Goal: Task Accomplishment & Management: Use online tool/utility

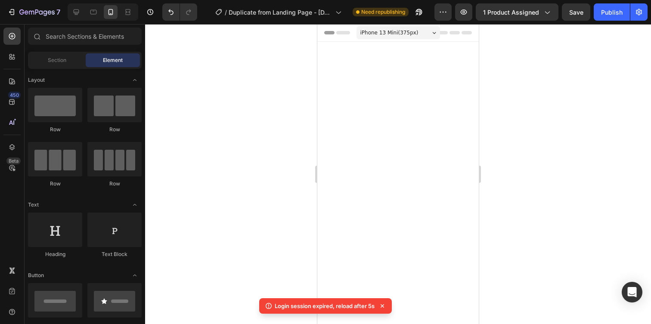
scroll to position [1440, 0]
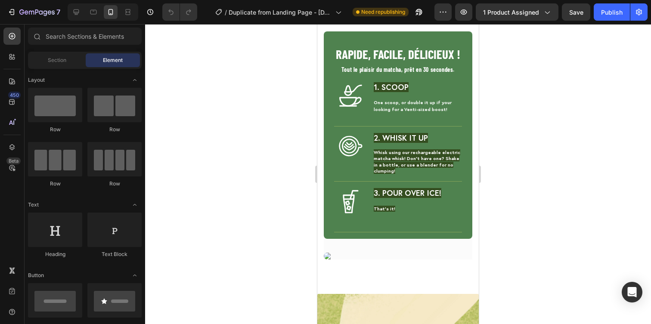
scroll to position [1443, 0]
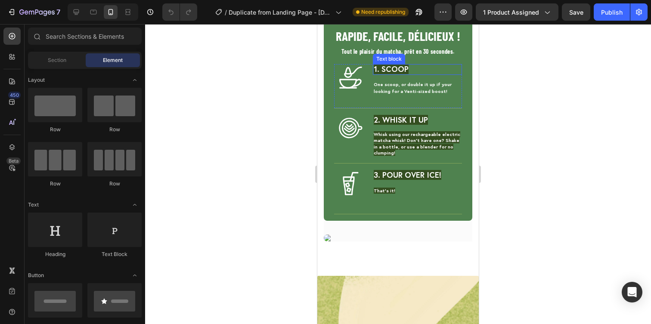
click at [396, 74] on strong "1. Scoop" at bounding box center [391, 69] width 35 height 10
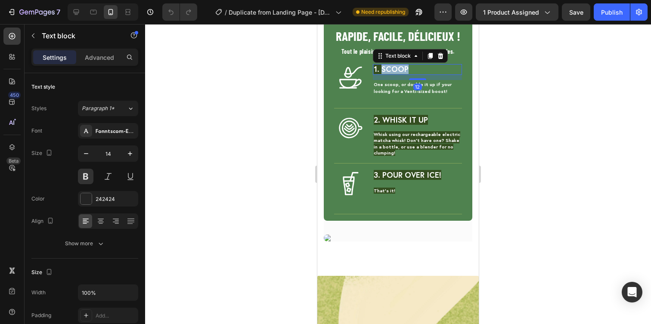
click at [396, 74] on strong "1. Scoop" at bounding box center [391, 69] width 35 height 10
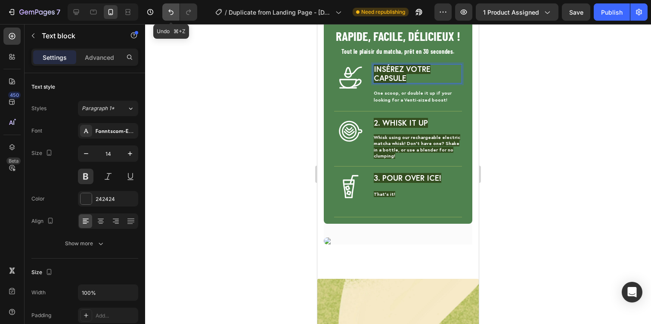
click at [165, 10] on button "Undo/Redo" at bounding box center [170, 11] width 17 height 17
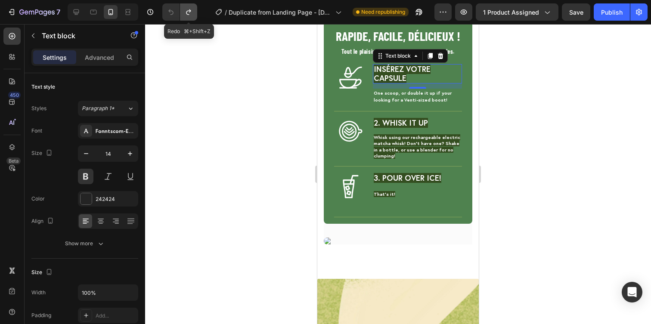
click at [186, 15] on icon "Undo/Redo" at bounding box center [188, 12] width 9 height 9
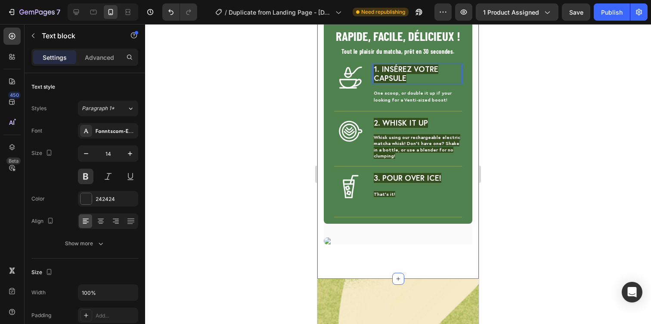
click at [557, 139] on div at bounding box center [398, 174] width 506 height 300
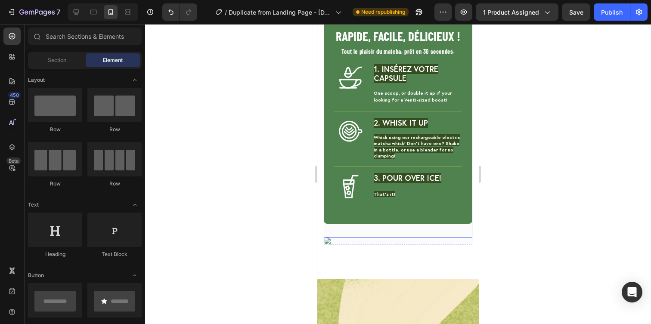
click at [403, 83] on strong "1. Insérez votre capsule" at bounding box center [406, 73] width 65 height 19
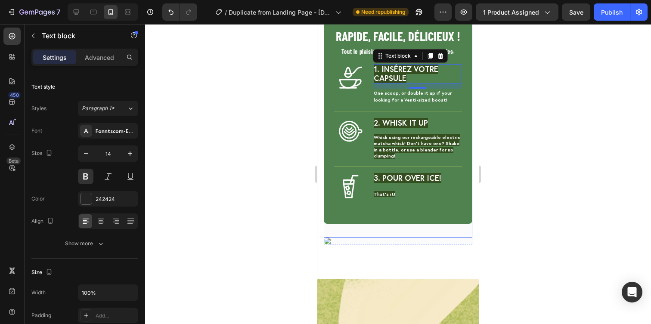
click at [528, 184] on div at bounding box center [398, 174] width 506 height 300
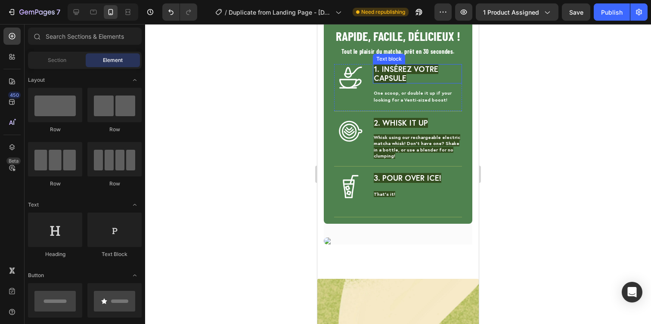
click at [417, 82] on p "1. Insérez votre capsule" at bounding box center [417, 73] width 87 height 17
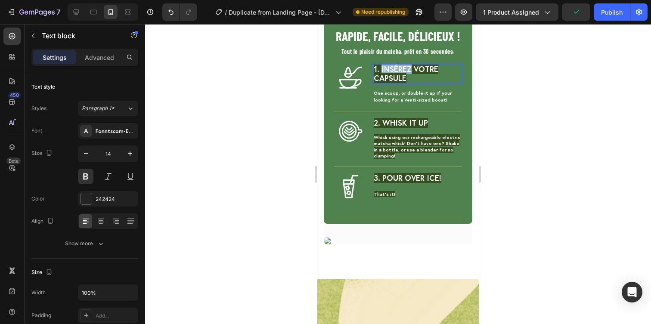
click at [400, 83] on strong "1. Insérez votre capsule" at bounding box center [406, 73] width 65 height 19
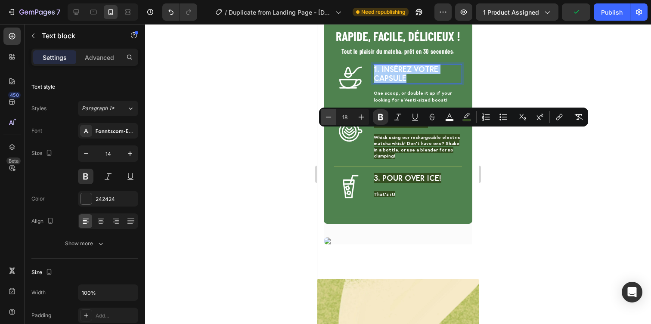
click at [329, 118] on icon "Editor contextual toolbar" at bounding box center [328, 117] width 9 height 9
type input "15"
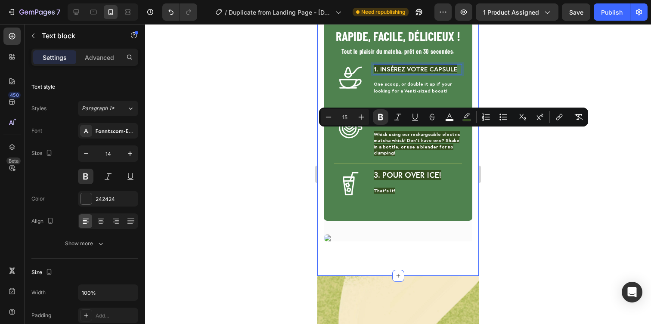
click at [515, 154] on div at bounding box center [398, 174] width 506 height 300
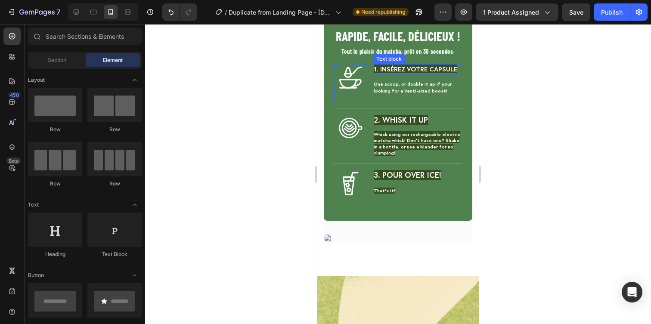
click at [438, 73] on strong "1. Insérez votre capsule" at bounding box center [416, 69] width 84 height 9
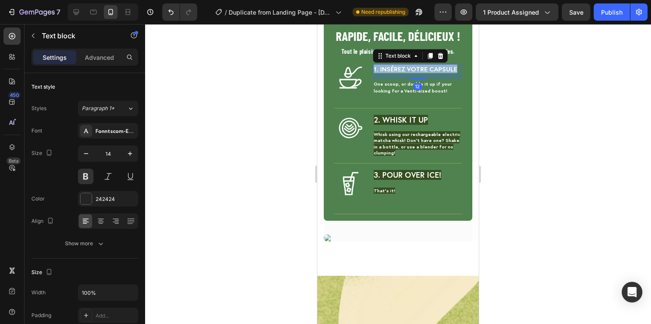
click at [438, 73] on strong "1. Insérez votre capsule" at bounding box center [416, 69] width 84 height 9
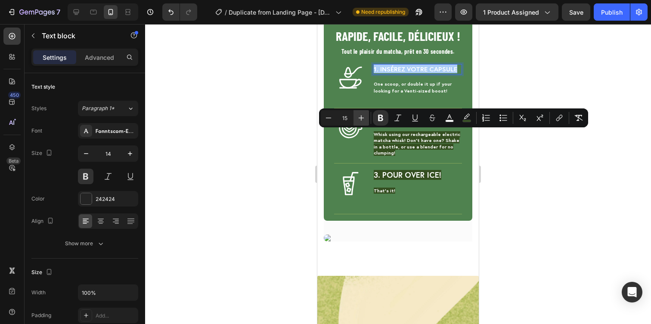
click at [359, 119] on icon "Editor contextual toolbar" at bounding box center [361, 118] width 9 height 9
type input "16"
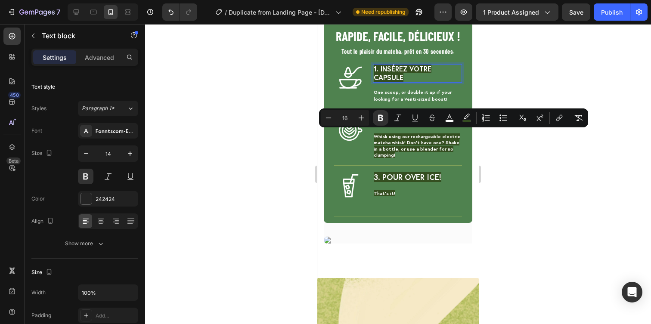
click at [608, 218] on div at bounding box center [398, 174] width 506 height 300
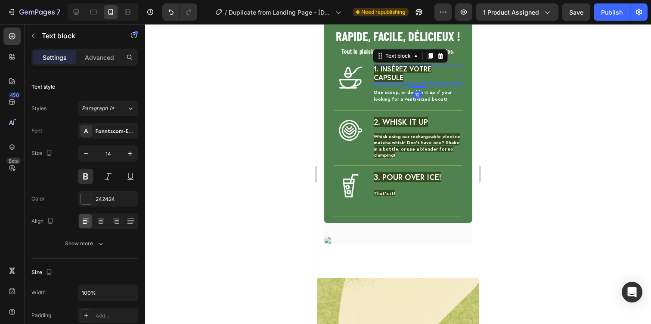
click at [400, 81] on strong "1. Insérez votre capsule" at bounding box center [403, 72] width 58 height 17
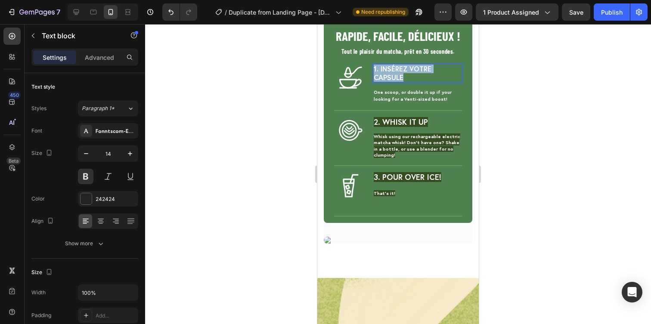
click at [400, 81] on strong "1. Insérez votre capsule" at bounding box center [403, 72] width 58 height 17
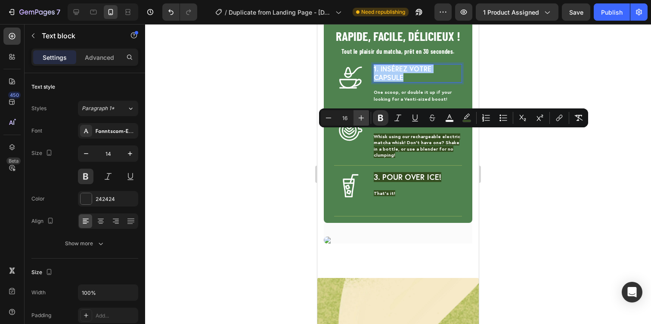
click at [361, 119] on icon "Editor contextual toolbar" at bounding box center [362, 118] width 6 height 6
type input "18"
click at [488, 161] on div at bounding box center [398, 174] width 506 height 300
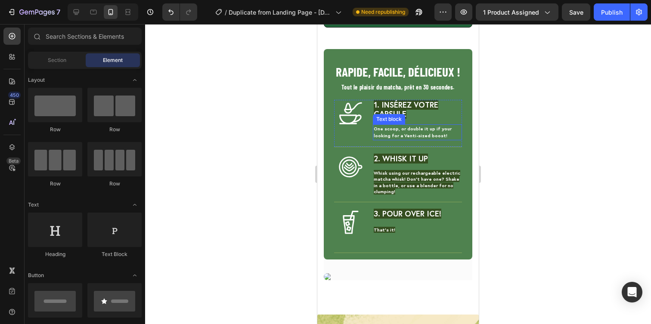
scroll to position [1408, 0]
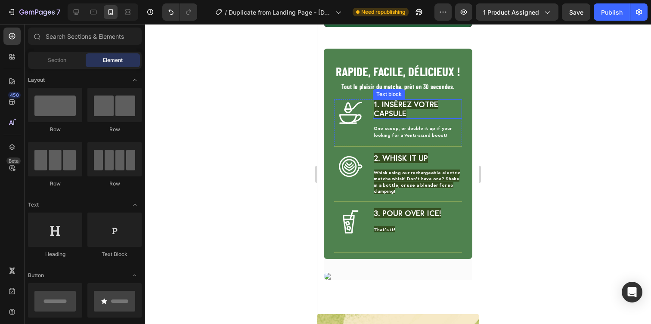
click at [389, 118] on strong "1. Insérez votre capsule" at bounding box center [406, 108] width 65 height 19
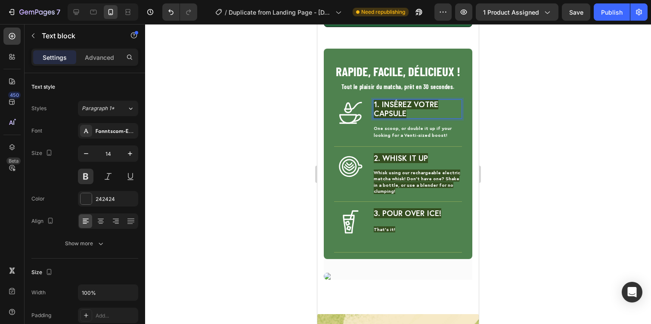
click at [389, 118] on strong "1. Insérez votre capsule" at bounding box center [406, 108] width 65 height 19
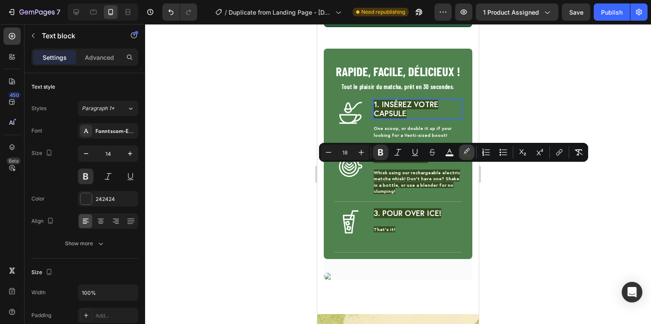
click at [461, 155] on button "color" at bounding box center [467, 153] width 16 height 16
type input "344E20"
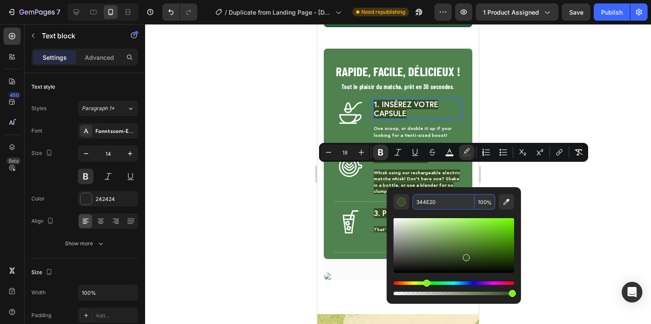
click at [482, 201] on input "100" at bounding box center [485, 202] width 21 height 16
type input "0"
click at [571, 217] on div at bounding box center [398, 174] width 506 height 300
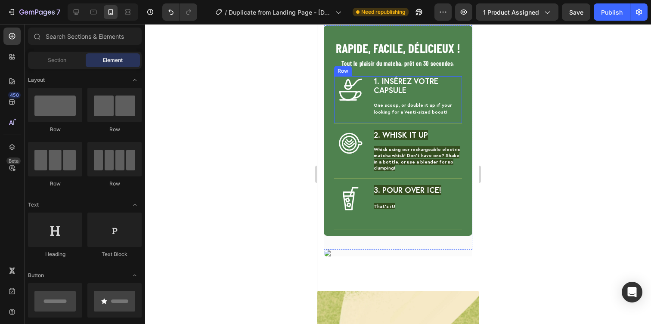
scroll to position [1432, 0]
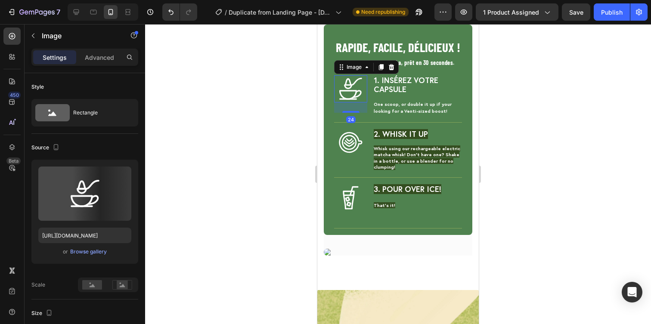
click at [349, 102] on img at bounding box center [351, 88] width 27 height 27
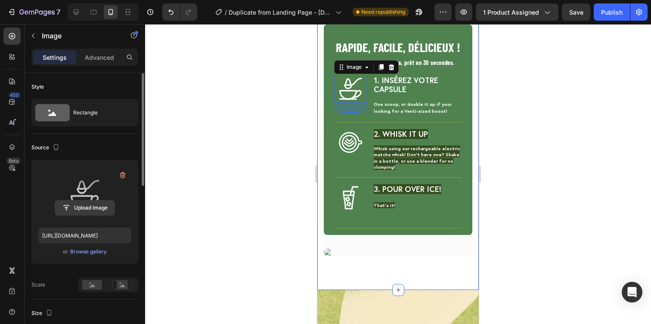
click at [75, 202] on input "file" at bounding box center [84, 208] width 59 height 15
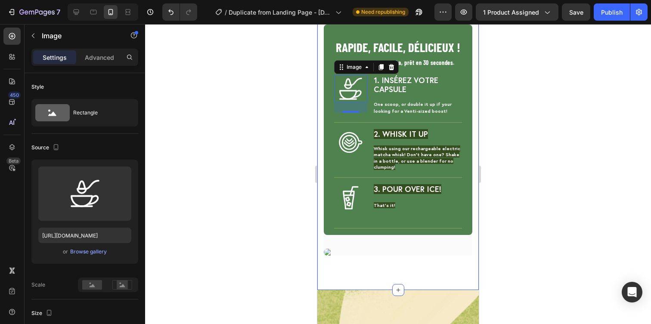
click at [529, 182] on div at bounding box center [398, 174] width 506 height 300
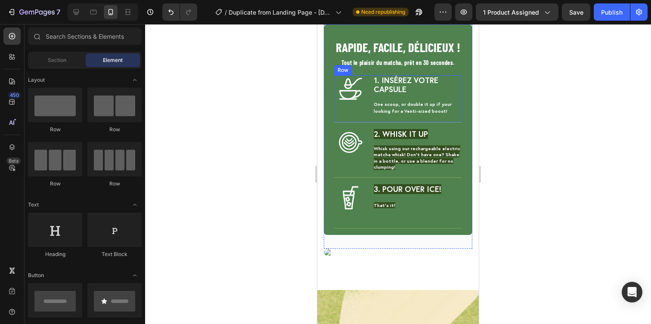
scroll to position [1459, 0]
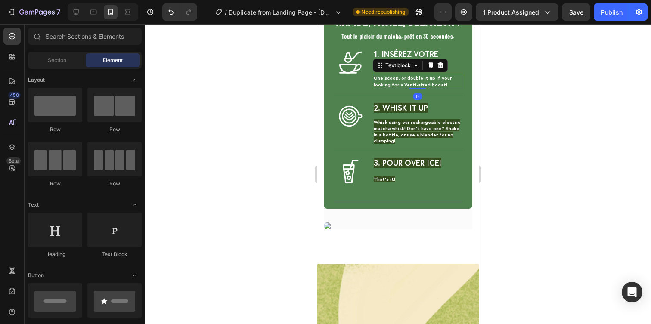
click at [390, 88] on span "One scoop, or double it up if your looking for a Venti-sized boost!" at bounding box center [413, 81] width 78 height 13
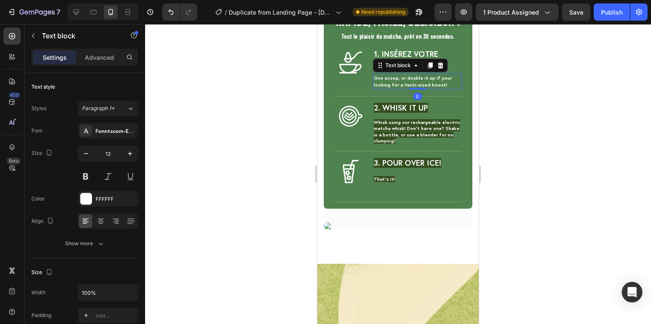
click at [390, 88] on span "One scoop, or double it up if your looking for a Venti-sized boost!" at bounding box center [413, 81] width 78 height 13
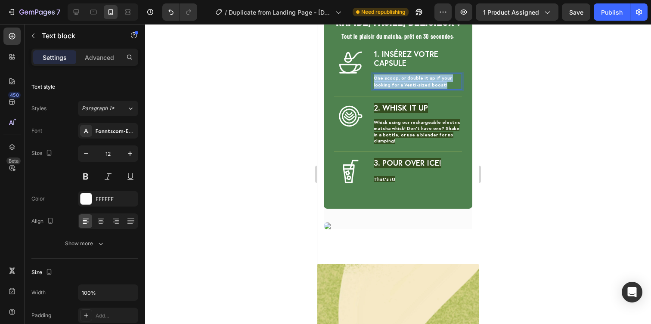
click at [390, 88] on span "One scoop, or double it up if your looking for a Venti-sized boost!" at bounding box center [413, 81] width 78 height 13
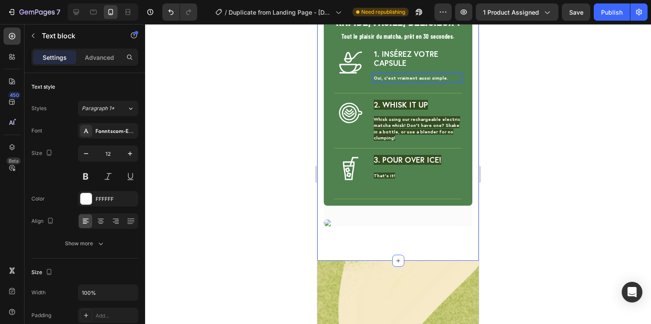
click at [522, 155] on div at bounding box center [398, 174] width 506 height 300
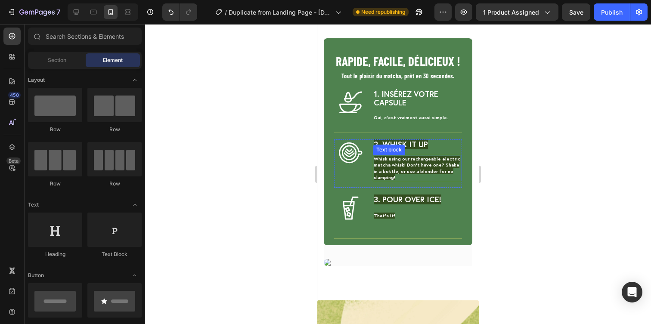
scroll to position [1486, 0]
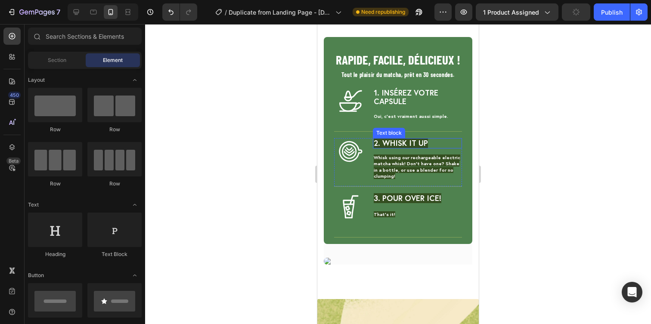
click at [413, 144] on strong "2. Whisk it up" at bounding box center [401, 143] width 54 height 10
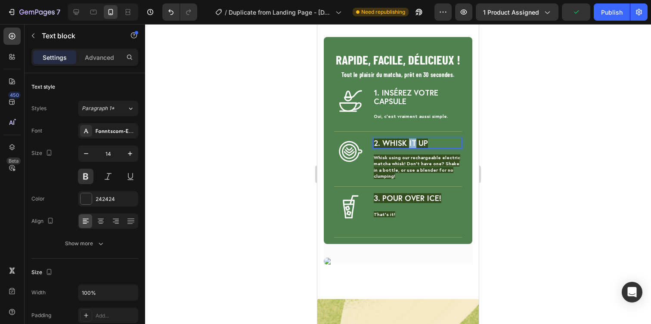
click at [413, 144] on strong "2. Whisk it up" at bounding box center [401, 143] width 54 height 10
drag, startPoint x: 384, startPoint y: 145, endPoint x: 432, endPoint y: 140, distance: 48.5
click at [432, 140] on p "2. Whisk it up" at bounding box center [417, 143] width 87 height 9
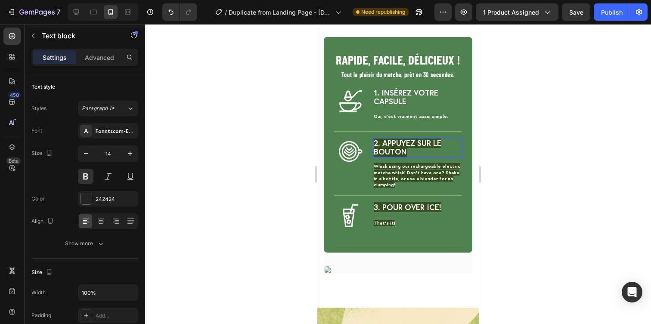
click at [404, 146] on strong "2. Appuyez sur le bouton" at bounding box center [408, 147] width 68 height 19
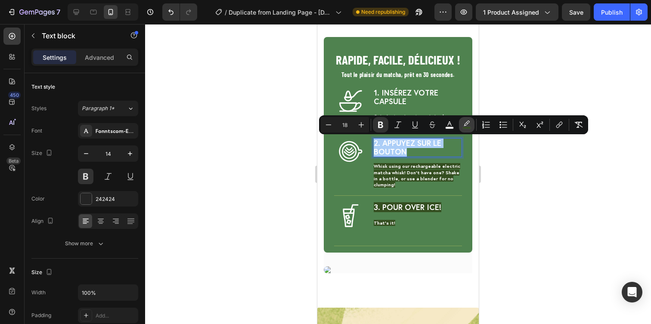
click at [462, 123] on button "color" at bounding box center [467, 125] width 16 height 16
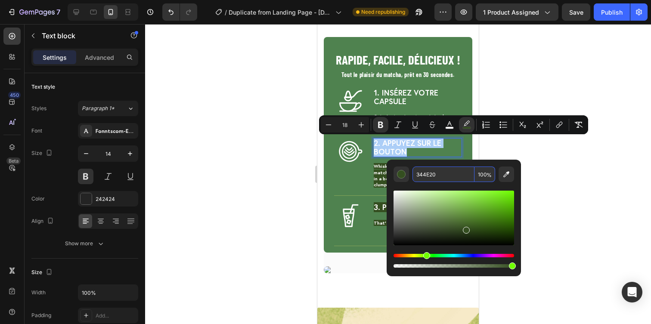
click at [426, 171] on input "344E20" at bounding box center [444, 175] width 62 height 16
click at [484, 171] on input "100" at bounding box center [485, 175] width 21 height 16
type input "0"
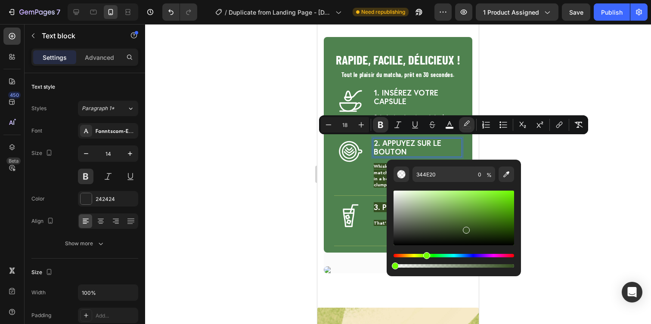
click at [535, 166] on div at bounding box center [398, 174] width 506 height 300
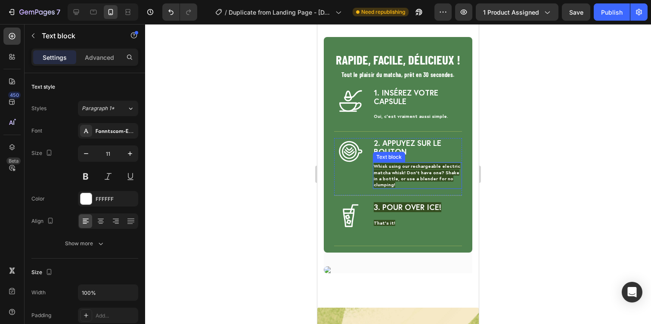
click at [393, 165] on span "Whisk using our rechargeable electric matcha whisk! Don't have one? Shake in a …" at bounding box center [417, 175] width 87 height 25
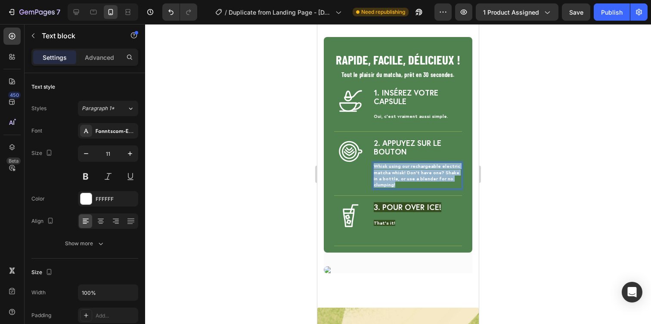
click at [393, 165] on span "Whisk using our rechargeable electric matcha whisk! Don't have one? Shake in a …" at bounding box center [417, 175] width 87 height 25
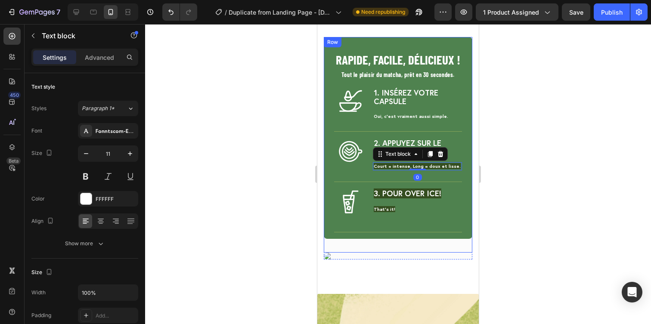
click at [525, 196] on div at bounding box center [398, 174] width 506 height 300
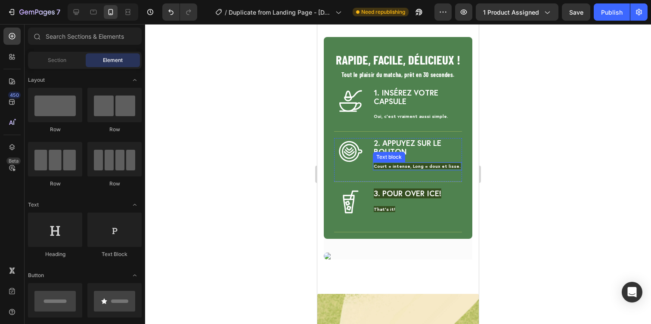
click at [446, 168] on span "Court = intense, Long = doux et lisse." at bounding box center [417, 166] width 87 height 6
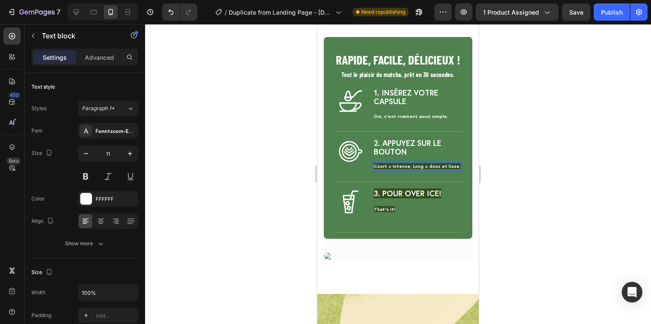
click at [499, 180] on div at bounding box center [398, 174] width 506 height 300
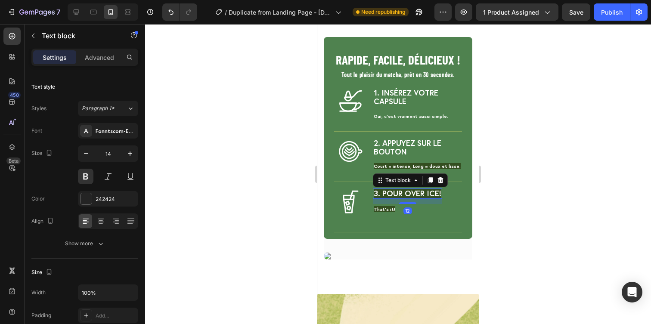
click at [382, 192] on strong "3. Pour over ice!" at bounding box center [408, 193] width 68 height 10
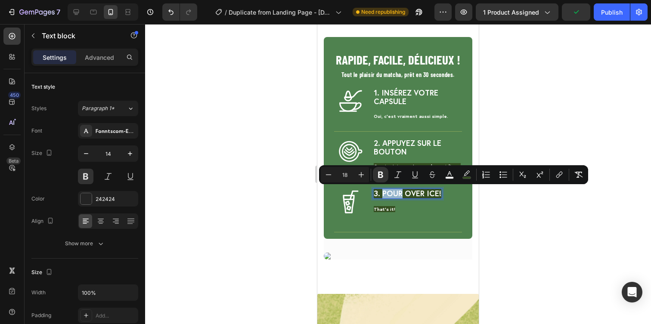
click at [385, 193] on strong "3. Pour over ice!" at bounding box center [408, 193] width 68 height 10
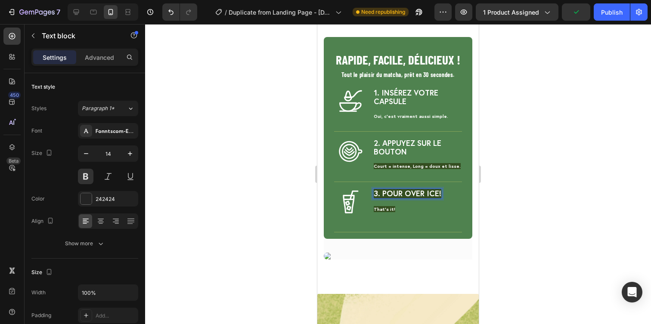
click at [381, 193] on strong "3. Pour over ice!" at bounding box center [408, 193] width 68 height 10
drag, startPoint x: 383, startPoint y: 194, endPoint x: 454, endPoint y: 195, distance: 71.1
click at [454, 195] on div "Image 3. Pour over ice! Text block 12 That’s it! Text block Row" at bounding box center [398, 211] width 128 height 44
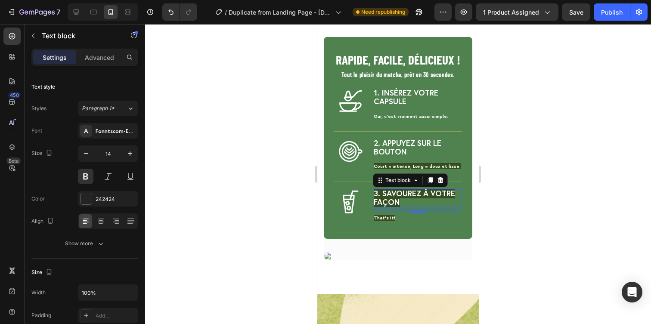
click at [515, 209] on div at bounding box center [398, 174] width 506 height 300
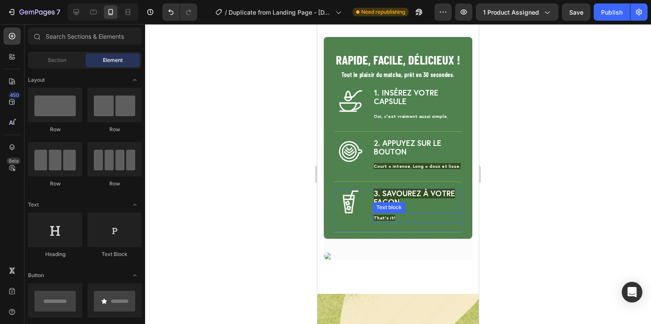
click at [387, 218] on span "That’s it!" at bounding box center [385, 218] width 22 height 6
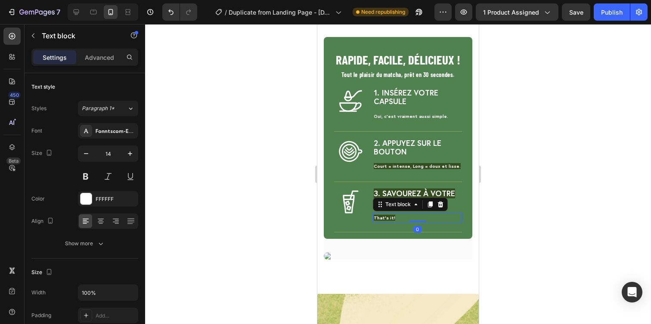
click at [387, 218] on span "That’s it!" at bounding box center [385, 218] width 22 height 6
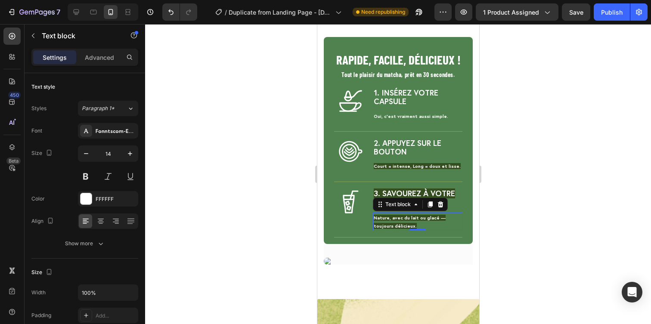
click at [503, 215] on div at bounding box center [398, 174] width 506 height 300
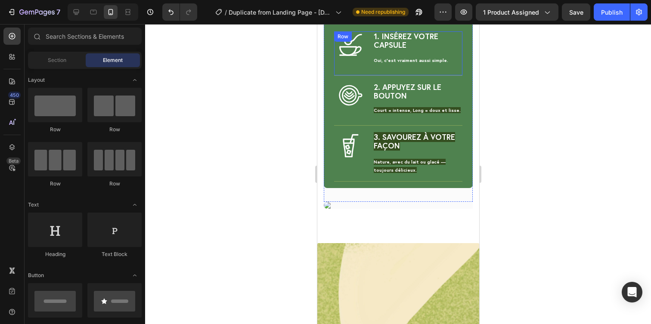
scroll to position [1443, 0]
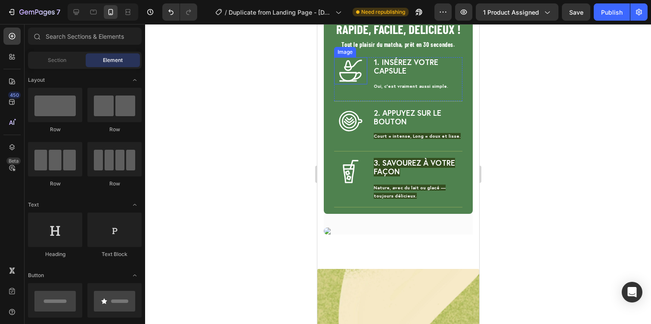
click at [348, 75] on img at bounding box center [350, 70] width 27 height 27
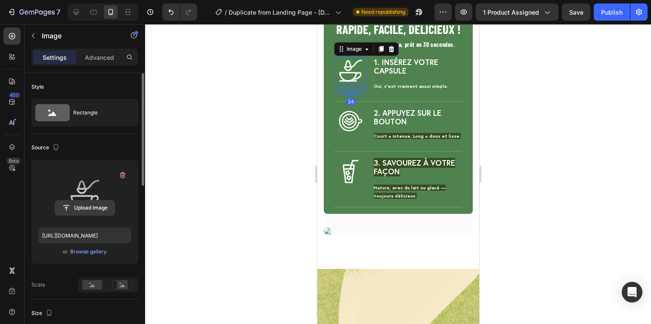
click at [79, 213] on input "file" at bounding box center [84, 208] width 59 height 15
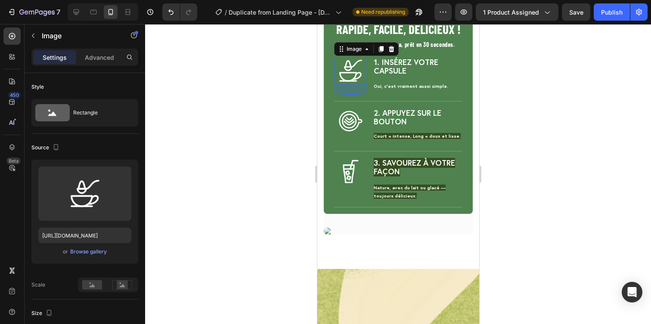
click at [496, 121] on div at bounding box center [398, 174] width 506 height 300
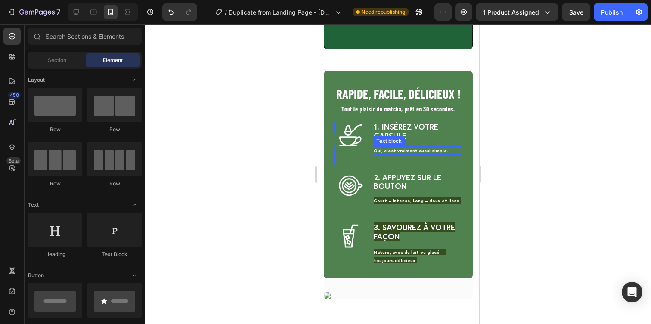
scroll to position [1460, 0]
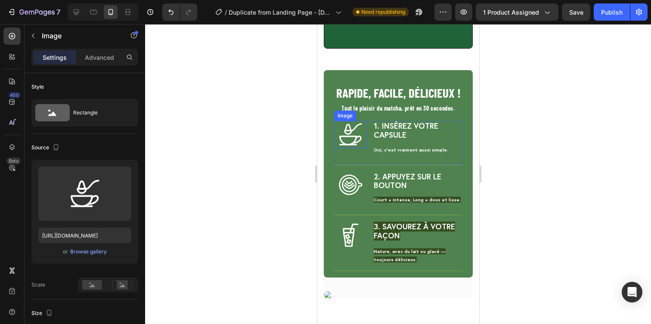
click at [349, 126] on img at bounding box center [350, 134] width 27 height 27
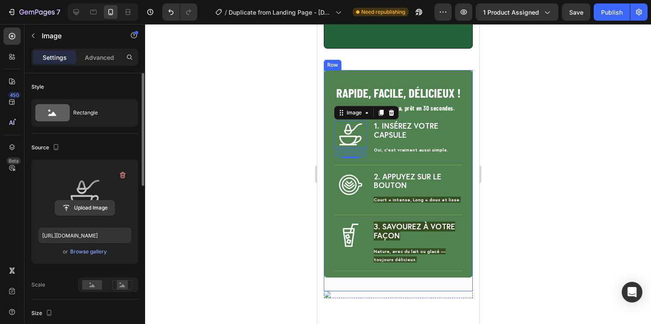
click at [86, 206] on input "file" at bounding box center [84, 208] width 59 height 15
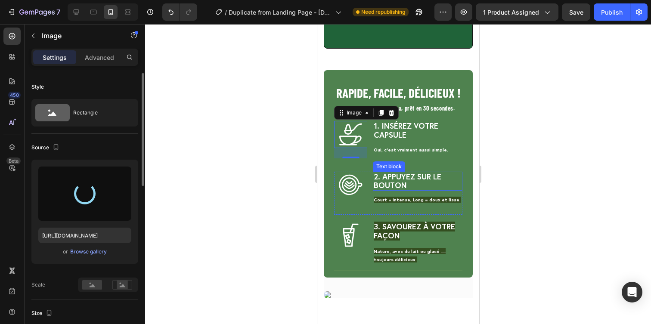
type input "https://cdn.shopify.com/s/files/1/0936/3528/1163/files/gempages_579320845667664…"
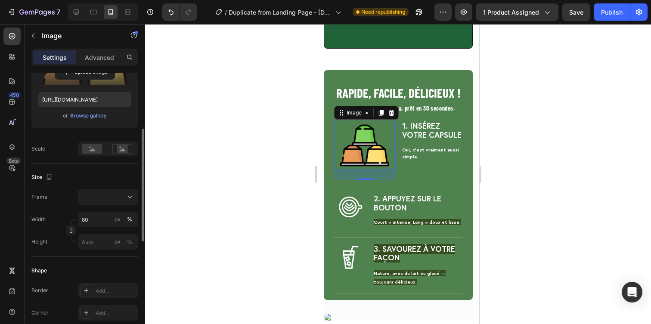
scroll to position [137, 0]
click at [102, 198] on div at bounding box center [108, 196] width 53 height 9
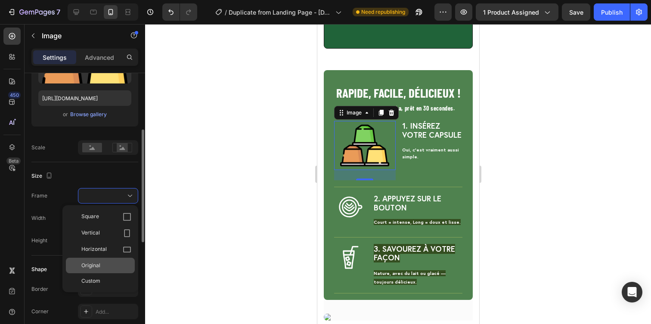
click at [96, 267] on span "Original" at bounding box center [90, 266] width 19 height 8
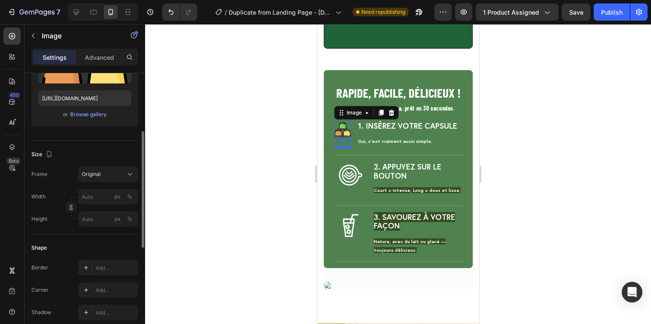
click at [524, 172] on div at bounding box center [398, 174] width 506 height 300
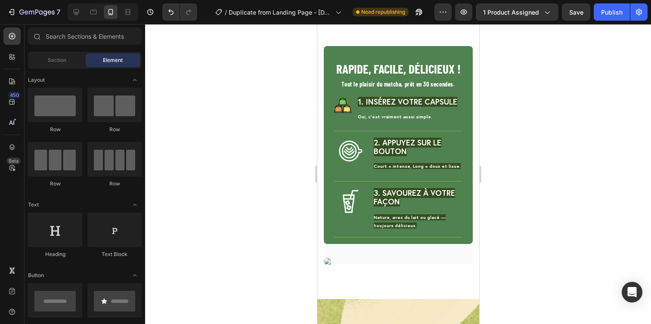
scroll to position [1481, 0]
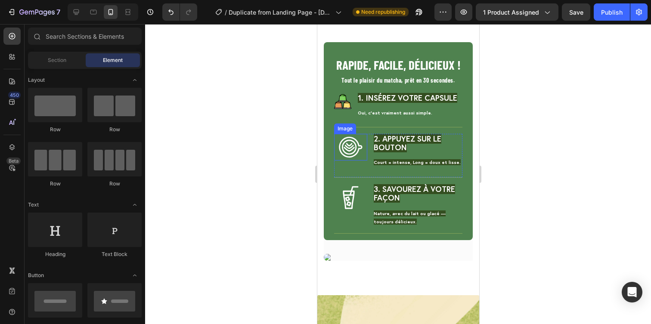
click at [352, 146] on img at bounding box center [350, 147] width 27 height 27
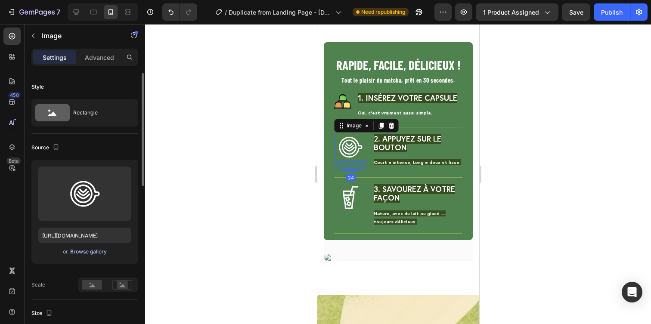
click at [86, 254] on div "Browse gallery" at bounding box center [88, 252] width 37 height 8
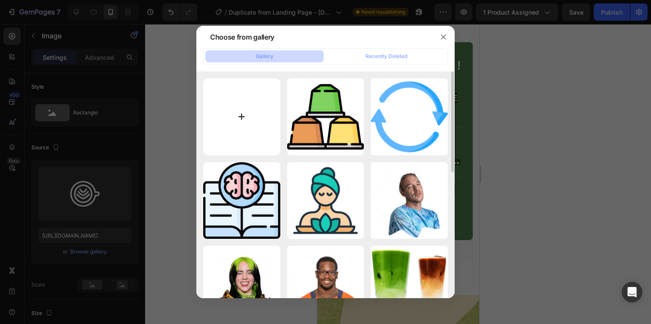
click at [258, 116] on input "file" at bounding box center [241, 116] width 77 height 77
type input "C:\fakepath\machine-a-cafe.png"
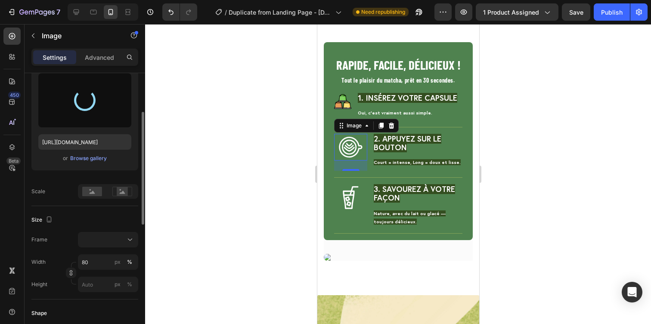
scroll to position [95, 0]
type input "https://cdn.shopify.com/s/files/1/0936/3528/1163/files/gempages_579320845667664…"
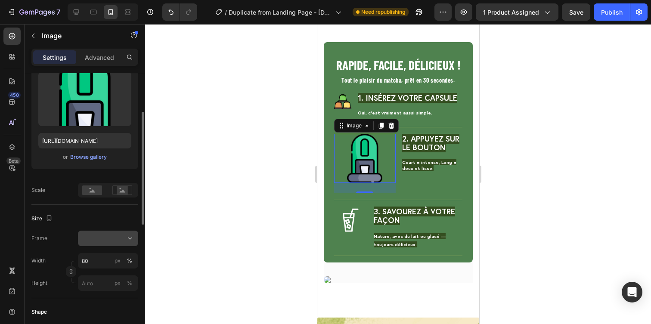
click at [106, 235] on div at bounding box center [108, 238] width 53 height 9
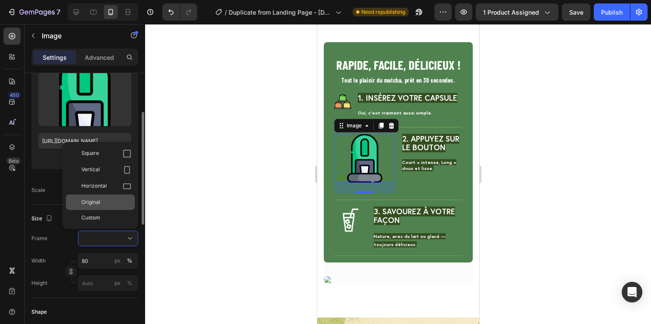
click at [97, 207] on div "Original" at bounding box center [100, 203] width 69 height 16
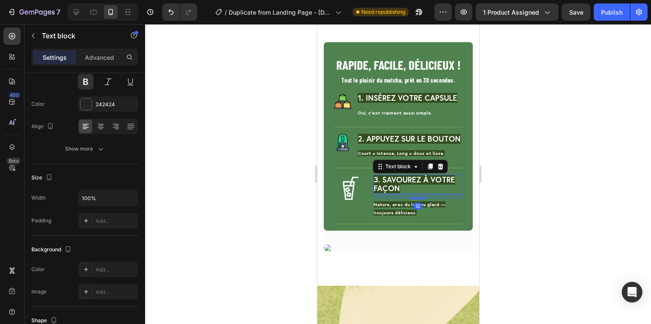
click at [410, 190] on p "3. Savourez à votre façon" at bounding box center [417, 184] width 88 height 17
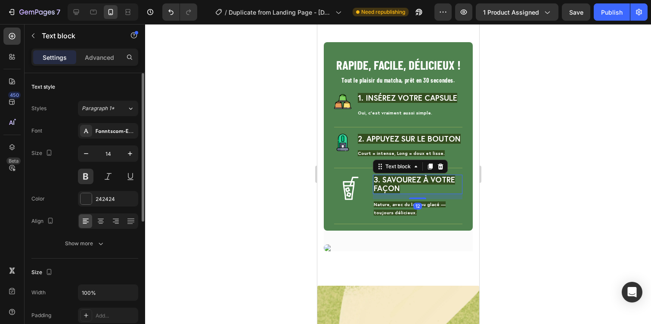
click at [522, 171] on div at bounding box center [398, 174] width 506 height 300
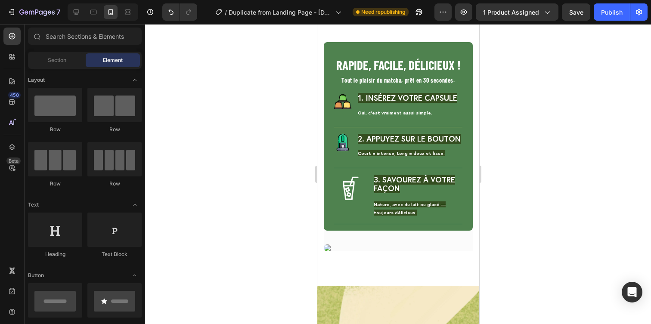
click at [503, 178] on div at bounding box center [398, 174] width 506 height 300
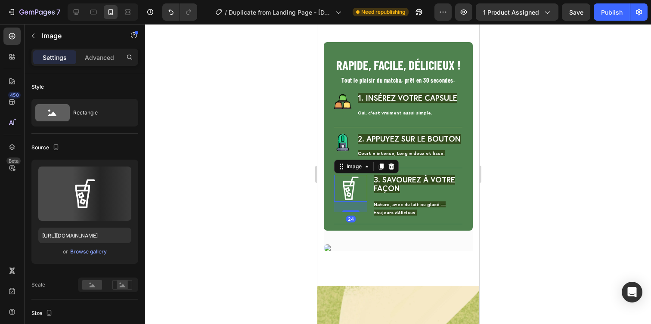
click at [349, 184] on img at bounding box center [350, 188] width 27 height 27
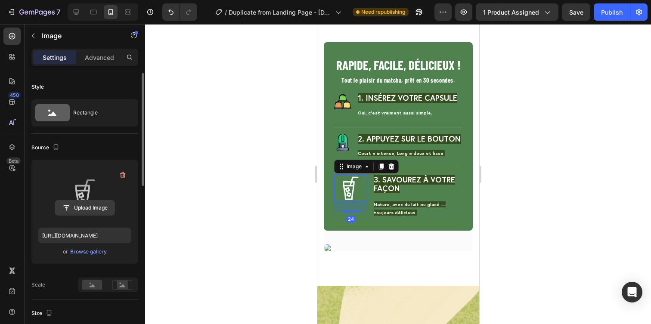
click at [106, 201] on input "file" at bounding box center [84, 208] width 59 height 15
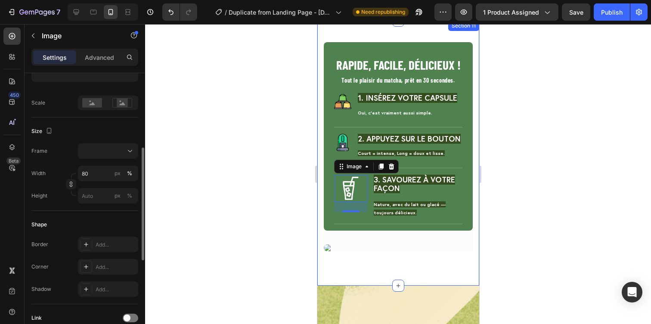
scroll to position [181, 0]
type input "https://cdn.shopify.com/s/files/1/0936/3528/1163/files/gempages_579320845667664…"
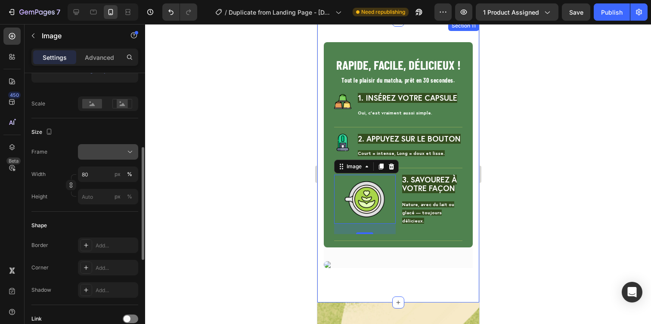
click at [99, 151] on div at bounding box center [108, 152] width 53 height 9
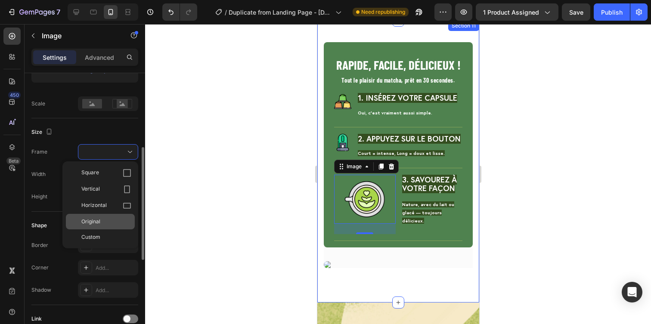
click at [102, 218] on div "Original" at bounding box center [106, 222] width 50 height 8
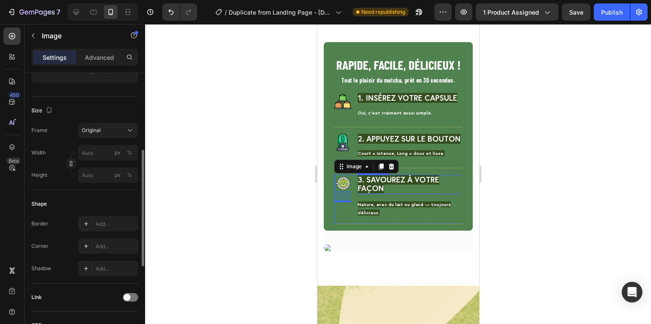
click at [551, 166] on div at bounding box center [398, 174] width 506 height 300
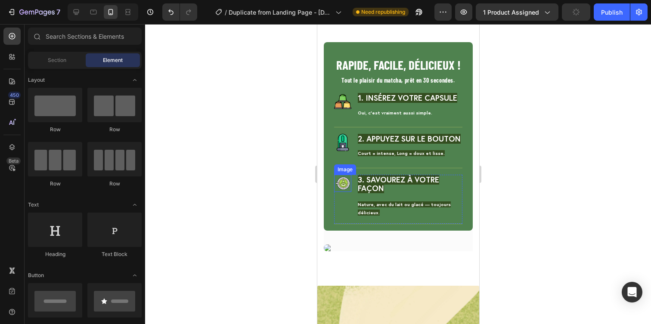
click at [345, 190] on img at bounding box center [342, 183] width 17 height 17
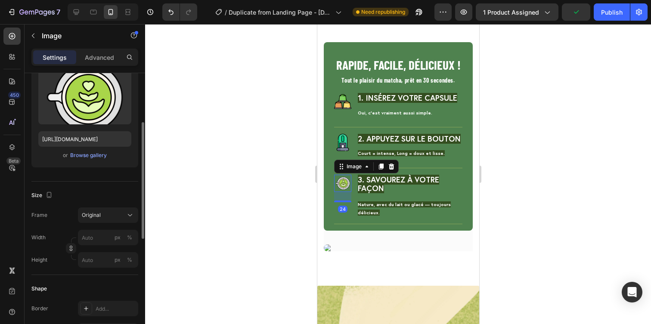
scroll to position [106, 0]
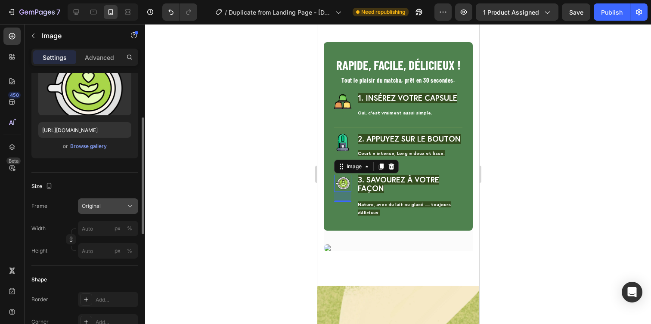
click at [113, 204] on div "Original" at bounding box center [103, 206] width 42 height 8
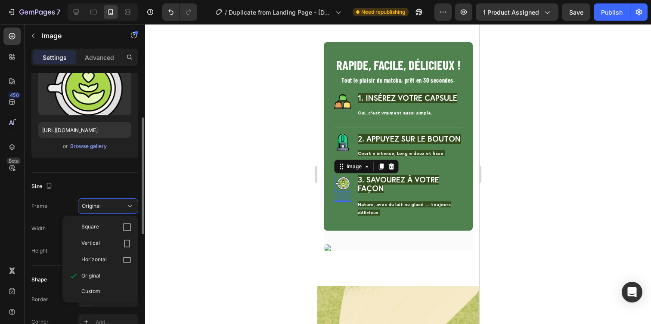
click at [105, 191] on div "Size" at bounding box center [84, 187] width 107 height 14
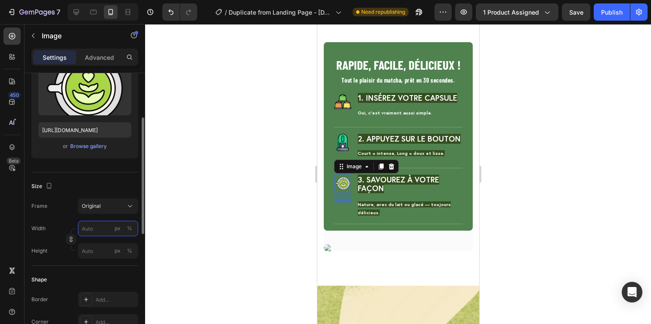
click at [104, 224] on input "px %" at bounding box center [108, 229] width 60 height 16
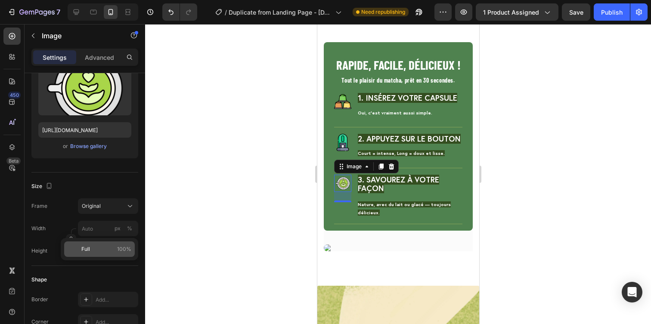
click at [99, 255] on div "Full 100%" at bounding box center [99, 250] width 71 height 16
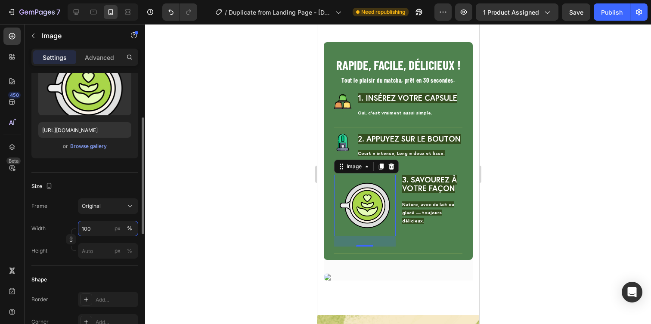
click at [102, 230] on input "100" at bounding box center [108, 229] width 60 height 16
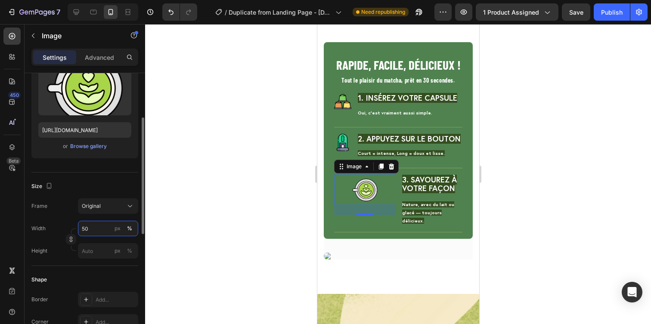
type input "5"
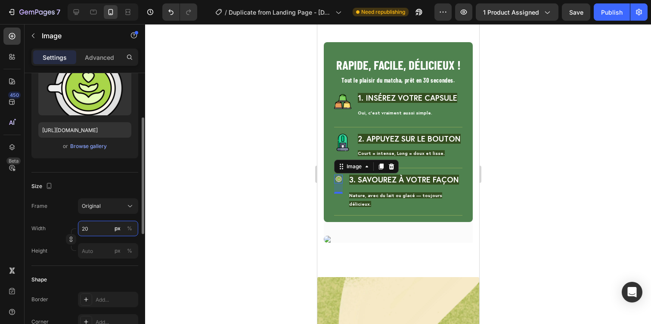
type input "2"
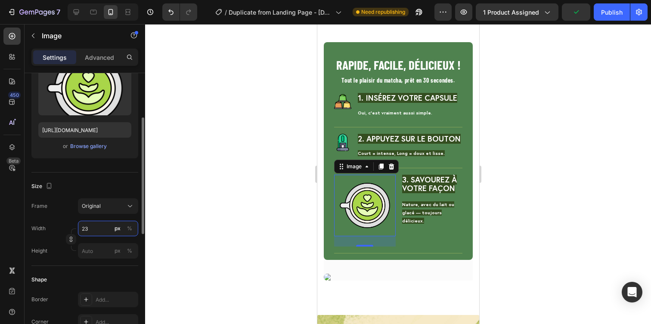
type input "2"
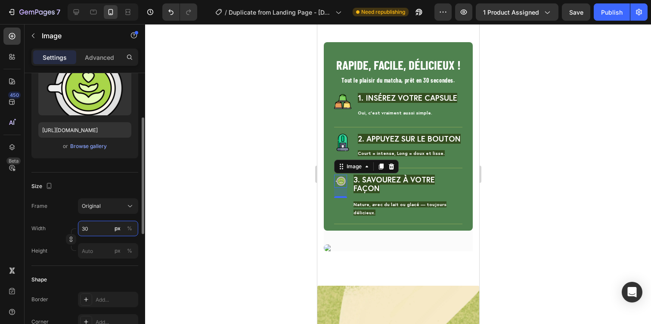
type input "3"
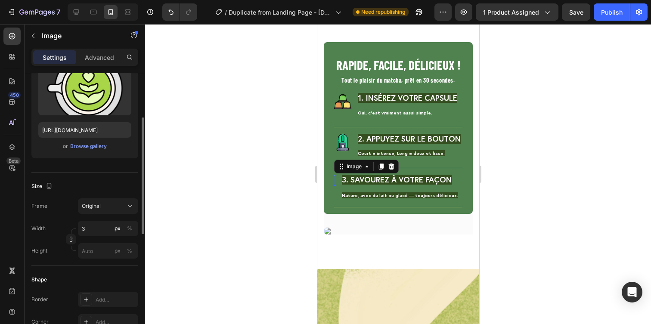
click at [125, 191] on div "Size" at bounding box center [84, 187] width 107 height 14
click at [103, 227] on input "3" at bounding box center [108, 229] width 60 height 16
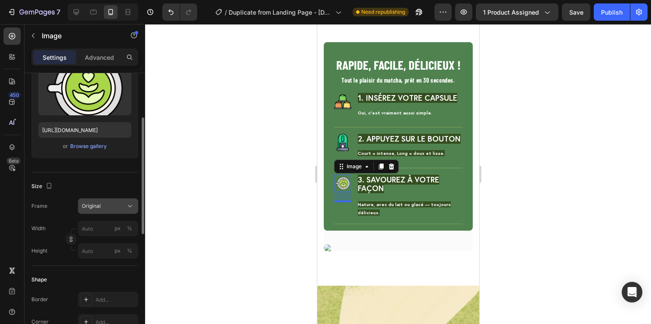
click at [94, 205] on span "Original" at bounding box center [91, 206] width 19 height 8
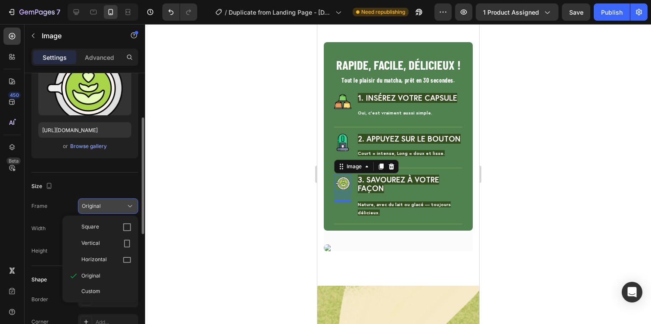
click at [94, 205] on span "Original" at bounding box center [91, 206] width 19 height 8
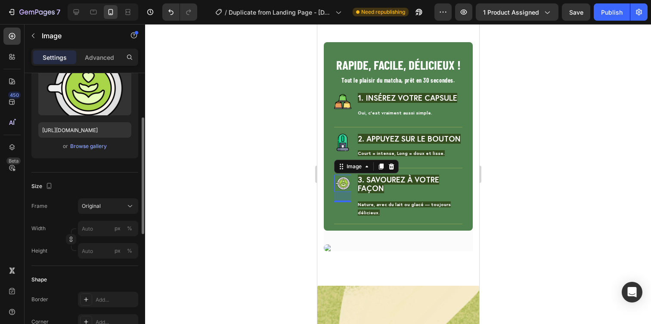
click at [93, 188] on div "Size" at bounding box center [84, 187] width 107 height 14
drag, startPoint x: 339, startPoint y: 202, endPoint x: 339, endPoint y: 186, distance: 15.5
click at [339, 186] on div "Image 0" at bounding box center [342, 183] width 17 height 17
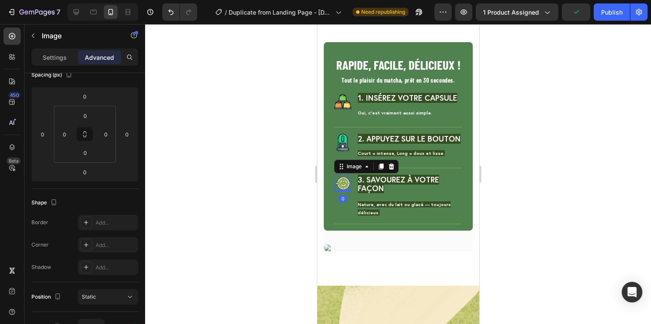
click at [504, 176] on div at bounding box center [398, 174] width 506 height 300
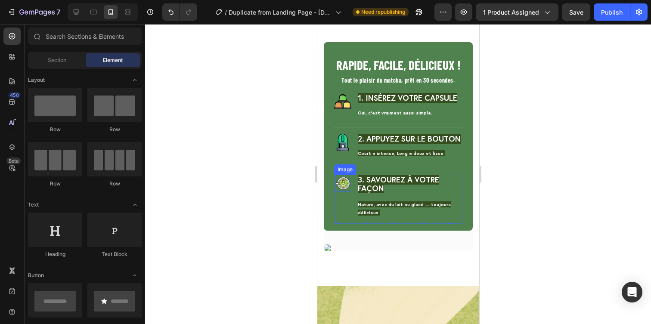
click at [344, 187] on img at bounding box center [342, 183] width 17 height 17
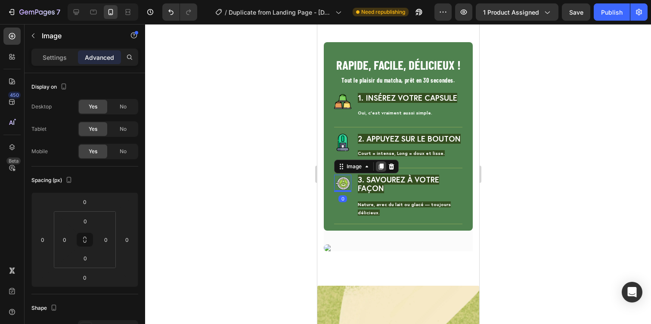
click at [380, 171] on div at bounding box center [380, 166] width 10 height 10
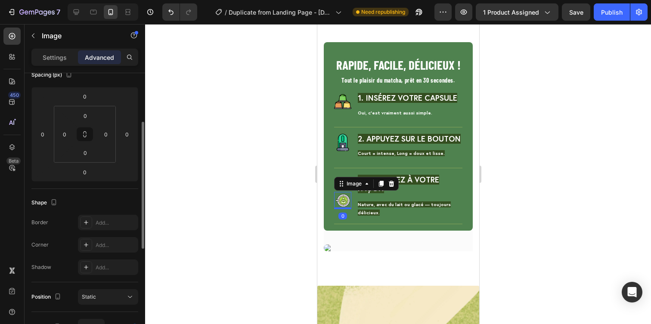
click at [310, 189] on div at bounding box center [398, 174] width 506 height 300
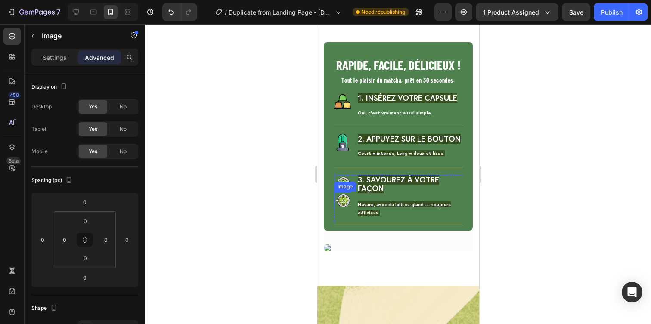
click at [341, 199] on img at bounding box center [342, 200] width 17 height 17
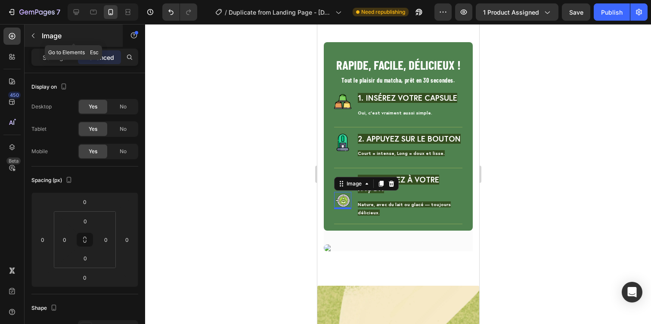
click at [38, 38] on button "button" at bounding box center [33, 36] width 14 height 14
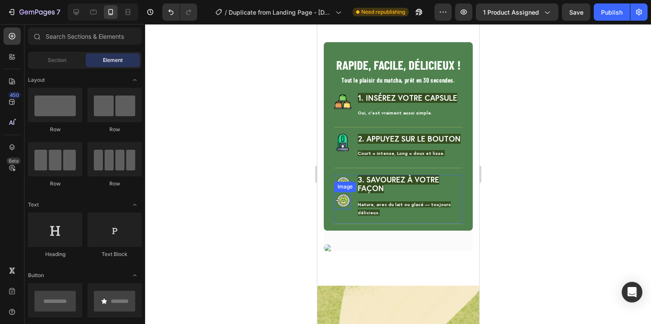
click at [343, 199] on img at bounding box center [342, 200] width 17 height 17
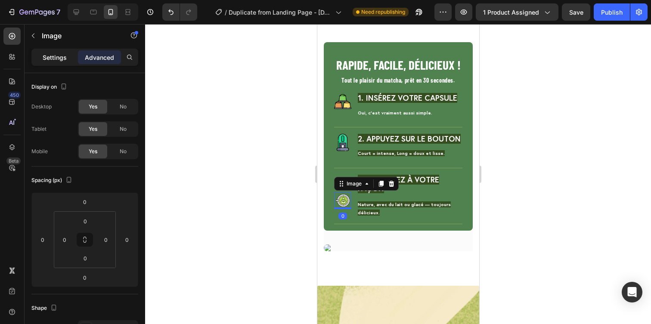
click at [39, 59] on div "Settings" at bounding box center [54, 57] width 43 height 14
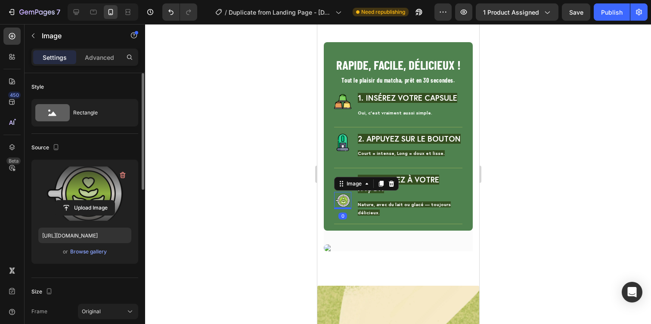
click at [78, 197] on label at bounding box center [84, 194] width 93 height 54
click at [78, 201] on input "file" at bounding box center [84, 208] width 59 height 15
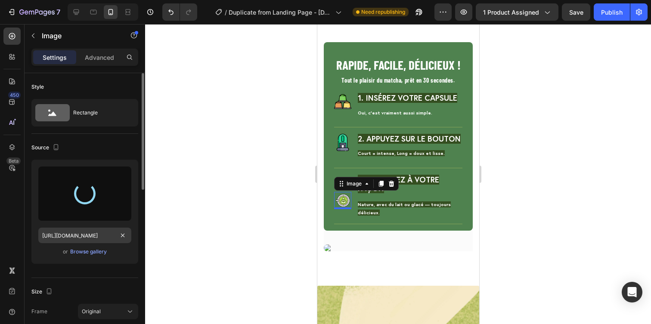
type input "https://cdn.shopify.com/s/files/1/0936/3528/1163/files/gempages_579320845667664…"
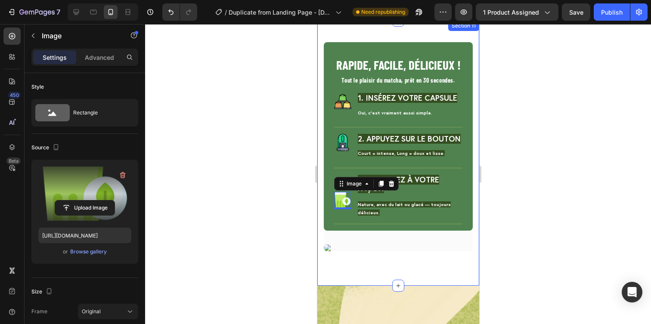
click at [537, 175] on div at bounding box center [398, 174] width 506 height 300
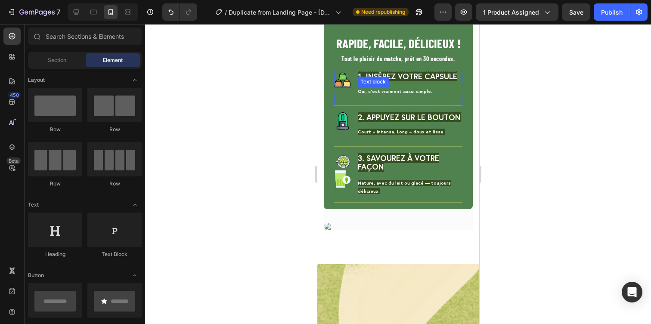
scroll to position [1503, 0]
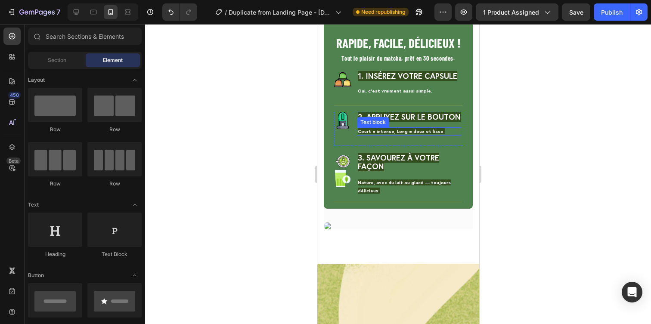
click at [430, 130] on span "Court = intense, Long = doux et lisse." at bounding box center [400, 131] width 87 height 6
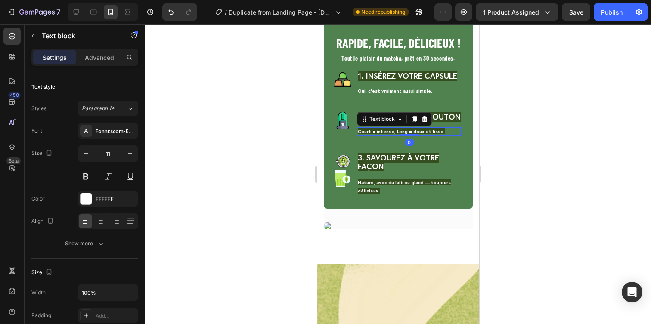
click at [430, 130] on span "Court = intense, Long = doux et lisse." at bounding box center [400, 131] width 87 height 6
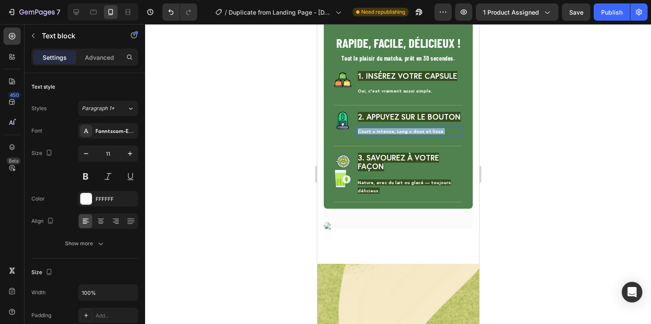
click at [430, 130] on span "Court = intense, Long = doux et lisse." at bounding box center [400, 131] width 87 height 6
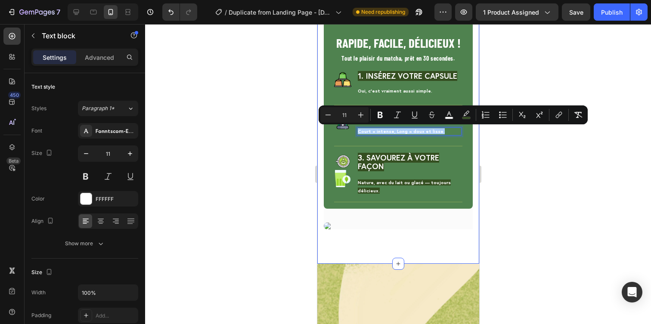
click at [510, 141] on div at bounding box center [398, 174] width 506 height 300
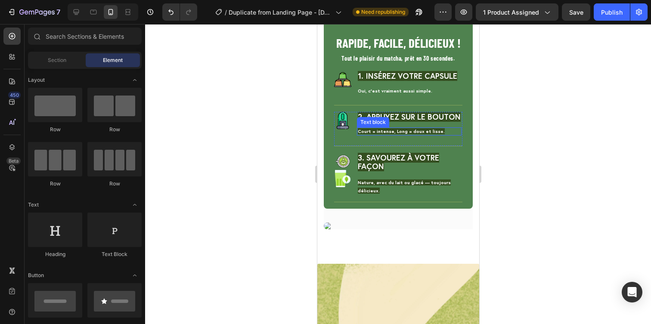
click at [412, 133] on div "Court = intense, Long = doux et lisse. Text block" at bounding box center [409, 131] width 105 height 8
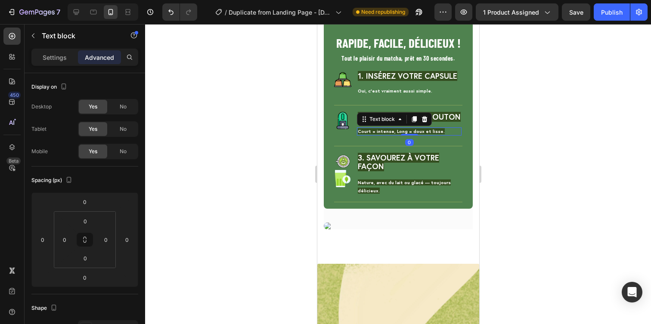
click at [412, 134] on div at bounding box center [408, 135] width 17 height 2
click at [415, 130] on span "Court = intense, Long = doux et lisse." at bounding box center [400, 131] width 87 height 6
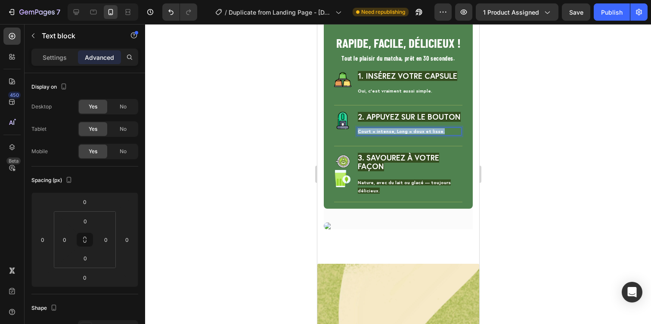
click at [415, 130] on span "Court = intense, Long = doux et lisse." at bounding box center [400, 131] width 87 height 6
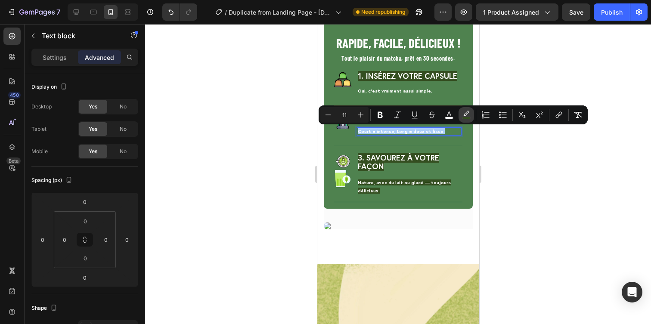
click at [463, 116] on icon "Editor contextual toolbar" at bounding box center [466, 115] width 9 height 9
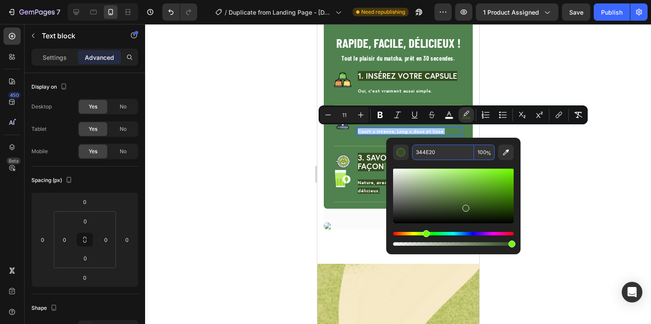
click at [487, 155] on span "%" at bounding box center [488, 153] width 5 height 9
click at [486, 155] on span "%" at bounding box center [488, 153] width 5 height 9
click at [483, 155] on input "100" at bounding box center [484, 153] width 21 height 16
type input "0"
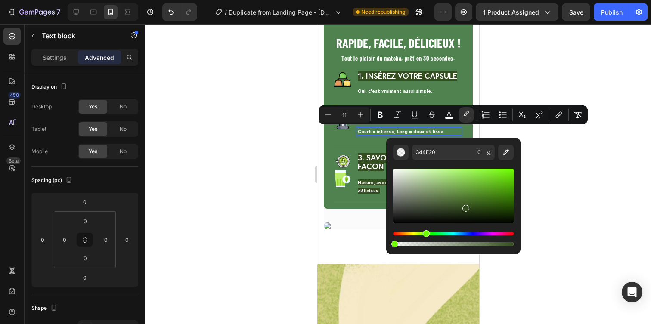
click at [537, 158] on div at bounding box center [398, 174] width 506 height 300
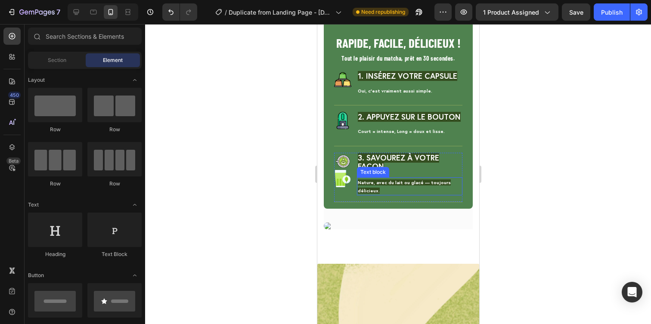
click at [419, 185] on p "Nature, avec du lait ou glacé — toujours délicieux." at bounding box center [409, 186] width 104 height 16
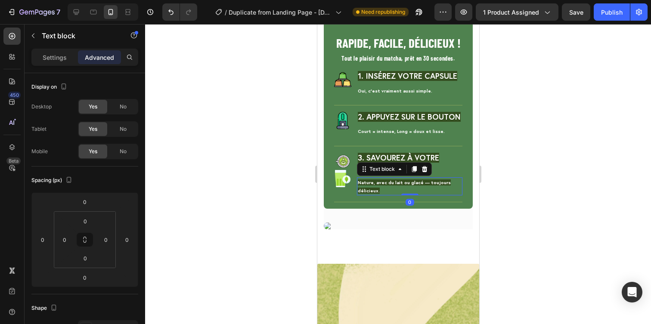
click at [419, 185] on p "Nature, avec du lait ou glacé — toujours délicieux." at bounding box center [409, 186] width 104 height 16
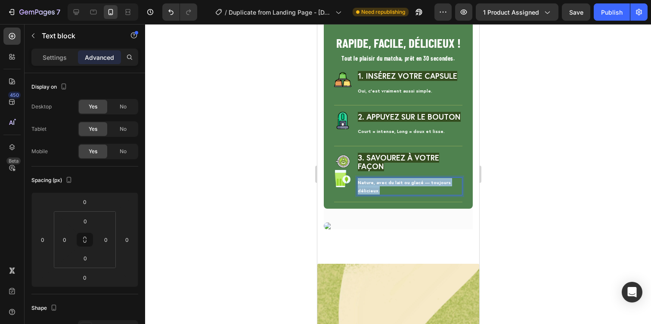
click at [419, 185] on p "Nature, avec du lait ou glacé — toujours délicieux." at bounding box center [409, 186] width 104 height 16
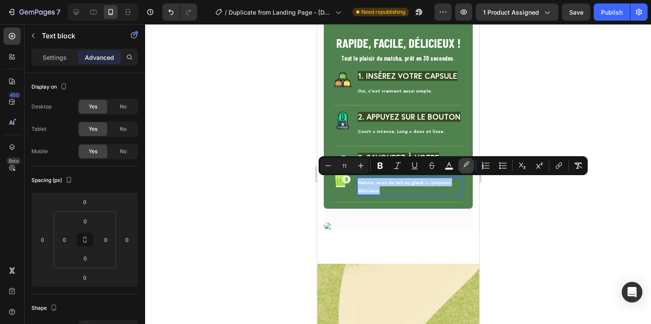
click at [467, 166] on icon "Editor contextual toolbar" at bounding box center [466, 165] width 9 height 9
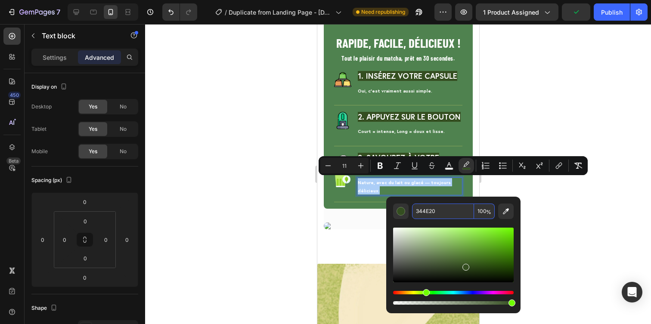
click at [481, 209] on input "100" at bounding box center [484, 212] width 21 height 16
type input "0"
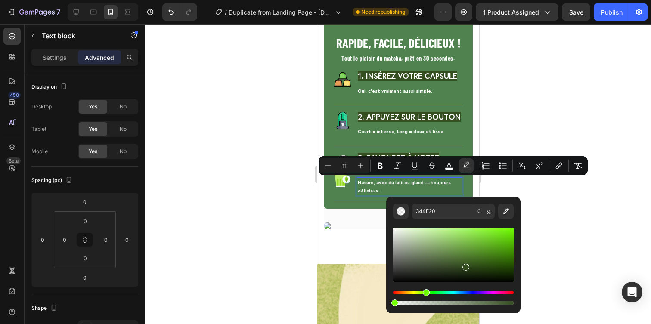
click at [561, 211] on div at bounding box center [398, 174] width 506 height 300
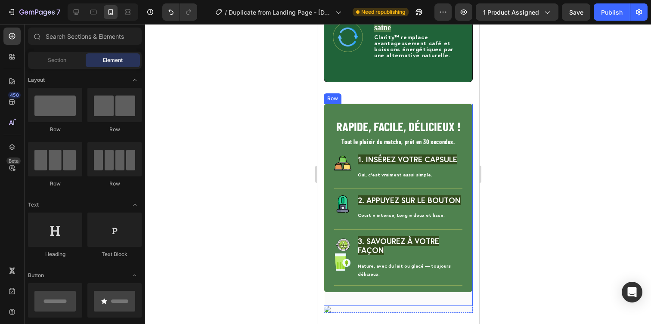
scroll to position [1428, 0]
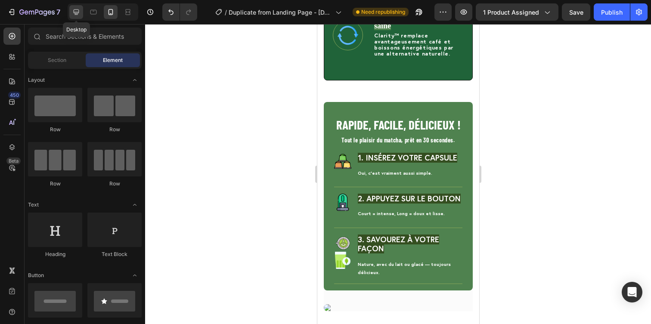
click at [72, 18] on div at bounding box center [76, 12] width 14 height 14
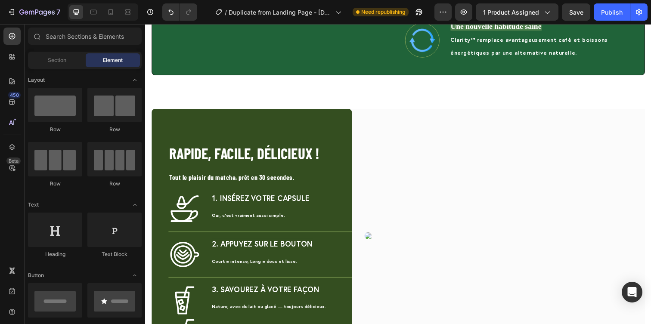
scroll to position [1155, 0]
click at [109, 22] on div "7 / Duplicate from Landing Page - Aug 23, 13:25:49 Need republishing Preview 1 …" at bounding box center [325, 12] width 651 height 25
click at [109, 17] on div at bounding box center [111, 12] width 14 height 14
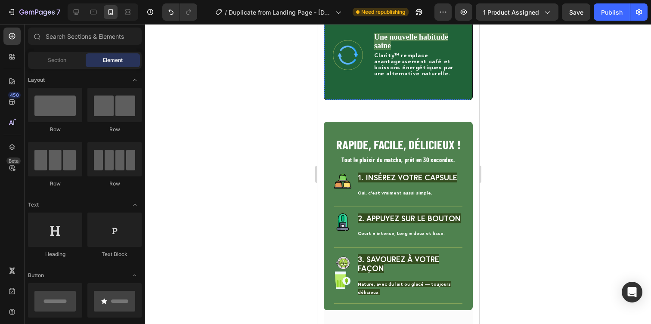
scroll to position [1421, 0]
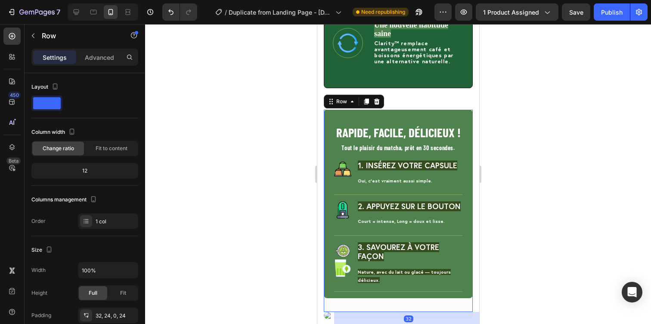
click at [327, 112] on div "RAPIDE, FACILE, DÉLICIEUX ! Heading Tout le plaisir du matcha, prêt en 30 secon…" at bounding box center [397, 204] width 149 height 189
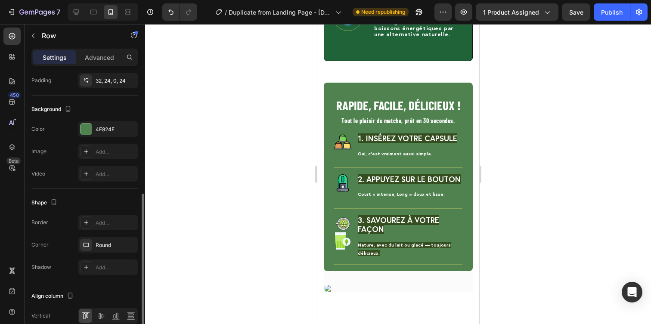
scroll to position [205, 0]
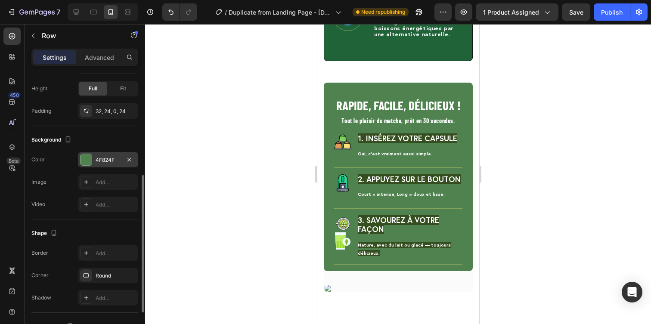
click at [100, 163] on div "4F824F" at bounding box center [108, 160] width 25 height 8
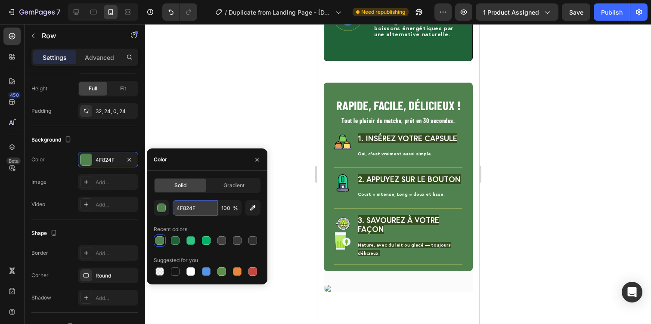
click at [186, 210] on input "4F824F" at bounding box center [195, 208] width 45 height 16
click at [77, 9] on icon at bounding box center [76, 12] width 9 height 9
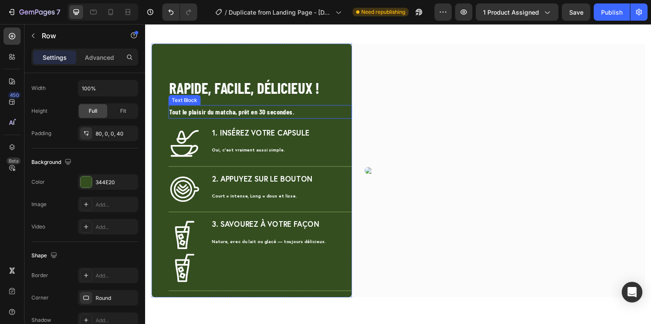
scroll to position [1215, 0]
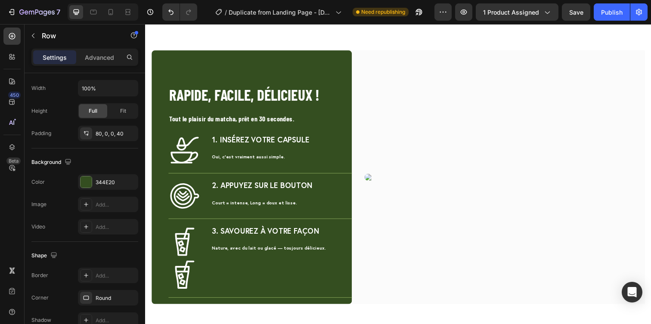
click at [250, 72] on div "RAPIDE, FACILE, DÉLICIEUX ! Heading Tout le plaisir du matcha, prêt en 30 secon…" at bounding box center [254, 181] width 205 height 260
click at [225, 71] on div "RAPIDE, FACILE, DÉLICIEUX ! Heading Tout le plaisir du matcha, prêt en 30 secon…" at bounding box center [254, 181] width 205 height 260
click at [106, 177] on div "344E20" at bounding box center [108, 182] width 60 height 16
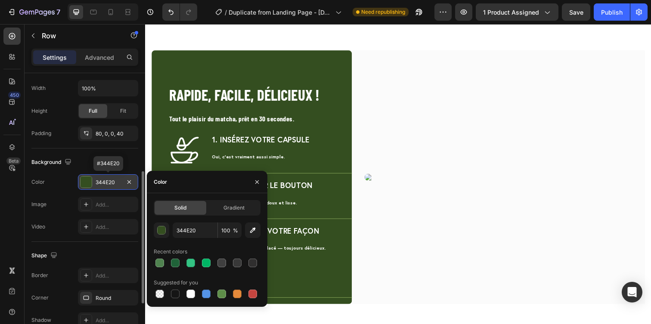
click at [106, 181] on div "344E20" at bounding box center [108, 183] width 25 height 8
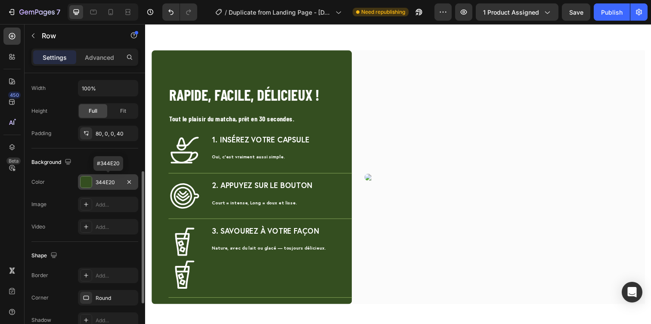
click at [106, 181] on div "344E20" at bounding box center [108, 183] width 25 height 8
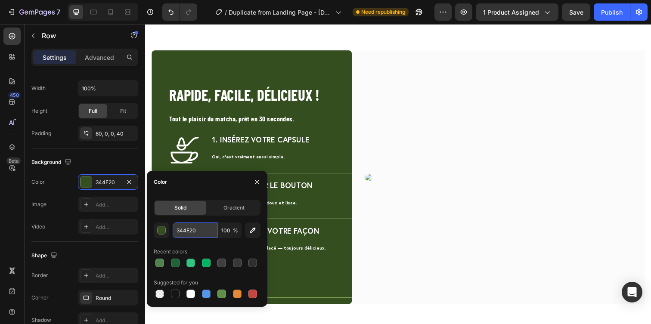
click at [186, 234] on input "344E20" at bounding box center [195, 231] width 45 height 16
paste input "4F824F"
type input "4F824F"
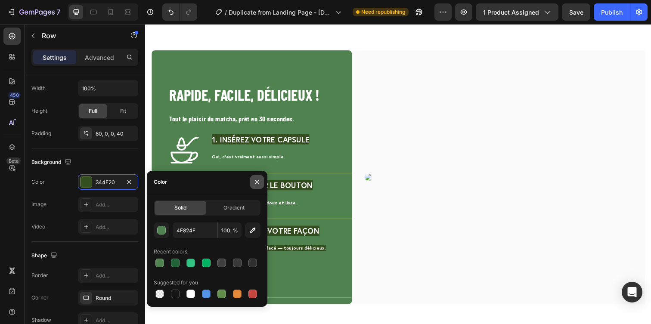
click at [256, 179] on icon "button" at bounding box center [257, 182] width 7 height 7
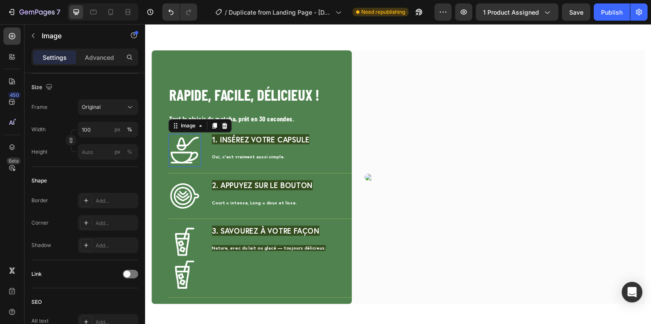
click at [189, 165] on img at bounding box center [185, 153] width 33 height 34
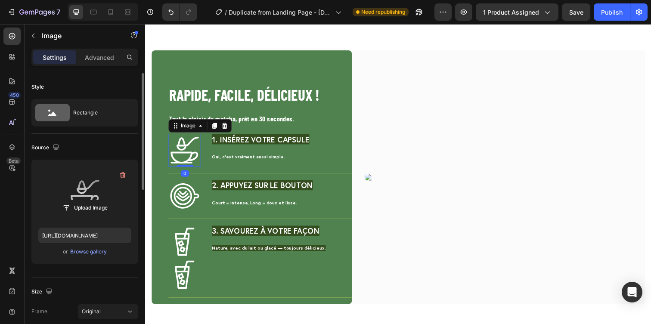
click at [97, 187] on label at bounding box center [84, 194] width 93 height 54
click at [97, 201] on input "file" at bounding box center [84, 208] width 59 height 15
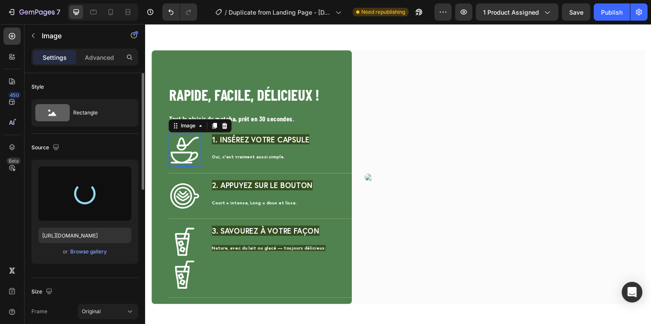
type input "https://cdn.shopify.com/s/files/1/0936/3528/1163/files/gempages_579320845667664…"
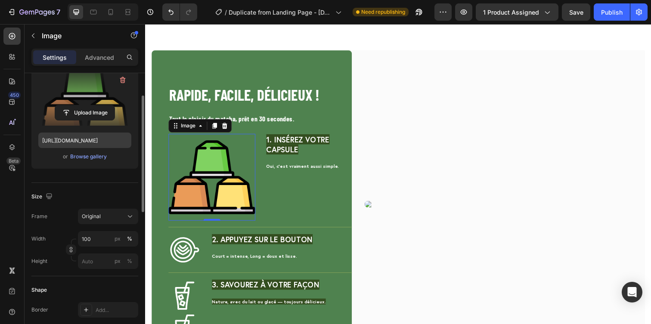
scroll to position [98, 0]
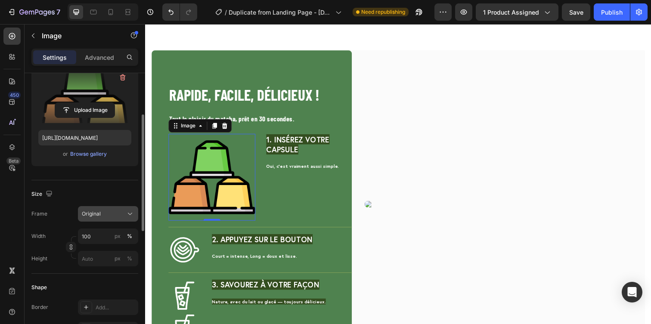
click at [93, 210] on span "Original" at bounding box center [91, 214] width 19 height 8
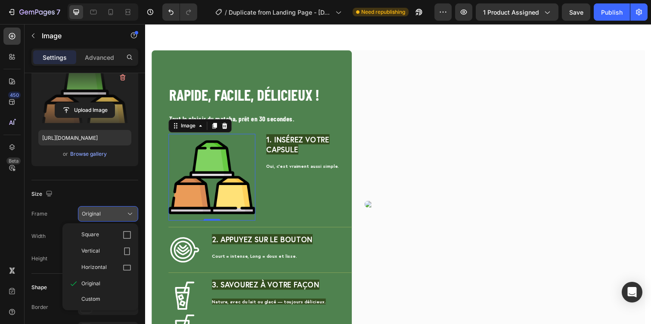
click at [93, 210] on span "Original" at bounding box center [91, 214] width 19 height 8
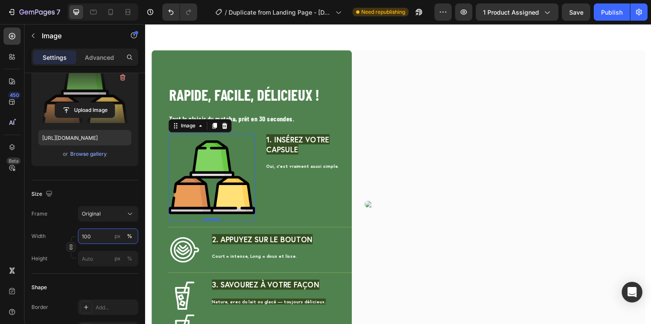
click at [93, 235] on input "100" at bounding box center [108, 237] width 60 height 16
click at [71, 235] on div "Width px %" at bounding box center [84, 237] width 107 height 16
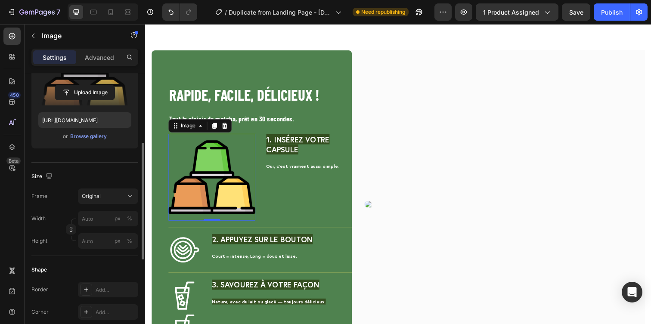
scroll to position [105, 0]
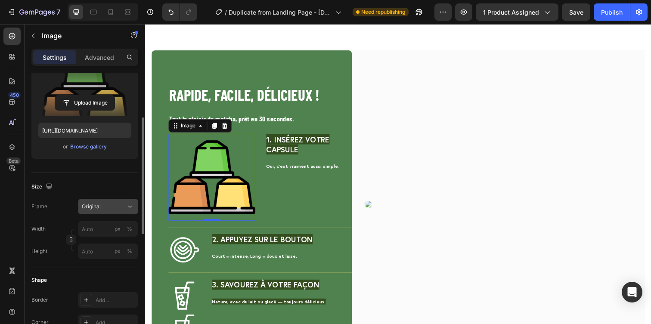
click at [96, 203] on span "Original" at bounding box center [91, 207] width 19 height 8
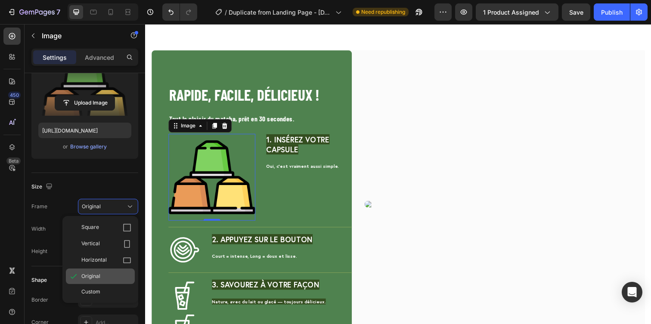
click at [96, 282] on div "Original" at bounding box center [100, 277] width 69 height 16
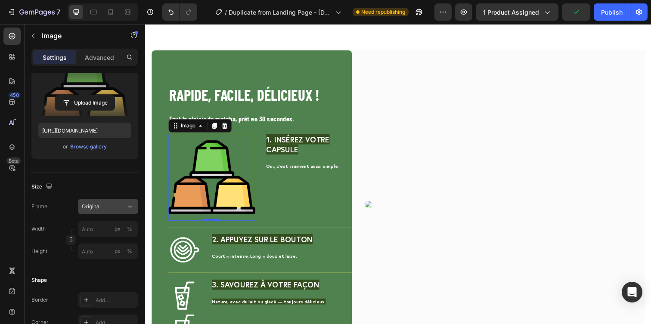
click at [99, 211] on button "Original" at bounding box center [108, 207] width 60 height 16
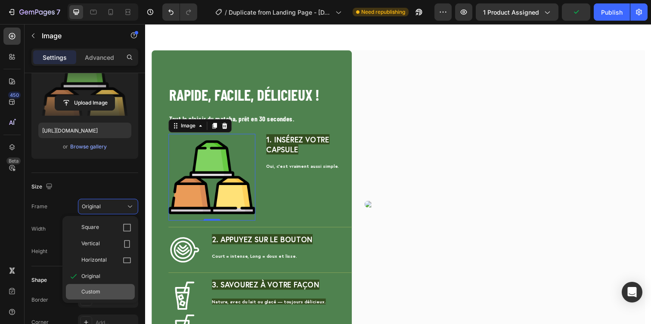
click at [95, 293] on span "Custom" at bounding box center [90, 292] width 19 height 8
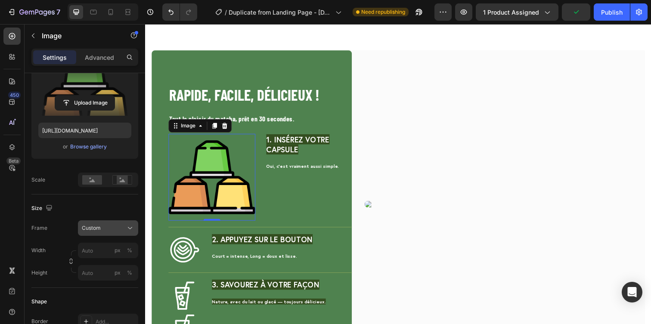
click at [104, 227] on div "Custom" at bounding box center [103, 228] width 42 height 8
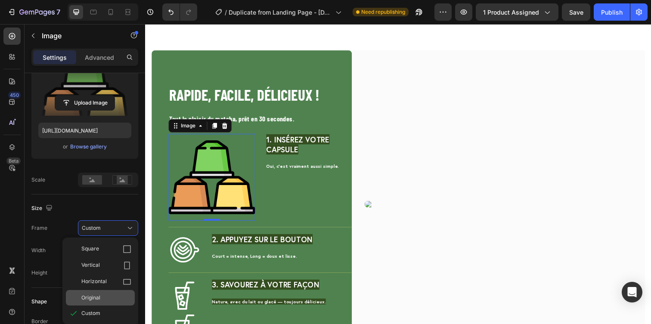
drag, startPoint x: 99, startPoint y: 310, endPoint x: 100, endPoint y: 301, distance: 8.7
click at [100, 301] on div "Square Vertical Horizontal Original Custom" at bounding box center [100, 281] width 76 height 80
click at [100, 301] on span "Original" at bounding box center [90, 298] width 19 height 8
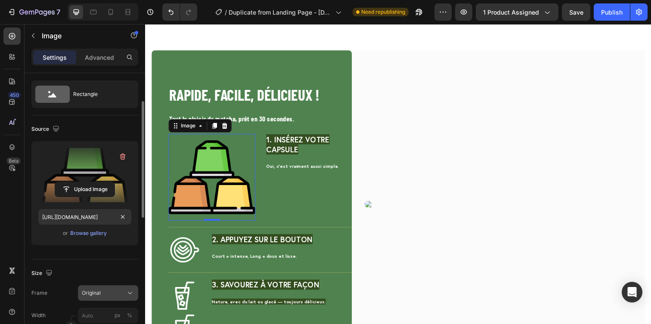
scroll to position [0, 0]
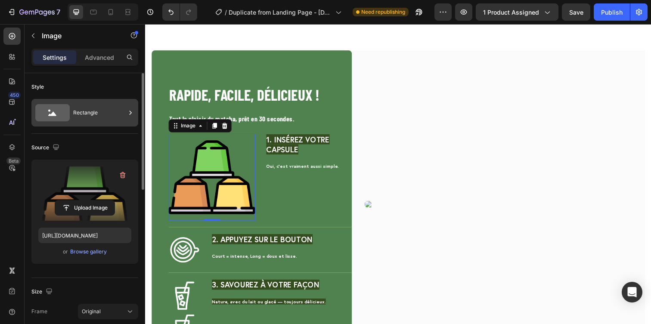
click at [89, 113] on div "Rectangle" at bounding box center [99, 113] width 53 height 20
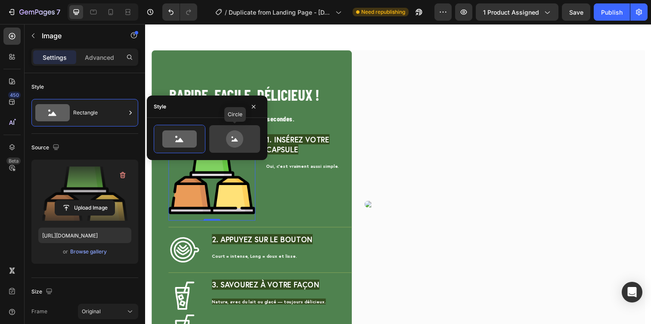
click at [224, 136] on icon at bounding box center [234, 138] width 40 height 17
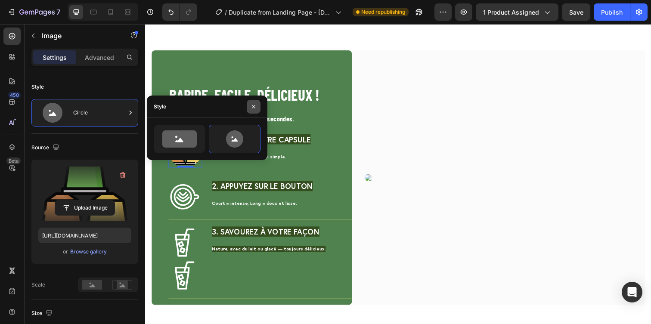
click at [259, 105] on button "button" at bounding box center [254, 107] width 14 height 14
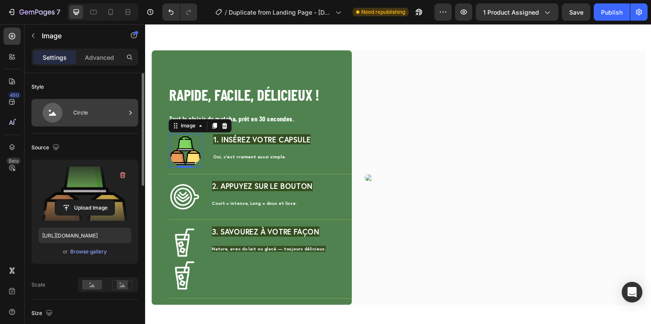
click at [92, 123] on div "Circle" at bounding box center [84, 113] width 107 height 28
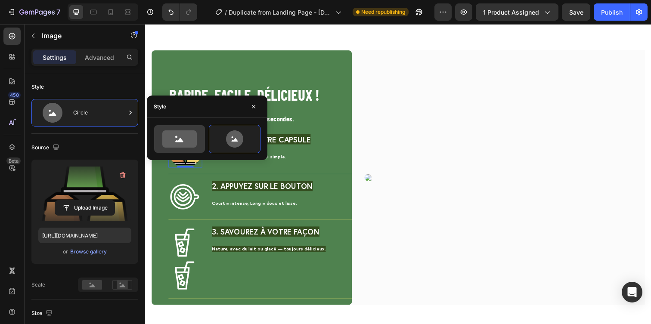
click at [172, 140] on icon at bounding box center [179, 138] width 34 height 17
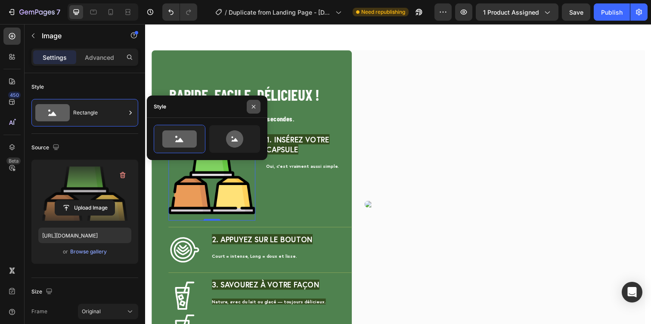
click at [257, 106] on button "button" at bounding box center [254, 107] width 14 height 14
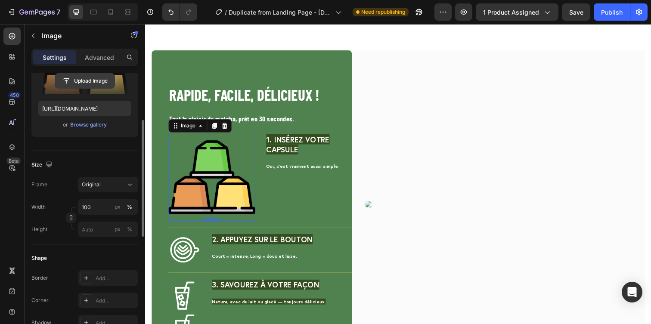
scroll to position [139, 0]
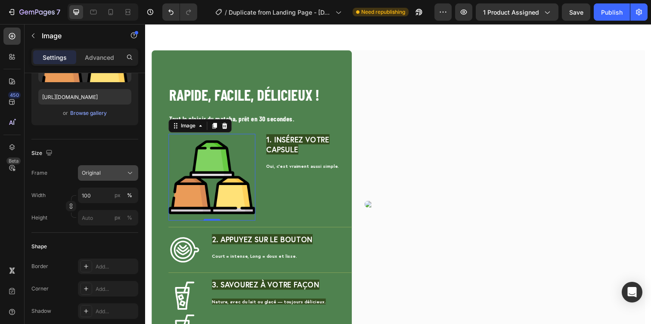
click at [92, 169] on span "Original" at bounding box center [91, 173] width 19 height 8
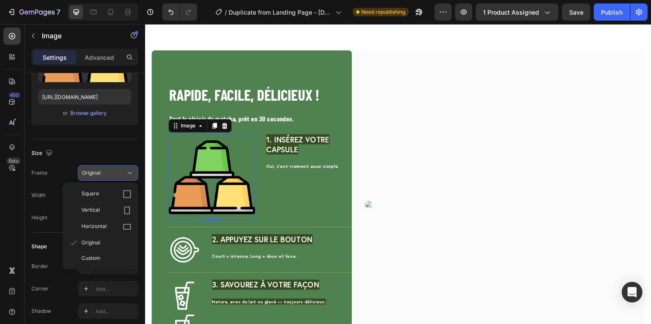
click at [92, 169] on span "Original" at bounding box center [91, 173] width 19 height 8
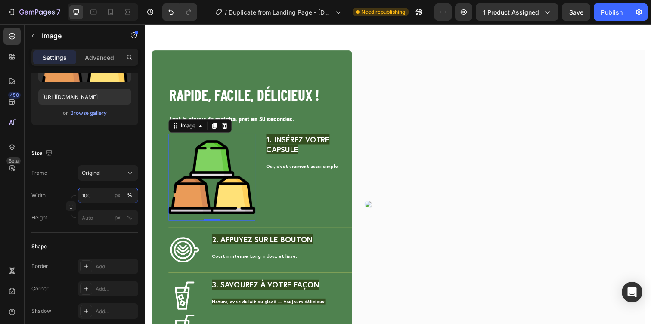
click at [93, 196] on input "100" at bounding box center [108, 196] width 60 height 16
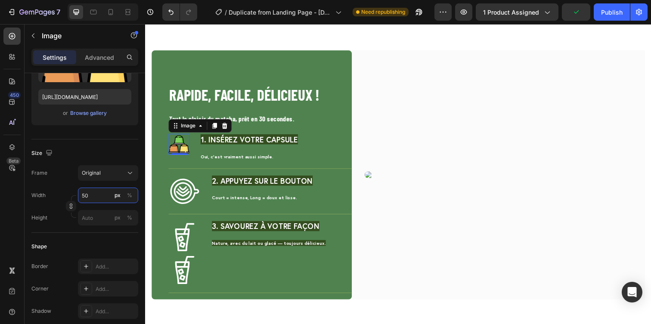
type input "50"
click at [94, 151] on div "Size" at bounding box center [84, 153] width 107 height 14
click at [192, 195] on img at bounding box center [185, 194] width 33 height 33
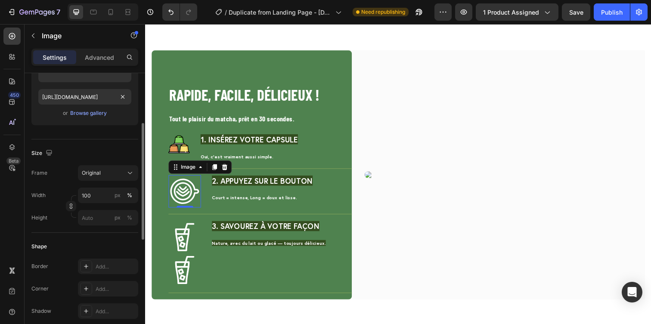
scroll to position [125, 0]
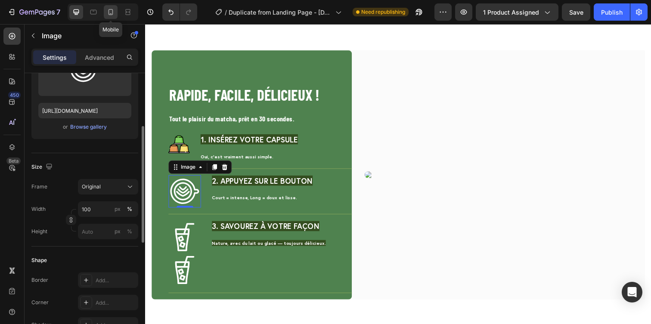
click at [108, 11] on icon at bounding box center [110, 12] width 9 height 9
type input "https://cdn.shopify.com/s/files/1/0936/3528/1163/files/gempages_579320845667664…"
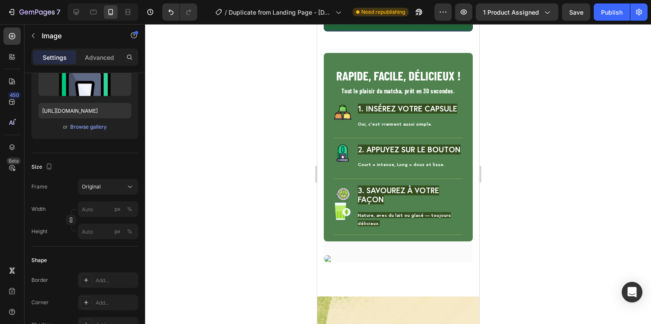
scroll to position [1480, 0]
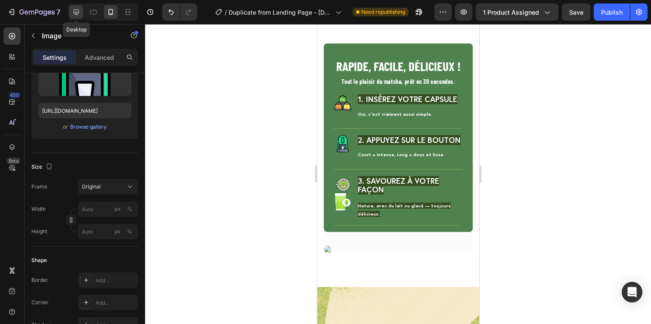
click at [74, 16] on icon at bounding box center [76, 12] width 9 height 9
type input "https://cdn.shopify.com/s/files/1/0936/3528/1163/files/gempages_579320845667664…"
type input "100"
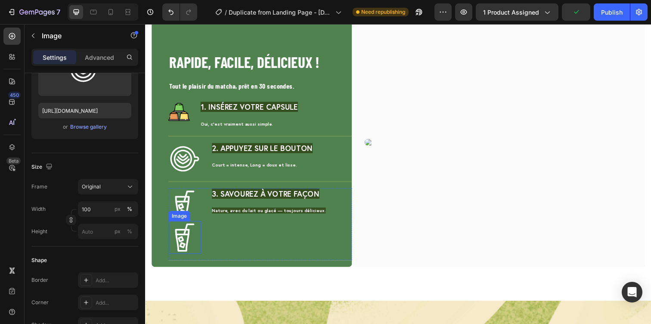
scroll to position [1307, 0]
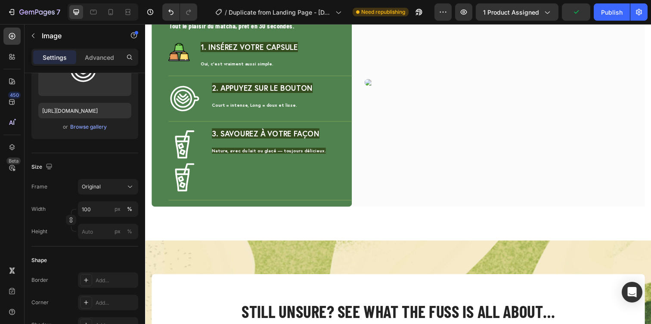
click at [182, 102] on img at bounding box center [185, 100] width 33 height 33
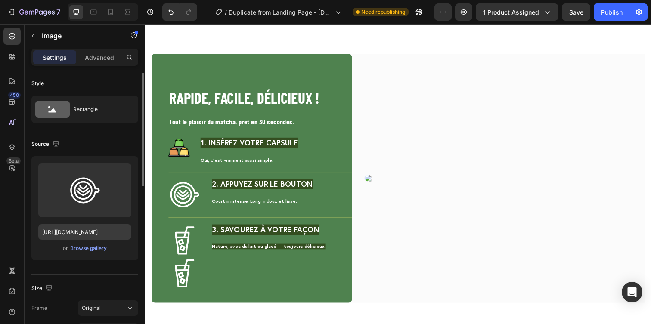
scroll to position [0, 0]
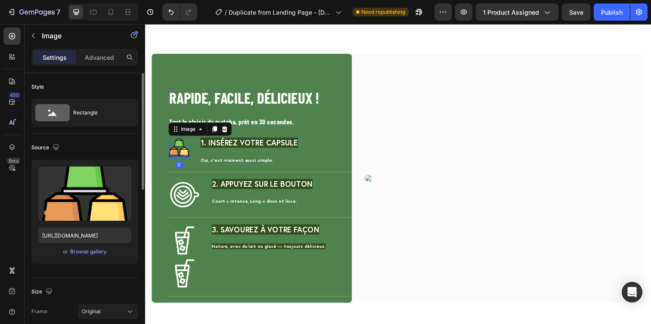
click at [177, 155] on img at bounding box center [180, 151] width 22 height 22
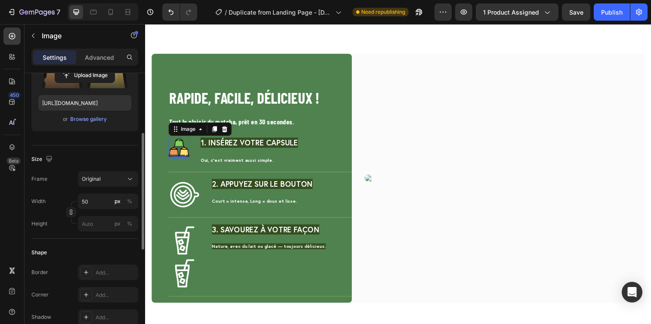
scroll to position [137, 0]
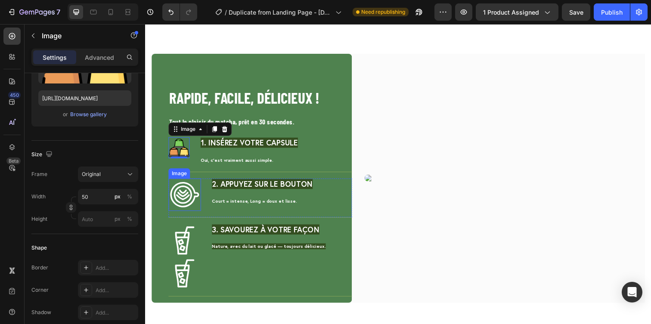
click at [183, 209] on img at bounding box center [185, 198] width 33 height 33
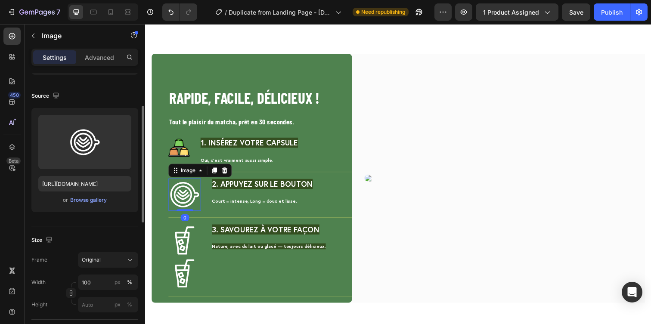
scroll to position [30, 0]
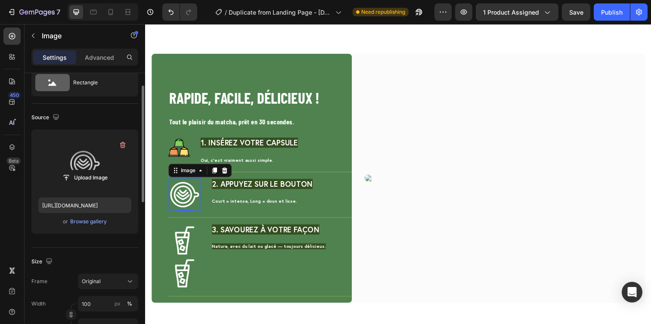
click at [81, 162] on label at bounding box center [84, 164] width 93 height 54
click at [81, 171] on input "file" at bounding box center [84, 178] width 59 height 15
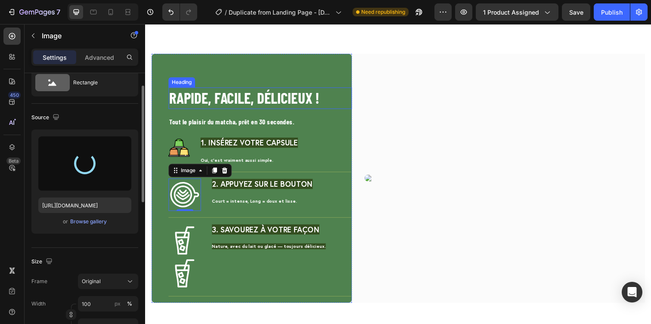
type input "https://cdn.shopify.com/s/files/1/0936/3528/1163/files/gempages_579320845667664…"
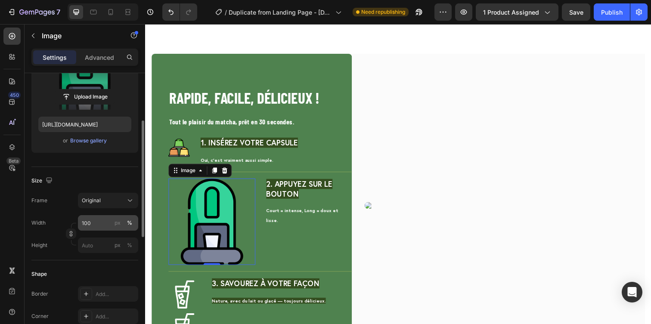
scroll to position [112, 0]
click at [93, 224] on input "100" at bounding box center [108, 223] width 60 height 16
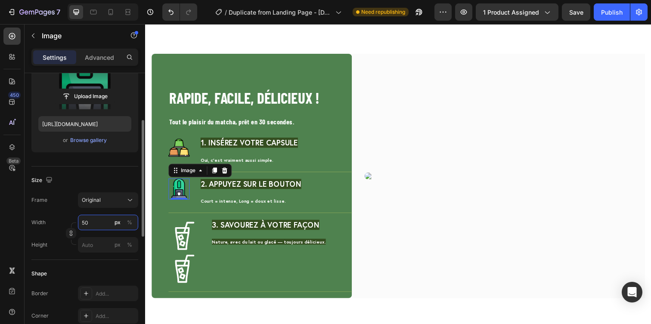
type input "50"
click at [90, 173] on div "Size Frame Original Width 50 px % Height px %" at bounding box center [84, 213] width 107 height 93
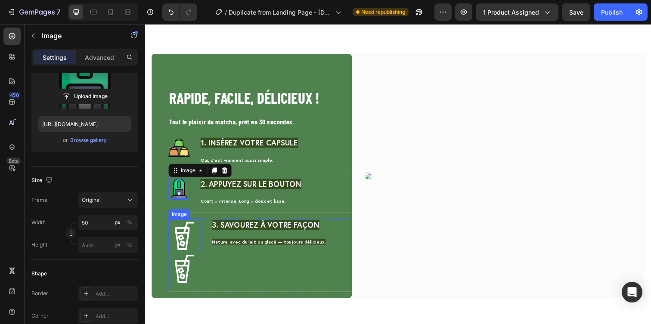
click at [177, 243] on img at bounding box center [185, 240] width 33 height 34
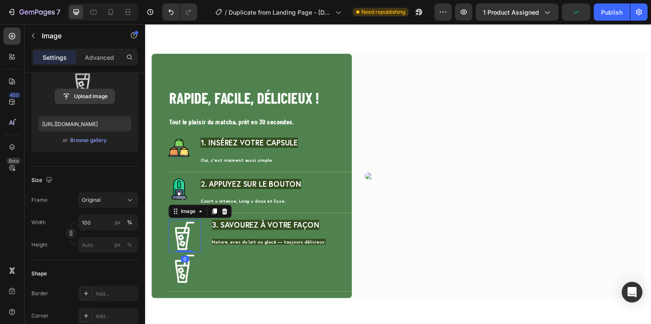
click at [93, 99] on input "file" at bounding box center [84, 96] width 59 height 15
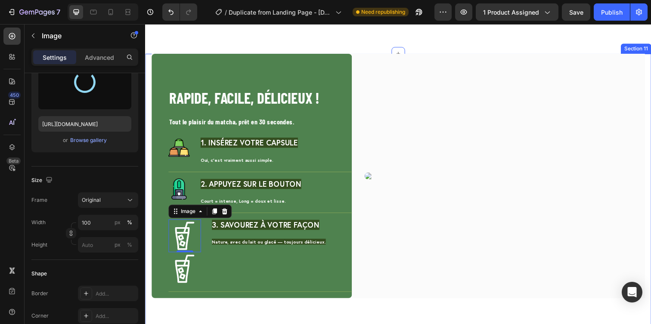
type input "https://cdn.shopify.com/s/files/1/0936/3528/1163/files/gempages_579320845667664…"
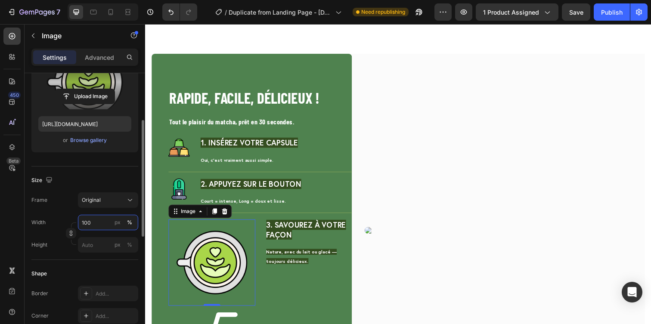
click at [106, 221] on input "100" at bounding box center [108, 223] width 60 height 16
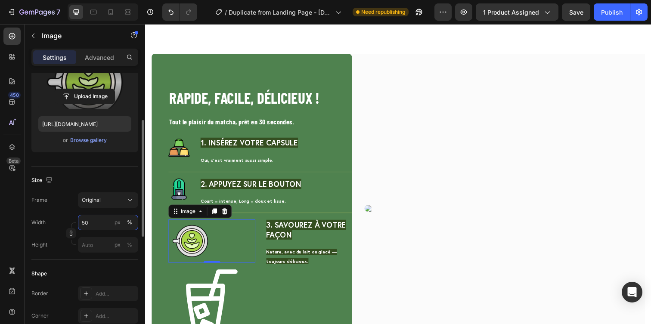
type input "50"
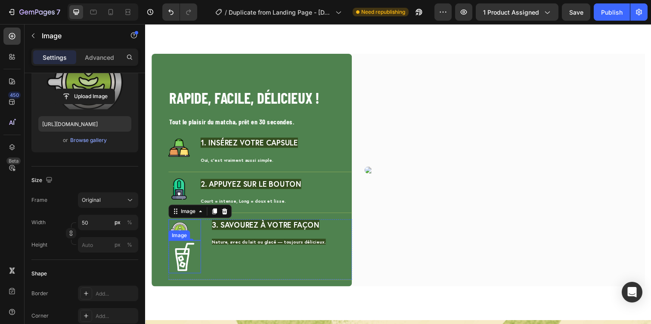
click at [189, 264] on img at bounding box center [185, 262] width 33 height 34
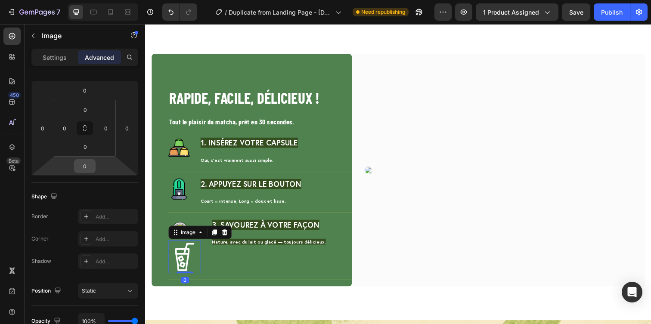
scroll to position [0, 0]
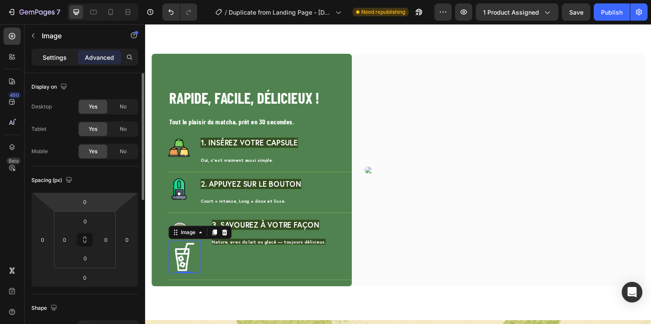
click at [56, 59] on p "Settings" at bounding box center [55, 57] width 24 height 9
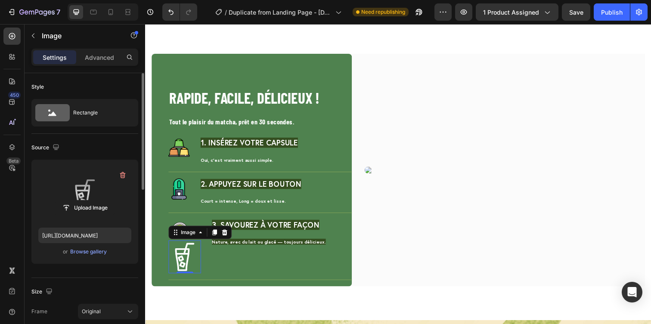
click at [81, 186] on label at bounding box center [84, 194] width 93 height 54
click at [81, 201] on input "file" at bounding box center [84, 208] width 59 height 15
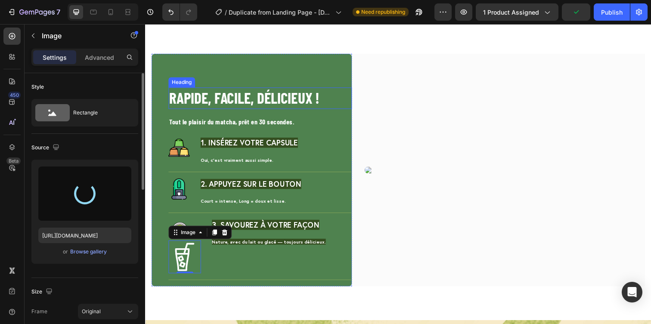
type input "https://cdn.shopify.com/s/files/1/0936/3528/1163/files/gempages_579320845667664…"
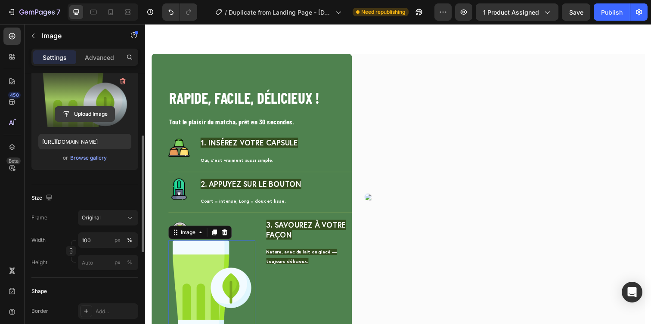
scroll to position [132, 0]
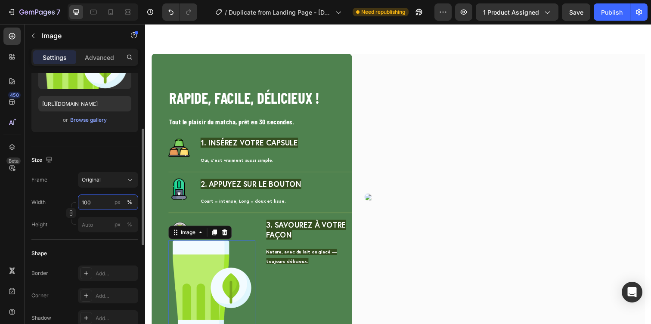
click at [92, 194] on div "Frame Original Width 100 px % Height px %" at bounding box center [84, 202] width 107 height 60
click at [92, 202] on input "100" at bounding box center [108, 203] width 60 height 16
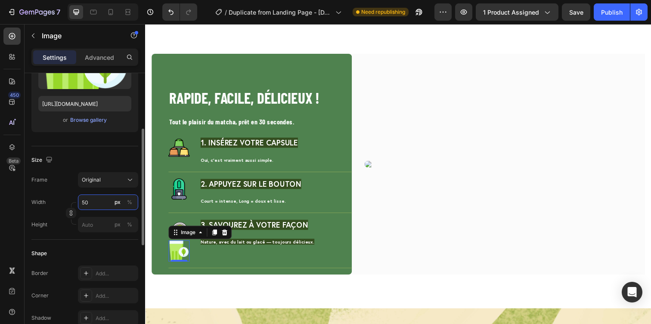
type input "50"
click at [80, 164] on div "Size" at bounding box center [84, 160] width 107 height 14
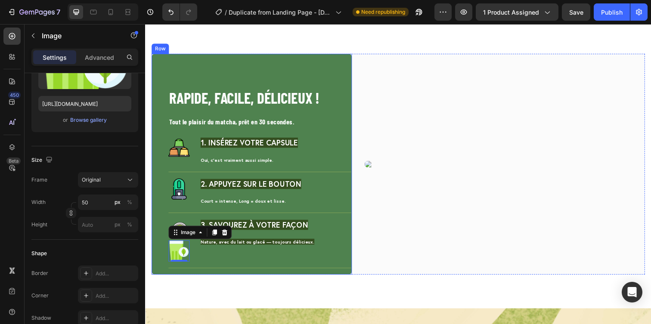
click at [202, 280] on div "RAPIDE, FACILE, DÉLICIEUX ! Heading Tout le plaisir du matcha, prêt en 30 secon…" at bounding box center [262, 184] width 187 height 191
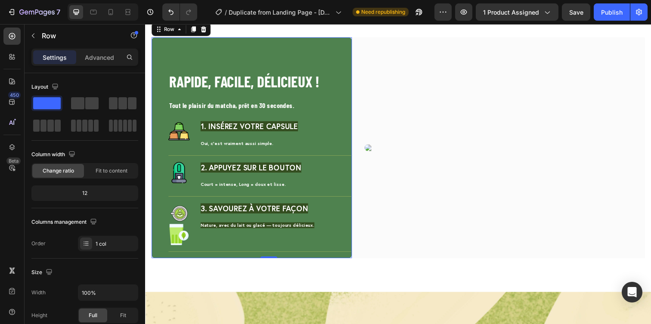
scroll to position [1229, 0]
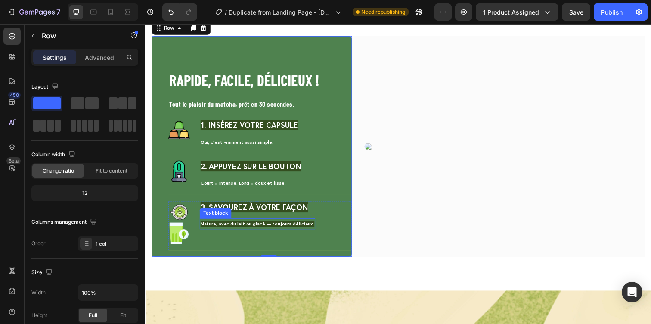
click at [253, 231] on span "Nature, avec du lait ou glacé — toujours délicieux." at bounding box center [260, 228] width 116 height 6
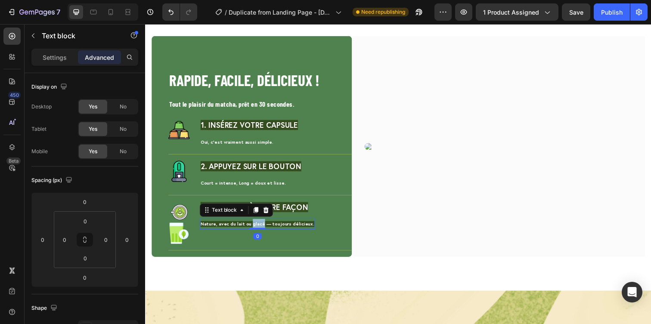
click at [253, 231] on span "Nature, avec du lait ou glacé — toujours délicieux." at bounding box center [260, 228] width 116 height 6
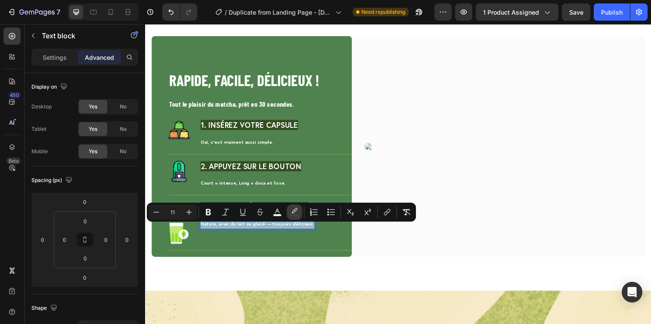
click at [293, 215] on rect "Editor contextual toolbar" at bounding box center [295, 215] width 8 height 2
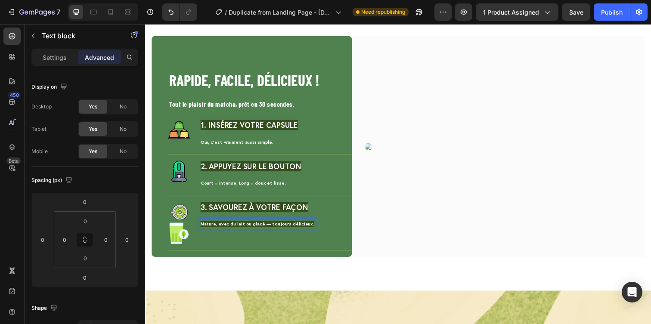
click at [289, 233] on p "Nature, avec du lait ou glacé — toujours délicieux." at bounding box center [260, 228] width 116 height 10
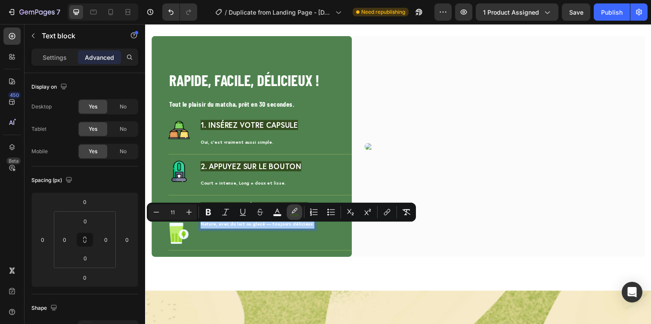
click at [294, 215] on rect "Editor contextual toolbar" at bounding box center [295, 215] width 8 height 2
click at [297, 211] on icon "Editor contextual toolbar" at bounding box center [294, 212] width 9 height 9
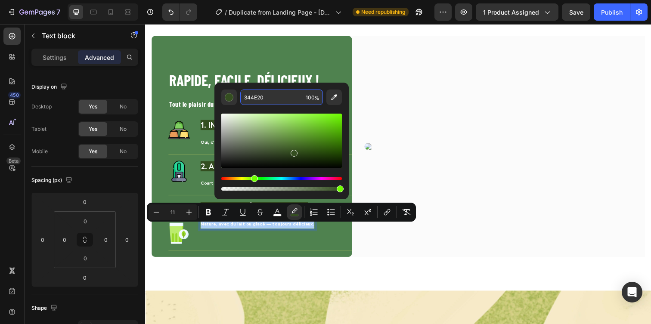
click at [317, 100] on span "%" at bounding box center [316, 97] width 5 height 9
click at [312, 98] on input "100" at bounding box center [312, 98] width 21 height 16
type input "0"
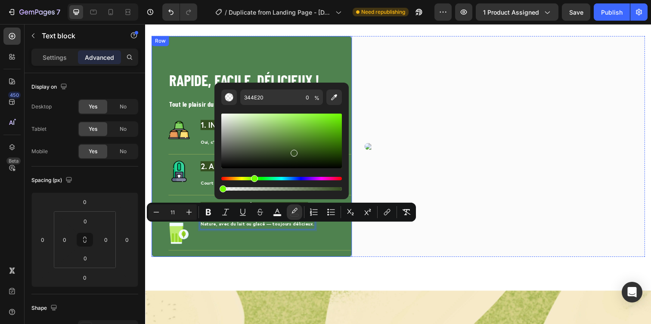
click at [344, 62] on div "RAPIDE, FACILE, DÉLICIEUX ! Heading Tout le plaisir du matcha, prêt en 30 secon…" at bounding box center [254, 149] width 205 height 226
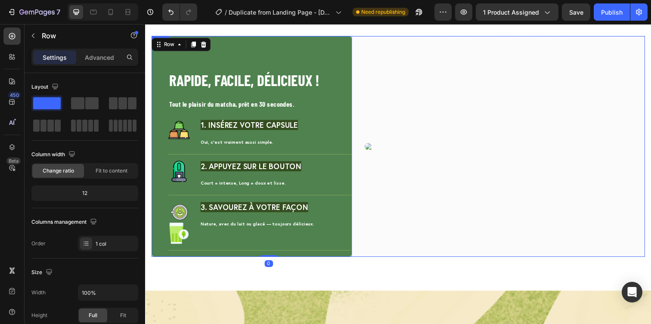
click at [368, 119] on div "RAPIDE, FACILE, DÉLICIEUX ! Heading Tout le plaisir du matcha, prêt en 30 secon…" at bounding box center [404, 149] width 504 height 226
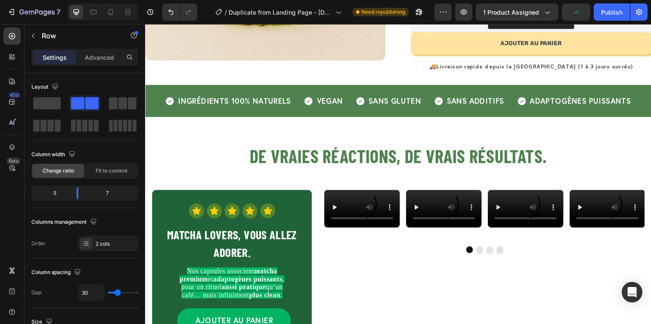
scroll to position [259, 0]
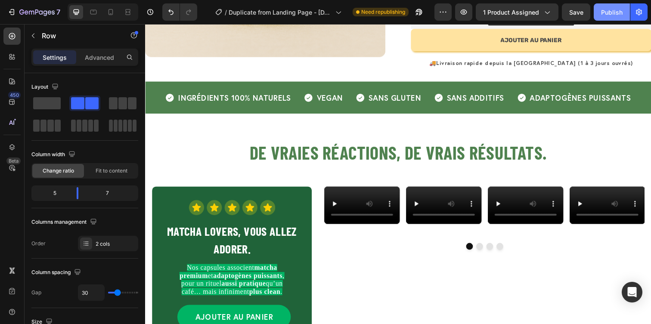
click at [597, 12] on button "Publish" at bounding box center [612, 11] width 36 height 17
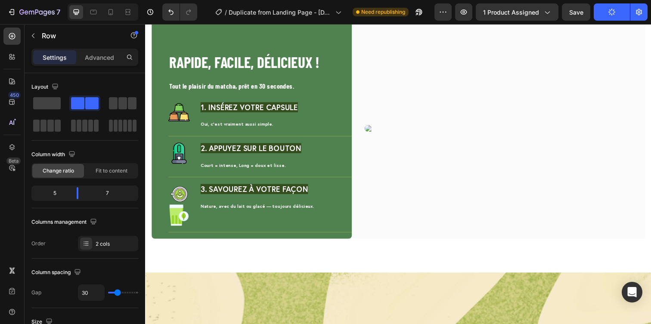
scroll to position [1439, 0]
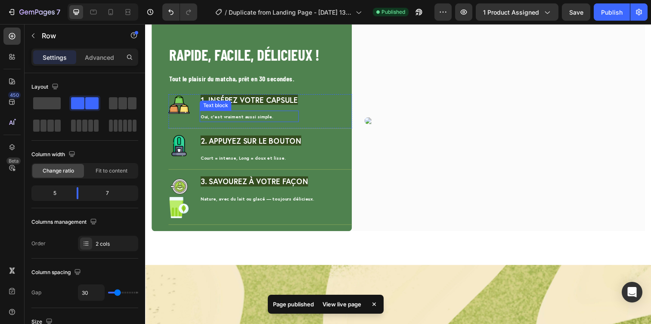
click at [239, 118] on span "Oui, c’est vraiment aussi simple." at bounding box center [239, 118] width 74 height 6
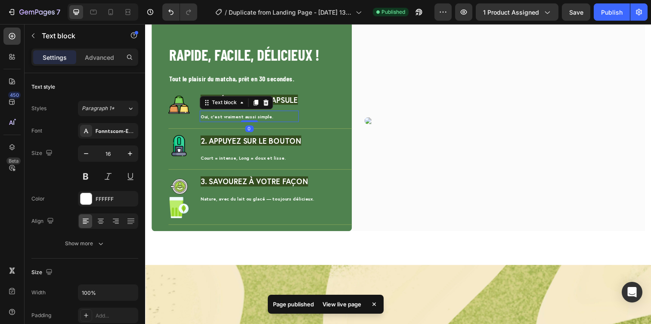
click at [239, 118] on span "Oui, c’est vraiment aussi simple." at bounding box center [239, 118] width 74 height 6
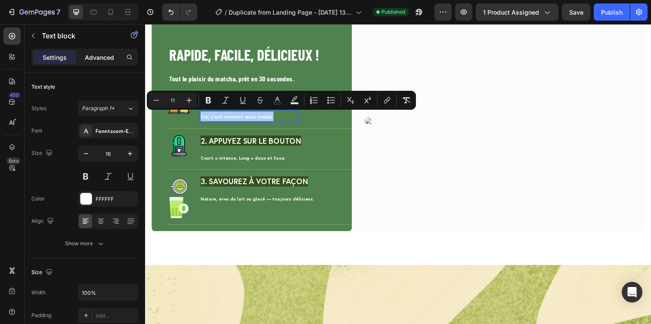
click at [101, 50] on div "Advanced" at bounding box center [99, 57] width 43 height 14
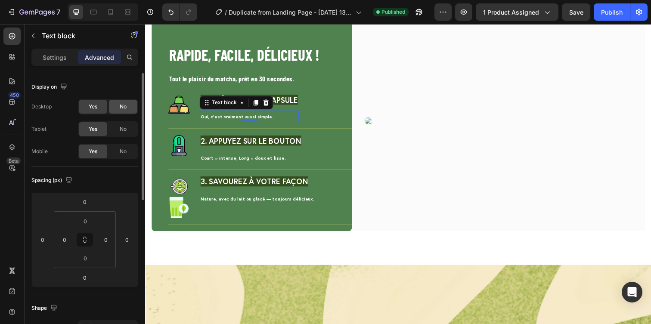
click at [120, 112] on div "No" at bounding box center [123, 107] width 28 height 14
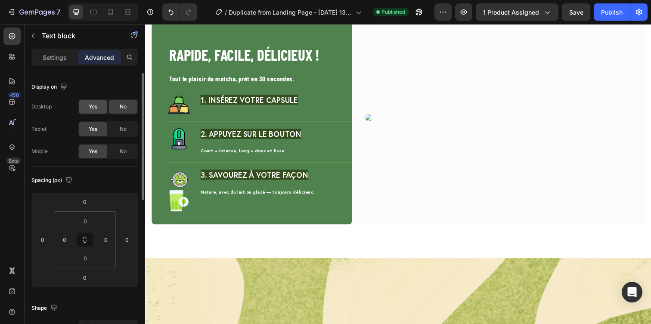
click at [97, 111] on div "Yes" at bounding box center [93, 107] width 28 height 14
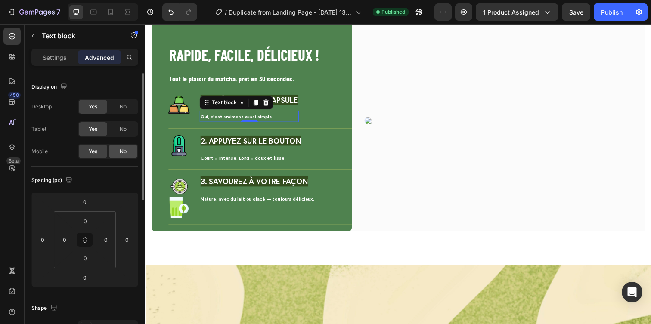
click at [118, 154] on div "No" at bounding box center [123, 152] width 28 height 14
click at [114, 13] on icon at bounding box center [110, 12] width 9 height 9
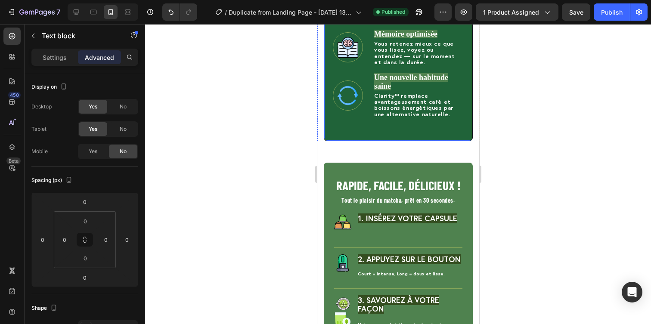
scroll to position [1519, 0]
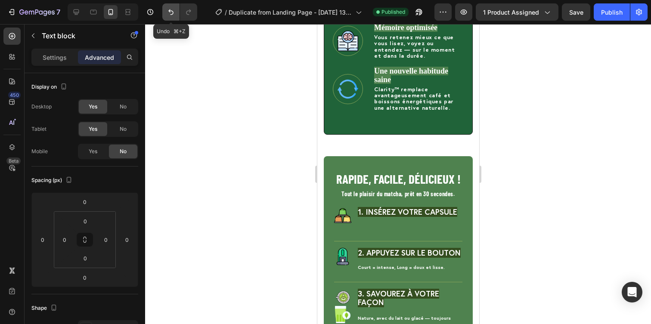
click at [168, 10] on icon "Undo/Redo" at bounding box center [171, 12] width 9 height 9
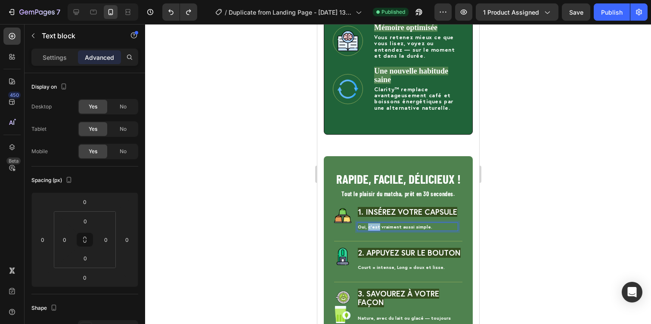
click at [369, 224] on span "Oui, c’est vraiment aussi simple." at bounding box center [394, 227] width 74 height 6
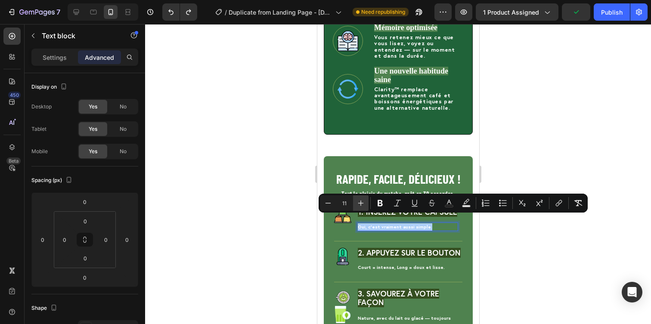
click at [362, 201] on icon "Editor contextual toolbar" at bounding box center [361, 203] width 9 height 9
type input "13"
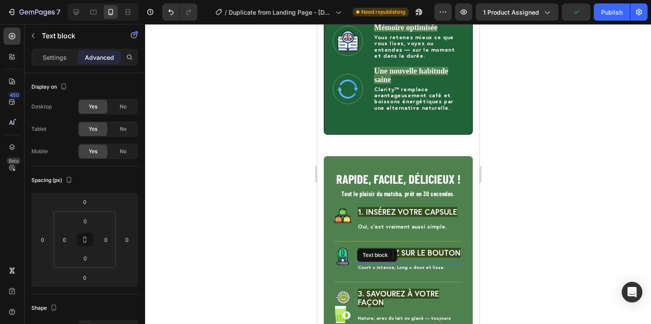
click at [384, 264] on span "Court = intense, Long = doux et lisse." at bounding box center [400, 267] width 87 height 6
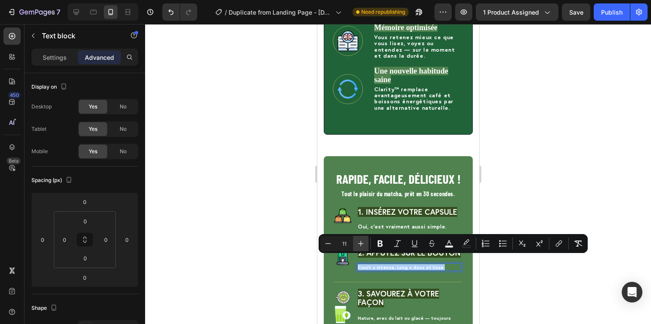
click at [365, 242] on icon "Editor contextual toolbar" at bounding box center [361, 243] width 9 height 9
type input "13"
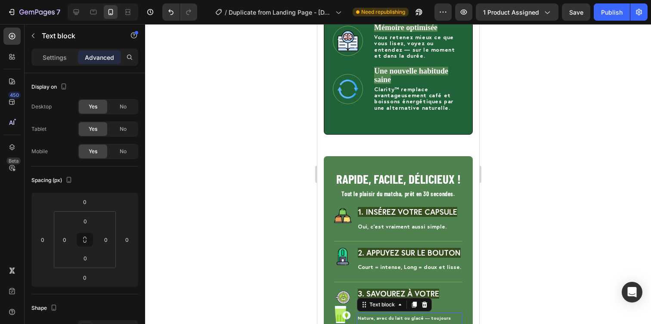
click at [392, 315] on span "Nature, avec du lait ou glacé — toujours délicieux." at bounding box center [403, 322] width 93 height 14
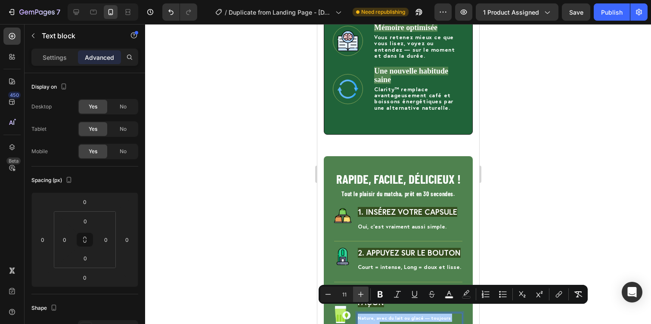
click at [367, 295] on button "Plus" at bounding box center [361, 295] width 16 height 16
type input "13"
click at [290, 273] on div at bounding box center [398, 174] width 506 height 300
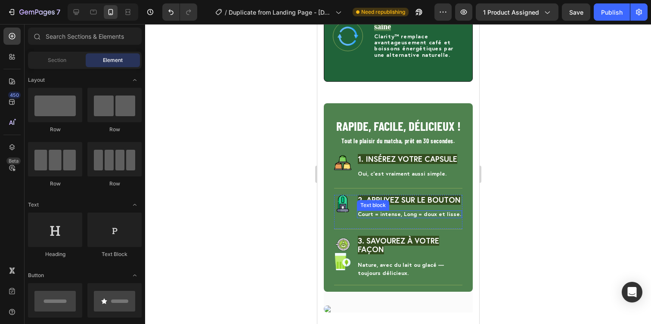
scroll to position [1573, 0]
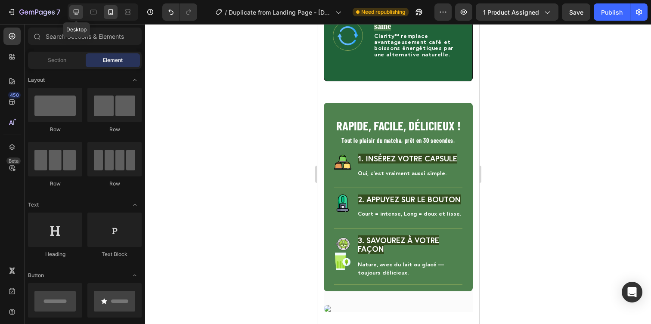
click at [77, 15] on icon at bounding box center [77, 12] width 6 height 6
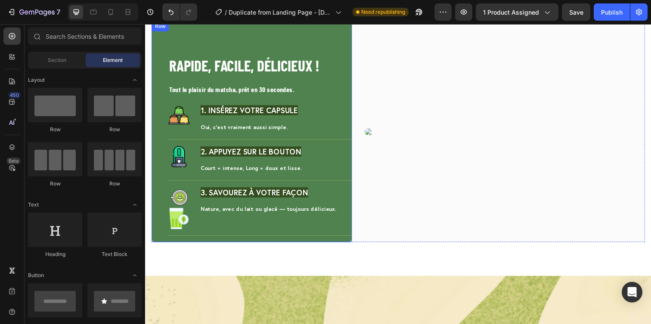
scroll to position [1468, 0]
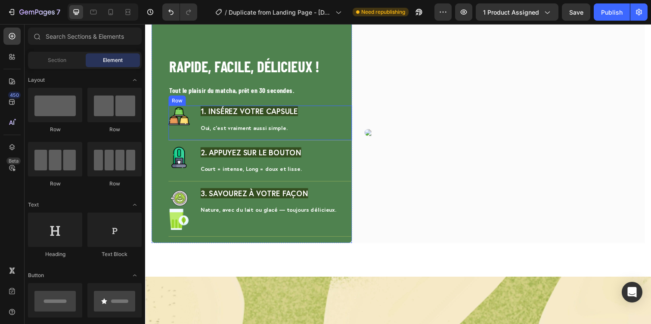
click at [245, 133] on div "Oui, c’est vraiment aussi simple. Text block" at bounding box center [251, 130] width 101 height 12
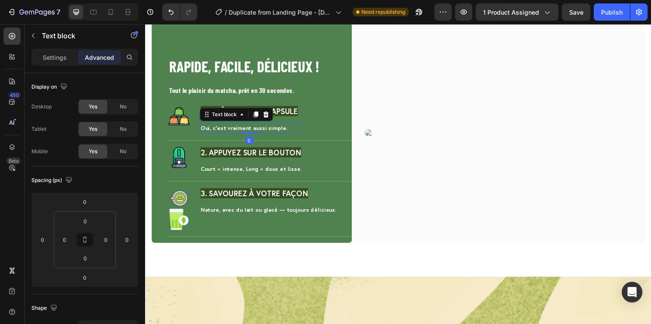
click at [245, 134] on div at bounding box center [251, 135] width 17 height 2
click at [243, 130] on span "Oui, c’est vraiment aussi simple." at bounding box center [246, 130] width 89 height 7
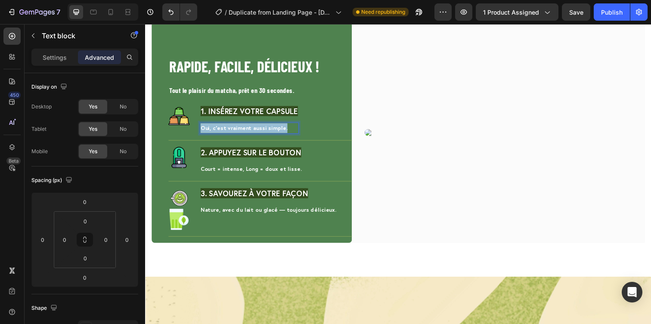
click at [243, 130] on span "Oui, c’est vraiment aussi simple." at bounding box center [246, 130] width 89 height 7
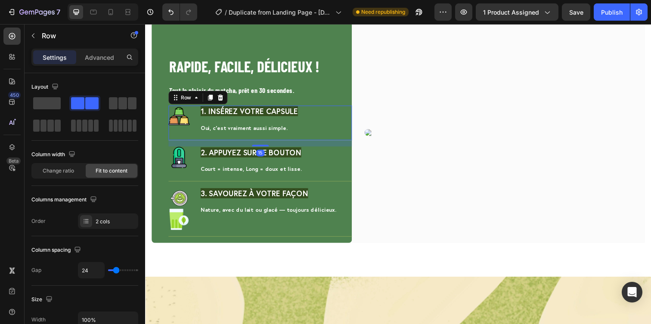
click at [311, 141] on div "Image 1. Insérez votre capsule Text block Oui, c’est vraiment aussi simple. Tex…" at bounding box center [262, 124] width 187 height 35
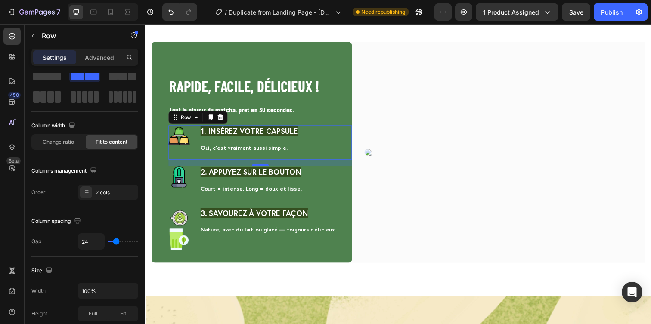
scroll to position [0, 0]
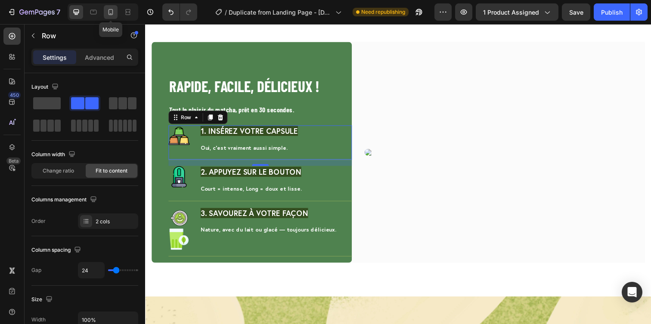
click at [113, 12] on icon at bounding box center [110, 12] width 9 height 9
type input "13"
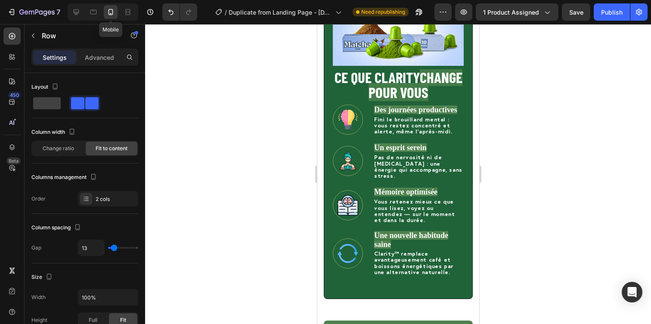
scroll to position [1312, 0]
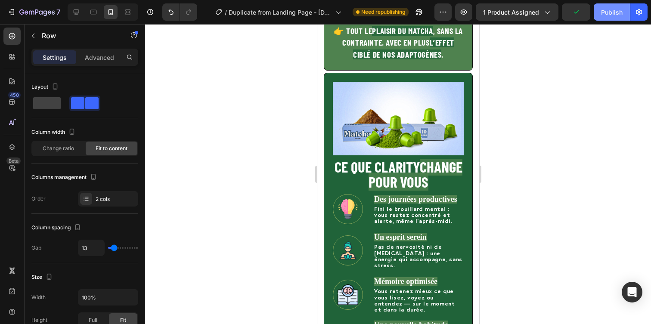
click at [604, 8] on div "Publish" at bounding box center [612, 12] width 22 height 9
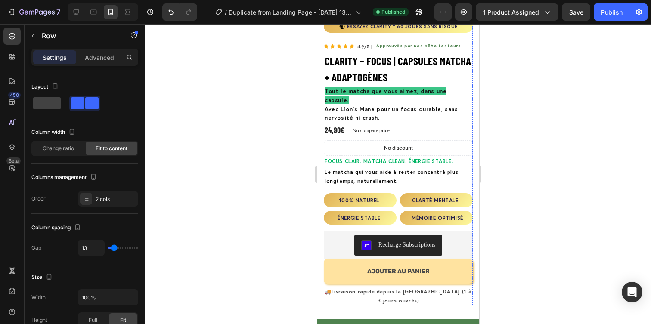
scroll to position [208, 0]
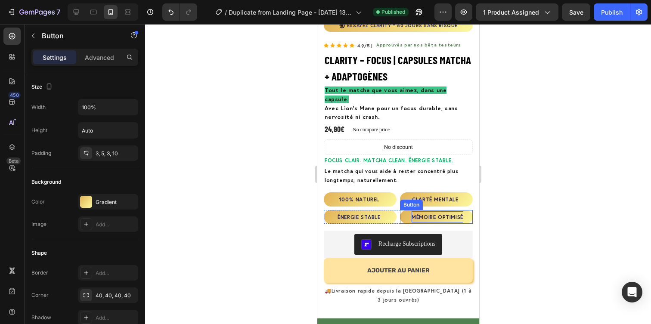
click at [434, 214] on span "MÉMOIRE OPTIMISÉ" at bounding box center [437, 217] width 52 height 6
click at [400, 210] on button "MATCHA" at bounding box center [436, 217] width 73 height 14
click at [529, 194] on div at bounding box center [398, 174] width 506 height 300
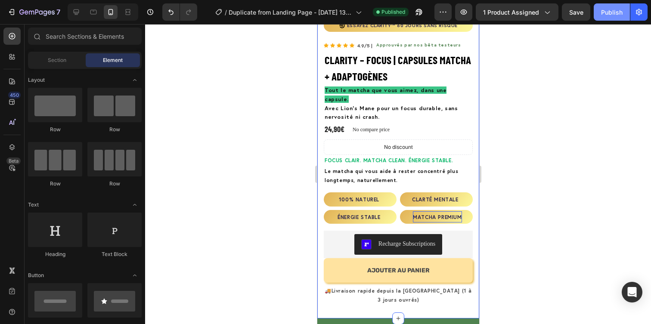
click at [617, 14] on div "Publish" at bounding box center [612, 12] width 22 height 9
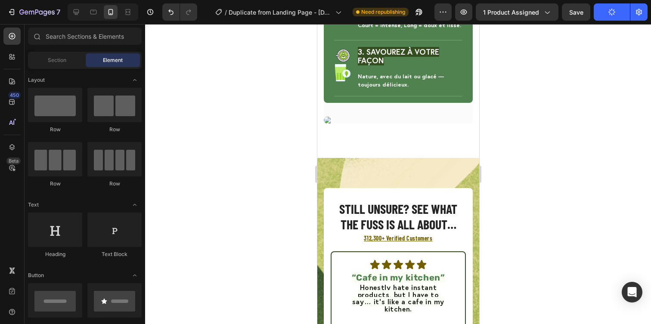
scroll to position [1603, 0]
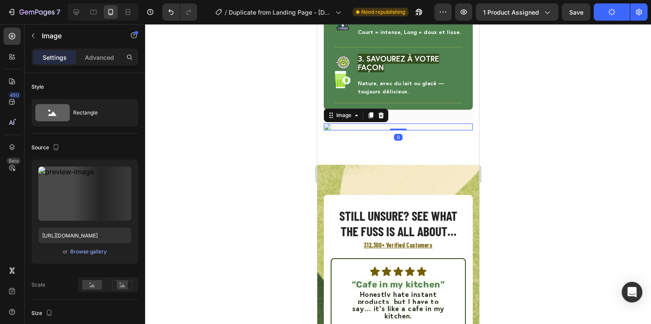
click at [382, 130] on img at bounding box center [397, 127] width 149 height 7
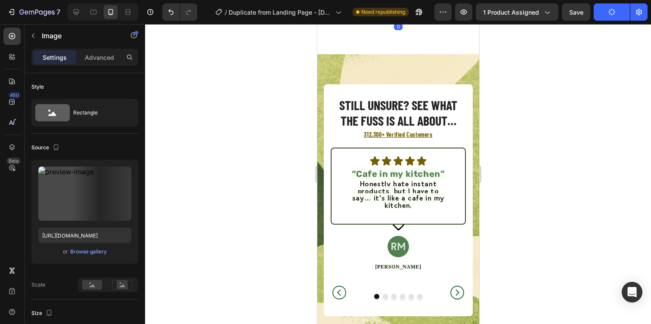
scroll to position [1725, 0]
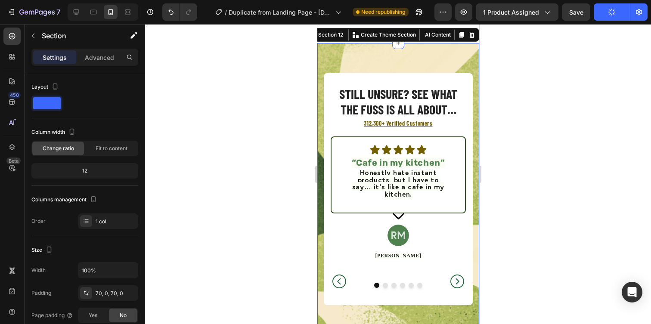
click at [365, 198] on div "Still unsure? See what the fuss is all about… Heading 312,300+ Verified Custome…" at bounding box center [398, 189] width 162 height 292
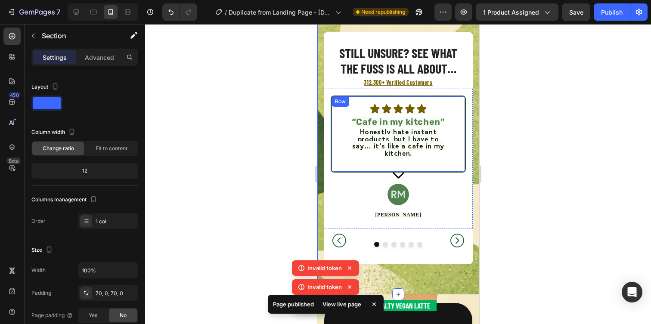
scroll to position [1909, 0]
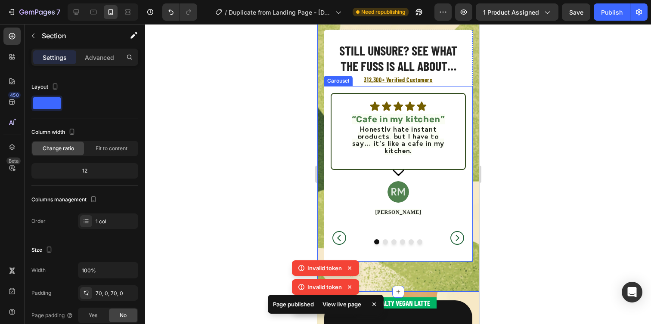
click at [455, 237] on icon "Carousel Next Arrow" at bounding box center [456, 238] width 17 height 17
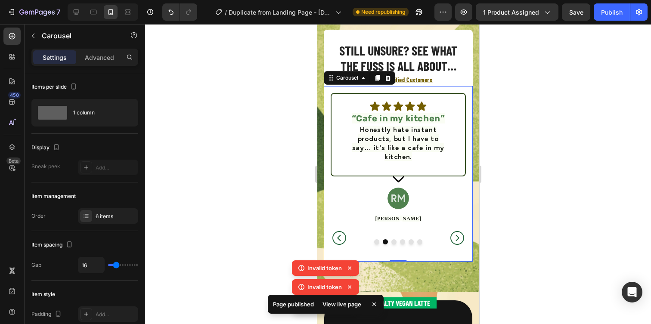
click at [455, 237] on icon "Carousel Next Arrow" at bounding box center [456, 238] width 17 height 17
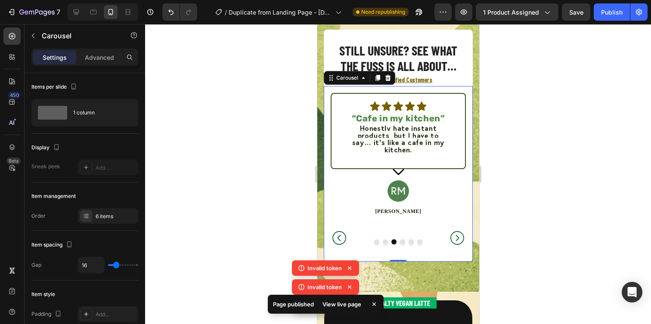
click at [455, 237] on icon "Carousel Next Arrow" at bounding box center [456, 238] width 17 height 17
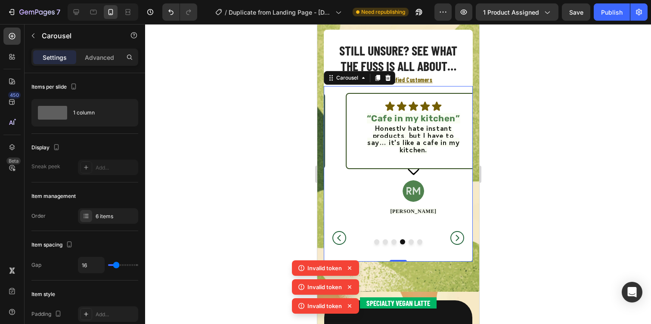
click at [455, 237] on icon "Carousel Next Arrow" at bounding box center [456, 238] width 17 height 17
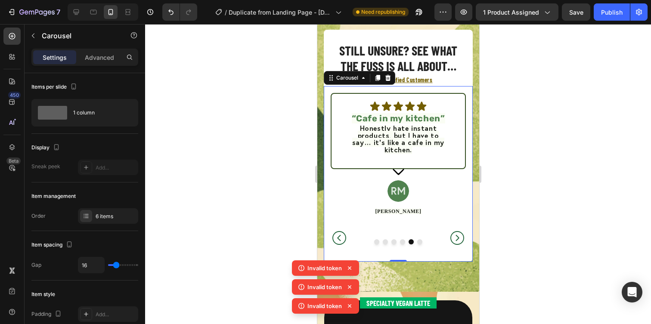
click at [455, 237] on icon "Carousel Next Arrow" at bounding box center [456, 238] width 17 height 17
click at [332, 235] on icon "Carousel Back Arrow" at bounding box center [338, 238] width 17 height 17
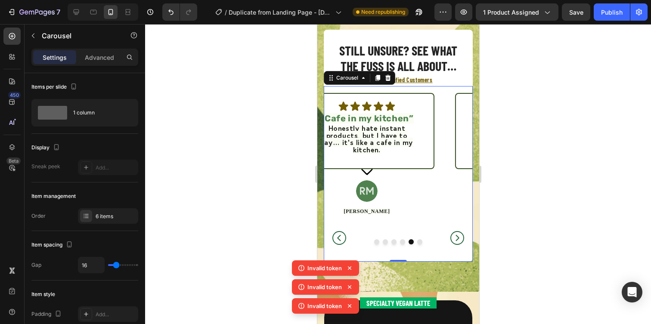
click at [332, 235] on icon "Carousel Back Arrow" at bounding box center [338, 238] width 17 height 17
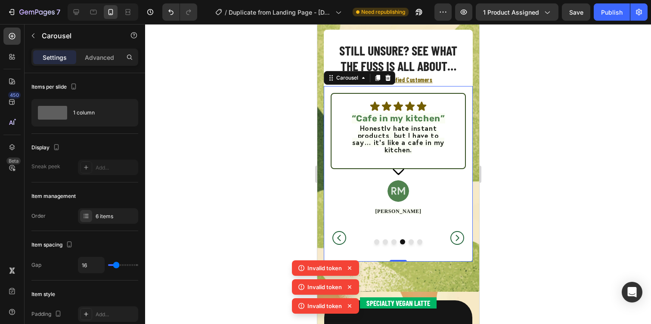
click at [332, 235] on icon "Carousel Back Arrow" at bounding box center [338, 238] width 17 height 17
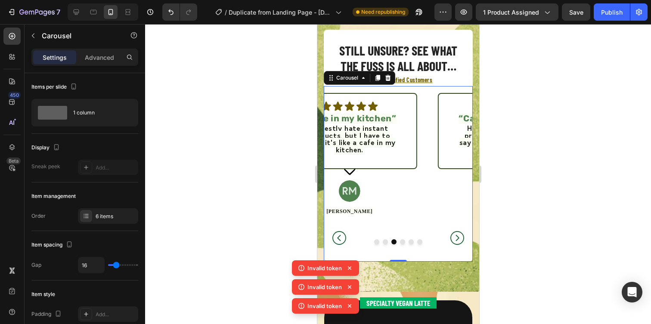
click at [332, 235] on icon "Carousel Back Arrow" at bounding box center [338, 238] width 17 height 17
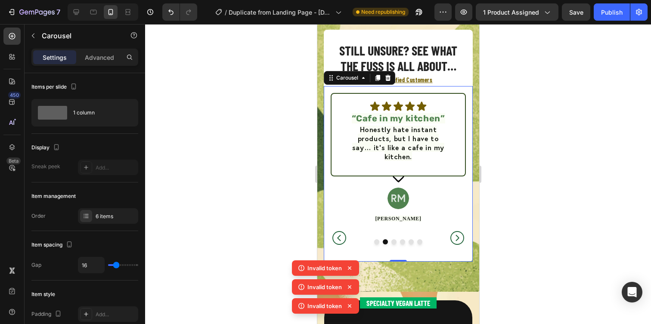
click at [332, 235] on icon "Carousel Back Arrow" at bounding box center [338, 238] width 17 height 17
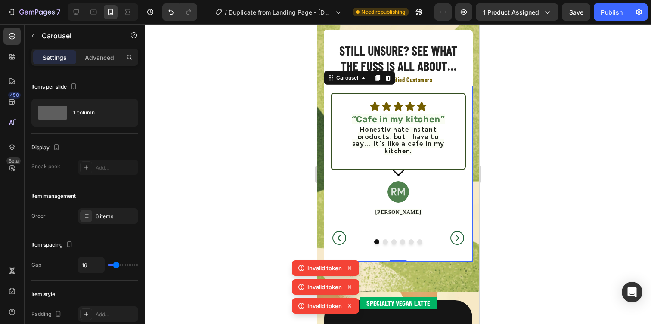
click at [286, 226] on div at bounding box center [398, 174] width 506 height 300
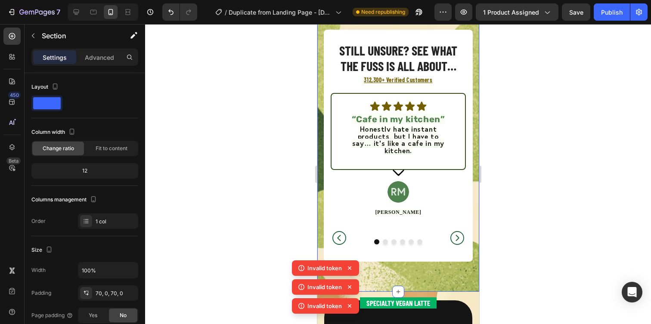
click at [385, 282] on div "Still unsure? See what the fuss is all about… Heading 312,300+ Verified Custome…" at bounding box center [398, 146] width 162 height 292
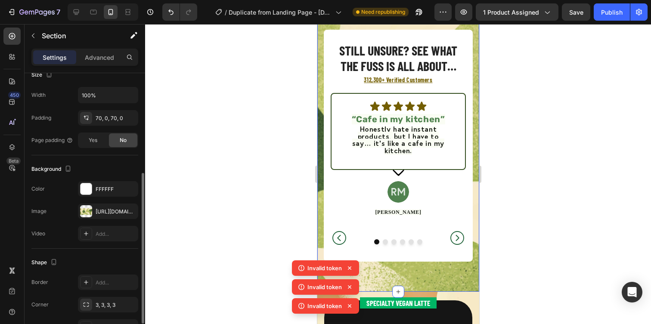
scroll to position [180, 0]
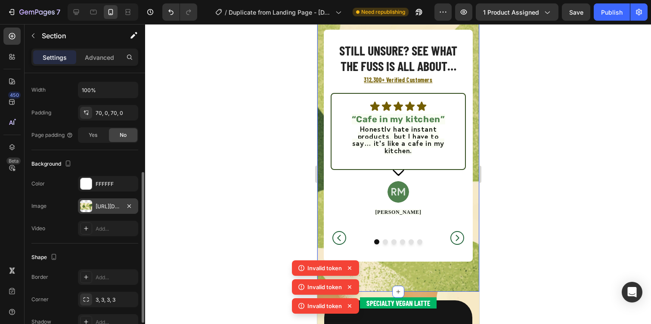
click at [107, 207] on div "https://cdn.shopify.com/s/files/1/0936/3528/1163/files/gempages_579320845667664…" at bounding box center [108, 207] width 25 height 8
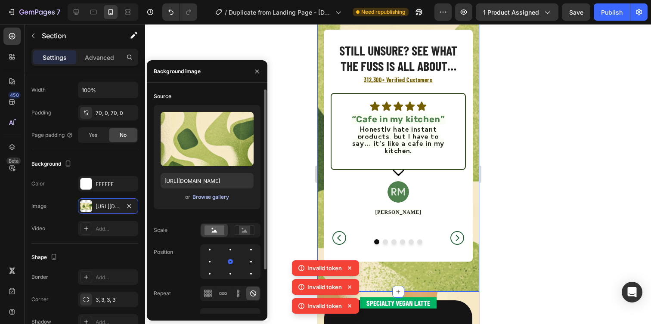
click at [201, 197] on div "Browse gallery" at bounding box center [210, 197] width 37 height 8
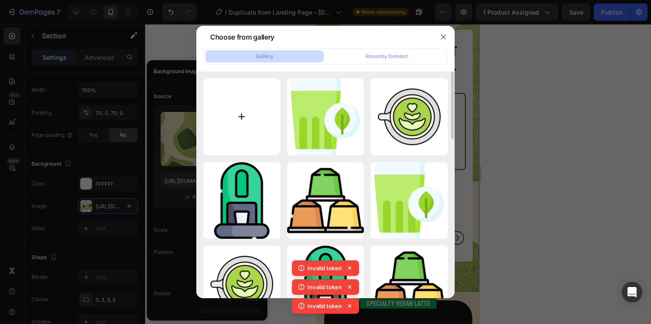
click at [236, 131] on input "file" at bounding box center [241, 116] width 77 height 77
type input "C:\fakepath\MOCKUP BANNIERE MOB (1).jpg"
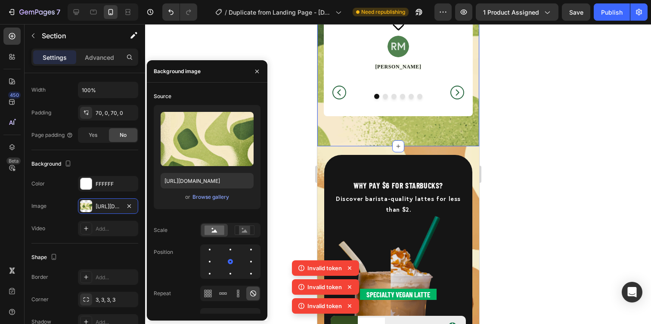
scroll to position [2060, 0]
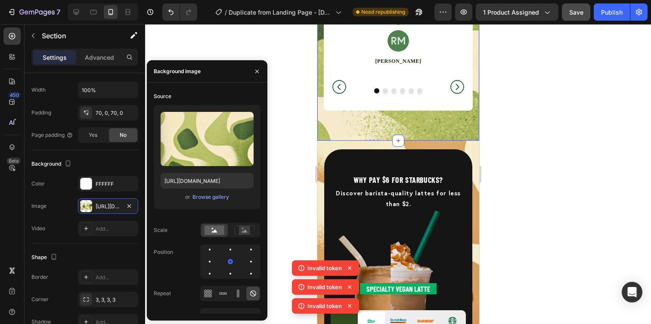
click at [569, 13] on button "Save" at bounding box center [576, 11] width 28 height 17
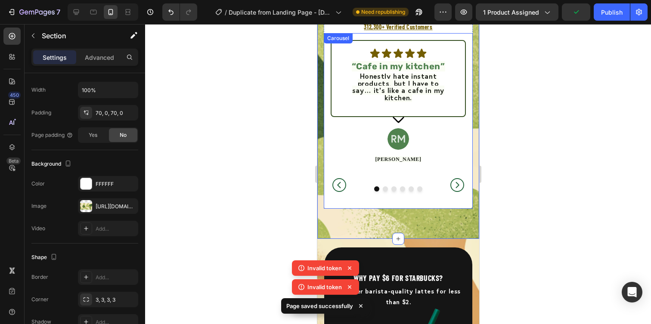
scroll to position [1961, 0]
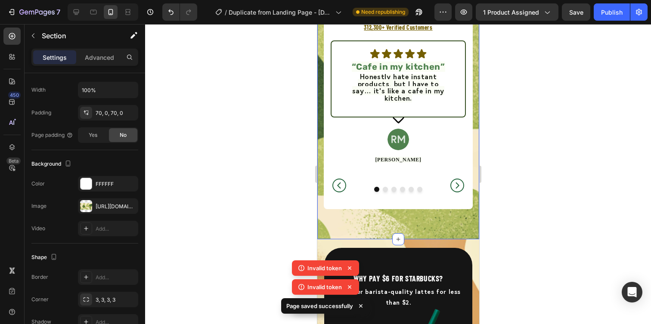
click at [350, 269] on icon at bounding box center [349, 268] width 9 height 9
click at [383, 219] on div "Still unsure? See what the fuss is all about… Heading 312,300+ Verified Custome…" at bounding box center [398, 93] width 162 height 292
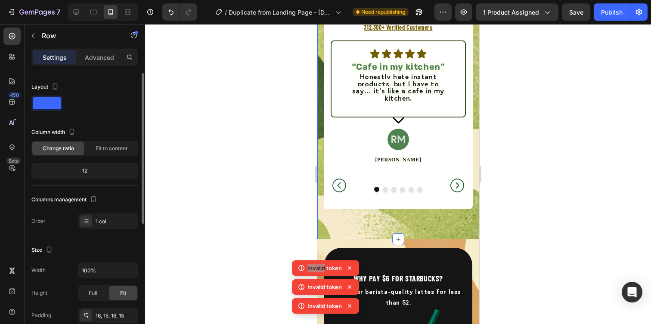
click at [402, 229] on div "Still unsure? See what the fuss is all about… Heading 312,300+ Verified Custome…" at bounding box center [398, 93] width 162 height 292
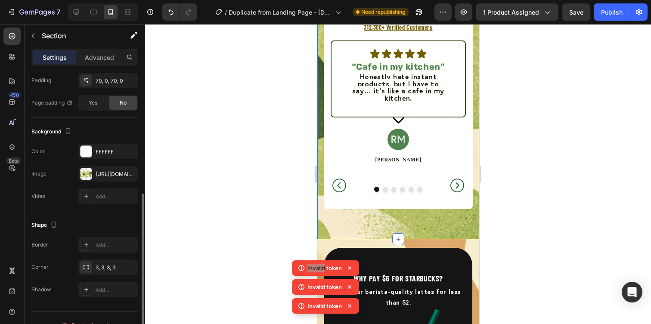
scroll to position [216, 0]
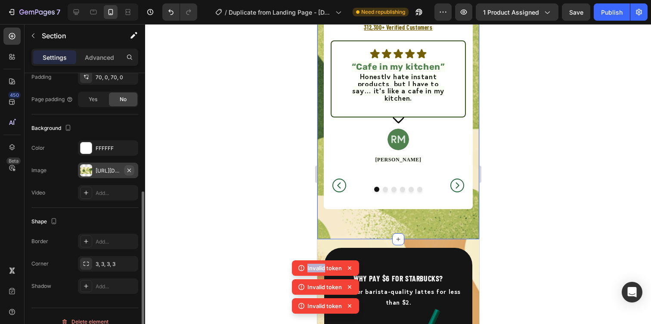
click at [127, 168] on icon "button" at bounding box center [129, 170] width 7 height 7
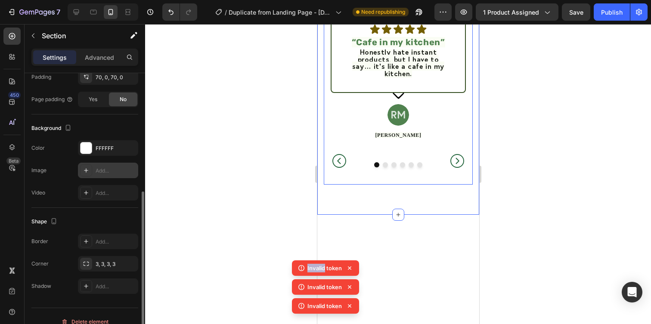
scroll to position [1840, 0]
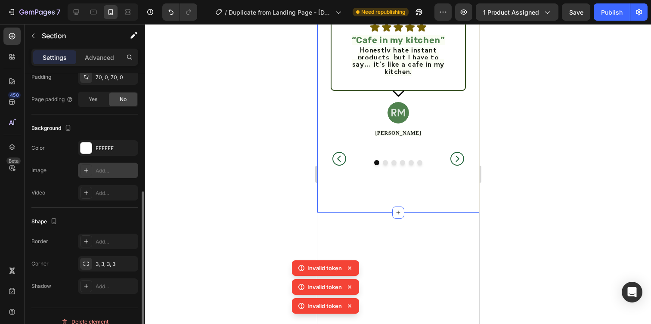
click at [88, 177] on div "Add..." at bounding box center [108, 171] width 60 height 16
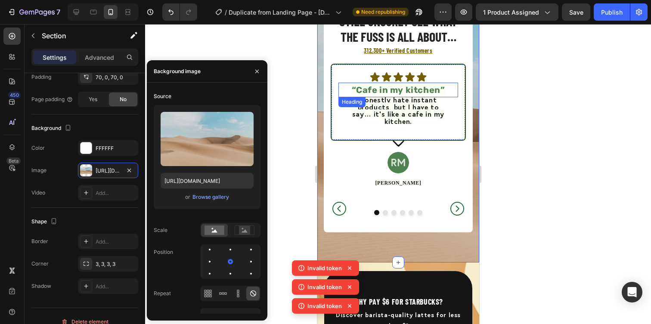
scroll to position [1935, 0]
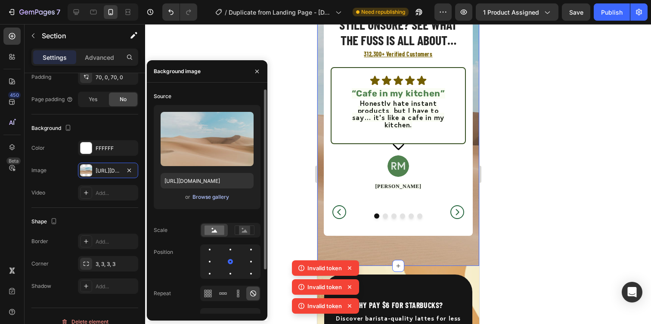
click at [201, 197] on div "Browse gallery" at bounding box center [210, 197] width 37 height 8
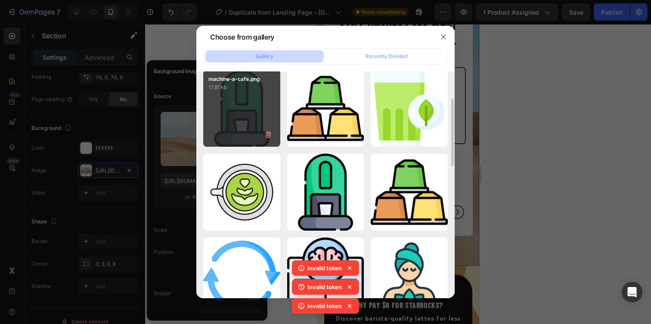
scroll to position [0, 0]
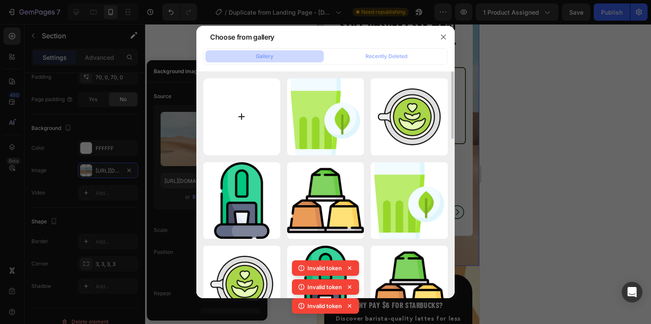
click at [251, 111] on input "file" at bounding box center [241, 116] width 77 height 77
type input "C:\fakepath\MOCKUP BANNIERE MOB (1).jpg"
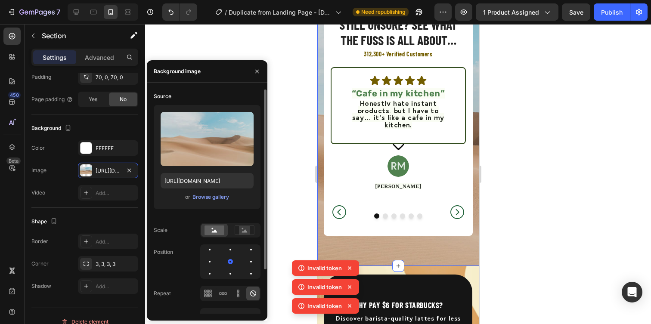
scroll to position [55, 0]
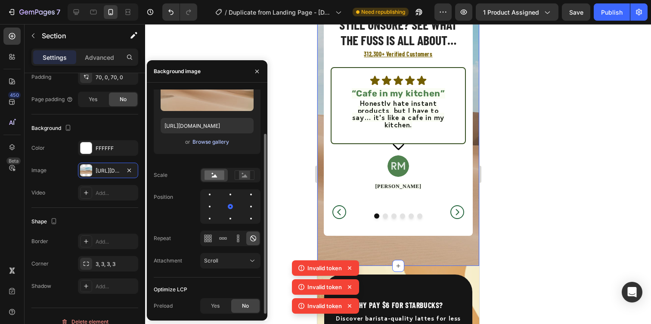
click at [207, 144] on div "Browse gallery" at bounding box center [210, 142] width 37 height 8
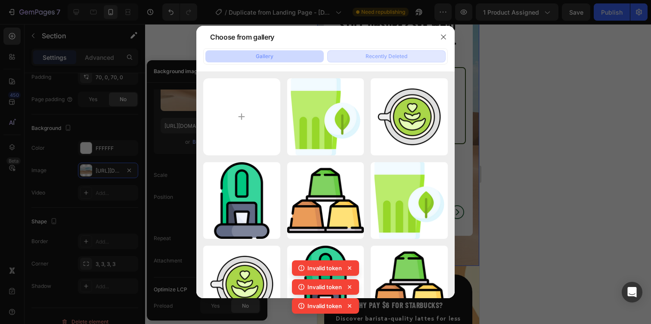
click at [358, 62] on button "Recently Deleted" at bounding box center [386, 56] width 118 height 12
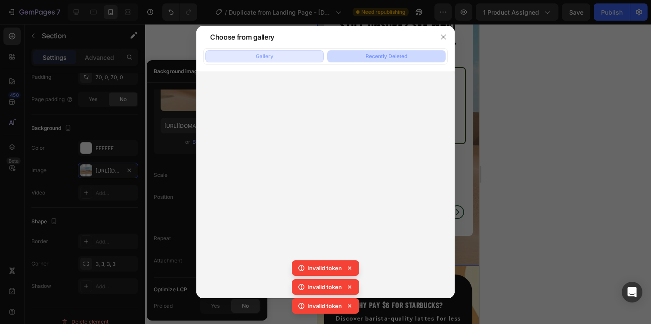
click at [278, 60] on button "Gallery" at bounding box center [264, 56] width 118 height 12
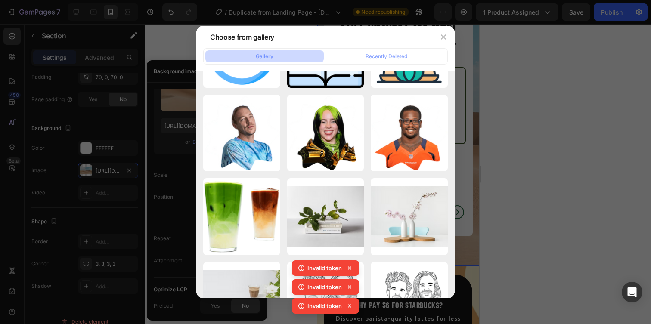
scroll to position [534, 0]
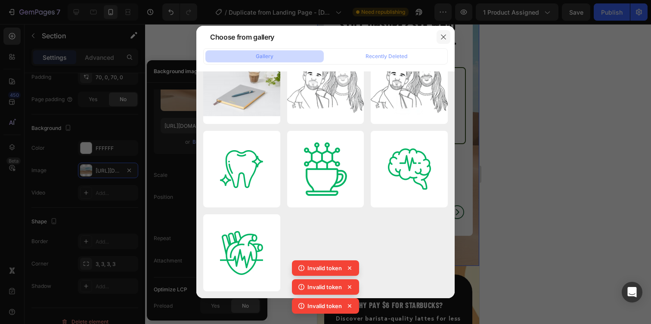
click at [442, 37] on icon "button" at bounding box center [443, 37] width 7 height 7
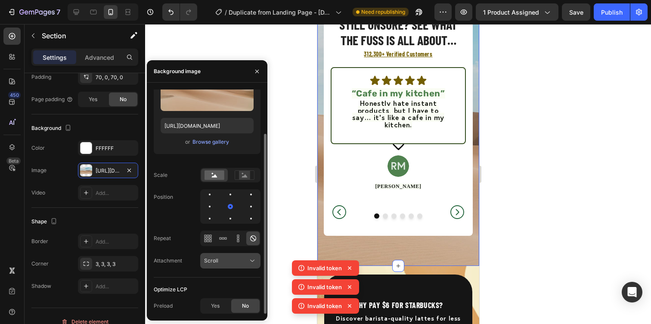
scroll to position [0, 0]
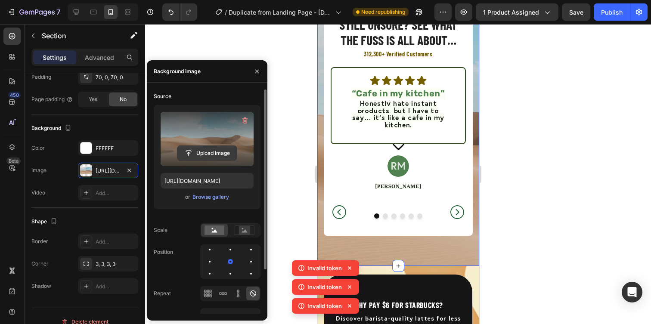
click at [197, 155] on input "file" at bounding box center [206, 153] width 59 height 15
click at [256, 66] on button "button" at bounding box center [257, 72] width 14 height 14
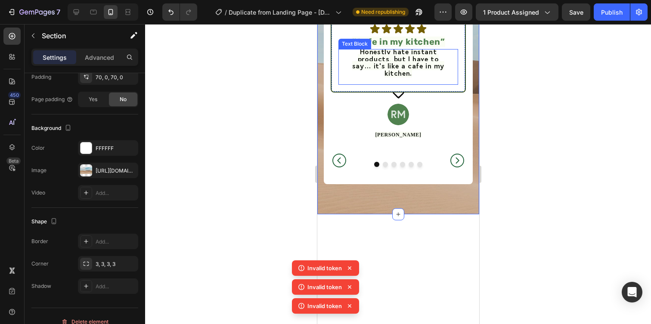
scroll to position [1843, 0]
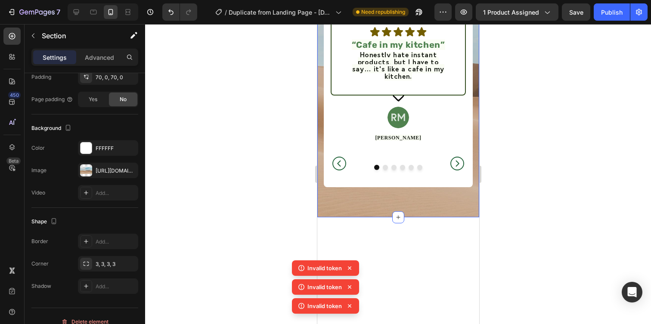
click at [493, 99] on div at bounding box center [398, 174] width 506 height 300
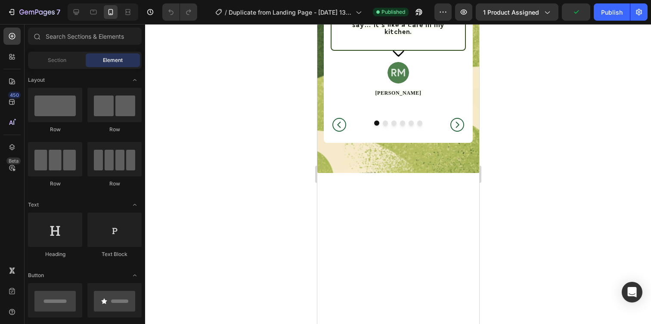
scroll to position [1858, 0]
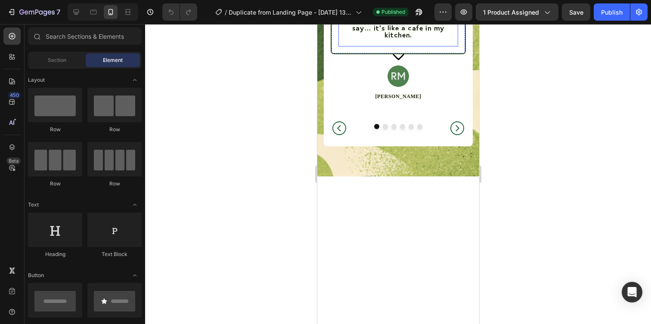
click at [397, 40] on span "Honestly hate instant products, but I have to say… it’s like a cafe in my kitch…" at bounding box center [398, 24] width 92 height 31
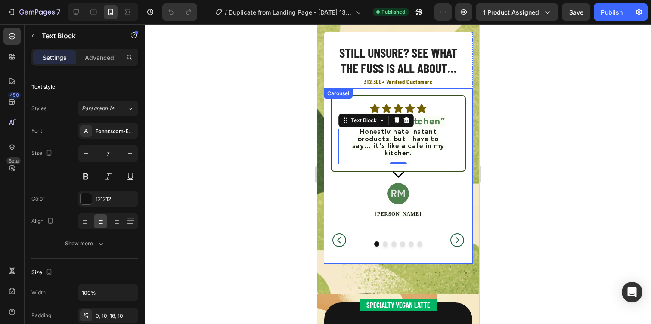
scroll to position [1747, 0]
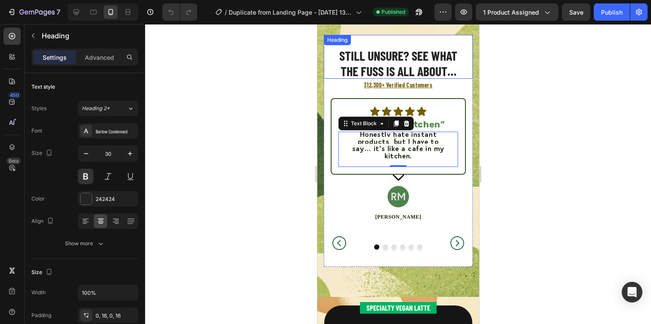
click at [344, 60] on h2 "Still unsure? See what the fuss is all about…" at bounding box center [397, 63] width 149 height 31
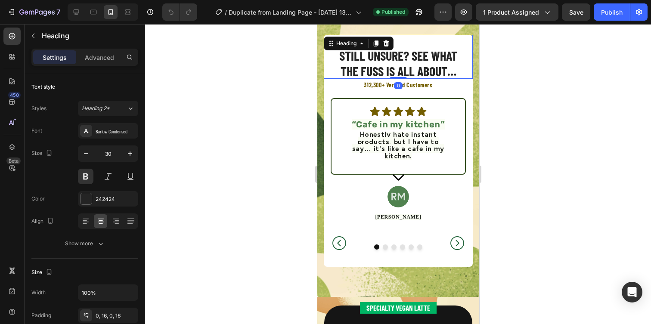
click at [344, 60] on h2 "Still unsure? See what the fuss is all about…" at bounding box center [397, 63] width 149 height 31
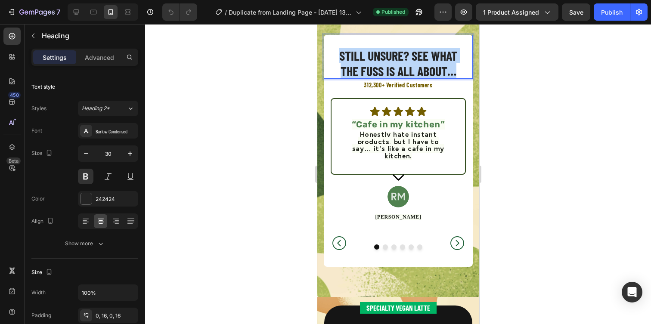
click at [344, 60] on p "Still unsure? See what the fuss is all about…" at bounding box center [397, 63] width 135 height 31
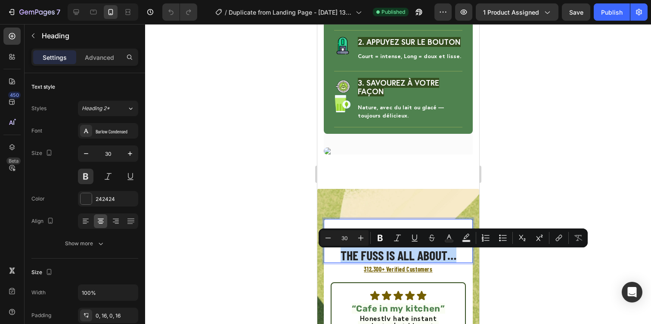
type input "16"
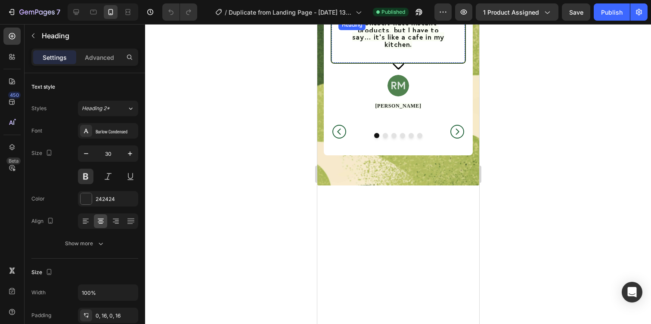
scroll to position [1877, 0]
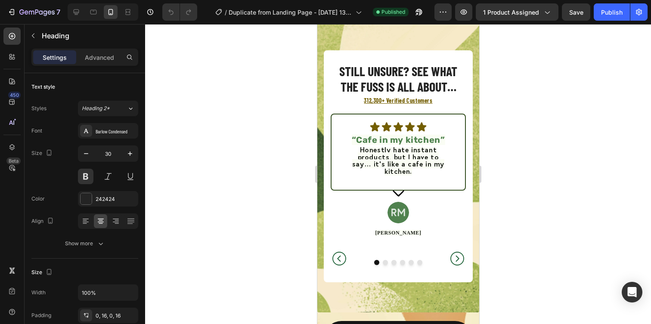
scroll to position [1896, 0]
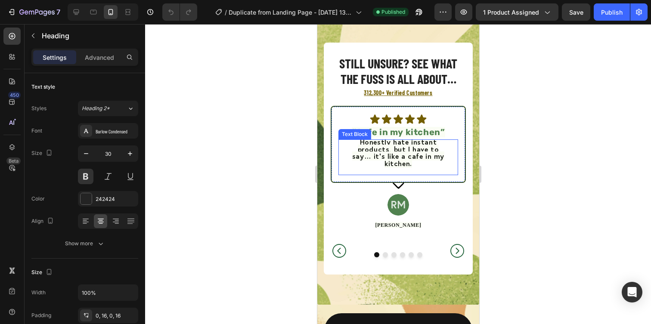
click at [416, 153] on span "Honestly hate instant products, but I have to say… it’s like a cafe in my kitch…" at bounding box center [398, 152] width 92 height 31
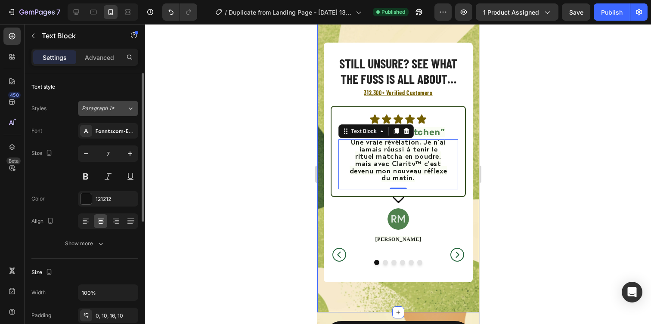
click at [111, 108] on span "Paragraph 1*" at bounding box center [98, 109] width 33 height 8
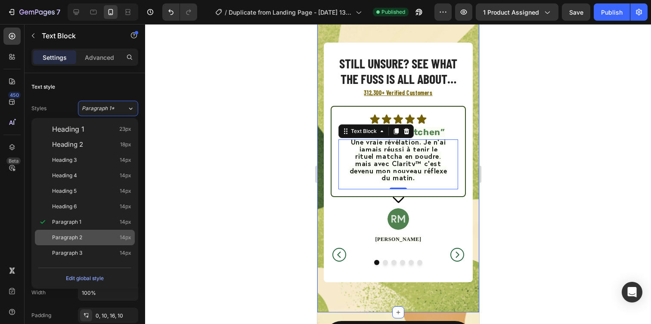
click at [113, 233] on div "Paragraph 2 14px" at bounding box center [85, 238] width 100 height 16
type input "14"
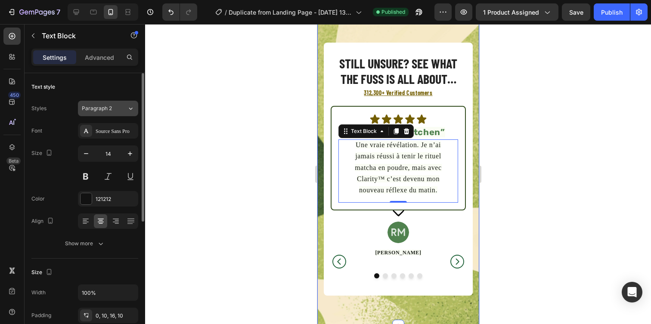
click at [110, 105] on span "Paragraph 2" at bounding box center [97, 109] width 30 height 8
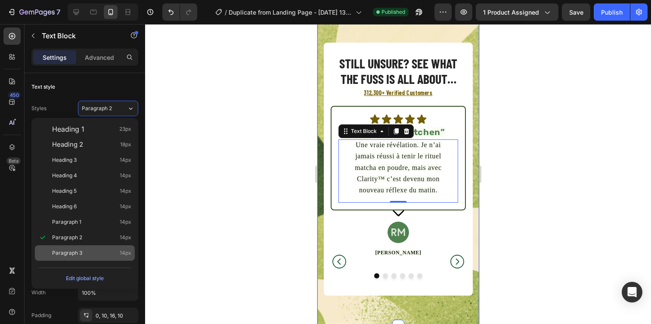
click at [109, 251] on div "Paragraph 3 14px" at bounding box center [91, 253] width 79 height 9
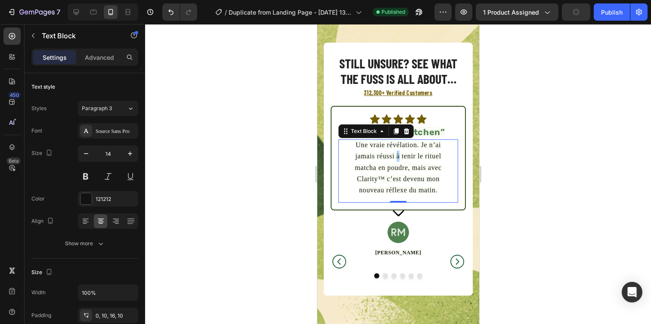
click at [395, 160] on span "Une vraie révélation. Je n’ai jamais réussi à tenir le rituel matcha en poudre,…" at bounding box center [397, 167] width 87 height 53
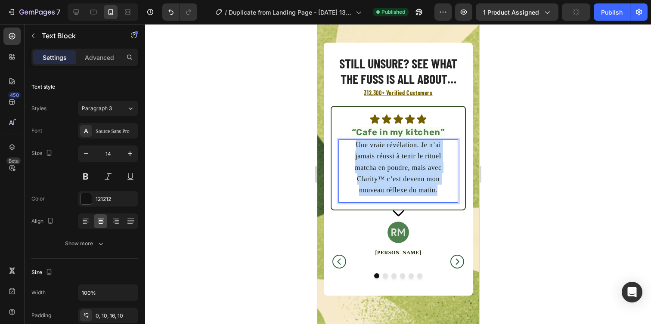
click at [395, 160] on span "Une vraie révélation. Je n’ai jamais réussi à tenir le rituel matcha en poudre,…" at bounding box center [397, 167] width 87 height 53
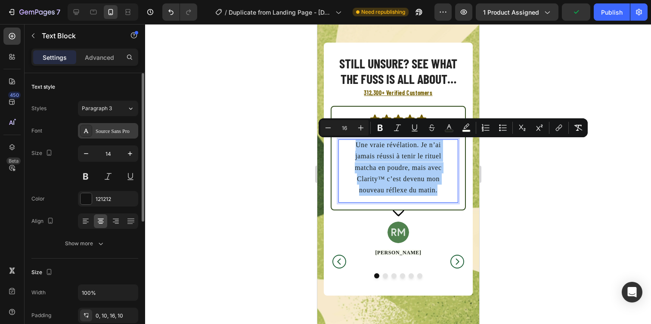
click at [111, 131] on div "Source Sans Pro" at bounding box center [116, 131] width 40 height 8
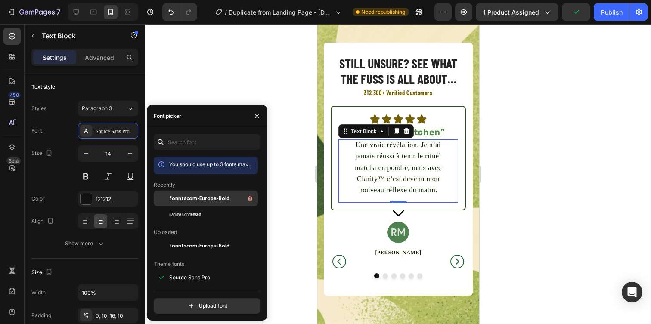
click at [205, 201] on span "fonntscom-Europa-Bold" at bounding box center [199, 199] width 60 height 8
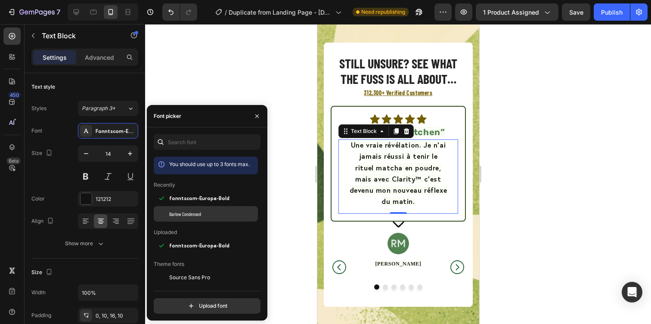
click at [205, 304] on div "Barlow Condensed" at bounding box center [206, 312] width 104 height 16
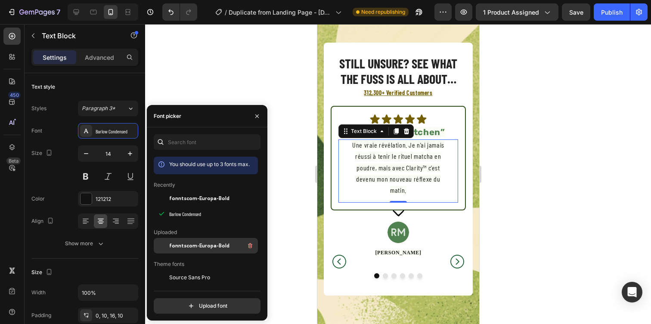
click at [201, 245] on span "fonntscom-Europa-Bold" at bounding box center [199, 246] width 60 height 8
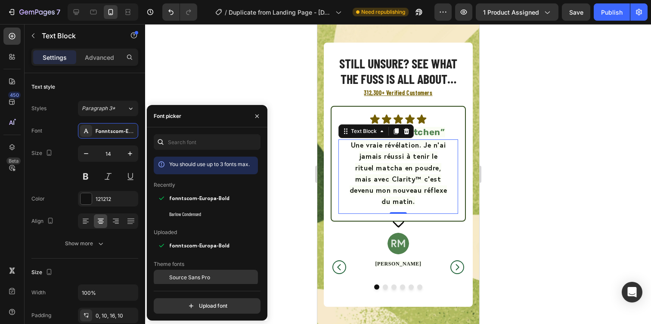
click at [204, 276] on span "Source Sans Pro" at bounding box center [189, 278] width 41 height 8
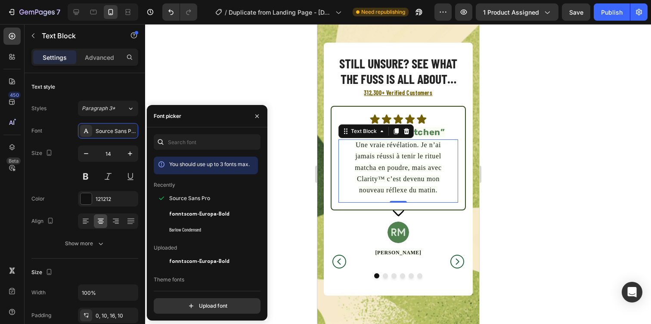
click at [504, 195] on div at bounding box center [398, 174] width 506 height 300
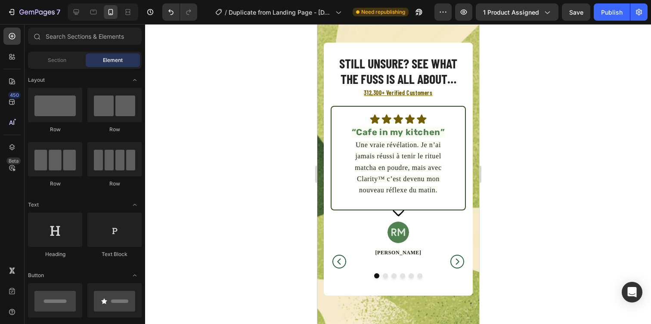
click at [504, 195] on div at bounding box center [398, 174] width 506 height 300
click at [413, 167] on span "Une vraie révélation. Je n’ai jamais réussi à tenir le rituel matcha en poudre,…" at bounding box center [397, 167] width 87 height 53
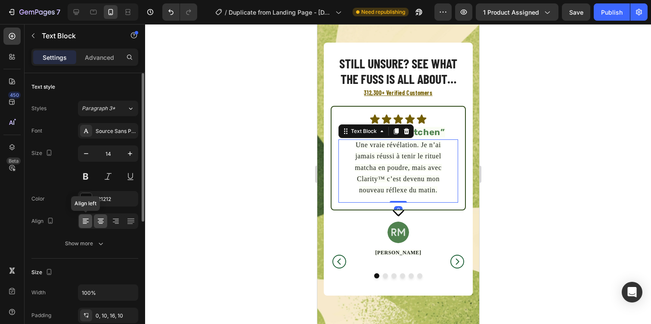
click at [85, 223] on icon at bounding box center [85, 223] width 4 height 1
click at [99, 222] on icon at bounding box center [101, 222] width 6 height 1
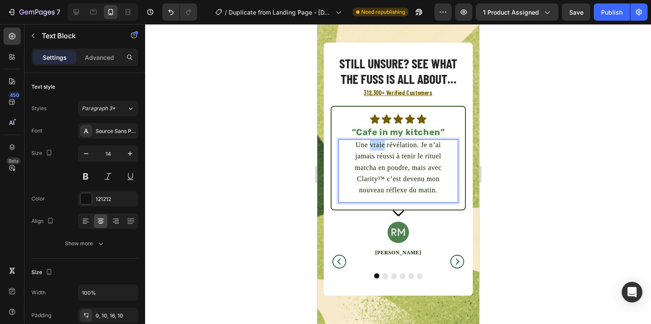
click at [376, 150] on p "Une vraie révélation. Je n’ai jamais réussi à tenir le rituel matcha en poudre,…" at bounding box center [398, 168] width 98 height 56
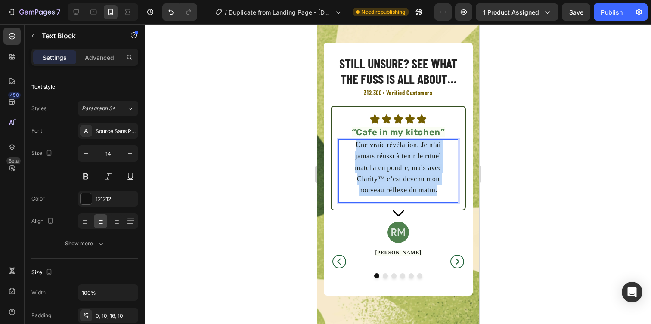
click at [376, 150] on p "Une vraie révélation. Je n’ai jamais réussi à tenir le rituel matcha en poudre,…" at bounding box center [398, 168] width 98 height 56
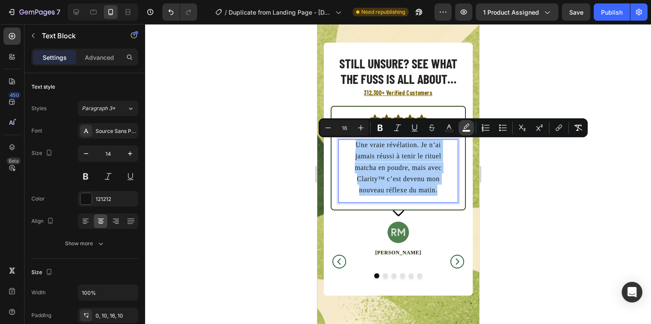
click at [464, 122] on button "color" at bounding box center [467, 128] width 16 height 16
type input "FAFDF4"
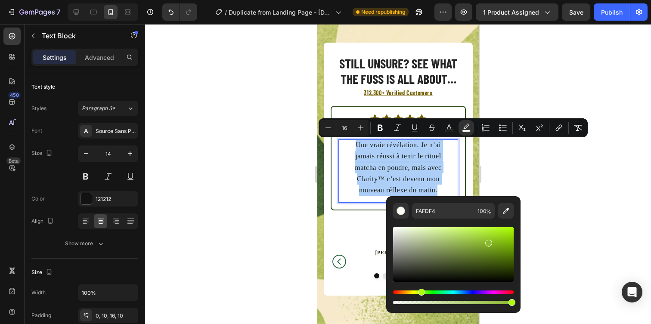
click at [487, 242] on div "Editor contextual toolbar" at bounding box center [453, 254] width 121 height 55
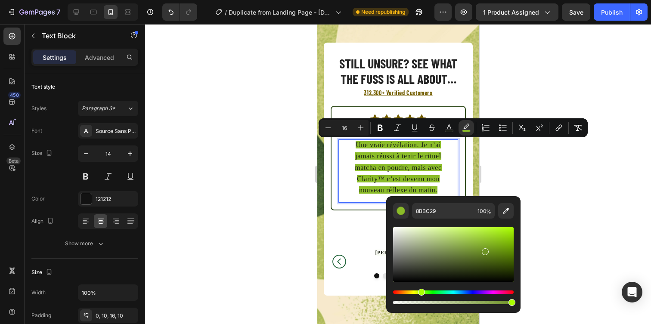
click at [484, 250] on div "Editor contextual toolbar" at bounding box center [453, 254] width 121 height 55
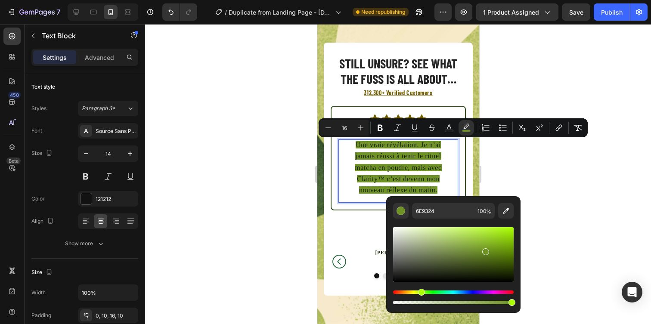
click at [475, 252] on div "Editor contextual toolbar" at bounding box center [453, 254] width 121 height 55
click at [470, 243] on div "Editor contextual toolbar" at bounding box center [453, 254] width 121 height 55
type input "8FB542"
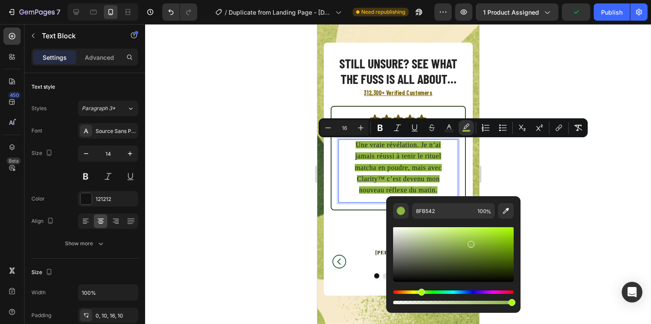
click at [560, 227] on div at bounding box center [398, 174] width 506 height 300
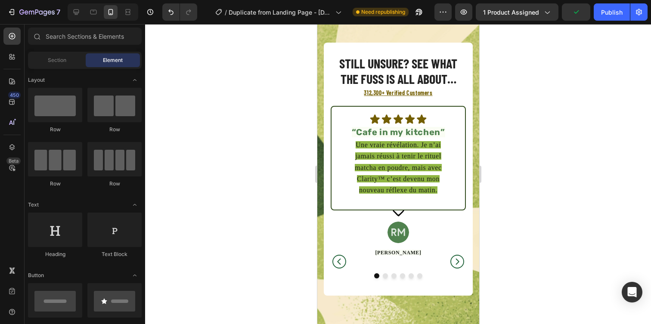
click at [560, 227] on div at bounding box center [398, 174] width 506 height 300
click at [399, 168] on span "Une vraie révélation. Je n’ai jamais réussi à tenir le rituel matcha en poudre,…" at bounding box center [397, 167] width 87 height 53
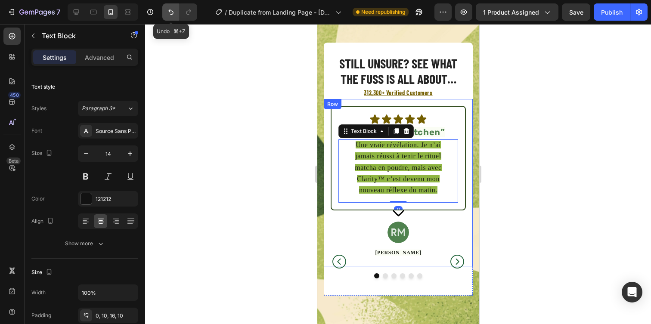
click at [173, 15] on icon "Undo/Redo" at bounding box center [171, 12] width 9 height 9
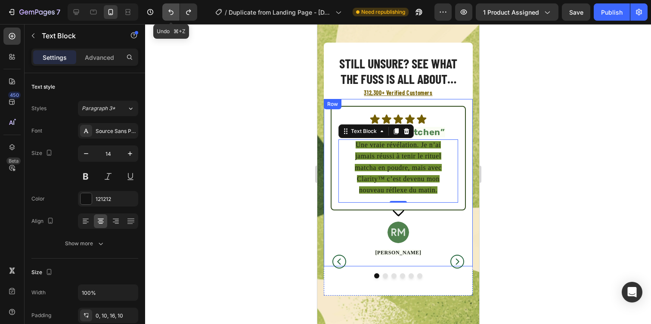
click at [173, 15] on icon "Undo/Redo" at bounding box center [171, 12] width 9 height 9
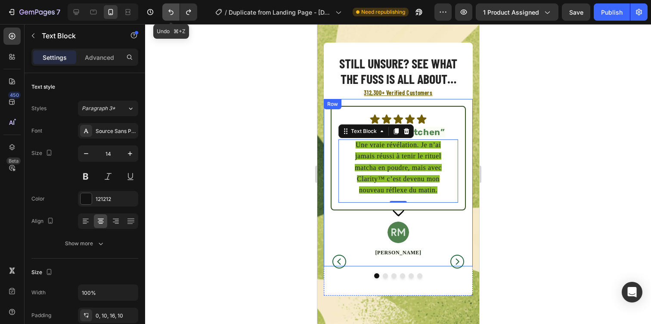
click at [173, 15] on icon "Undo/Redo" at bounding box center [171, 12] width 9 height 9
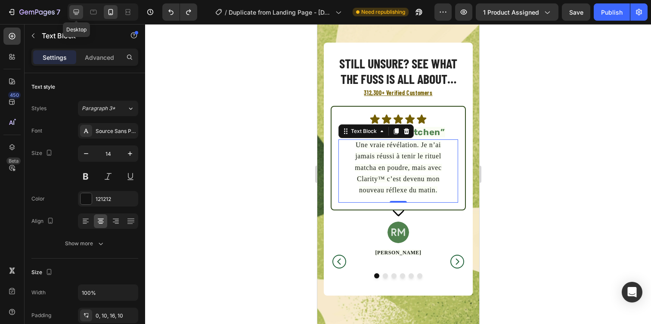
click at [80, 12] on icon at bounding box center [76, 12] width 9 height 9
type input "11"
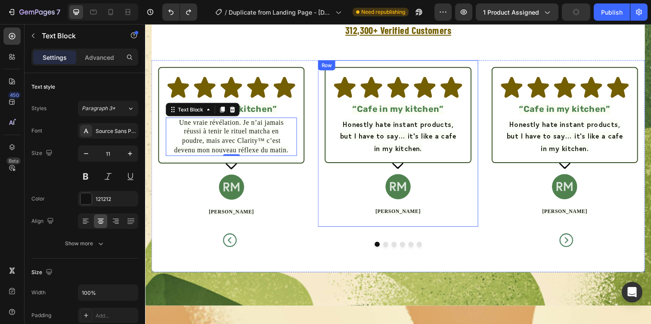
scroll to position [1757, 0]
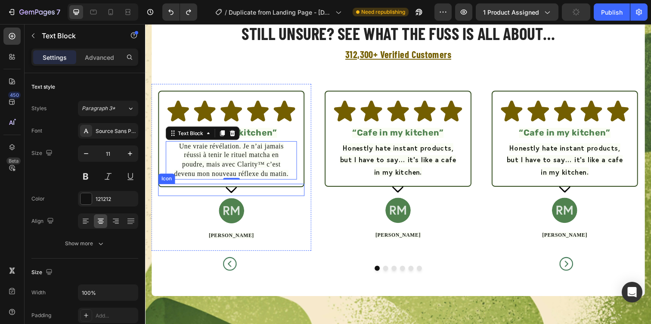
click at [309, 201] on div "Image “Cafe in my kitchen” Heading Une vraie révélation. Je n’ai jamais réussi …" at bounding box center [233, 170] width 163 height 171
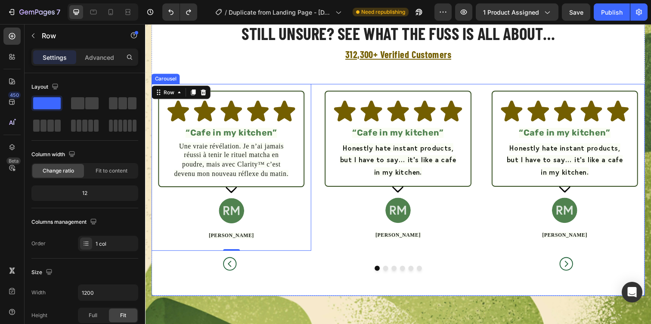
click at [203, 134] on button "Carousel Back Arrow" at bounding box center [231, 174] width 146 height 206
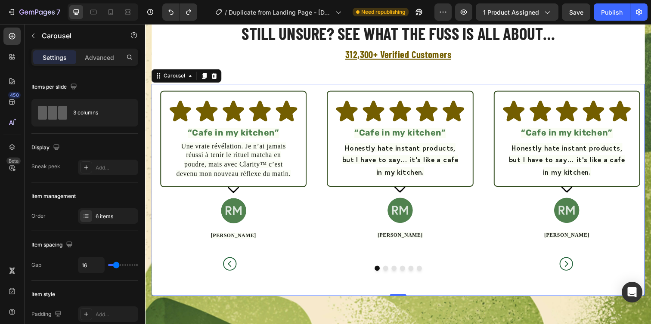
click at [203, 134] on button "Carousel Back Arrow" at bounding box center [231, 174] width 146 height 206
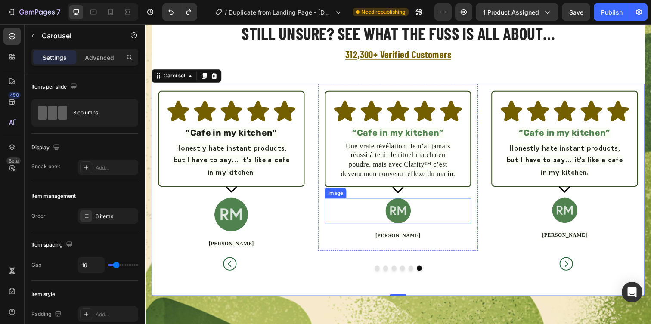
click at [399, 216] on img at bounding box center [404, 215] width 26 height 26
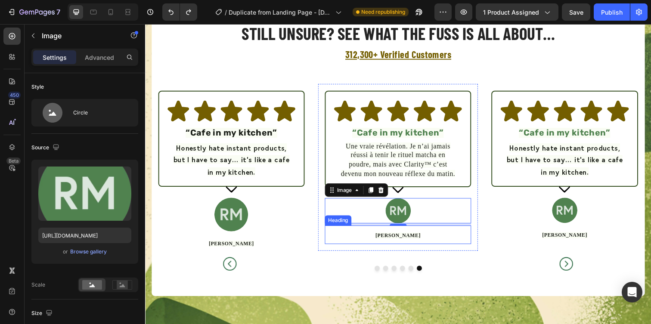
click at [397, 242] on span "Jamie K." at bounding box center [403, 240] width 46 height 6
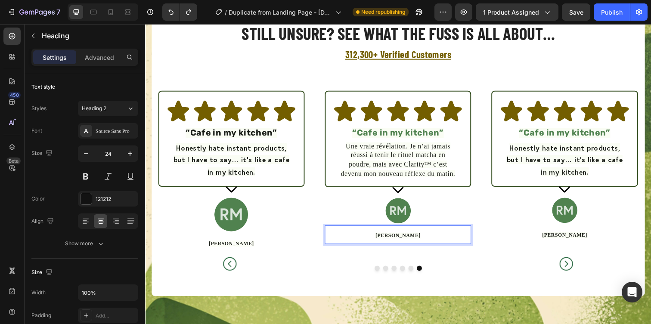
click at [397, 242] on span "Jamie K." at bounding box center [403, 240] width 46 height 6
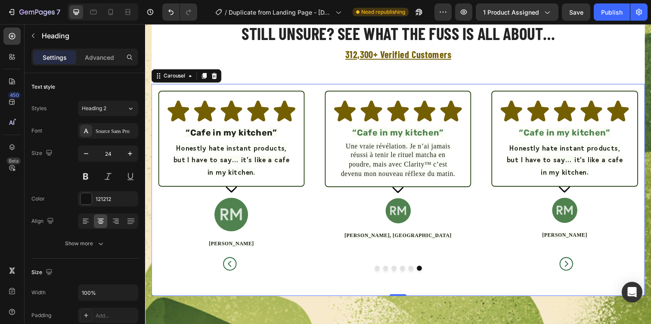
click at [361, 259] on div "Image “Cafe in my kitchen” Heading Une vraie révélation. Je n’ai jamais réussi …" at bounding box center [403, 174] width 163 height 179
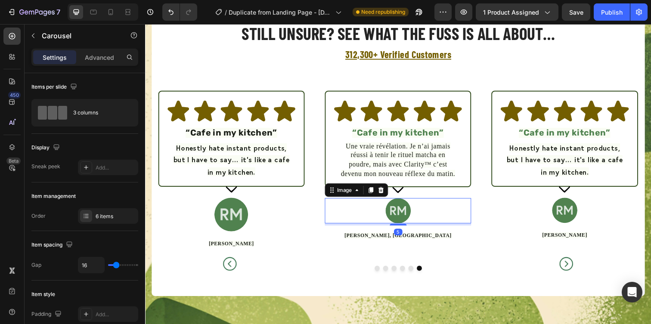
click at [410, 212] on img at bounding box center [404, 215] width 26 height 26
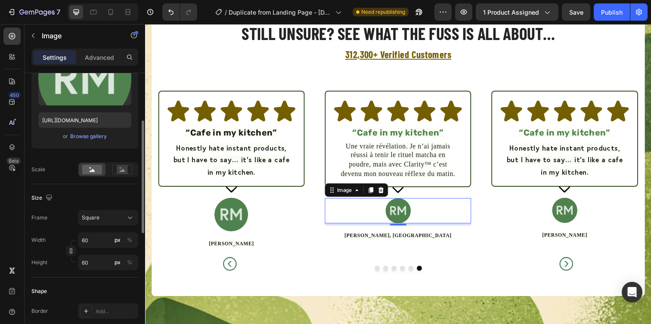
scroll to position [0, 0]
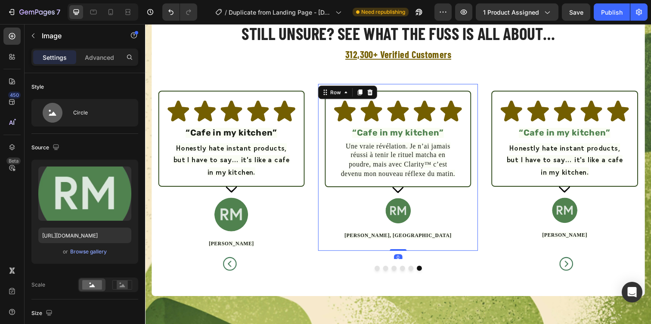
click at [323, 134] on div "Image “Cafe in my kitchen” Heading Une vraie révélation. Je n’ai jamais réussi …" at bounding box center [403, 170] width 163 height 171
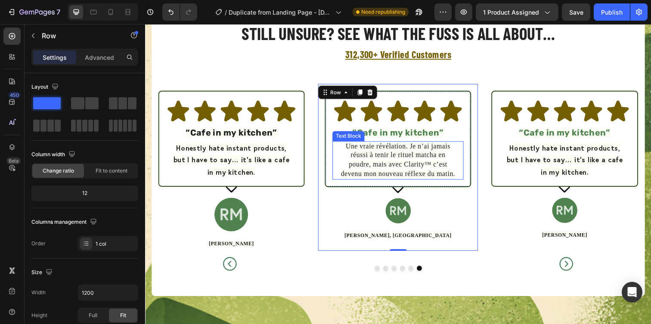
click at [427, 169] on span "Une vraie révélation. Je n’ai jamais réussi à tenir le rituel matcha en poudre,…" at bounding box center [403, 162] width 117 height 35
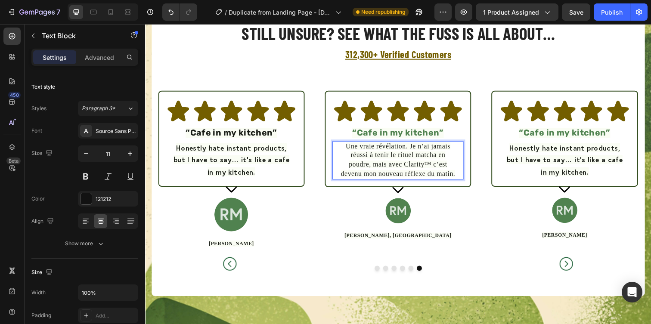
click at [432, 169] on span "Une vraie révélation. Je n’ai jamais réussi à tenir le rituel matcha en poudre,…" at bounding box center [403, 162] width 117 height 35
click at [434, 168] on span "Une vraie révélation. Je n’ai jamais réussi à tenir le rituel matcha en poudre,…" at bounding box center [403, 162] width 117 height 35
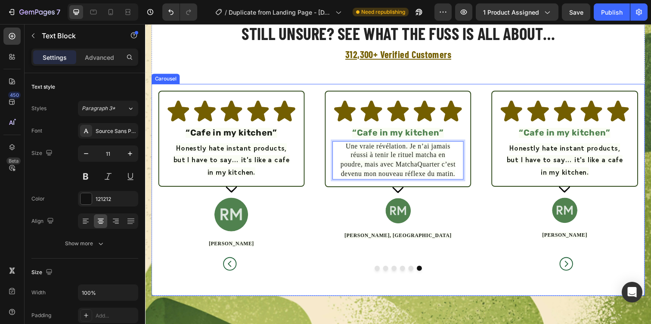
click at [507, 79] on button "Carousel Next Arrow" at bounding box center [575, 174] width 146 height 206
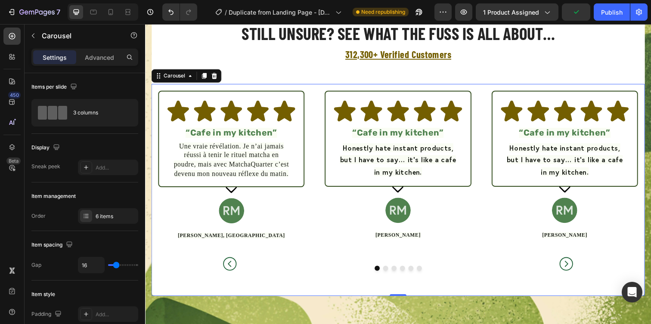
click at [185, 213] on button "Carousel Back Arrow" at bounding box center [231, 174] width 146 height 206
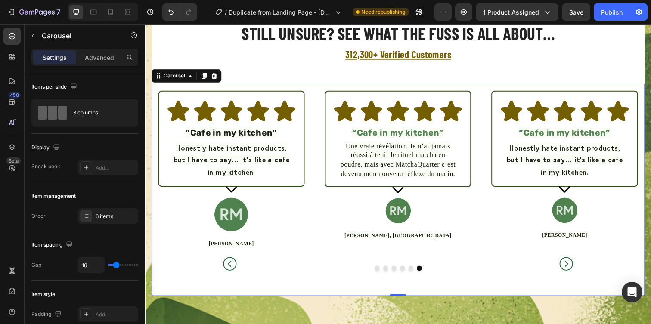
click at [223, 155] on button "Carousel Back Arrow" at bounding box center [231, 174] width 146 height 206
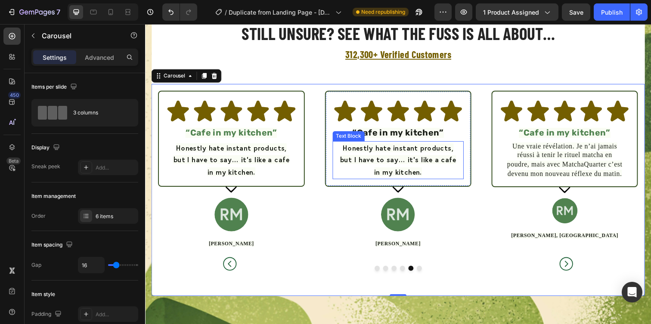
click at [378, 153] on span "Honestly hate instant products, but I have to say… it’s like a cafe in my kitch…" at bounding box center [403, 163] width 118 height 34
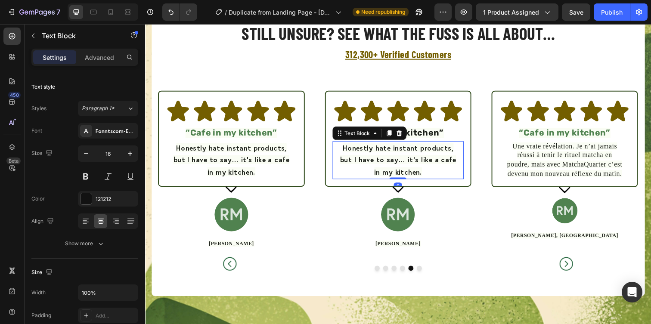
click at [378, 153] on span "Honestly hate instant products, but I have to say… it’s like a cafe in my kitch…" at bounding box center [403, 163] width 118 height 34
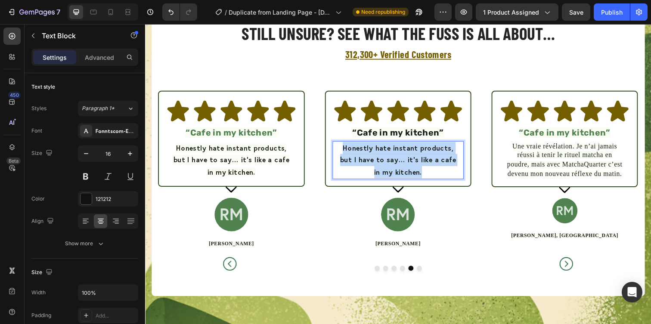
click at [378, 153] on span "Honestly hate instant products, but I have to say… it’s like a cafe in my kitch…" at bounding box center [403, 163] width 118 height 34
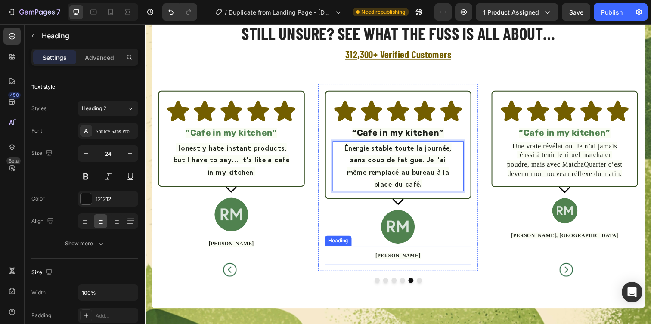
click at [403, 263] on span "Jamie K." at bounding box center [403, 261] width 46 height 6
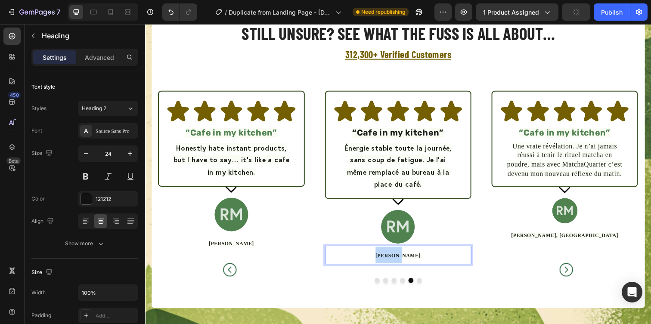
click at [403, 263] on span "Jamie K." at bounding box center [403, 261] width 46 height 6
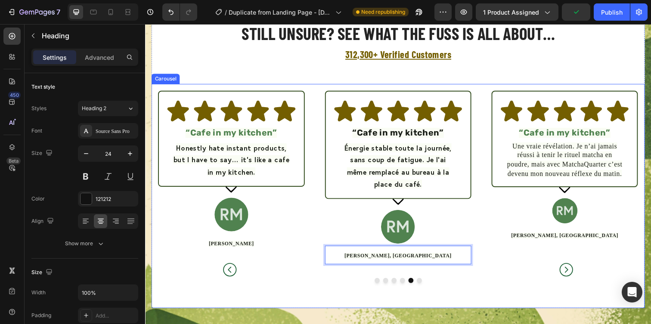
click at [346, 279] on div "Image “Cafe in my kitchen” Heading Une vraie révélation. Je n’ai jamais réussi …" at bounding box center [404, 199] width 504 height 229
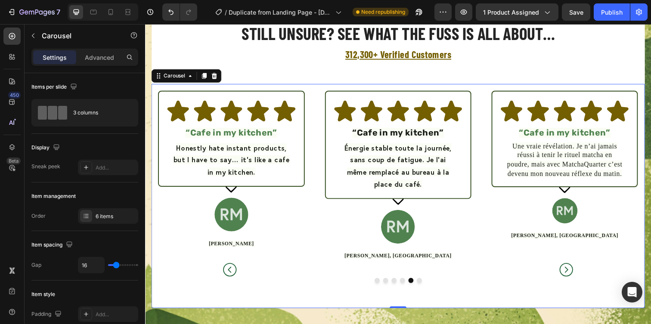
click at [574, 277] on icon "Carousel Next Arrow" at bounding box center [575, 275] width 14 height 14
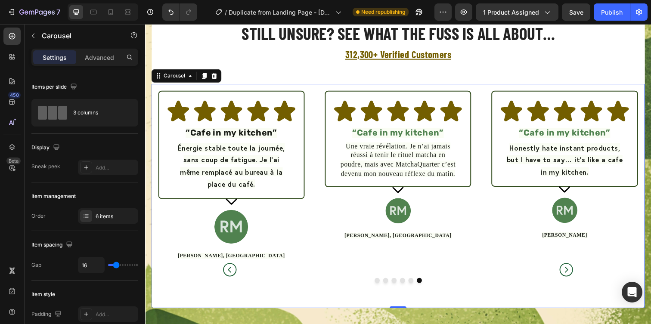
click at [574, 277] on icon "Carousel Next Arrow" at bounding box center [575, 275] width 17 height 17
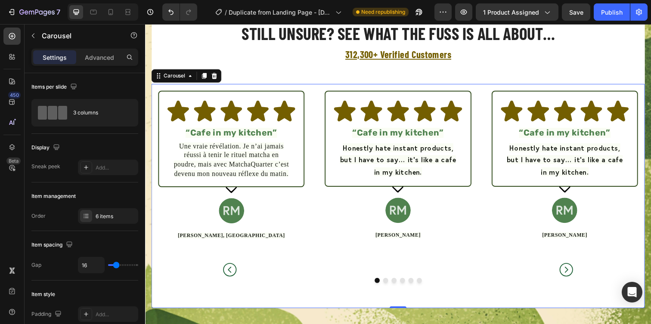
click at [574, 277] on icon "Carousel Next Arrow" at bounding box center [575, 275] width 17 height 17
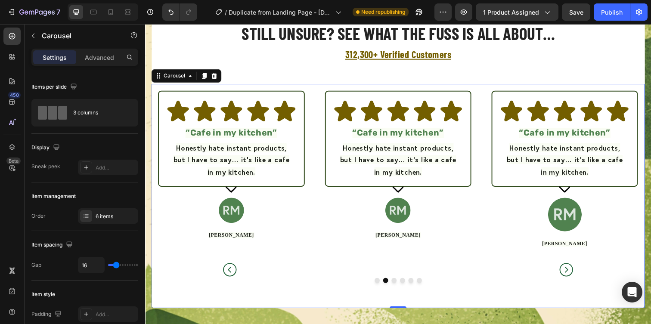
click at [574, 277] on icon "Carousel Next Arrow" at bounding box center [575, 275] width 17 height 17
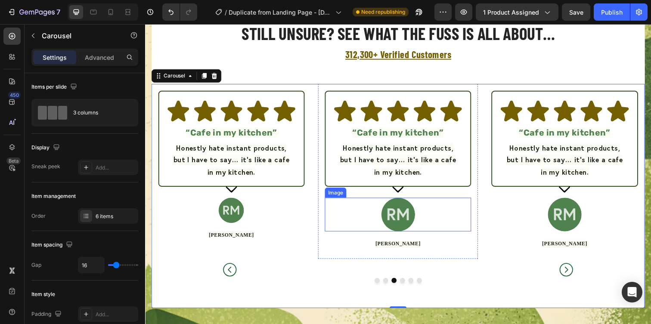
click at [412, 210] on img at bounding box center [403, 219] width 34 height 34
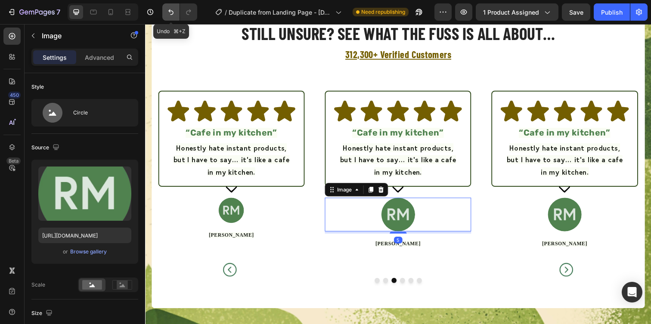
click at [175, 15] on button "Undo/Redo" at bounding box center [170, 11] width 17 height 17
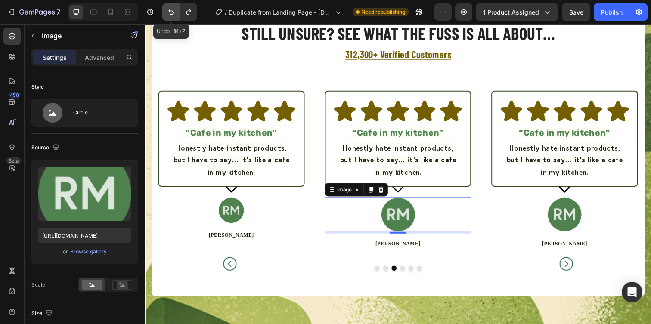
click at [175, 15] on button "Undo/Redo" at bounding box center [170, 11] width 17 height 17
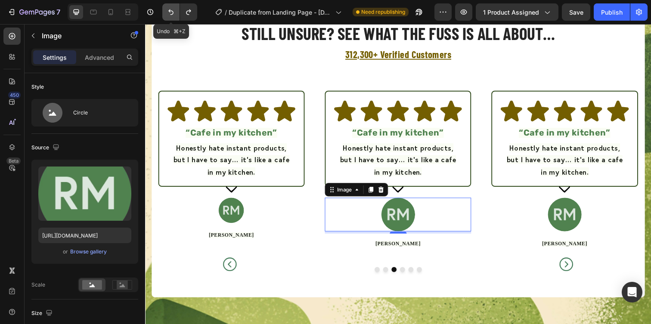
click at [175, 15] on button "Undo/Redo" at bounding box center [170, 11] width 17 height 17
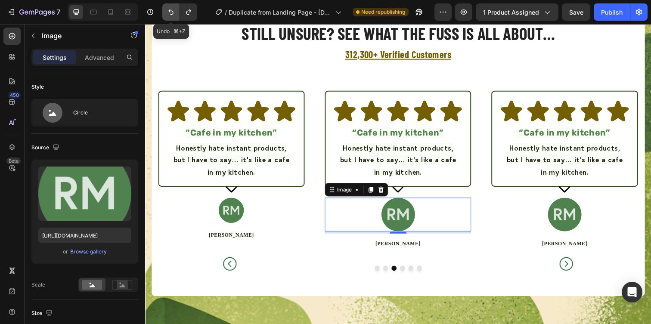
click at [175, 15] on button "Undo/Redo" at bounding box center [170, 11] width 17 height 17
click at [196, 15] on button "Undo/Redo" at bounding box center [188, 11] width 17 height 17
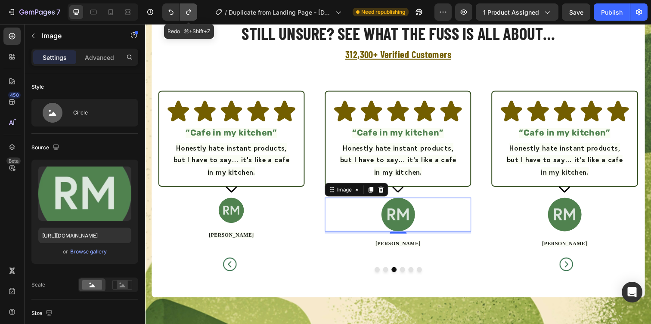
click at [196, 15] on button "Undo/Redo" at bounding box center [188, 11] width 17 height 17
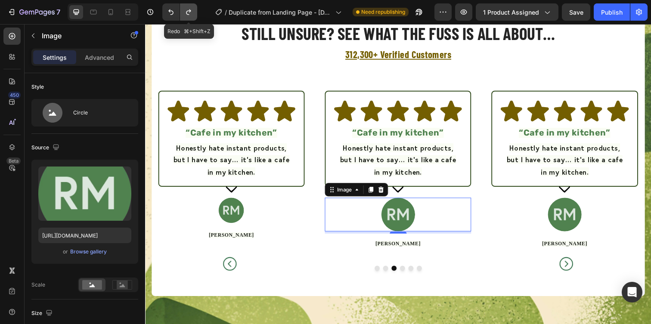
click at [196, 15] on button "Undo/Redo" at bounding box center [188, 11] width 17 height 17
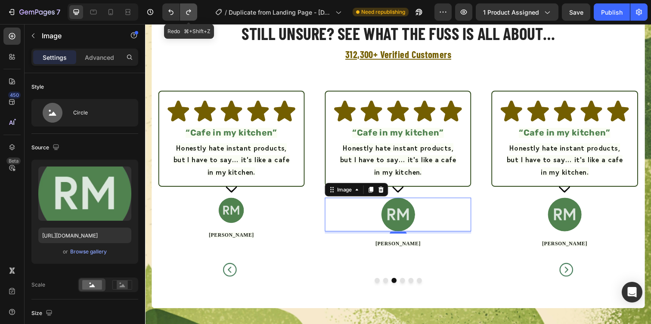
click at [196, 15] on button "Undo/Redo" at bounding box center [188, 11] width 17 height 17
click at [165, 15] on button "Undo/Redo" at bounding box center [170, 11] width 17 height 17
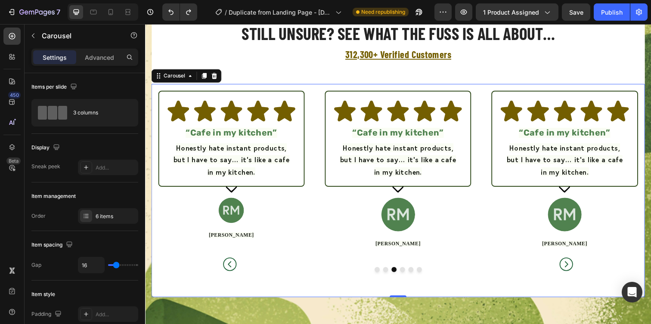
click at [574, 270] on icon "Carousel Next Arrow" at bounding box center [575, 269] width 17 height 17
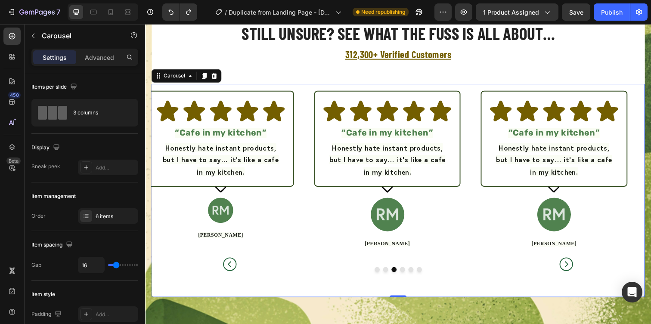
click at [574, 270] on icon "Carousel Next Arrow" at bounding box center [575, 269] width 17 height 17
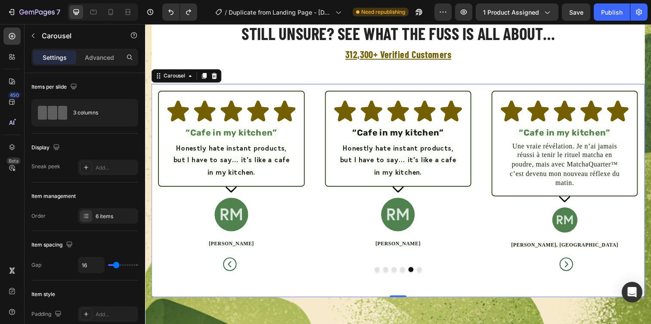
click at [574, 270] on icon "Carousel Next Arrow" at bounding box center [575, 269] width 17 height 17
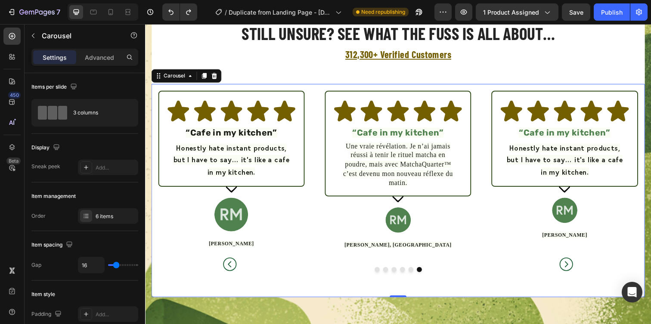
click at [574, 270] on icon "Carousel Next Arrow" at bounding box center [575, 269] width 17 height 17
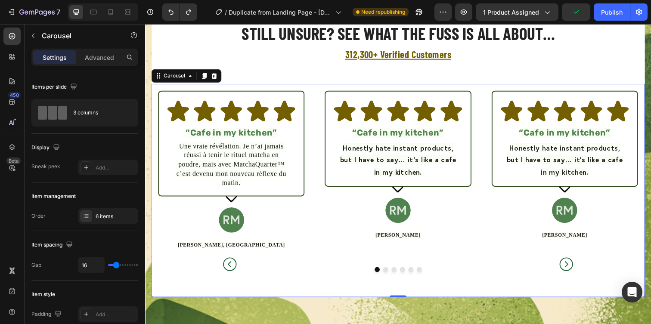
click at [574, 270] on icon "Carousel Next Arrow" at bounding box center [575, 269] width 17 height 17
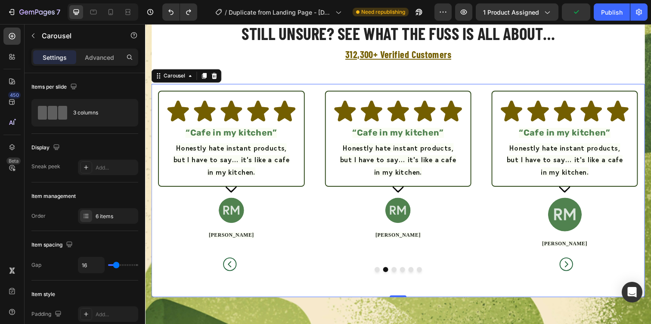
click at [574, 270] on icon "Carousel Next Arrow" at bounding box center [575, 269] width 17 height 17
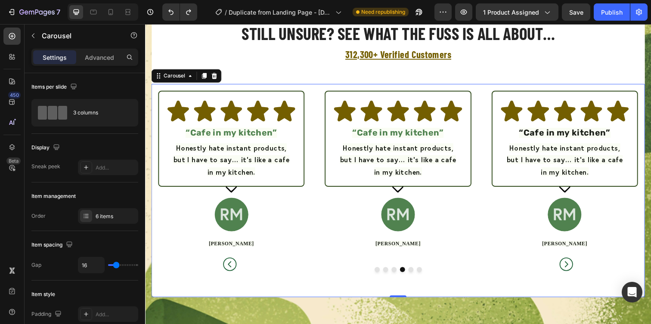
click at [574, 270] on icon "Carousel Next Arrow" at bounding box center [575, 269] width 17 height 17
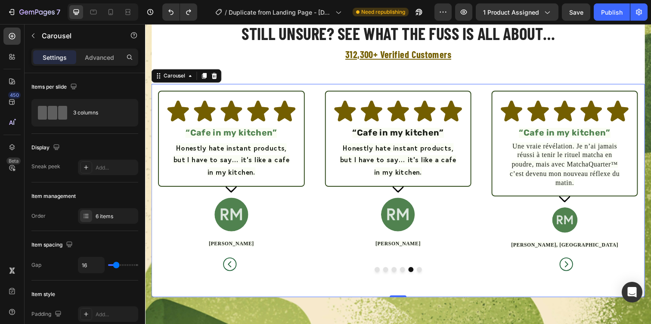
click at [574, 270] on icon "Carousel Next Arrow" at bounding box center [575, 269] width 17 height 17
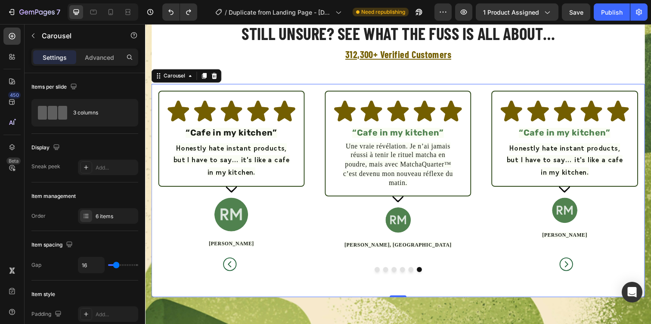
click at [574, 270] on icon "Carousel Next Arrow" at bounding box center [575, 269] width 17 height 17
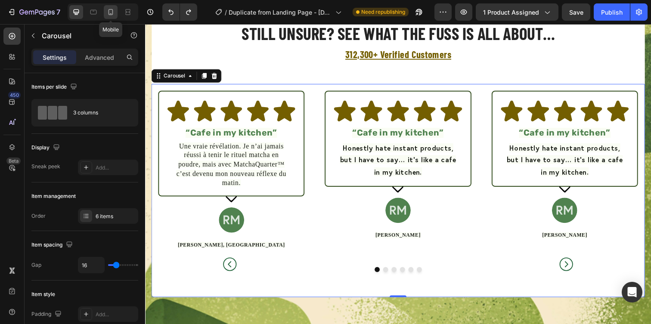
click at [115, 10] on icon at bounding box center [110, 12] width 9 height 9
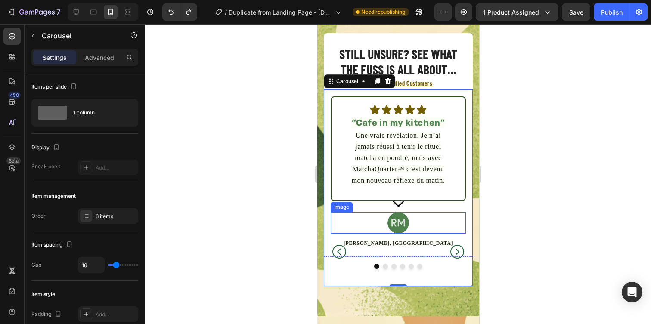
scroll to position [1686, 0]
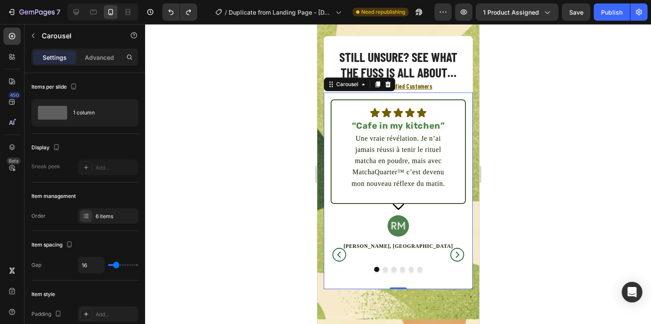
click at [456, 250] on icon "Carousel Next Arrow" at bounding box center [456, 254] width 17 height 17
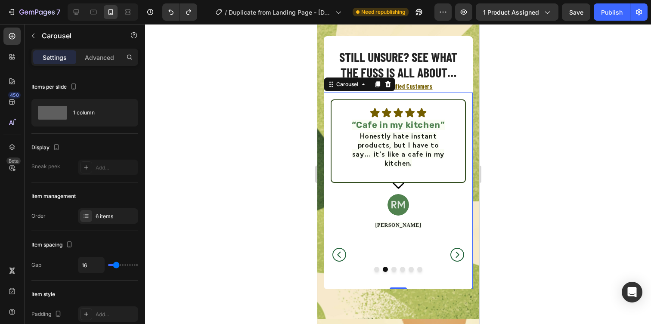
click at [332, 252] on icon "Carousel Back Arrow" at bounding box center [339, 255] width 14 height 14
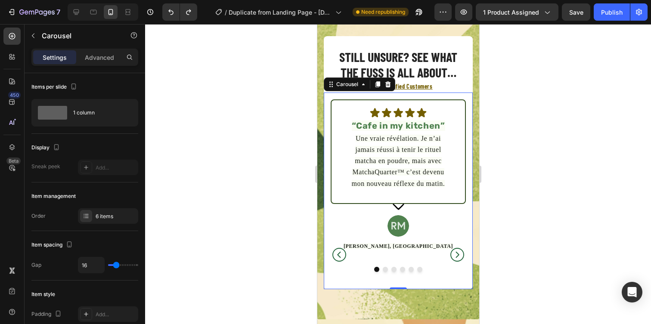
click at [451, 254] on icon "Carousel Next Arrow" at bounding box center [456, 254] width 17 height 17
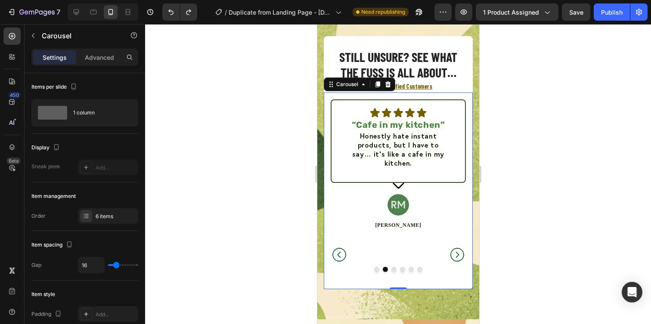
click at [451, 254] on icon "Carousel Next Arrow" at bounding box center [456, 254] width 17 height 17
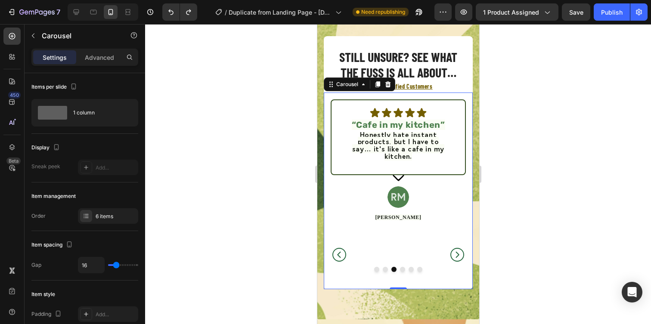
click at [451, 254] on icon "Carousel Next Arrow" at bounding box center [456, 254] width 17 height 17
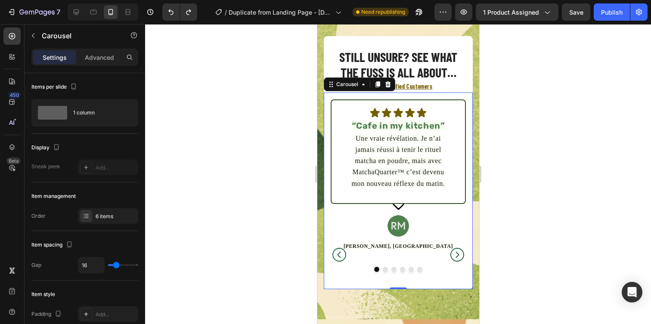
click at [451, 254] on icon "Carousel Next Arrow" at bounding box center [456, 254] width 17 height 17
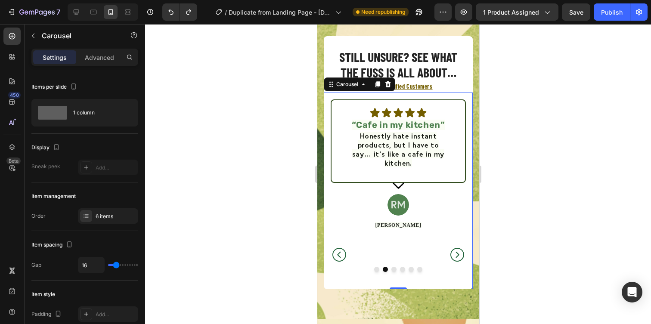
click at [334, 251] on icon "Carousel Back Arrow" at bounding box center [338, 254] width 17 height 17
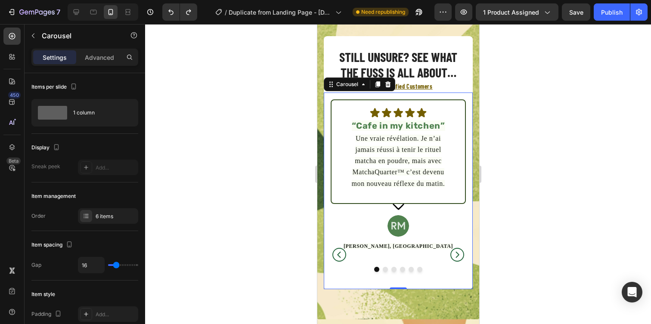
click at [512, 161] on div at bounding box center [398, 174] width 506 height 300
click at [456, 258] on icon "Carousel Next Arrow" at bounding box center [456, 254] width 17 height 17
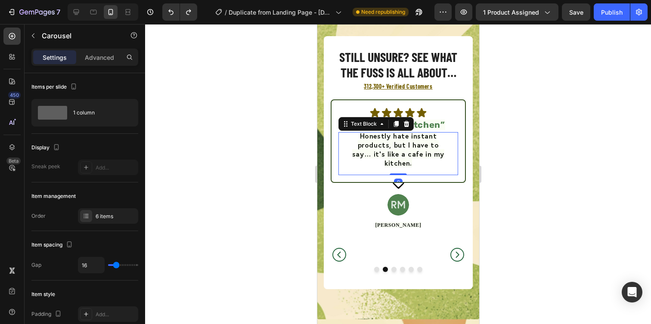
click at [379, 154] on span "Honestly hate instant products, but I have to say… it’s like a cafe in my kitch…" at bounding box center [398, 149] width 92 height 36
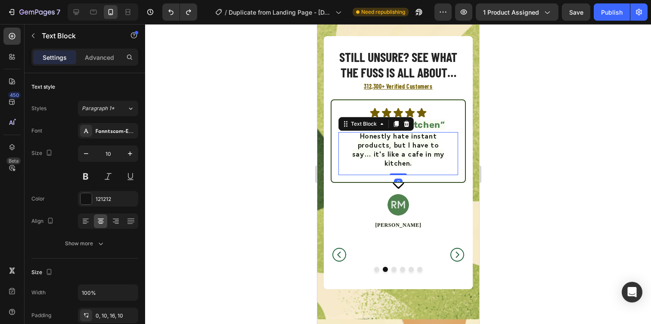
click at [379, 154] on span "Honestly hate instant products, but I have to say… it’s like a cafe in my kitch…" at bounding box center [398, 149] width 92 height 36
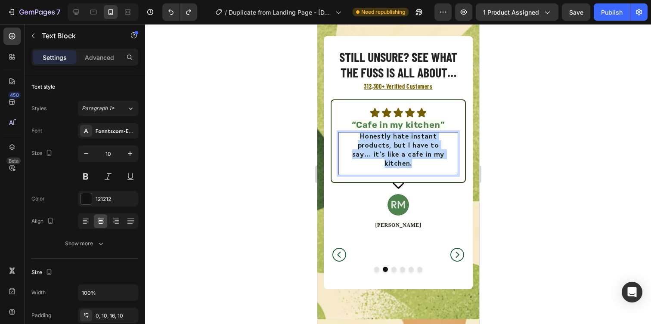
click at [379, 154] on span "Honestly hate instant products, but I have to say… it’s like a cafe in my kitch…" at bounding box center [398, 149] width 92 height 36
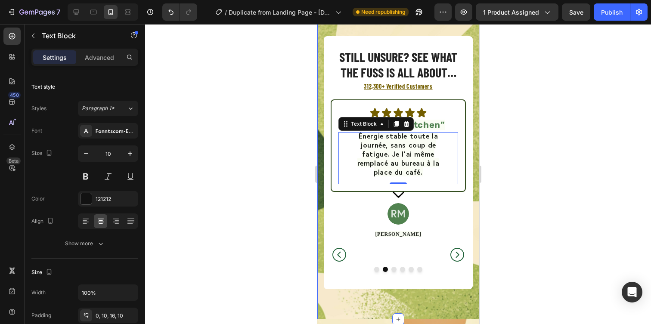
click at [503, 180] on div at bounding box center [398, 174] width 506 height 300
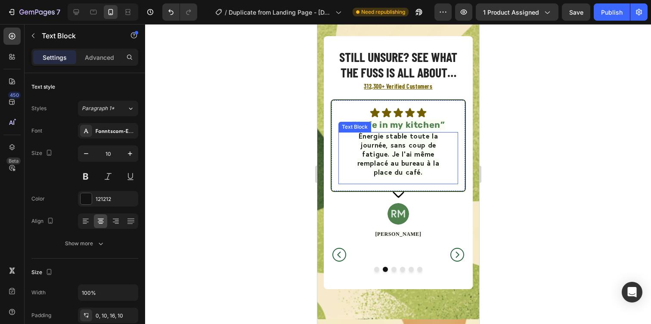
click at [403, 147] on span "Énergie stable toute la journée, sans coup de fatigue. Je l’ai même remplacé au…" at bounding box center [398, 153] width 82 height 45
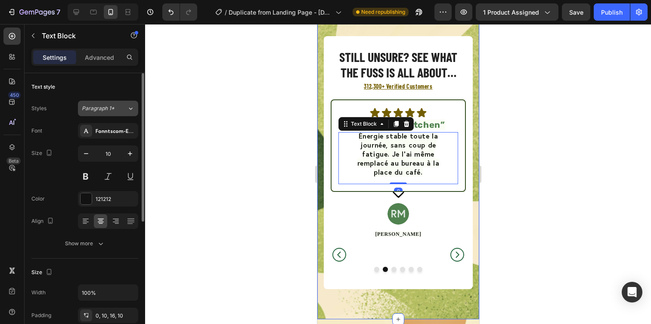
click at [130, 111] on icon at bounding box center [130, 108] width 7 height 9
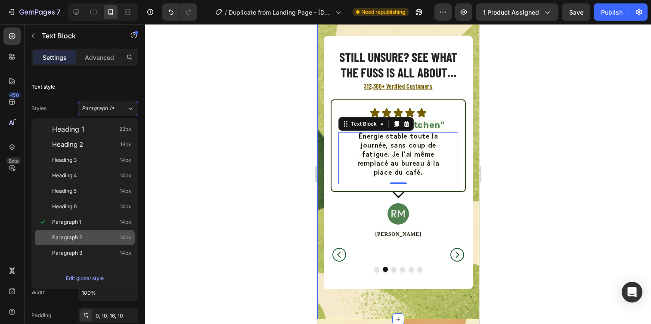
click at [123, 239] on span "14px" at bounding box center [126, 237] width 12 height 9
type input "14"
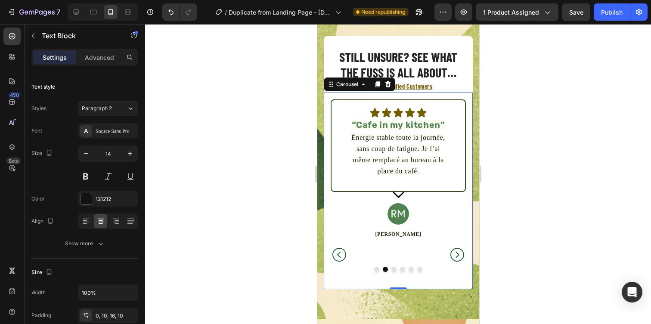
click at [338, 254] on icon "Carousel Back Arrow" at bounding box center [338, 254] width 17 height 17
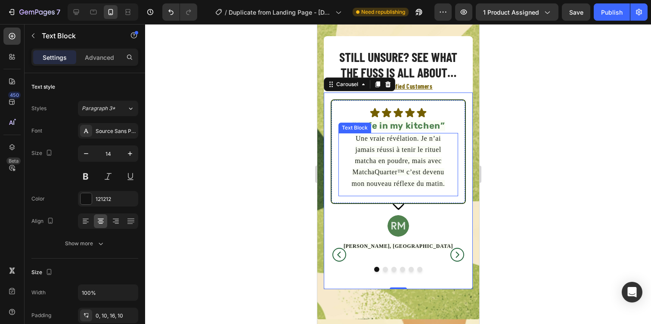
click at [400, 152] on span "Une vraie révélation. Je n’ai jamais réussi à tenir le rituel matcha en poudre,…" at bounding box center [397, 161] width 93 height 53
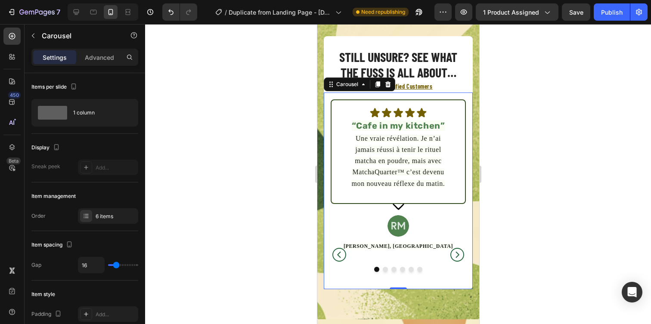
click at [460, 254] on icon "Carousel Next Arrow" at bounding box center [456, 254] width 17 height 17
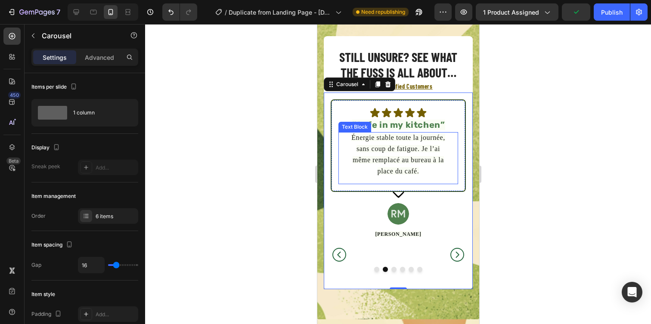
click at [385, 161] on span "Énergie stable toute la journée, sans coup de fatigue. Je l’ai même remplacé au…" at bounding box center [398, 154] width 94 height 41
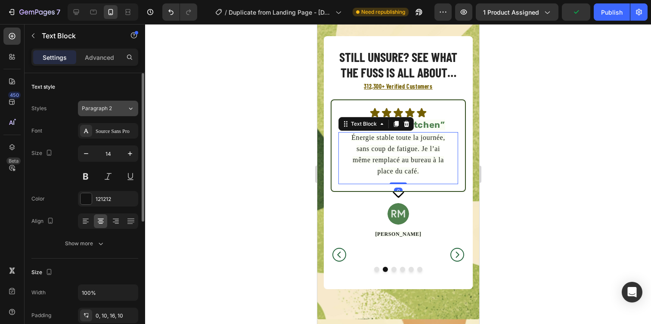
click at [121, 112] on div "Paragraph 2" at bounding box center [104, 109] width 45 height 8
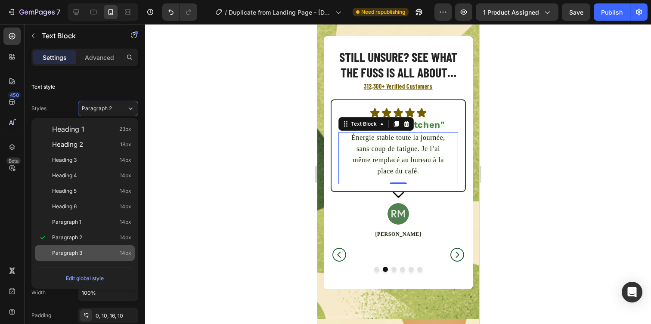
click at [122, 251] on span "14px" at bounding box center [126, 253] width 12 height 9
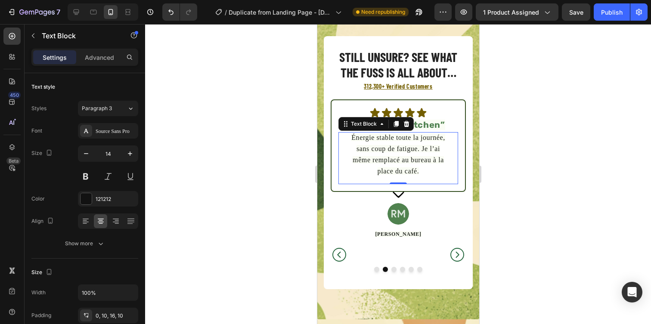
click at [512, 183] on div at bounding box center [398, 174] width 506 height 300
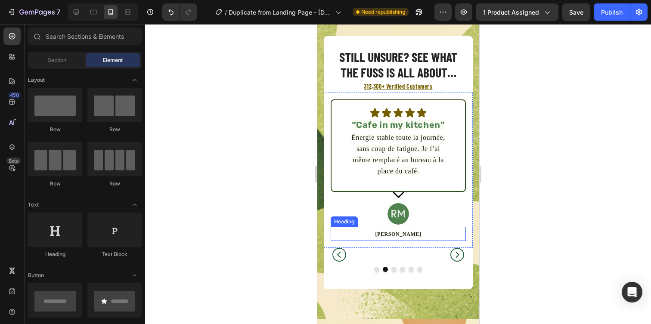
click at [400, 231] on span "Jamie K." at bounding box center [398, 234] width 46 height 6
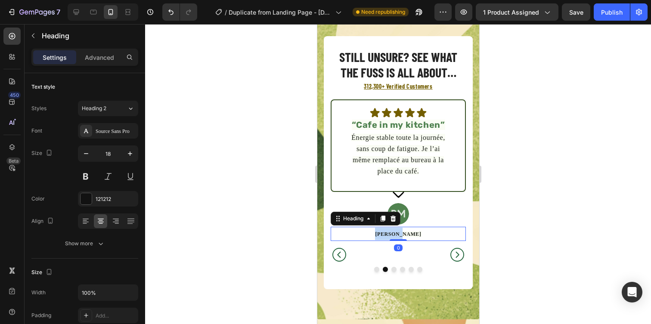
click at [400, 231] on span "Jamie K." at bounding box center [398, 234] width 46 height 6
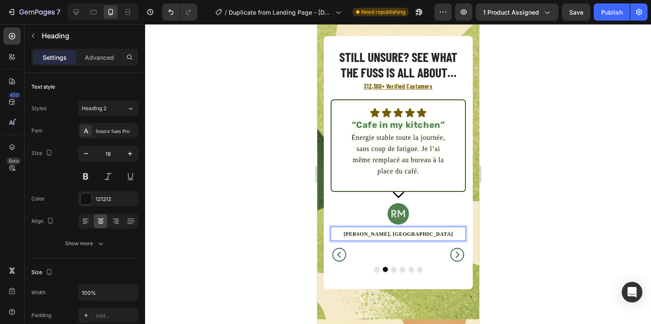
click at [537, 202] on div at bounding box center [398, 174] width 506 height 300
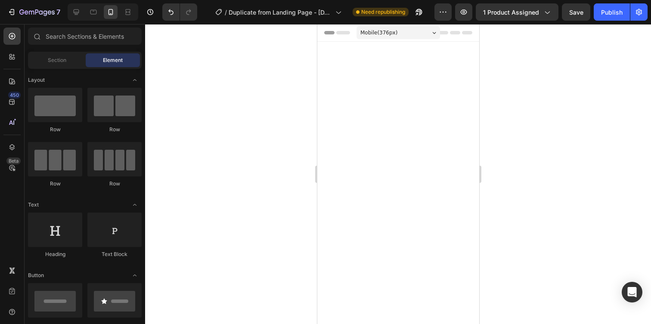
scroll to position [1686, 0]
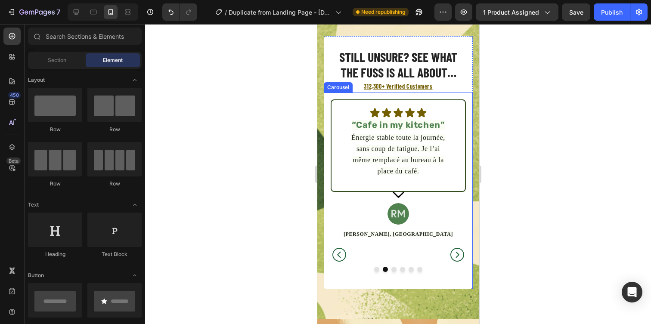
click at [335, 254] on icon "Carousel Back Arrow" at bounding box center [338, 254] width 17 height 17
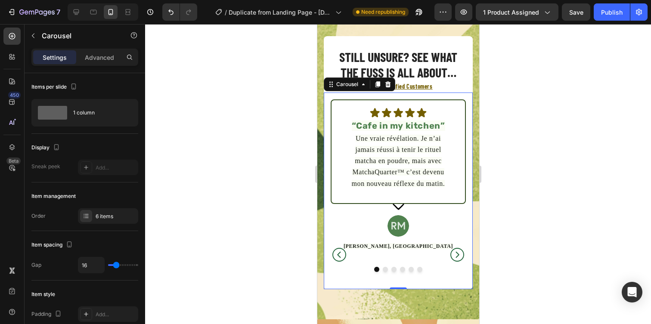
click at [456, 252] on icon "Carousel Next Arrow" at bounding box center [457, 255] width 14 height 14
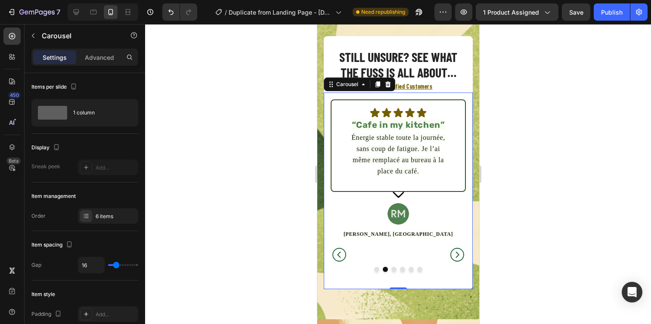
click at [457, 257] on icon "Carousel Next Arrow" at bounding box center [456, 254] width 17 height 17
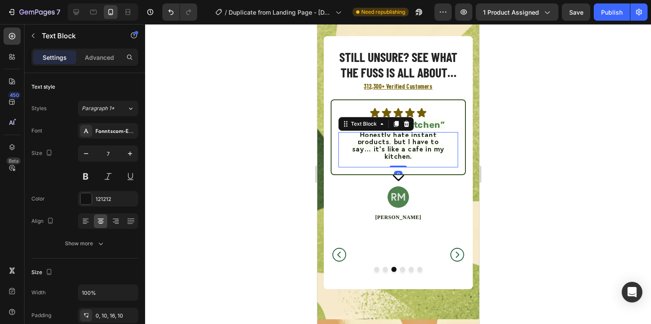
click at [395, 143] on span "Honestly hate instant products, but I have to say… it’s like a cafe in my kitch…" at bounding box center [398, 145] width 92 height 31
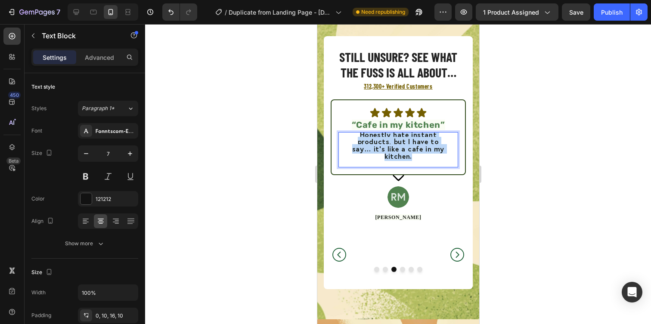
click at [395, 143] on span "Honestly hate instant products, but I have to say… it’s like a cafe in my kitch…" at bounding box center [398, 145] width 92 height 31
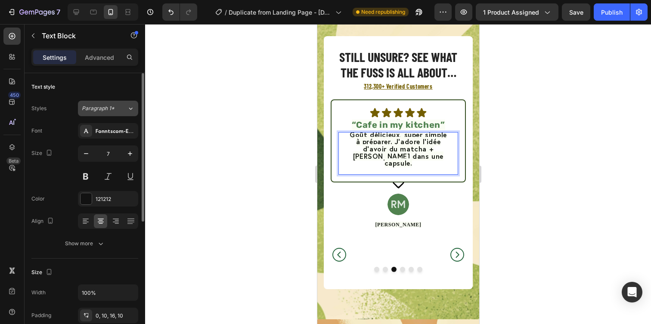
click at [96, 108] on span "Paragraph 1*" at bounding box center [98, 109] width 33 height 8
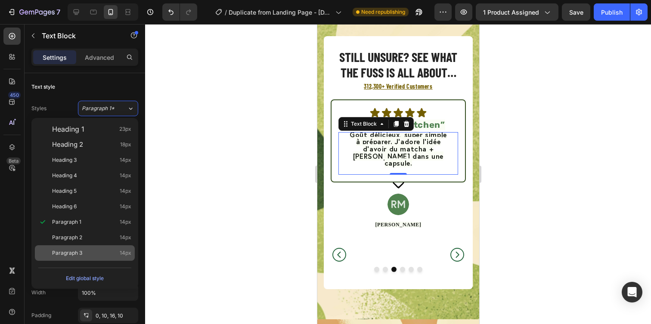
click at [105, 250] on div "Paragraph 3 14px" at bounding box center [91, 253] width 79 height 9
type input "14"
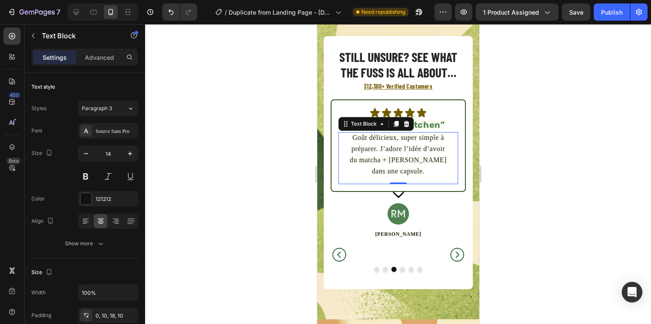
click at [511, 183] on div at bounding box center [398, 174] width 506 height 300
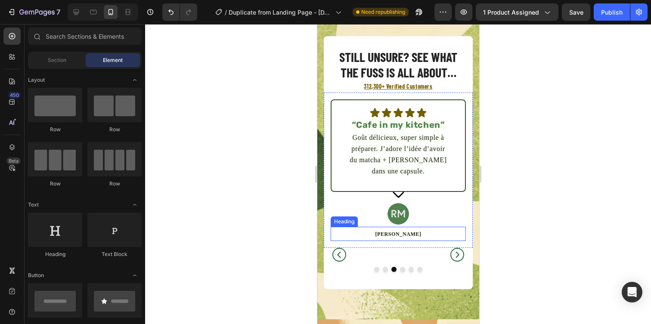
click at [398, 233] on span "Jamie K." at bounding box center [398, 234] width 46 height 6
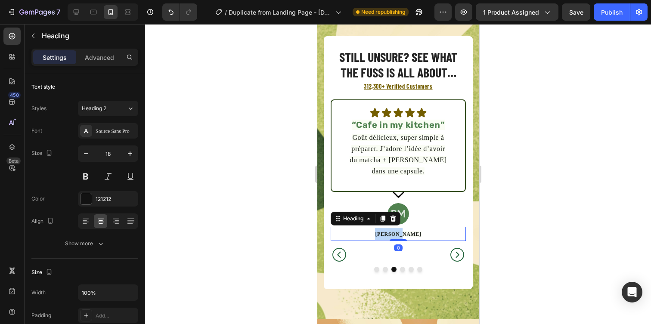
click at [398, 233] on span "Jamie K." at bounding box center [398, 234] width 46 height 6
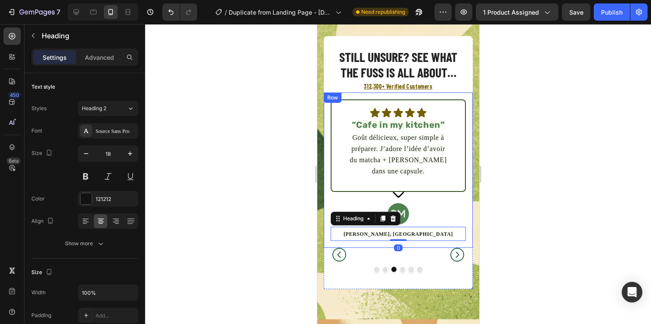
click at [522, 223] on div at bounding box center [398, 174] width 506 height 300
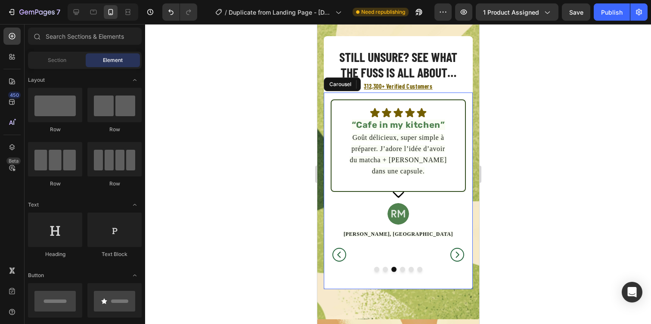
click at [451, 257] on icon "Carousel Next Arrow" at bounding box center [457, 255] width 14 height 14
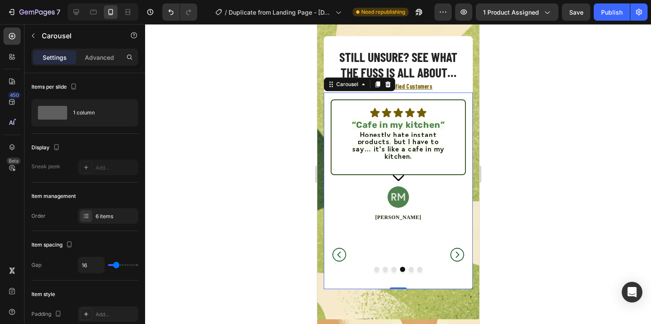
click at [451, 257] on icon "Carousel Next Arrow" at bounding box center [457, 255] width 14 height 14
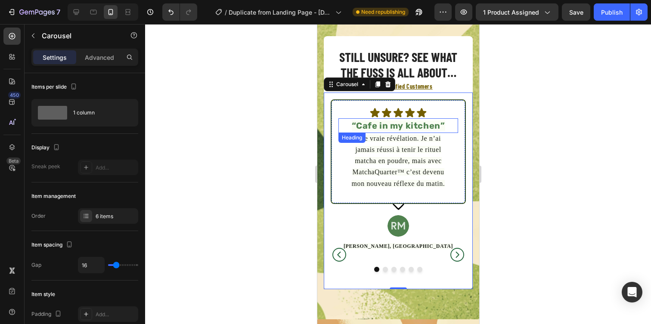
click at [373, 128] on span "“Cafe in my kitchen”" at bounding box center [397, 126] width 93 height 10
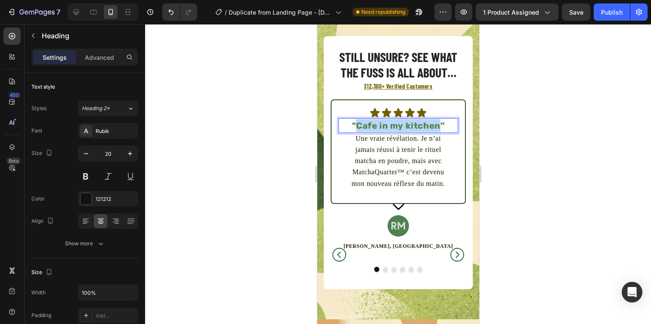
drag, startPoint x: 358, startPoint y: 127, endPoint x: 440, endPoint y: 127, distance: 82.2
click at [440, 127] on span "“Cafe in my kitchen”" at bounding box center [397, 126] width 93 height 10
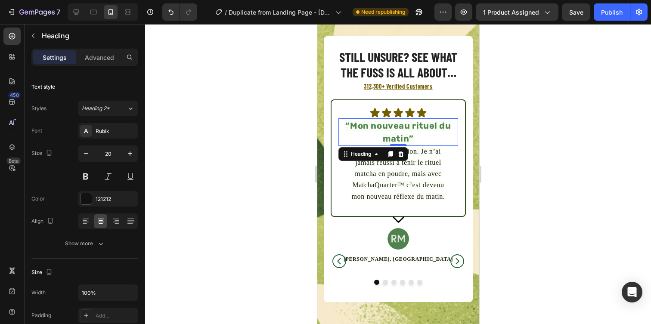
click at [512, 155] on div at bounding box center [398, 174] width 506 height 300
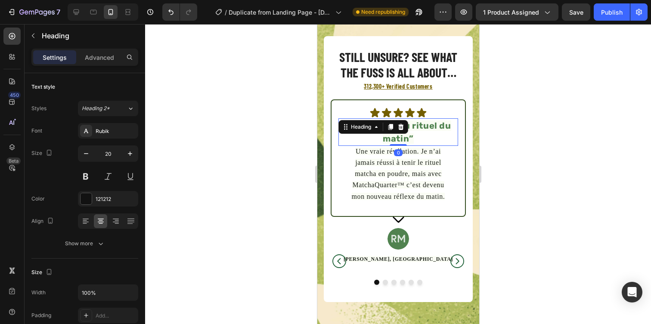
click at [381, 134] on p "⁠⁠⁠⁠⁠⁠⁠ “Mon nouveau rituel du matin”" at bounding box center [398, 132] width 118 height 26
click at [118, 106] on div "Heading 2*" at bounding box center [104, 109] width 45 height 8
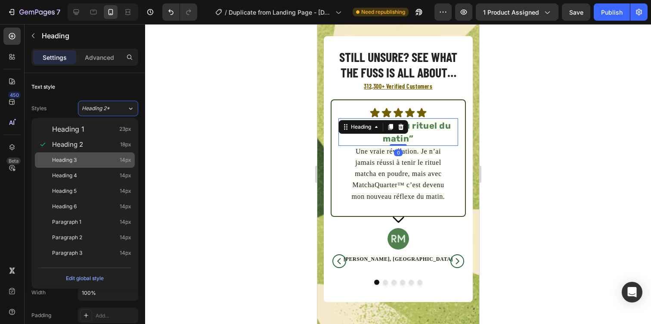
click at [113, 155] on div "Heading 3 14px" at bounding box center [85, 160] width 100 height 16
type input "14"
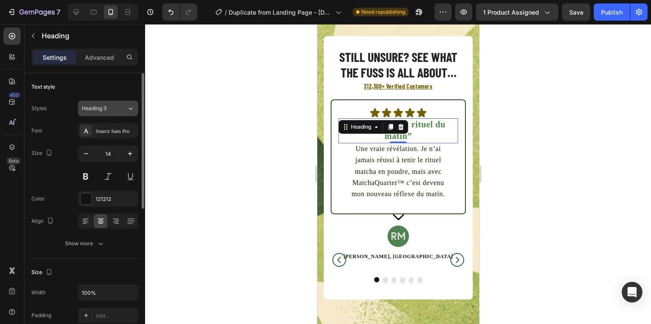
click at [113, 110] on div "Heading 3" at bounding box center [99, 109] width 35 height 8
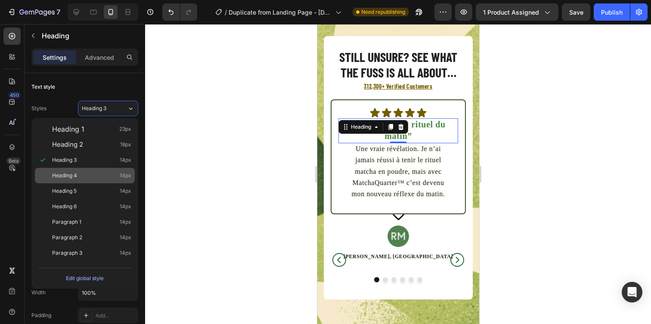
click at [112, 176] on div "Heading 4 14px" at bounding box center [91, 175] width 79 height 9
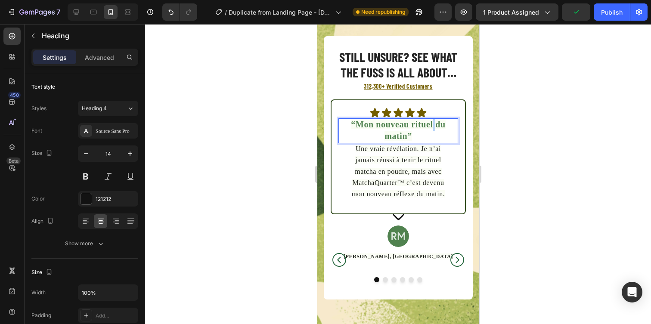
click at [432, 127] on span "“Mon nouveau rituel du matin”" at bounding box center [398, 130] width 94 height 21
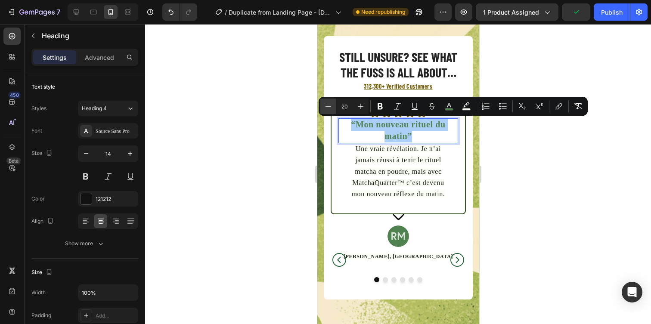
click at [335, 110] on button "Minus" at bounding box center [328, 107] width 16 height 16
click at [331, 110] on icon "Editor contextual toolbar" at bounding box center [328, 106] width 9 height 9
type input "18"
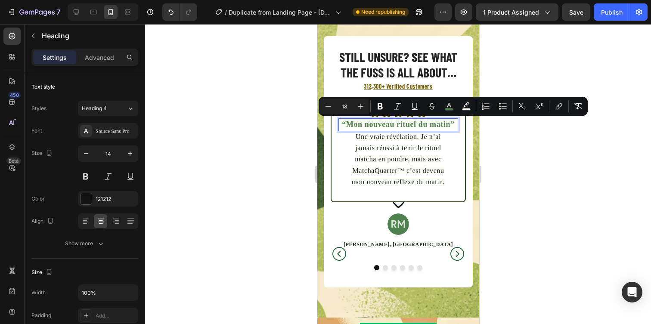
click at [530, 185] on div at bounding box center [398, 174] width 506 height 300
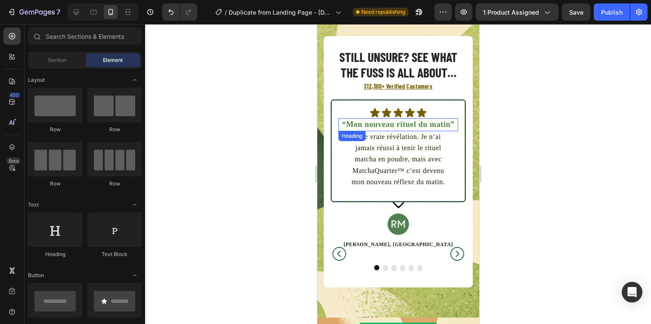
click at [387, 126] on span "“Mon nouveau rituel du matin”" at bounding box center [397, 124] width 112 height 9
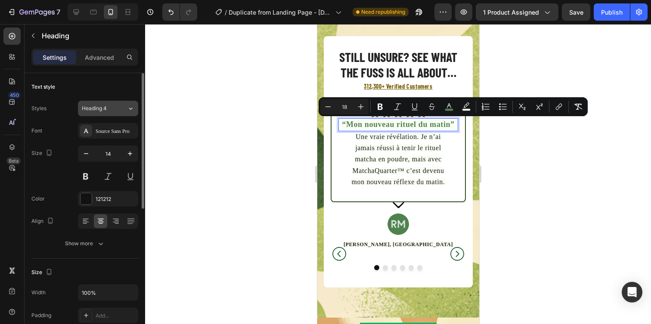
click at [125, 115] on button "Heading 4" at bounding box center [108, 109] width 60 height 16
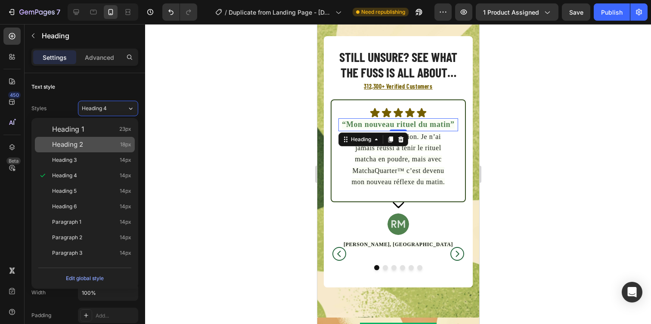
click at [117, 149] on div "Heading 2 18px" at bounding box center [85, 145] width 100 height 16
type input "18"
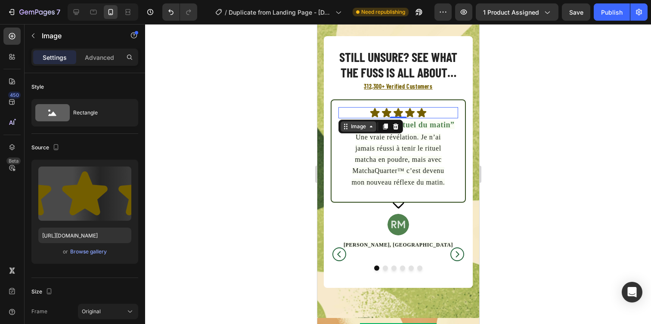
click at [351, 126] on div "Image" at bounding box center [358, 127] width 19 height 8
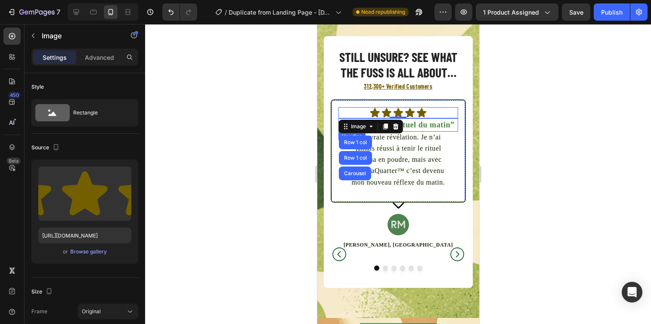
click at [431, 128] on span "“Mon nouveau rituel du matin”" at bounding box center [397, 125] width 112 height 9
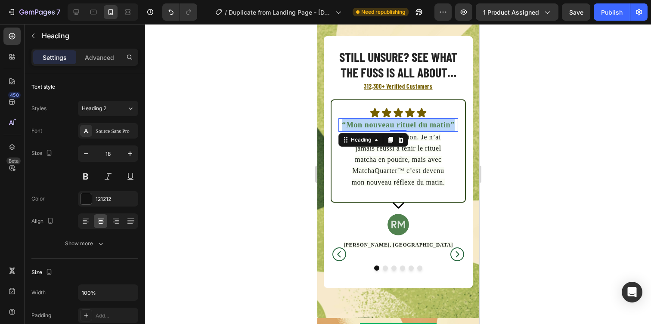
click at [431, 128] on span "“Mon nouveau rituel du matin”" at bounding box center [397, 125] width 112 height 9
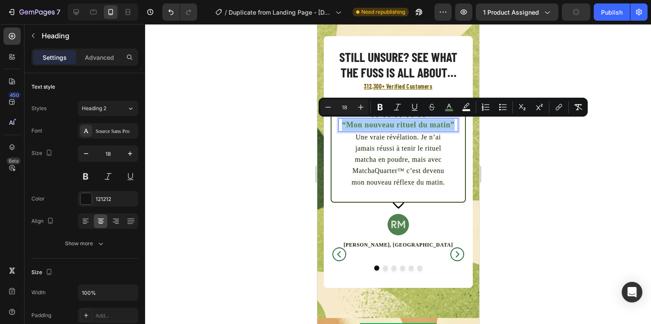
click at [501, 137] on div at bounding box center [398, 174] width 506 height 300
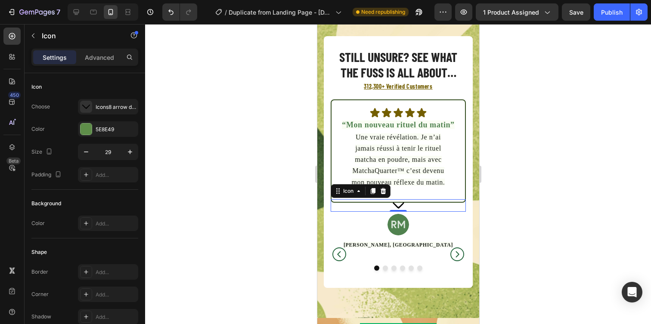
click at [397, 207] on icon at bounding box center [398, 205] width 12 height 6
click at [515, 213] on div at bounding box center [398, 174] width 506 height 300
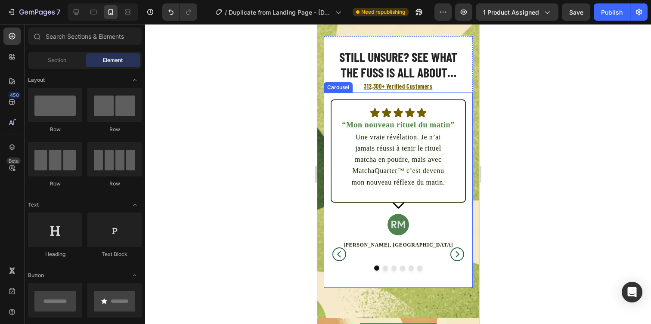
click at [458, 254] on icon "Carousel Next Arrow" at bounding box center [457, 255] width 14 height 14
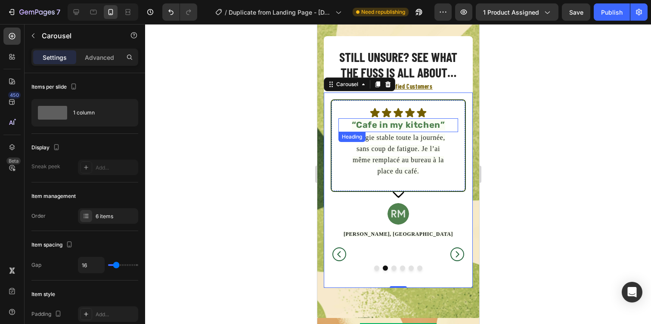
click at [367, 124] on span "“Cafe in my kitchen”" at bounding box center [397, 125] width 93 height 10
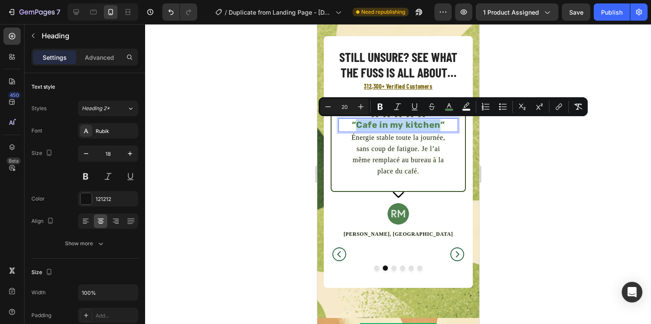
drag, startPoint x: 357, startPoint y: 123, endPoint x: 438, endPoint y: 124, distance: 81.0
click at [438, 124] on span "“Cafe in my kitchen”" at bounding box center [397, 125] width 93 height 10
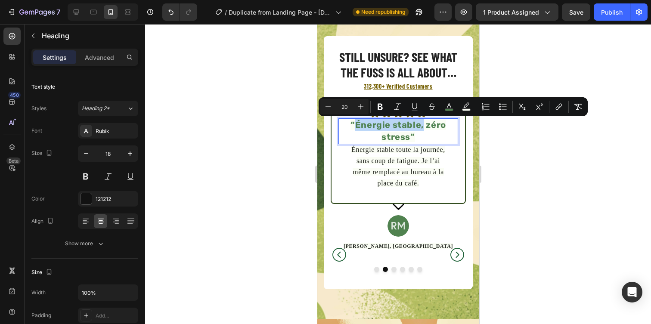
drag, startPoint x: 424, startPoint y: 127, endPoint x: 354, endPoint y: 127, distance: 69.3
click at [354, 127] on span "“Énergie stable, zéro stress”" at bounding box center [398, 131] width 96 height 22
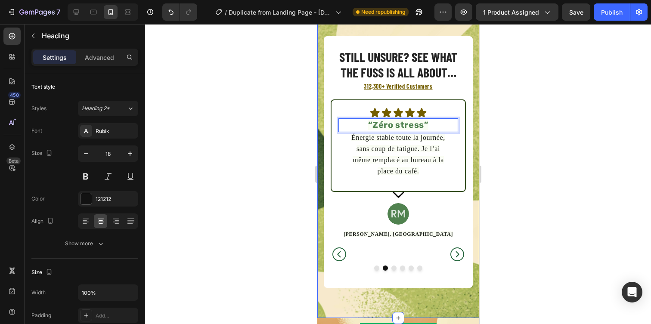
click at [537, 106] on div at bounding box center [398, 174] width 506 height 300
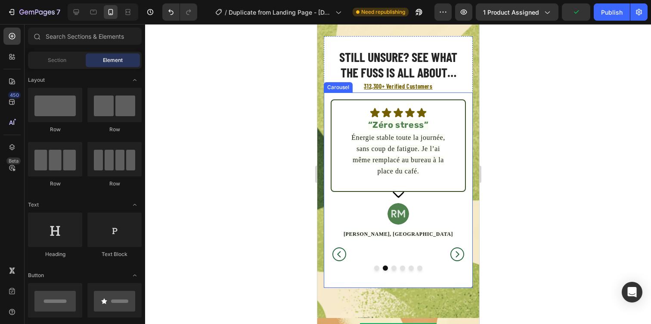
click at [454, 250] on icon "Carousel Next Arrow" at bounding box center [456, 254] width 17 height 17
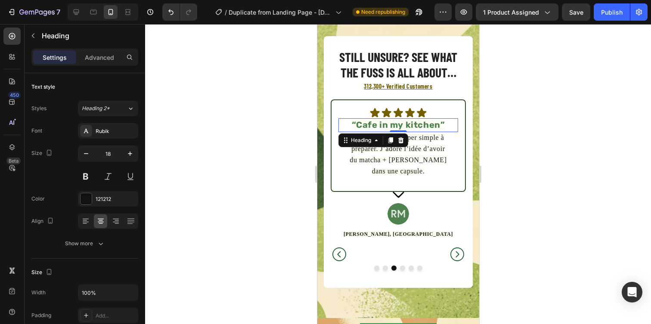
click at [365, 123] on span "“Cafe in my kitchen”" at bounding box center [397, 125] width 93 height 10
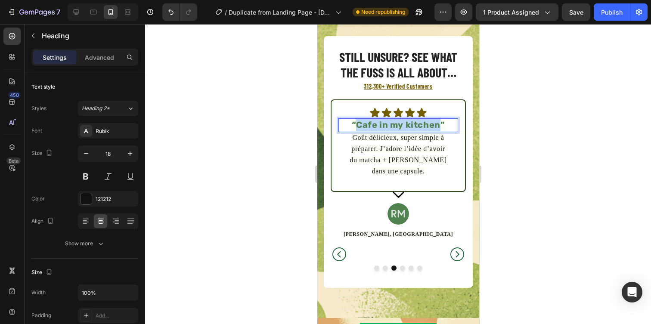
drag, startPoint x: 357, startPoint y: 125, endPoint x: 438, endPoint y: 125, distance: 80.5
click at [438, 125] on span "“Cafe in my kitchen”" at bounding box center [397, 125] width 93 height 10
click at [535, 132] on div at bounding box center [398, 174] width 506 height 300
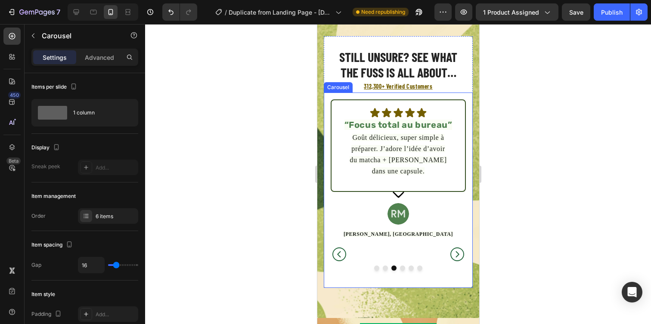
click at [336, 254] on icon "Carousel Back Arrow" at bounding box center [338, 254] width 17 height 17
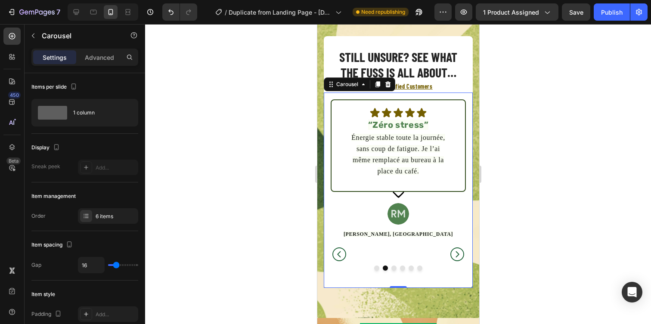
click at [336, 254] on icon "Carousel Back Arrow" at bounding box center [338, 254] width 17 height 17
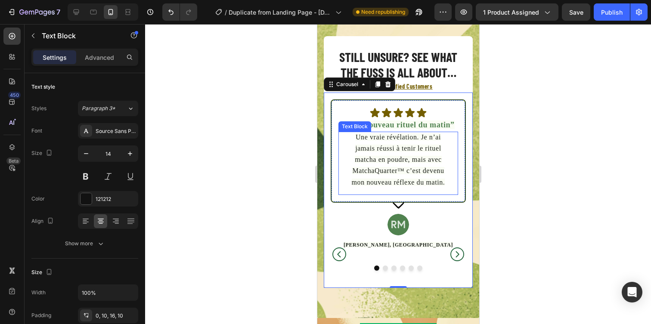
click at [400, 168] on span "Une vraie révélation. Je n’ai jamais réussi à tenir le rituel matcha en poudre,…" at bounding box center [397, 159] width 93 height 53
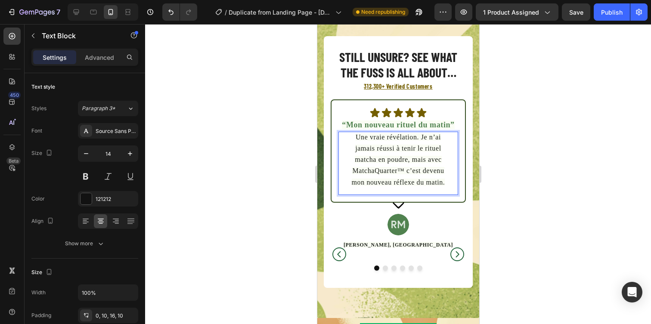
click at [401, 169] on span "Une vraie révélation. Je n’ai jamais réussi à tenir le rituel matcha en poudre,…" at bounding box center [397, 159] width 93 height 53
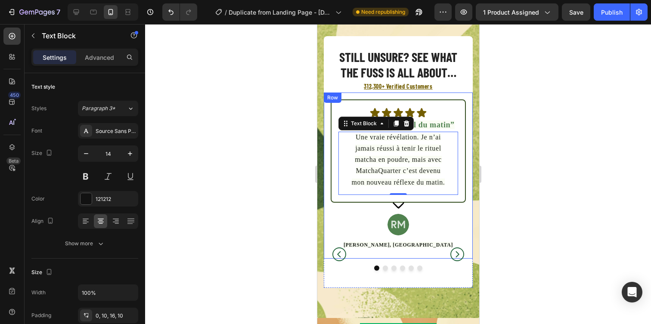
click at [518, 186] on div at bounding box center [398, 174] width 506 height 300
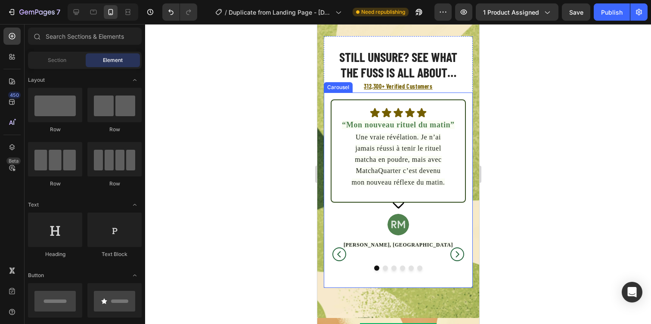
click at [456, 254] on icon "Carousel Next Arrow" at bounding box center [456, 254] width 17 height 17
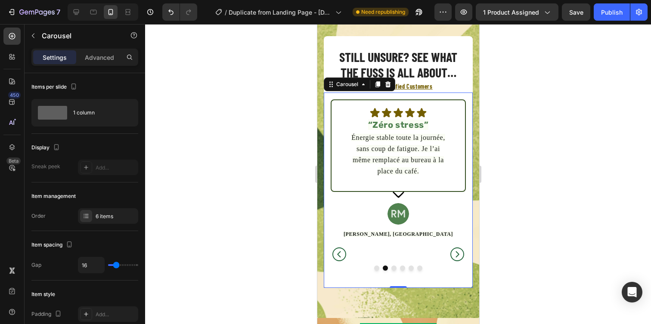
click at [456, 252] on icon "Carousel Next Arrow" at bounding box center [456, 254] width 17 height 17
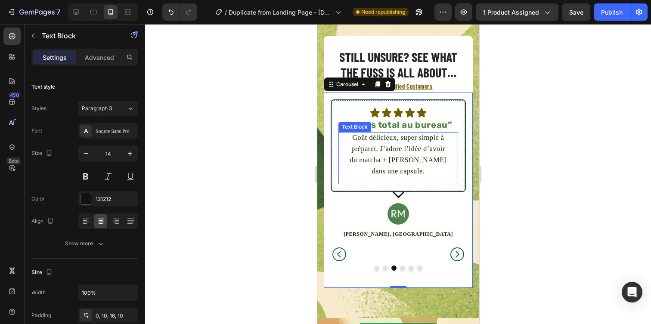
click at [388, 151] on span "Goût délicieux, super simple à préparer. J’adore l’idée d’avoir du matcha + ada…" at bounding box center [397, 154] width 97 height 41
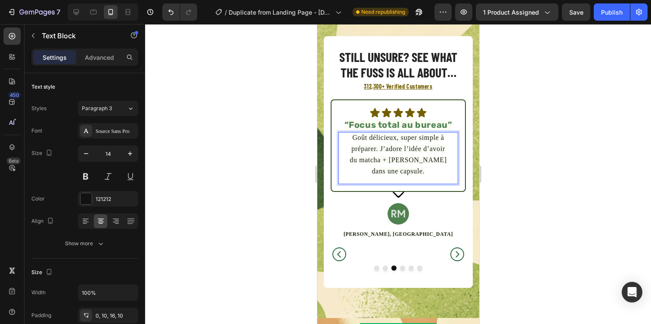
click at [388, 151] on span "Goût délicieux, super simple à préparer. J’adore l’idée d’avoir du matcha + ada…" at bounding box center [397, 154] width 97 height 41
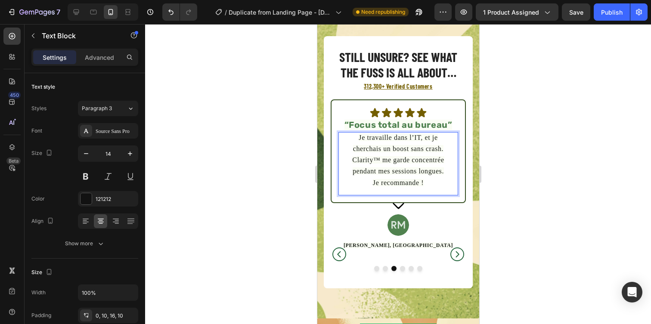
click at [378, 158] on span "Je travaille dans l’IT, et je cherchais un boost sans crash. Clarity™ me garde …" at bounding box center [398, 160] width 92 height 53
click at [486, 179] on div at bounding box center [398, 174] width 506 height 300
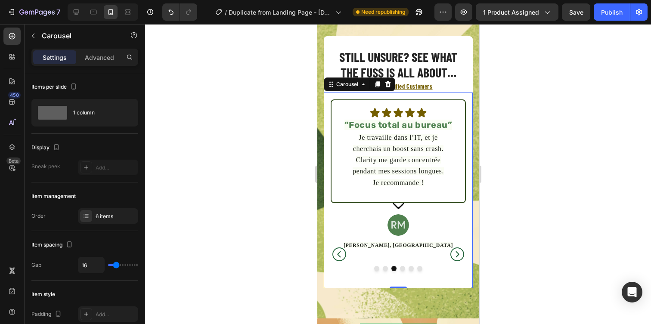
click at [458, 257] on icon "Carousel Next Arrow" at bounding box center [456, 254] width 17 height 17
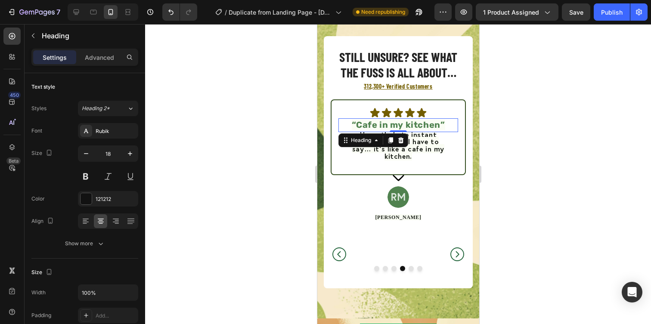
click at [365, 124] on span "“Cafe in my kitchen”" at bounding box center [397, 125] width 93 height 10
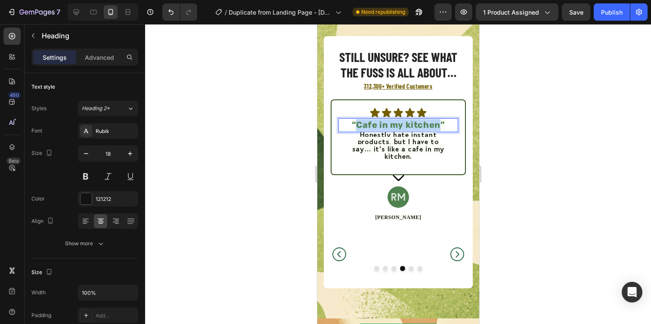
drag, startPoint x: 357, startPoint y: 124, endPoint x: 439, endPoint y: 126, distance: 81.8
click at [439, 126] on span "“Cafe in my kitchen”" at bounding box center [397, 125] width 93 height 10
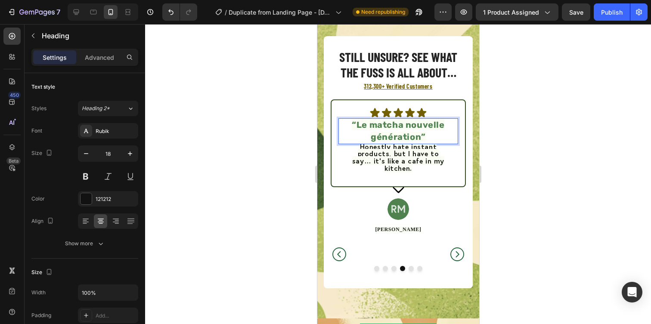
click at [514, 152] on div at bounding box center [398, 174] width 506 height 300
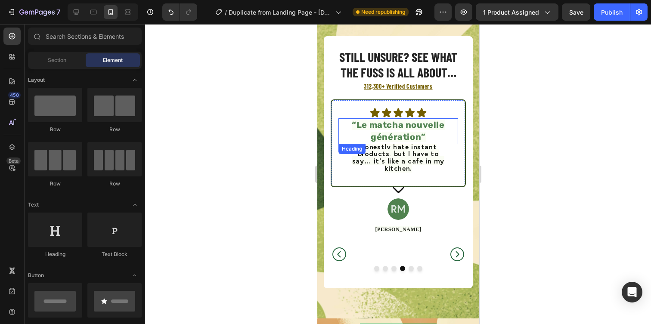
click at [411, 128] on span "“Le matcha nouvelle génération”" at bounding box center [397, 131] width 93 height 22
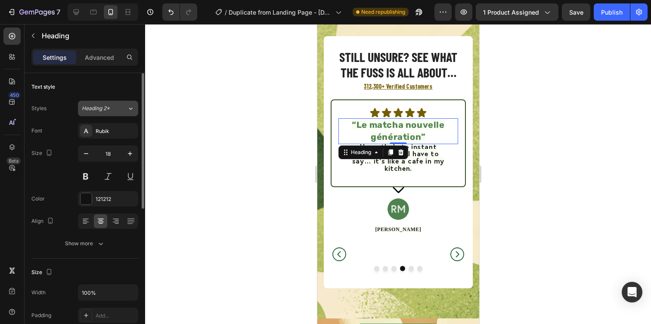
click at [123, 108] on div "Heading 2*" at bounding box center [104, 109] width 45 height 8
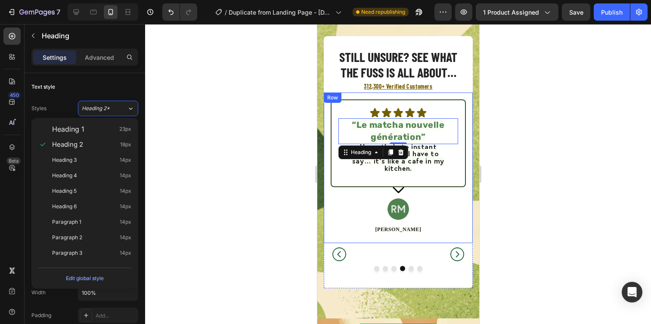
click at [513, 143] on div at bounding box center [398, 174] width 506 height 300
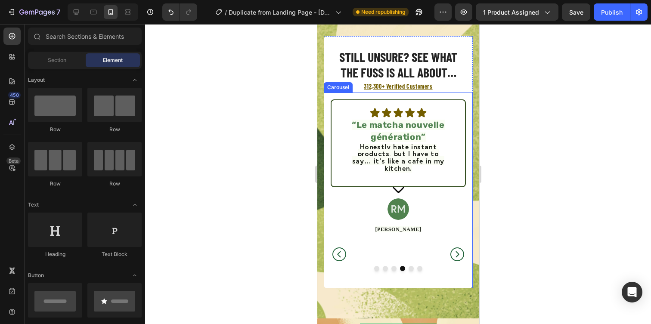
click at [341, 255] on icon "Carousel Back Arrow" at bounding box center [338, 254] width 17 height 17
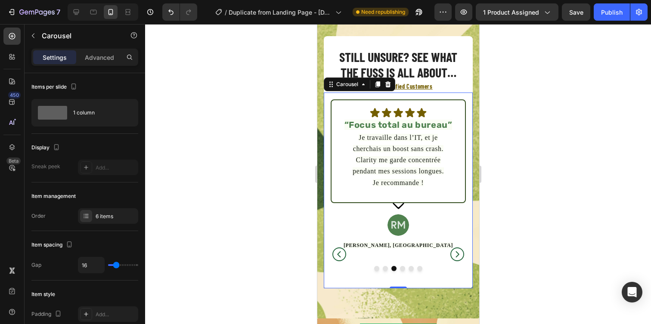
click at [464, 255] on icon "Carousel Next Arrow" at bounding box center [456, 254] width 17 height 17
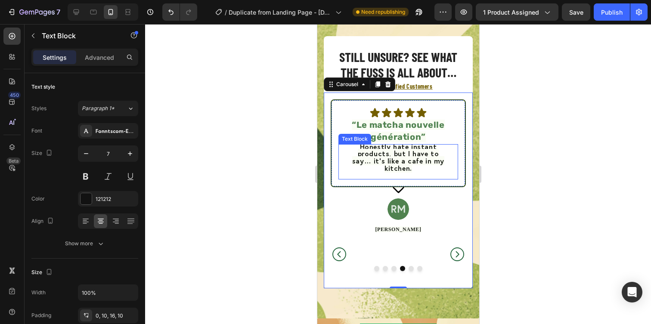
click at [397, 154] on span "Honestly hate instant products, but I have to say… it’s like a cafe in my kitch…" at bounding box center [398, 157] width 92 height 31
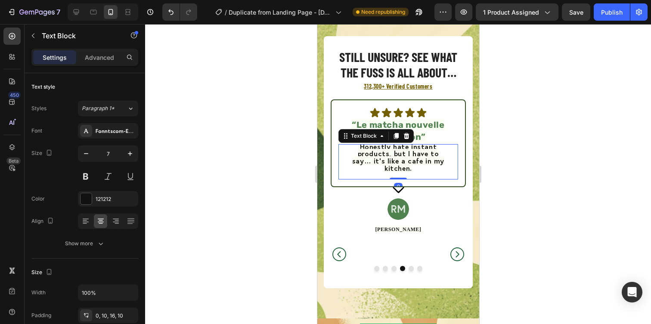
click at [397, 154] on span "Honestly hate instant products, but I have to say… it’s like a cafe in my kitch…" at bounding box center [398, 157] width 92 height 31
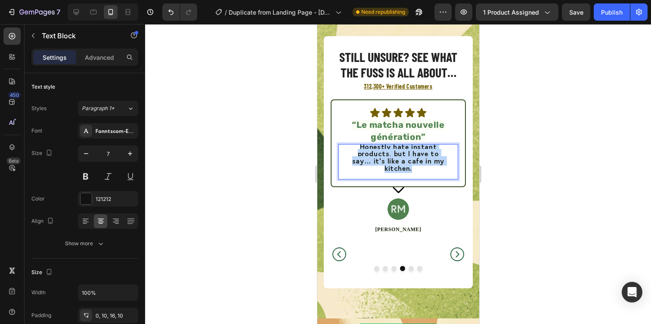
click at [397, 154] on span "Honestly hate instant products, but I have to say… it’s like a cafe in my kitch…" at bounding box center [398, 157] width 92 height 31
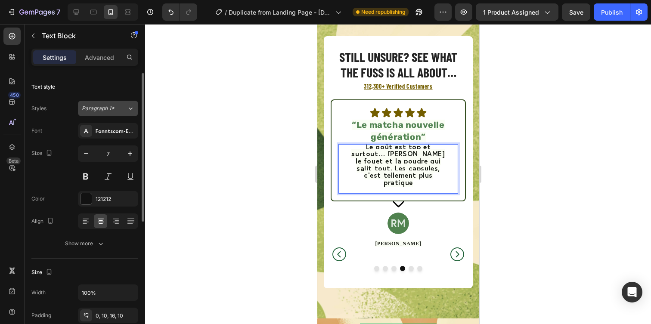
click at [121, 111] on div "Paragraph 1*" at bounding box center [104, 109] width 45 height 8
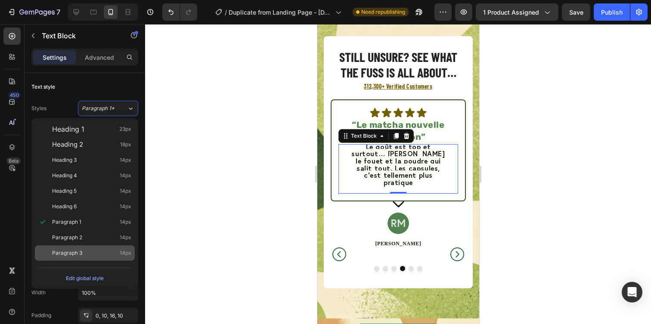
click at [106, 249] on div "Paragraph 3 14px" at bounding box center [91, 253] width 79 height 9
type input "14"
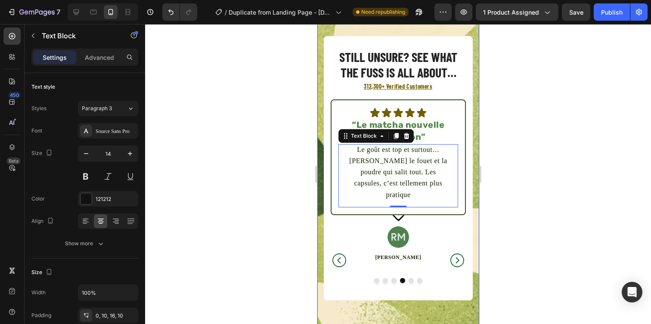
click at [513, 158] on div at bounding box center [398, 174] width 506 height 300
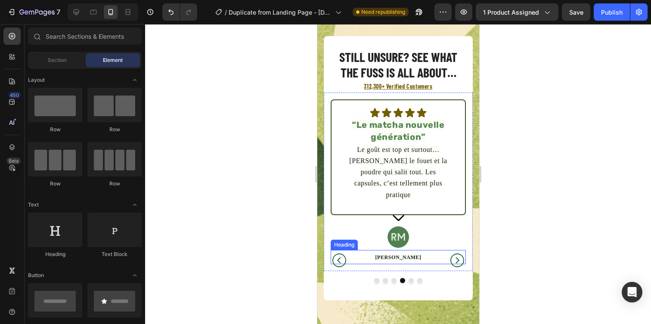
click at [406, 254] on span "Jamie K." at bounding box center [398, 257] width 46 height 6
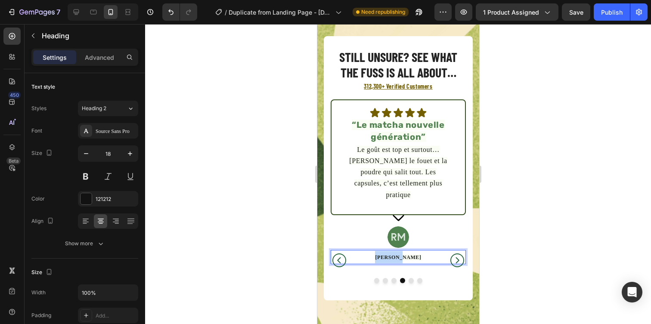
click at [406, 254] on span "Jamie K." at bounding box center [398, 257] width 46 height 6
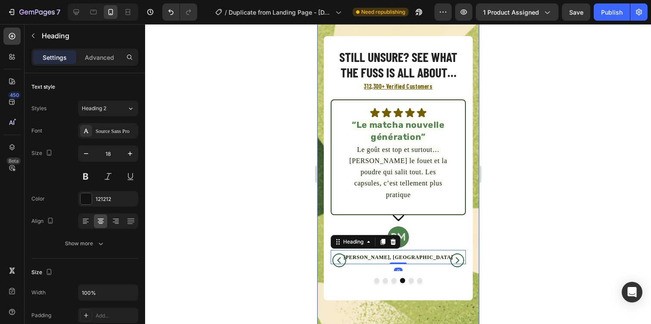
click at [500, 245] on div at bounding box center [398, 174] width 506 height 300
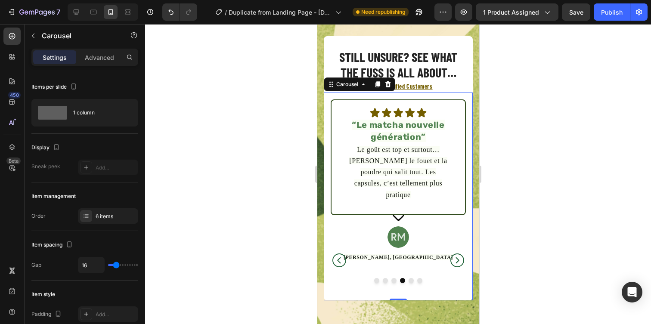
click at [459, 255] on icon "Carousel Next Arrow" at bounding box center [456, 260] width 17 height 17
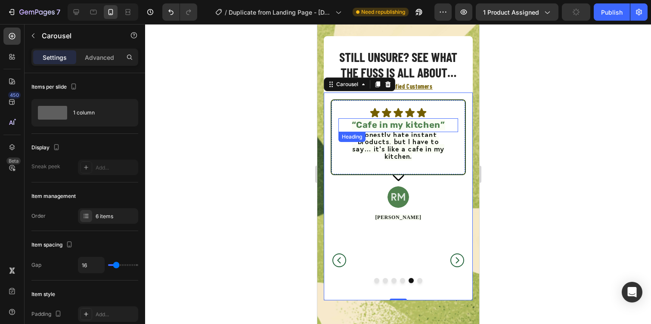
click at [369, 123] on span "“Cafe in my kitchen”" at bounding box center [397, 125] width 93 height 10
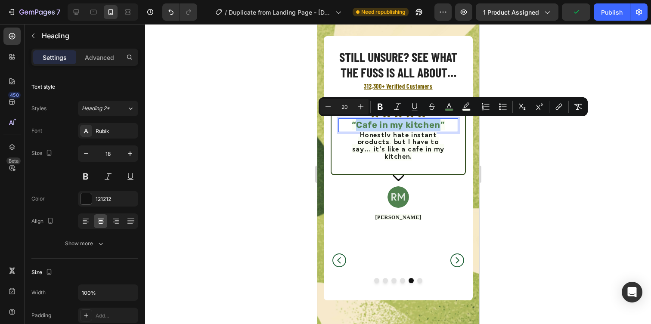
drag, startPoint x: 357, startPoint y: 124, endPoint x: 441, endPoint y: 125, distance: 84.4
click at [441, 125] on span "“Cafe in my kitchen”" at bounding box center [397, 125] width 93 height 10
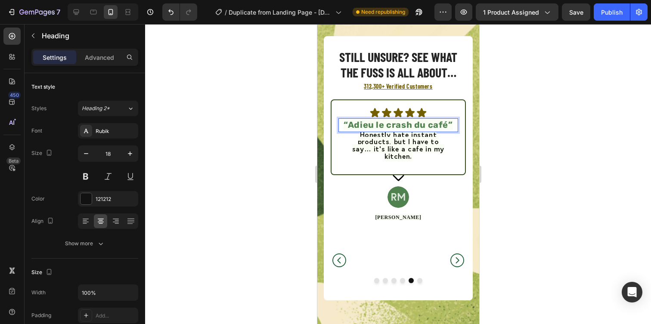
click at [526, 140] on div at bounding box center [398, 174] width 506 height 300
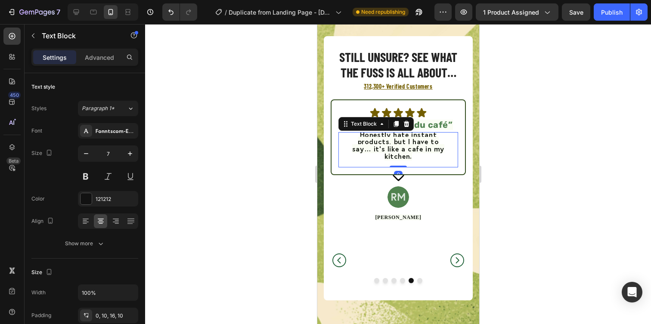
click at [375, 148] on span "Honestly hate instant products, but I have to say… it’s like a cafe in my kitch…" at bounding box center [398, 145] width 92 height 31
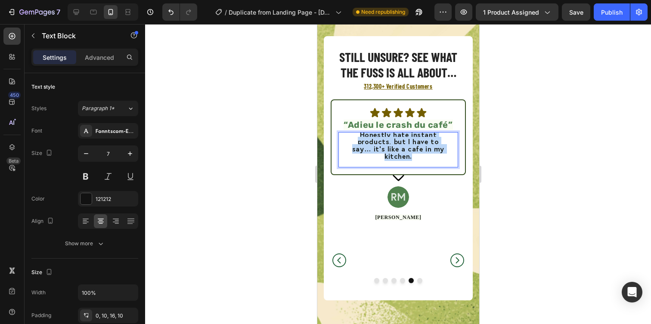
click at [375, 148] on span "Honestly hate instant products, but I have to say… it’s like a cafe in my kitch…" at bounding box center [398, 145] width 92 height 31
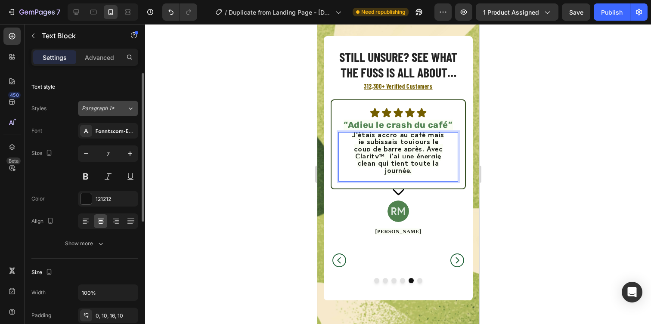
click at [120, 106] on div "Paragraph 1*" at bounding box center [104, 109] width 45 height 8
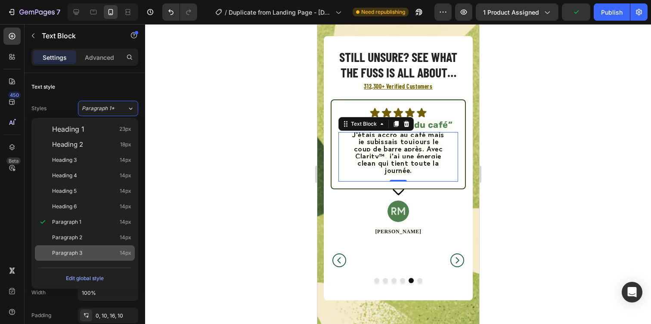
click at [103, 256] on div "Paragraph 3 14px" at bounding box center [91, 253] width 79 height 9
type input "14"
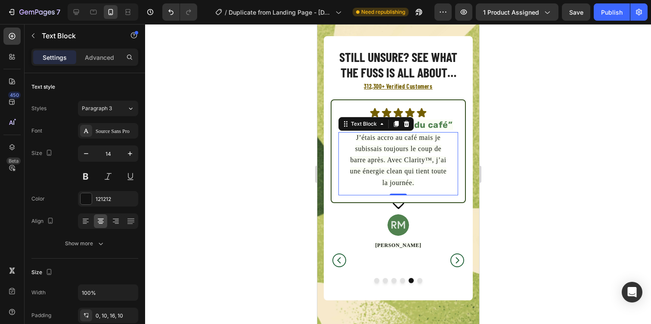
click at [522, 143] on div at bounding box center [398, 174] width 506 height 300
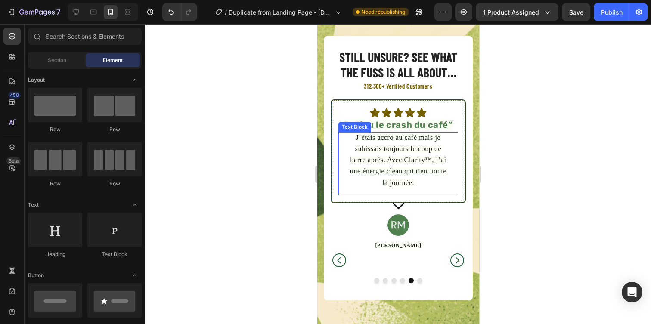
click at [428, 160] on span "J’étais accro au café mais je subissais toujours le coup de barre après. Avec C…" at bounding box center [398, 160] width 96 height 53
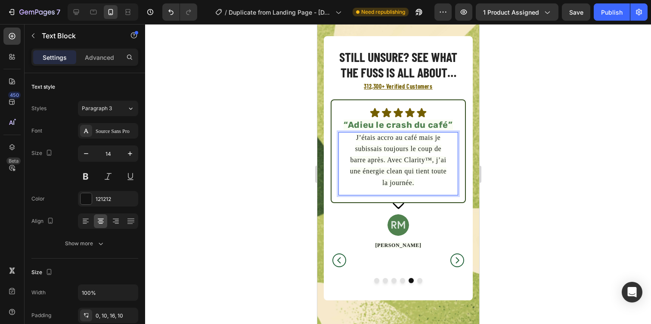
click at [429, 157] on span "J’étais accro au café mais je subissais toujours le coup de barre après. Avec C…" at bounding box center [398, 160] width 96 height 53
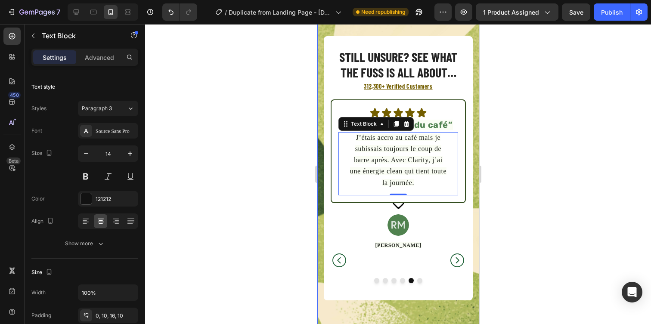
click at [508, 168] on div at bounding box center [398, 174] width 506 height 300
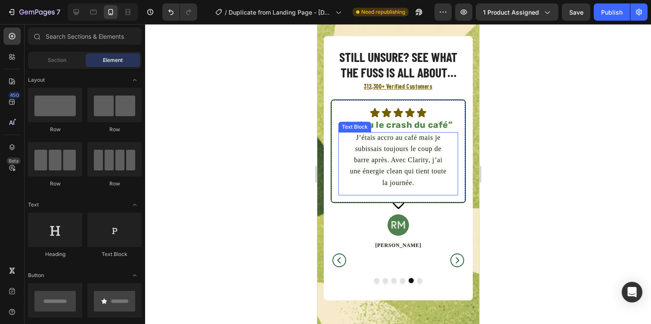
click at [398, 161] on span "J’étais accro au café mais je subissais toujours le coup de barre après. Avec C…" at bounding box center [398, 160] width 96 height 53
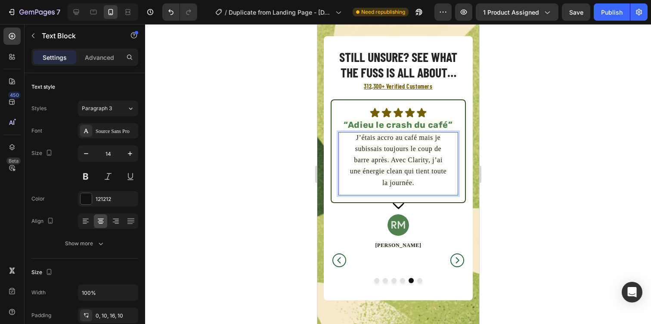
click at [510, 162] on div at bounding box center [398, 174] width 506 height 300
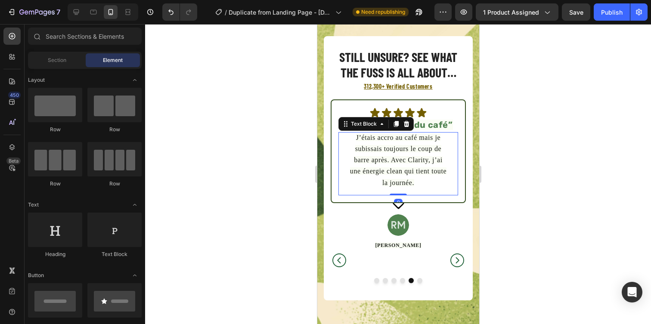
click at [410, 160] on span "J’étais accro au café mais je subissais toujours le coup de barre après. Avec C…" at bounding box center [398, 160] width 96 height 53
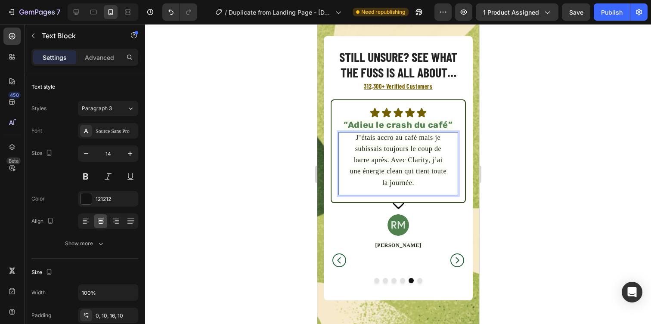
click at [402, 162] on span "J’étais accro au café mais je subissais toujours le coup de barre après. Avec C…" at bounding box center [398, 160] width 96 height 53
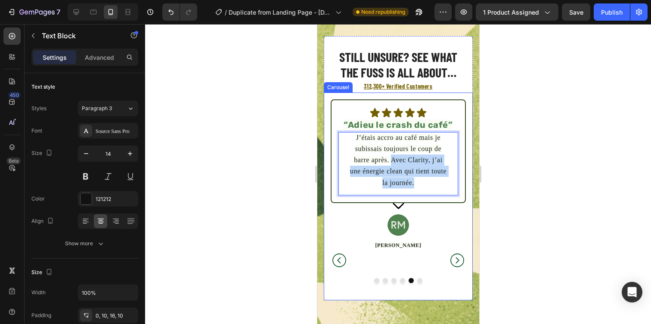
drag, startPoint x: 391, startPoint y: 160, endPoint x: 455, endPoint y: 193, distance: 72.2
click at [455, 193] on div "Image ⁠⁠⁠⁠⁠⁠⁠ “Mon nouveau rituel du matin” Heading Une vraie révélation. Je n’…" at bounding box center [397, 182] width 149 height 179
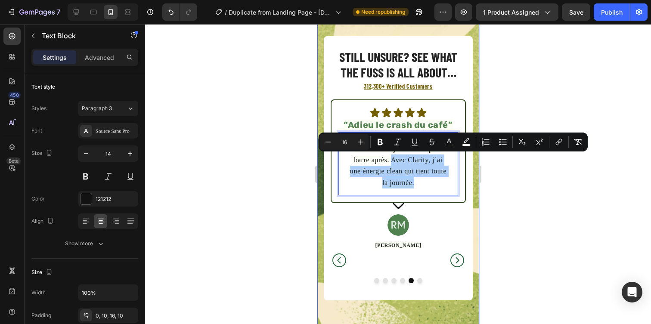
click at [505, 199] on div at bounding box center [398, 174] width 506 height 300
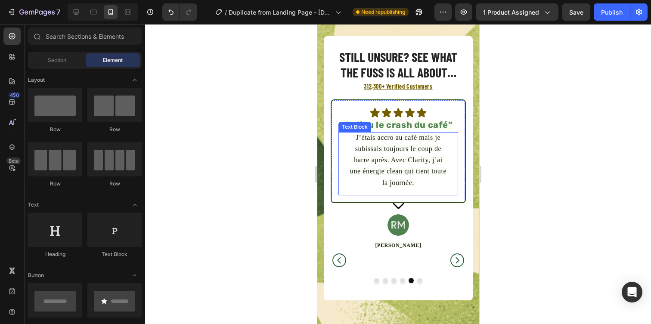
click at [412, 160] on span "J’étais accro au café mais je subissais toujours le coup de barre après. Avec C…" at bounding box center [398, 160] width 96 height 53
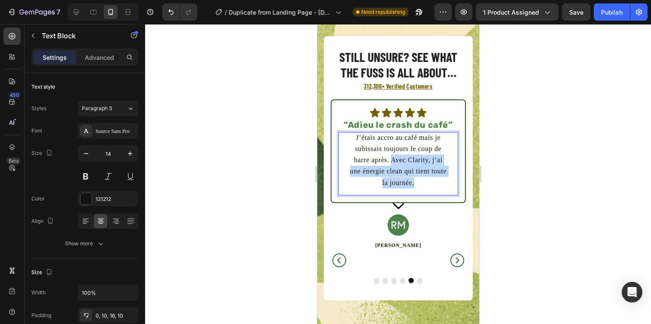
drag, startPoint x: 392, startPoint y: 158, endPoint x: 418, endPoint y: 181, distance: 34.2
click at [418, 181] on p "J’étais accro au café mais je subissais toujours le coup de barre après. Avec C…" at bounding box center [398, 160] width 98 height 56
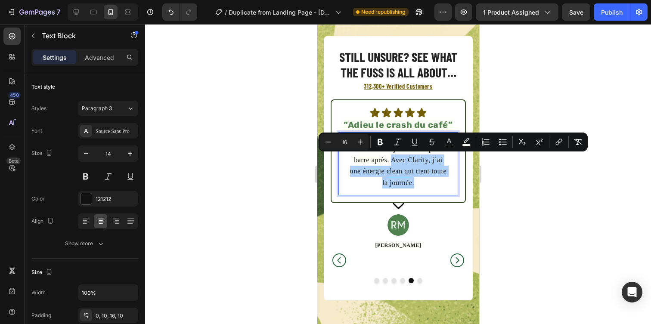
click at [508, 181] on div at bounding box center [398, 174] width 506 height 300
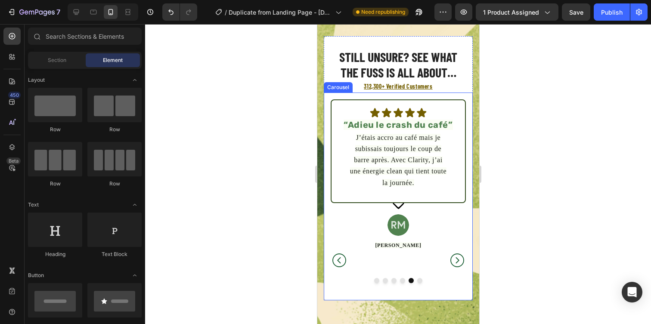
click at [458, 256] on icon "Carousel Next Arrow" at bounding box center [456, 260] width 17 height 17
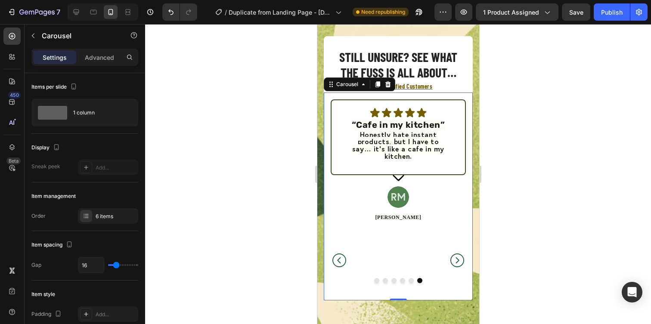
click at [339, 253] on icon "Carousel Back Arrow" at bounding box center [338, 260] width 17 height 17
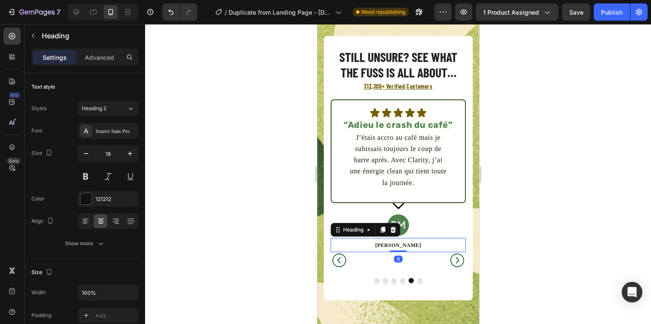
click at [407, 247] on h2 "Jamie K." at bounding box center [397, 245] width 135 height 14
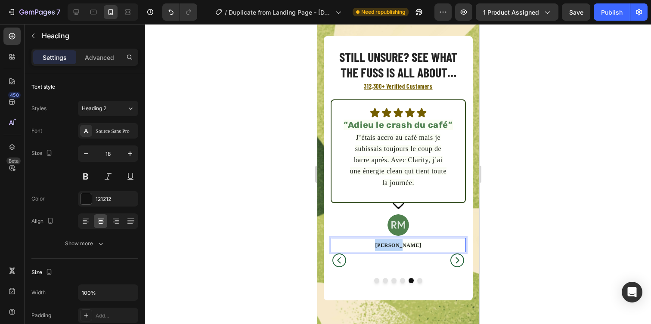
click at [407, 247] on p "Jamie K." at bounding box center [397, 245] width 133 height 12
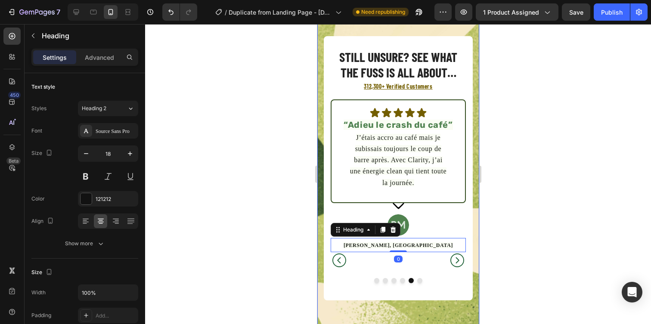
click at [535, 238] on div at bounding box center [398, 174] width 506 height 300
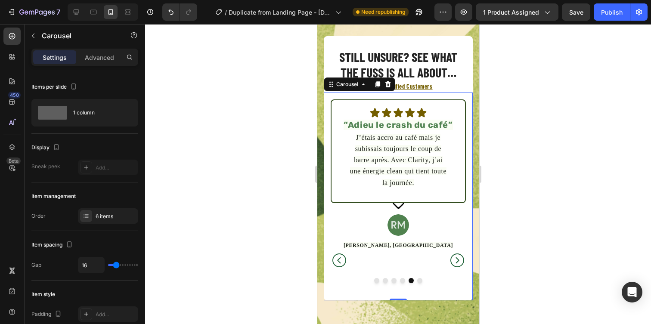
click at [455, 252] on icon "Carousel Next Arrow" at bounding box center [456, 260] width 17 height 17
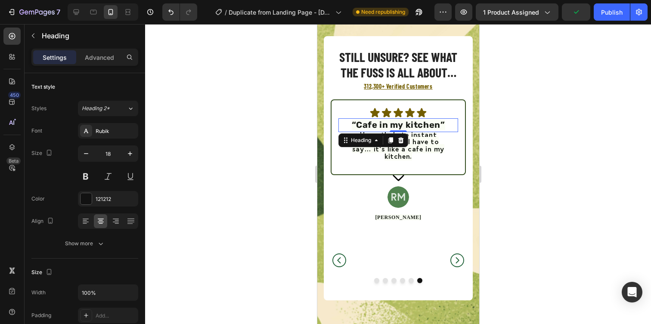
click at [375, 126] on span "“Cafe in my kitchen”" at bounding box center [397, 125] width 93 height 10
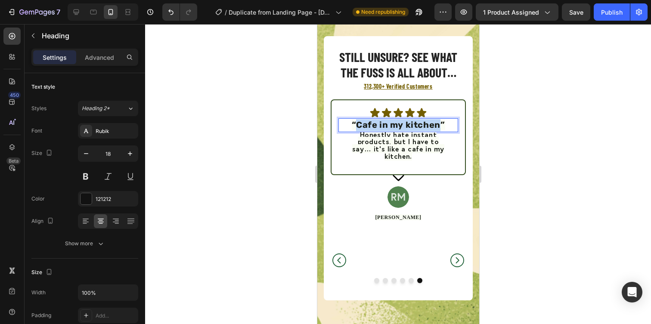
drag, startPoint x: 357, startPoint y: 126, endPoint x: 438, endPoint y: 127, distance: 80.5
click at [438, 127] on span "“Cafe in my kitchen”" at bounding box center [397, 125] width 93 height 10
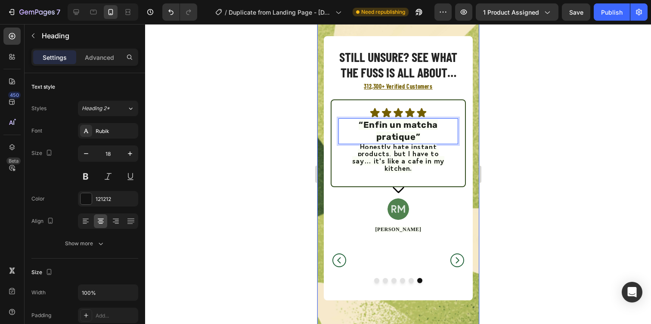
click at [520, 150] on div at bounding box center [398, 174] width 506 height 300
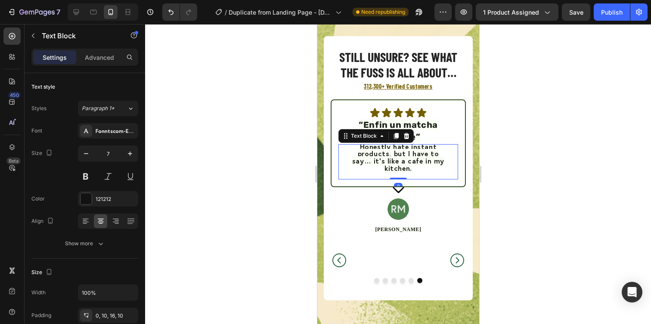
click at [359, 152] on p "Honestly hate instant products, but I have to say… it’s like a cafe in my kitch…" at bounding box center [398, 158] width 98 height 28
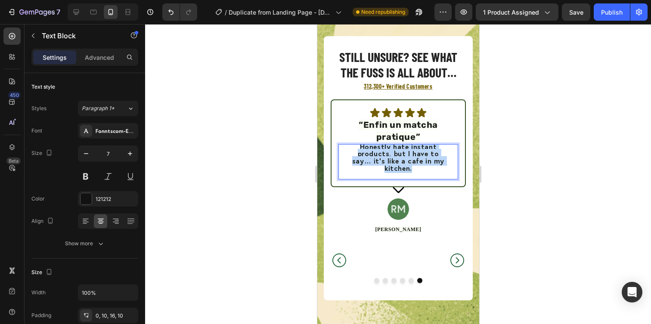
click at [359, 152] on span "Honestly hate instant products, but I have to say… it’s like a cafe in my kitch…" at bounding box center [398, 157] width 92 height 31
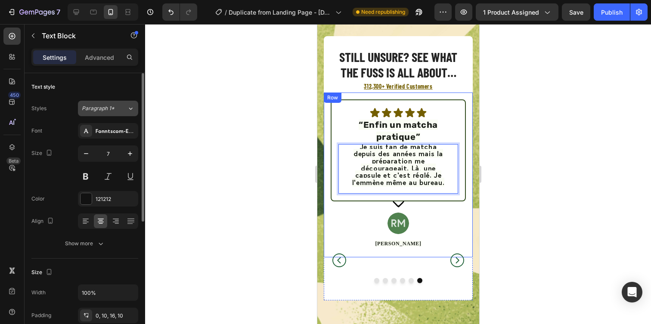
click at [122, 106] on div "Paragraph 1*" at bounding box center [104, 109] width 45 height 8
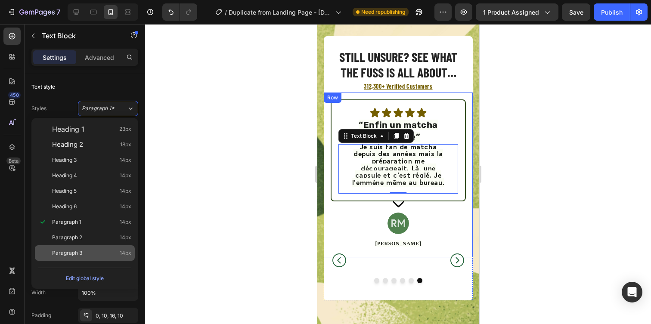
click at [117, 251] on div "Paragraph 3 14px" at bounding box center [91, 253] width 79 height 9
type input "14"
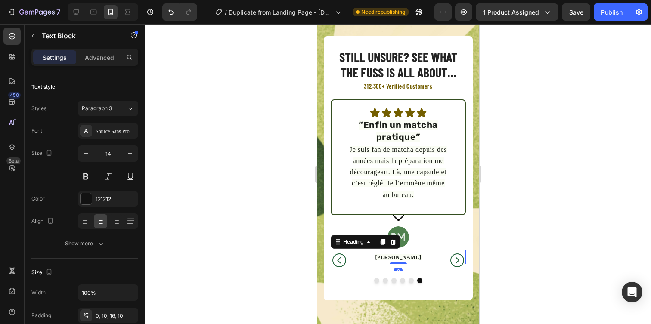
click at [394, 256] on span "Jamie K." at bounding box center [398, 257] width 46 height 6
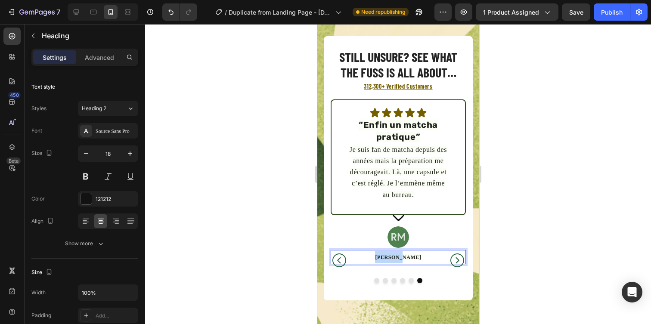
click at [394, 256] on span "Jamie K." at bounding box center [398, 257] width 46 height 6
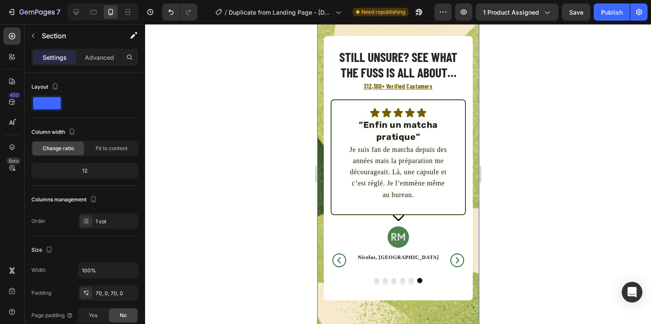
click at [478, 223] on div "Still unsure? See what the fuss is all about… Heading 312,300+ Verified Custome…" at bounding box center [398, 168] width 162 height 325
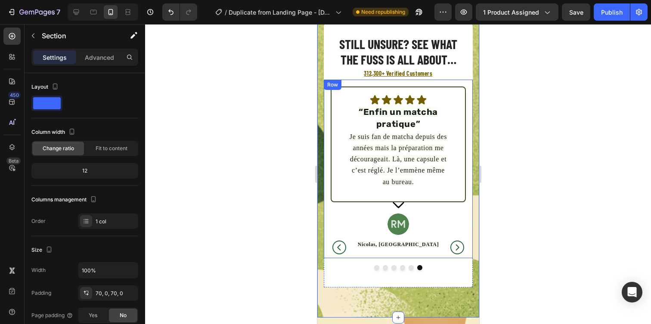
scroll to position [1691, 0]
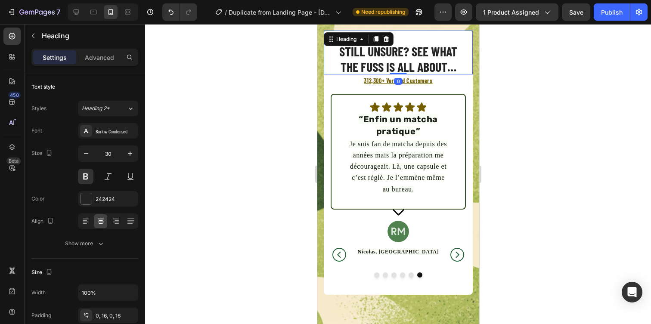
click at [365, 63] on h2 "Still unsure? See what the fuss is all about…" at bounding box center [397, 58] width 149 height 31
click at [365, 63] on p "Still unsure? See what the fuss is all about…" at bounding box center [397, 58] width 135 height 31
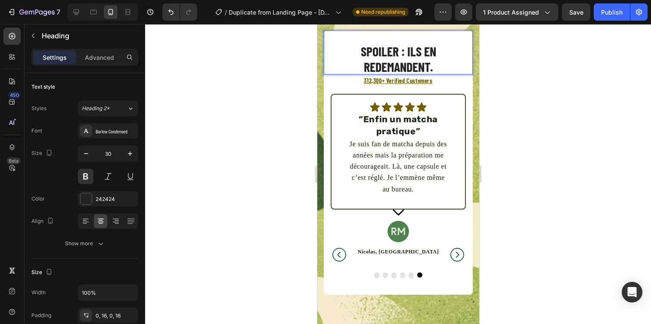
click at [520, 84] on div at bounding box center [398, 174] width 506 height 300
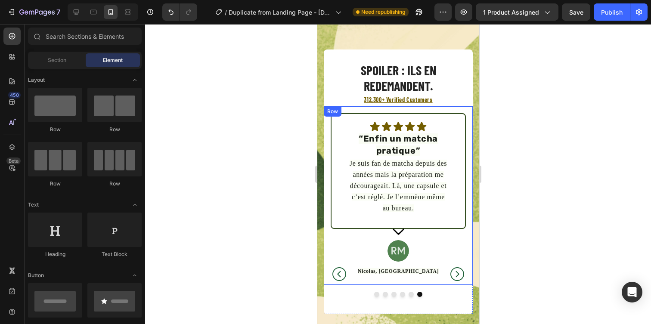
scroll to position [1849, 0]
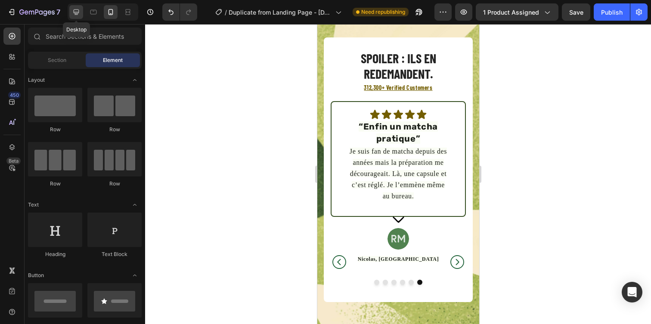
click at [76, 12] on icon at bounding box center [77, 12] width 6 height 6
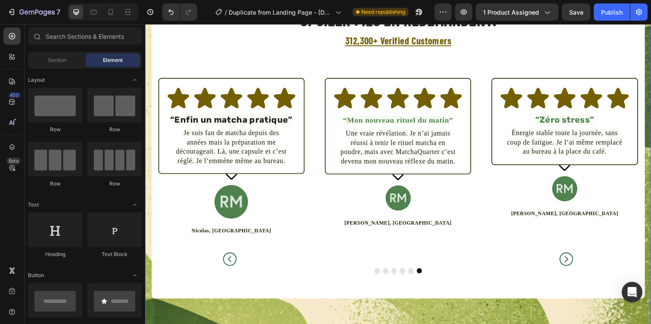
scroll to position [1720, 0]
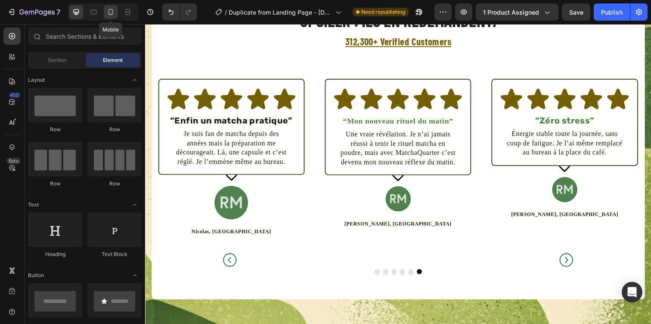
click at [109, 14] on icon at bounding box center [110, 12] width 9 height 9
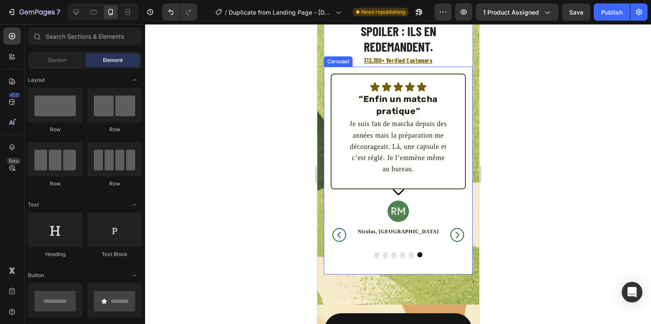
click at [343, 229] on icon "Carousel Back Arrow" at bounding box center [339, 235] width 14 height 14
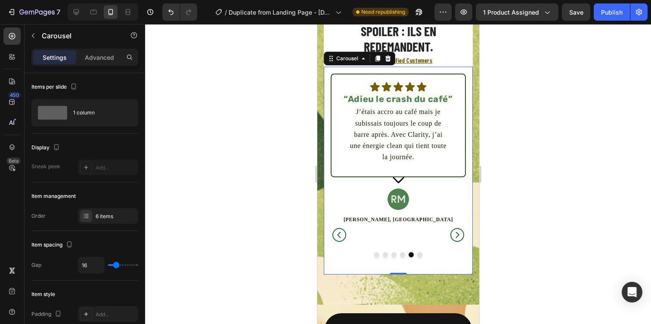
click at [343, 229] on icon "Carousel Back Arrow" at bounding box center [339, 235] width 14 height 14
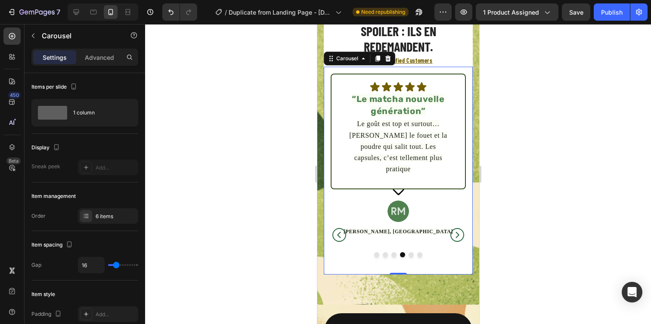
click at [343, 229] on icon "Carousel Back Arrow" at bounding box center [339, 235] width 14 height 14
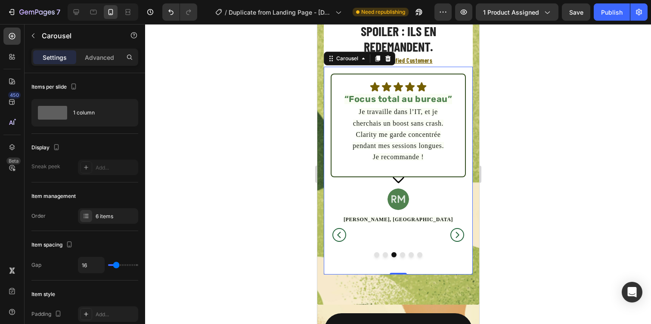
click at [343, 229] on icon "Carousel Back Arrow" at bounding box center [339, 235] width 14 height 14
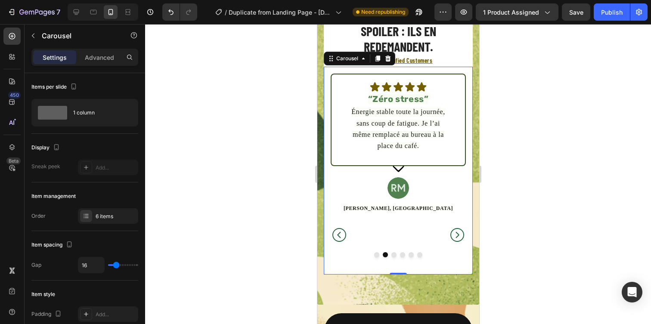
click at [343, 229] on icon "Carousel Back Arrow" at bounding box center [339, 235] width 14 height 14
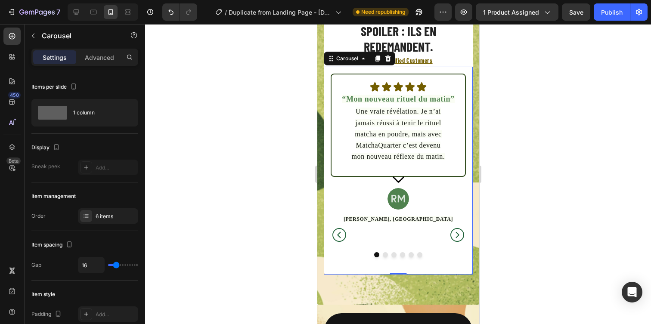
click at [458, 237] on icon "Carousel Next Arrow" at bounding box center [456, 235] width 17 height 17
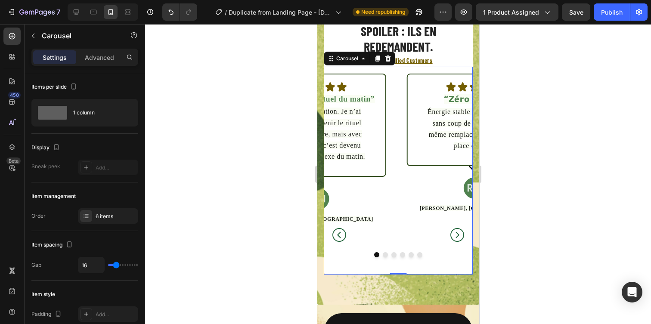
click at [458, 237] on icon "Carousel Next Arrow" at bounding box center [456, 235] width 17 height 17
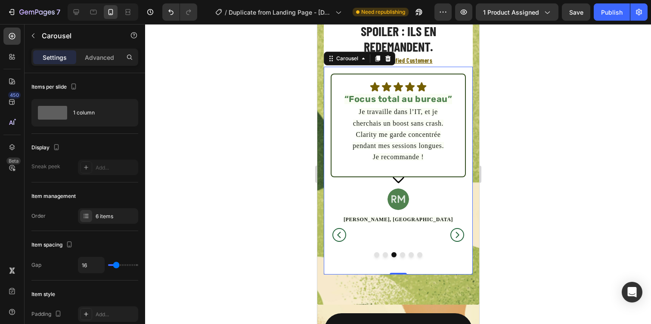
click at [458, 237] on icon "Carousel Next Arrow" at bounding box center [456, 235] width 17 height 17
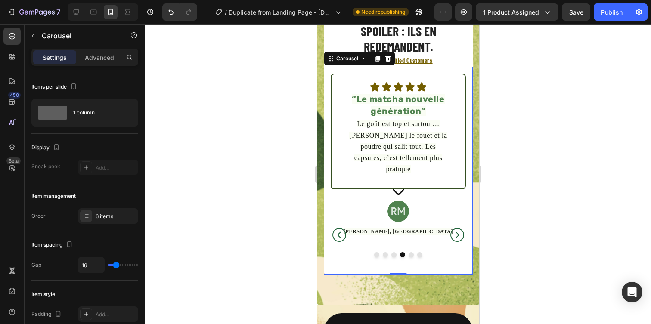
click at [458, 237] on icon "Carousel Next Arrow" at bounding box center [456, 235] width 17 height 17
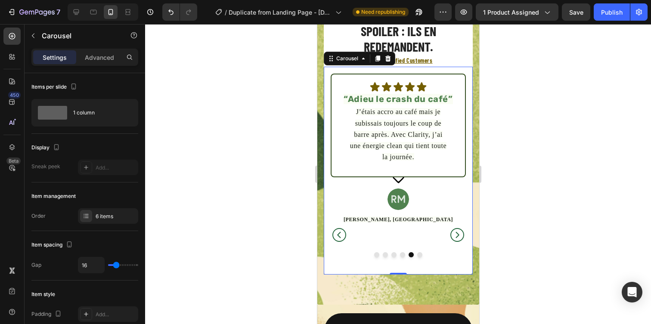
click at [458, 237] on icon "Carousel Next Arrow" at bounding box center [456, 235] width 17 height 17
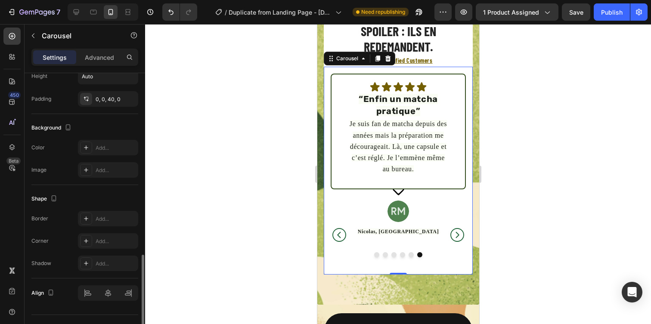
scroll to position [768, 0]
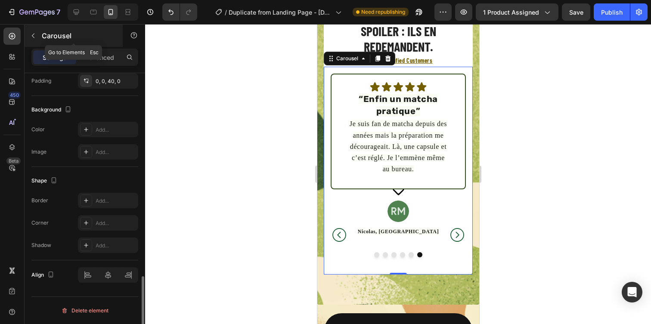
click at [33, 37] on icon "button" at bounding box center [33, 36] width 3 height 5
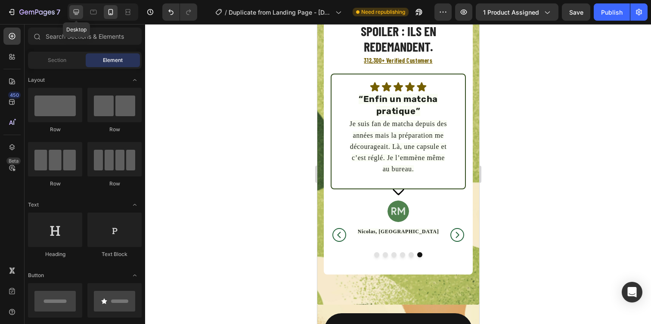
click at [77, 10] on icon at bounding box center [77, 12] width 6 height 6
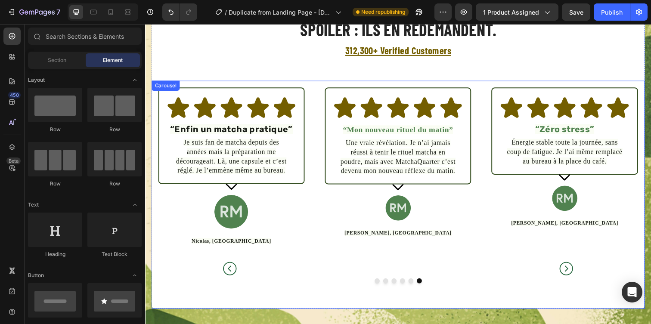
scroll to position [1602, 0]
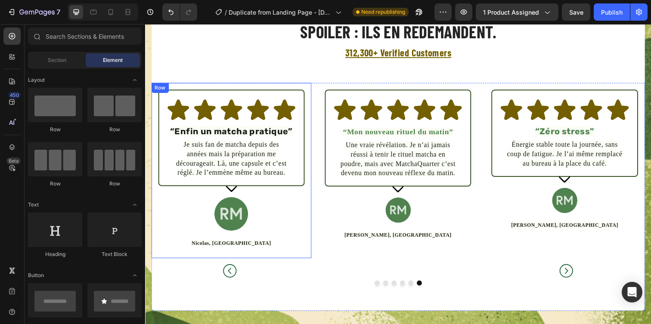
click at [312, 111] on div "Image ⁠⁠⁠⁠⁠⁠⁠ “Enfin un matcha pratique” Heading Je suis fan de matcha depuis d…" at bounding box center [233, 173] width 163 height 179
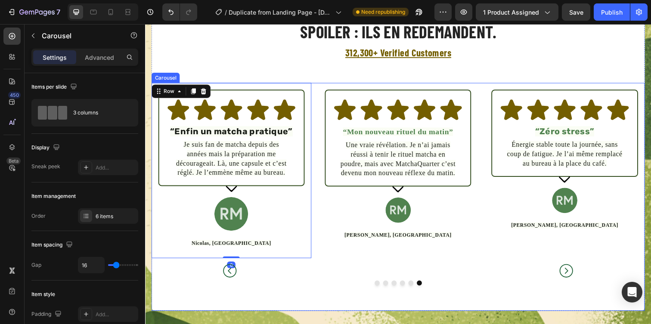
click at [205, 91] on button "Carousel Back Arrow" at bounding box center [231, 181] width 146 height 206
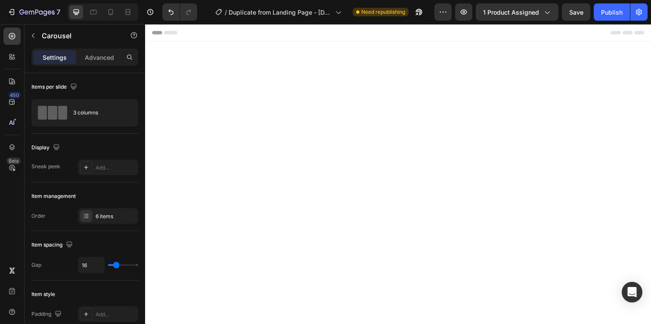
scroll to position [1602, 0]
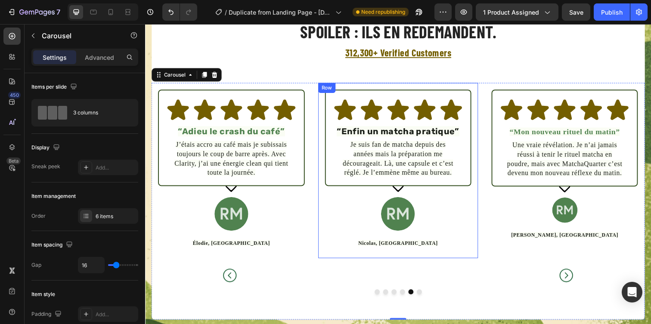
click at [356, 89] on div "Image ⁠⁠⁠⁠⁠⁠⁠ “Enfin un matcha pratique” Heading Je suis fan de matcha depuis d…" at bounding box center [403, 173] width 163 height 179
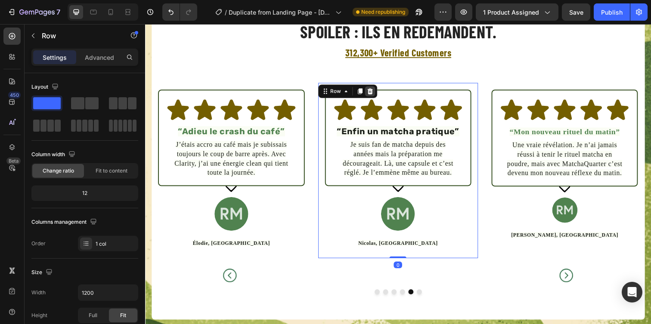
click at [375, 92] on icon at bounding box center [374, 92] width 7 height 7
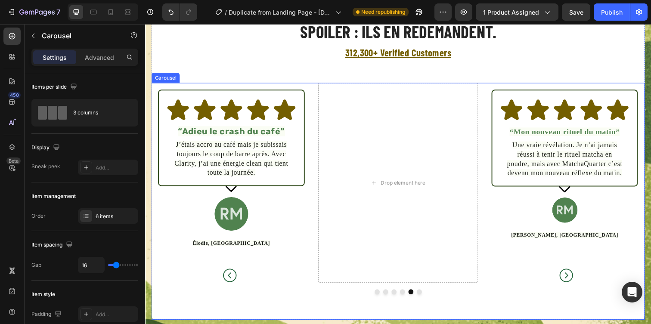
click at [279, 87] on button "Carousel Back Arrow" at bounding box center [231, 186] width 146 height 206
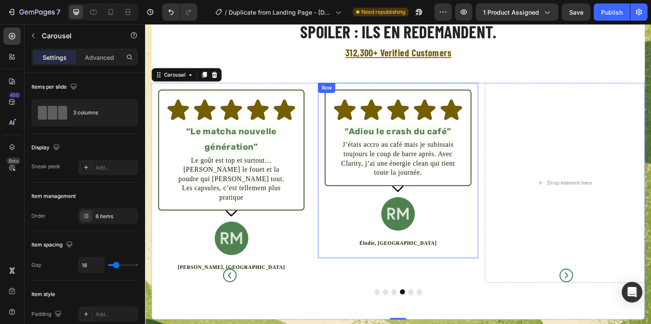
click at [349, 87] on div "Image ⁠⁠⁠⁠⁠⁠⁠ “Adieu le crash du café” Heading J’étais accro au café mais je su…" at bounding box center [403, 173] width 163 height 179
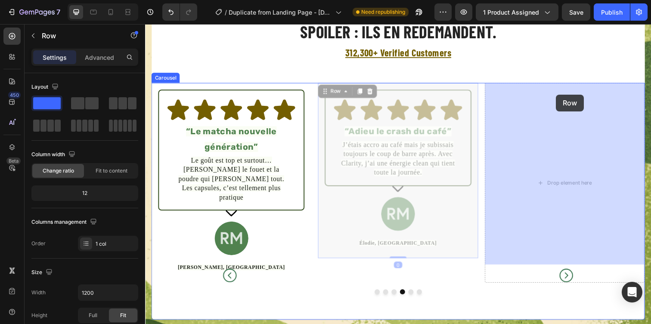
drag, startPoint x: 341, startPoint y: 93, endPoint x: 564, endPoint y: 96, distance: 223.1
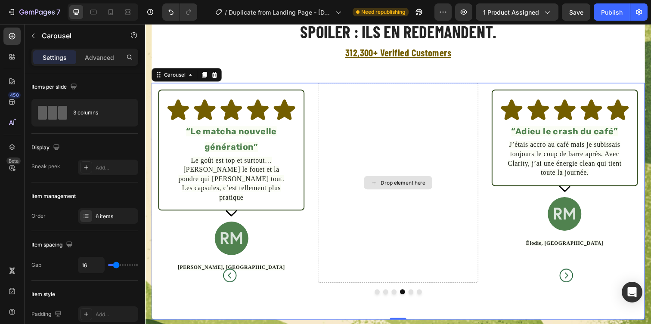
click at [398, 150] on div "Drop element here" at bounding box center [403, 186] width 163 height 205
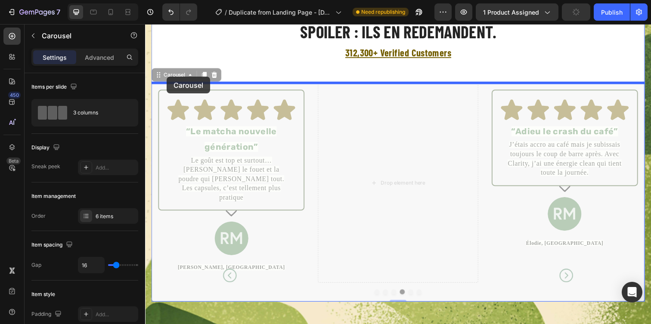
drag, startPoint x: 177, startPoint y: 77, endPoint x: 167, endPoint y: 77, distance: 10.3
click at [167, 77] on div "Header Icon Adaptogènes puissants Text Block Row Icon Ingrédients 100% naturels…" at bounding box center [403, 43] width 517 height 3243
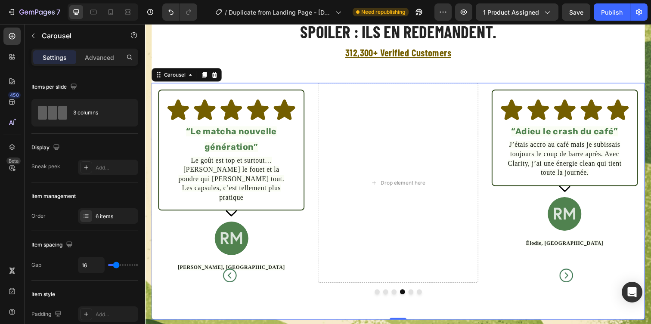
click at [236, 87] on button "Carousel Back Arrow" at bounding box center [231, 186] width 146 height 206
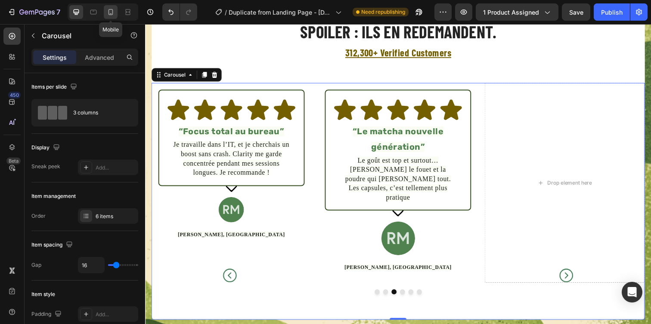
click at [108, 11] on icon at bounding box center [110, 12] width 9 height 9
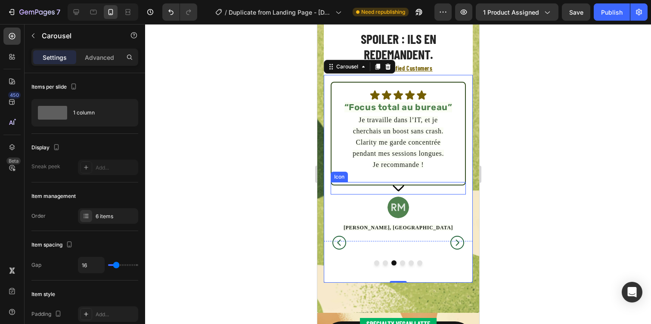
scroll to position [1868, 0]
click at [458, 240] on icon "Carousel Next Arrow" at bounding box center [456, 243] width 17 height 17
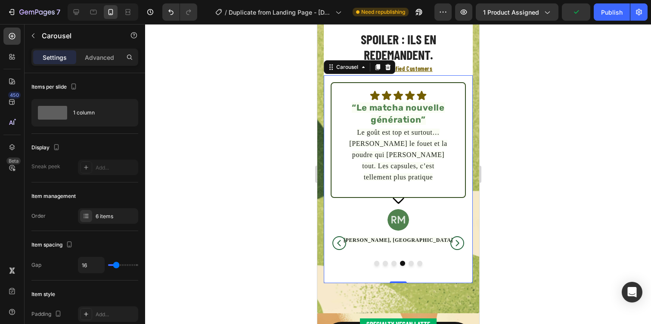
click at [458, 240] on icon "Carousel Next Arrow" at bounding box center [456, 243] width 17 height 17
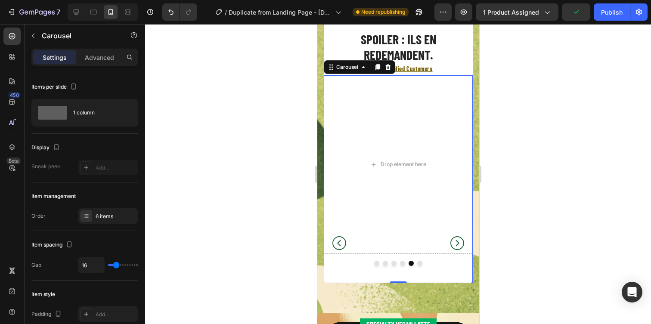
click at [458, 240] on icon "Carousel Next Arrow" at bounding box center [456, 243] width 17 height 17
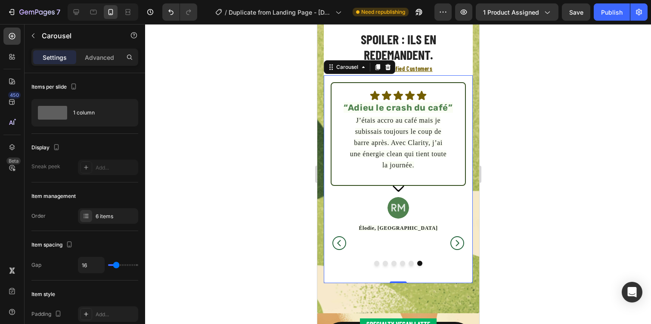
click at [341, 236] on icon "Carousel Back Arrow" at bounding box center [338, 243] width 17 height 17
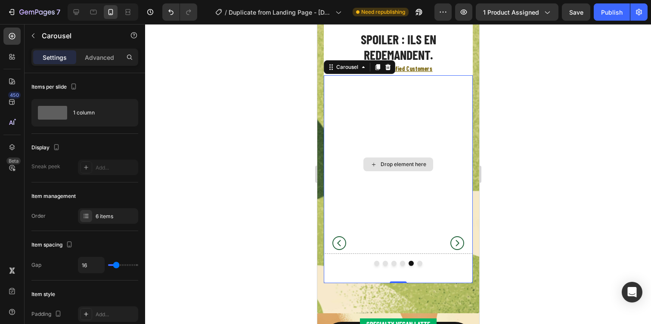
click at [388, 87] on div "Drop element here" at bounding box center [397, 164] width 149 height 179
click at [363, 67] on icon at bounding box center [363, 67] width 3 height 2
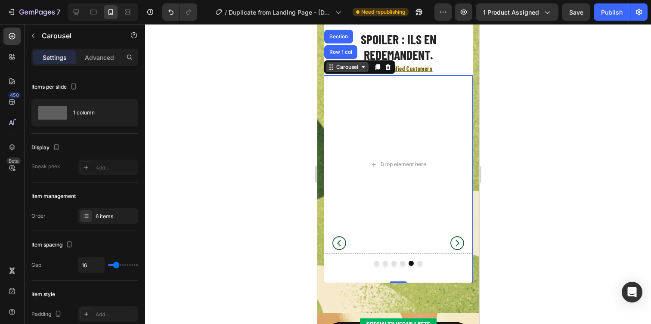
click at [363, 67] on icon at bounding box center [363, 67] width 3 height 2
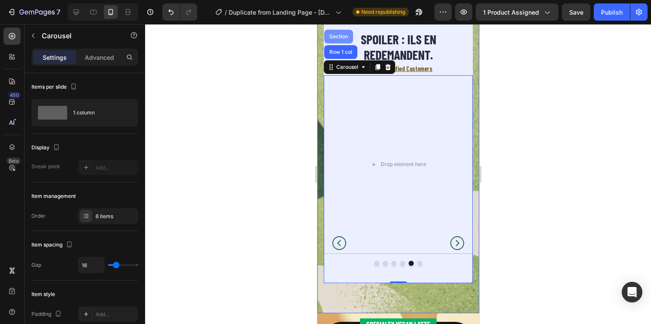
click at [336, 37] on div "Section" at bounding box center [338, 36] width 22 height 5
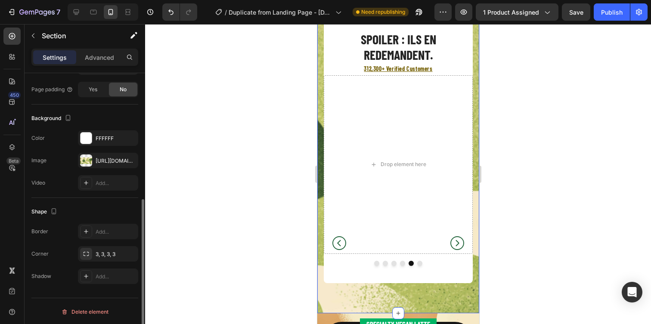
scroll to position [227, 0]
click at [99, 50] on div "Advanced" at bounding box center [99, 57] width 43 height 14
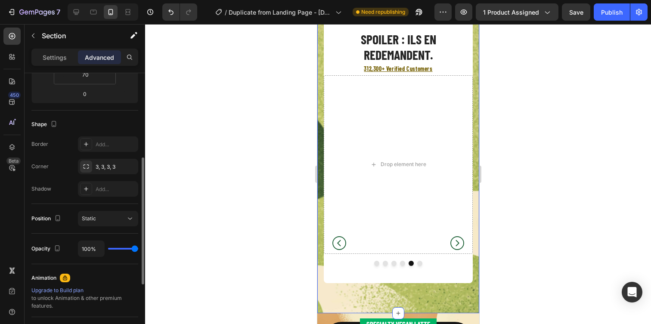
scroll to position [0, 0]
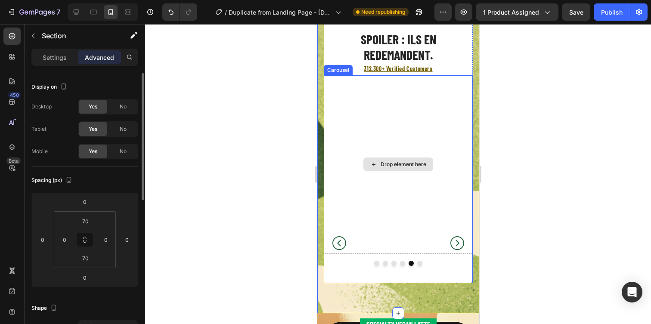
click at [396, 202] on div "Drop element here" at bounding box center [397, 164] width 149 height 179
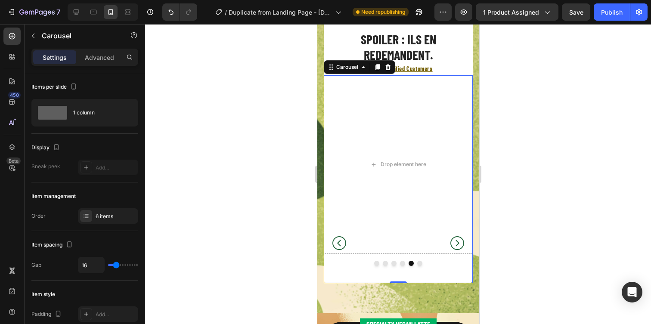
click at [450, 237] on icon "Carousel Next Arrow" at bounding box center [457, 243] width 14 height 14
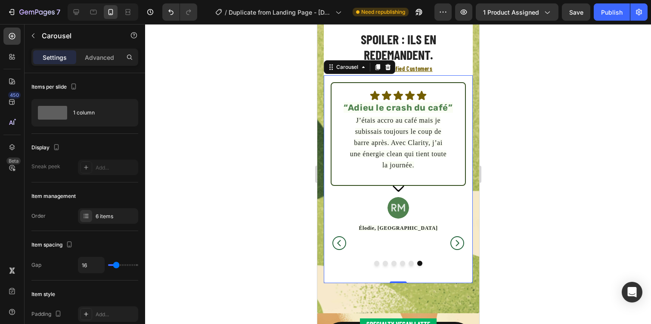
click at [458, 237] on icon "Carousel Next Arrow" at bounding box center [457, 243] width 14 height 14
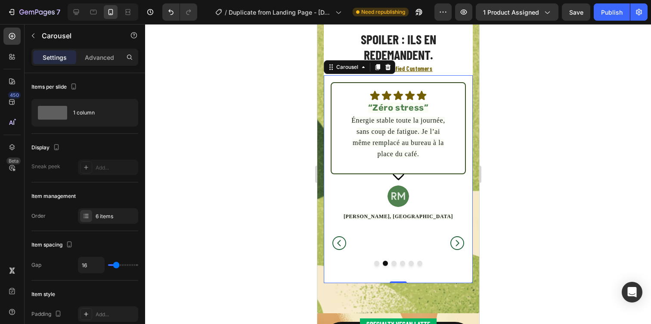
click at [458, 237] on icon "Carousel Next Arrow" at bounding box center [457, 243] width 14 height 14
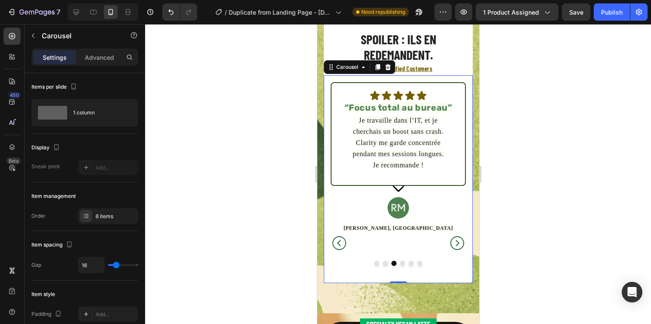
click at [458, 237] on icon "Carousel Next Arrow" at bounding box center [457, 243] width 14 height 14
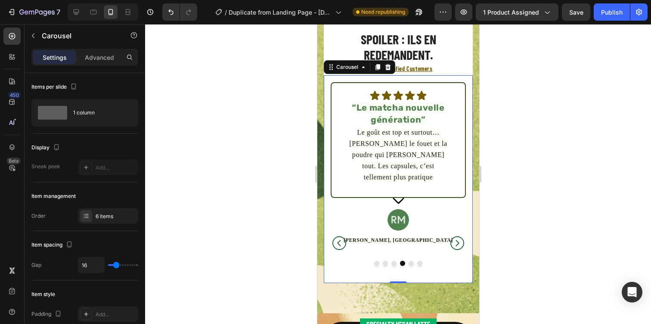
click at [458, 237] on icon "Carousel Next Arrow" at bounding box center [457, 243] width 14 height 14
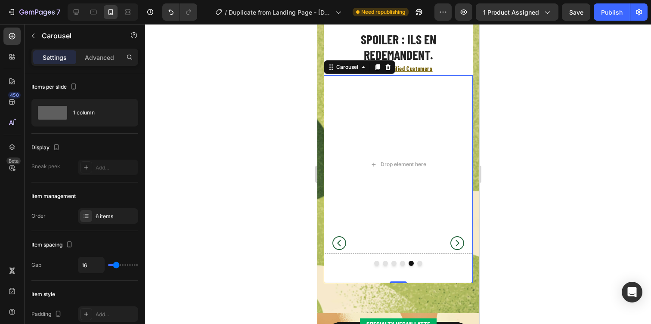
click at [458, 237] on icon "Carousel Next Arrow" at bounding box center [457, 243] width 14 height 14
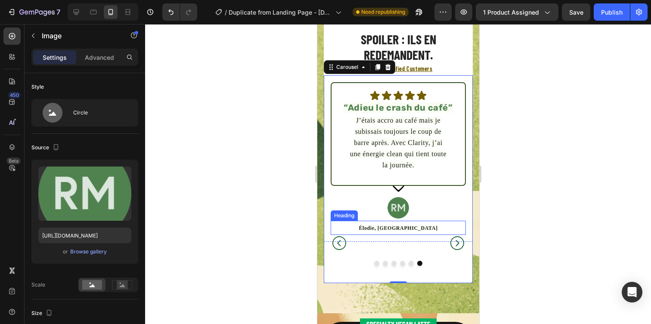
click at [412, 210] on div at bounding box center [397, 208] width 135 height 22
click at [339, 236] on icon "Carousel Back Arrow" at bounding box center [339, 243] width 14 height 14
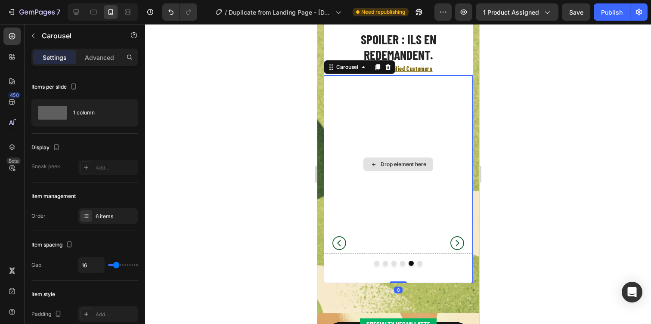
click at [417, 126] on div "Drop element here" at bounding box center [397, 164] width 149 height 179
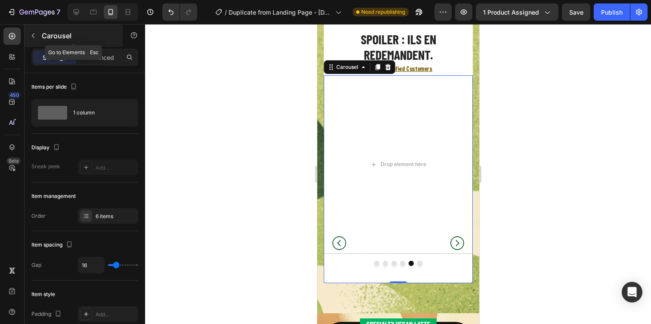
click at [29, 33] on button "button" at bounding box center [33, 36] width 14 height 14
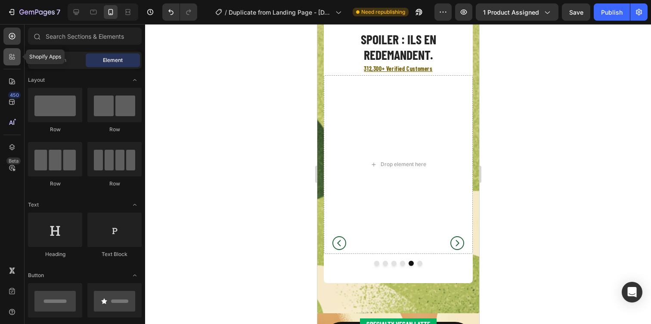
click at [14, 52] on div at bounding box center [11, 56] width 17 height 17
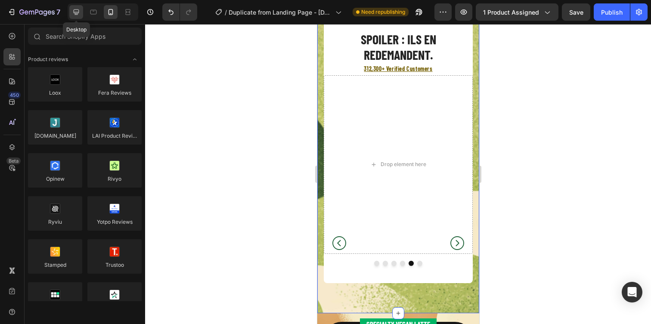
click at [76, 9] on icon at bounding box center [77, 12] width 6 height 6
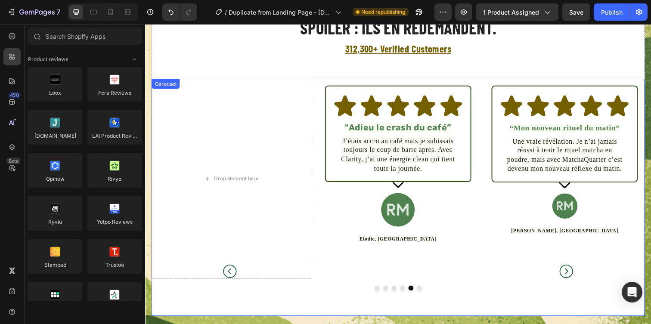
scroll to position [1760, 0]
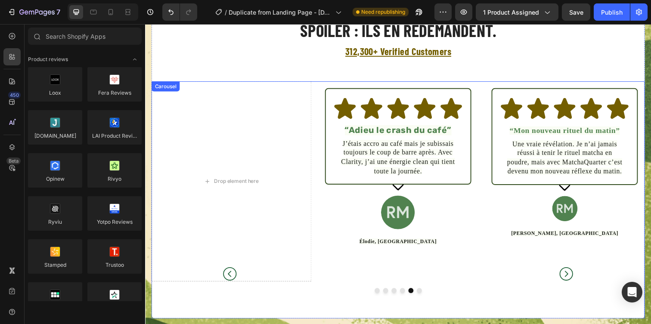
click at [276, 127] on button "Carousel Back Arrow" at bounding box center [231, 184] width 146 height 206
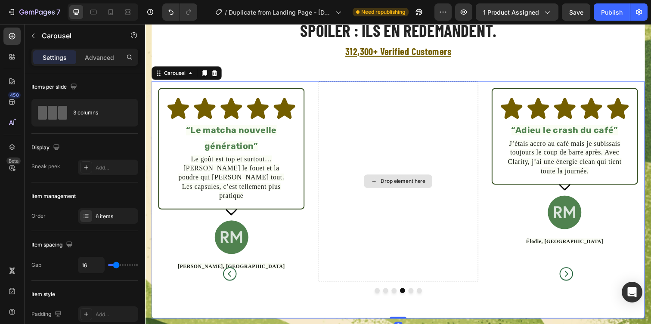
click at [441, 228] on div "Drop element here" at bounding box center [403, 184] width 163 height 205
click at [415, 164] on div "Drop element here" at bounding box center [403, 184] width 163 height 205
click at [102, 218] on div "6 items" at bounding box center [116, 217] width 40 height 8
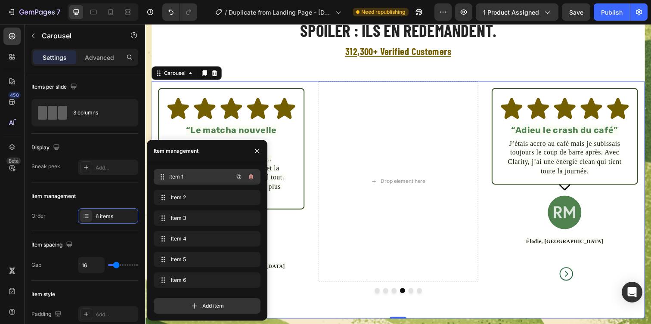
click at [183, 182] on div "Item 1 Item 1" at bounding box center [195, 177] width 76 height 12
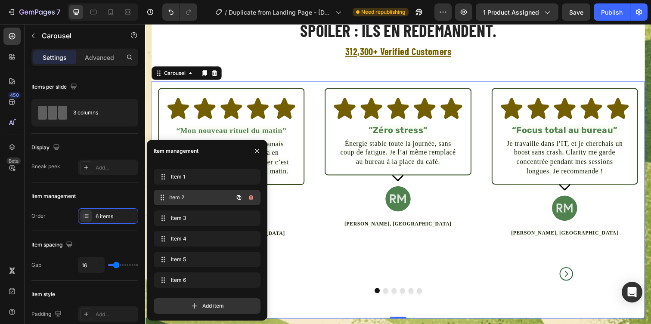
click at [183, 193] on div "Item 2 Item 2" at bounding box center [195, 198] width 76 height 12
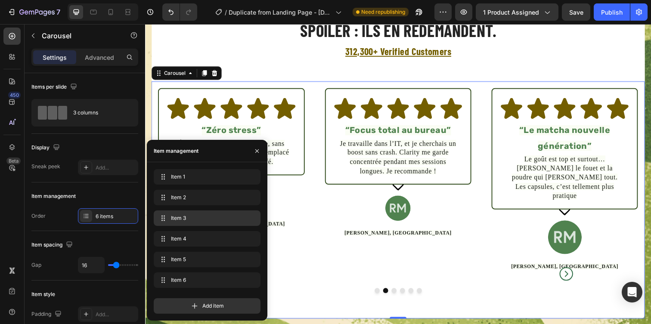
click at [186, 211] on div "Item 3 Item 3" at bounding box center [207, 219] width 107 height 16
click at [185, 216] on span "Item 3" at bounding box center [201, 218] width 64 height 8
click at [185, 216] on span "Item 3" at bounding box center [195, 218] width 49 height 8
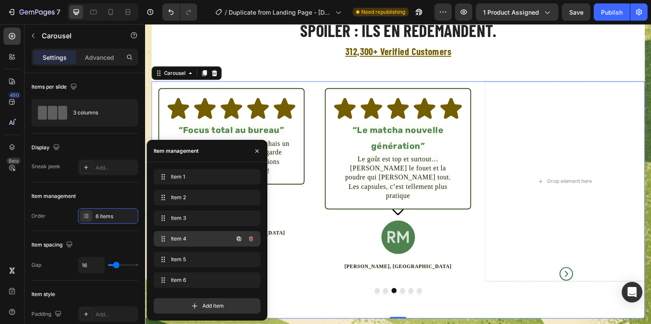
click at [187, 235] on span "Item 4" at bounding box center [195, 239] width 49 height 8
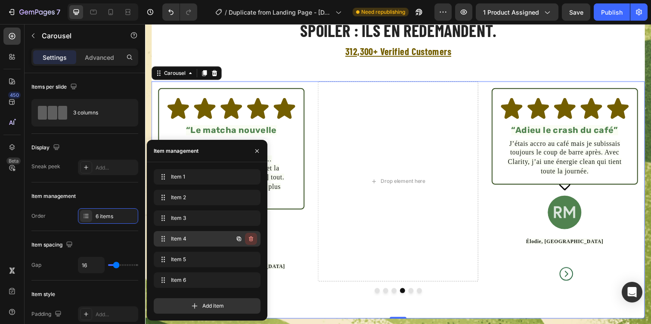
click at [248, 237] on icon "button" at bounding box center [251, 239] width 7 height 7
click at [248, 237] on div "Delete" at bounding box center [245, 239] width 16 height 8
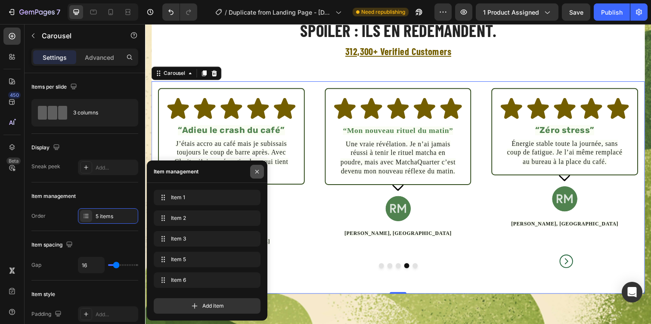
click at [251, 172] on button "button" at bounding box center [257, 172] width 14 height 14
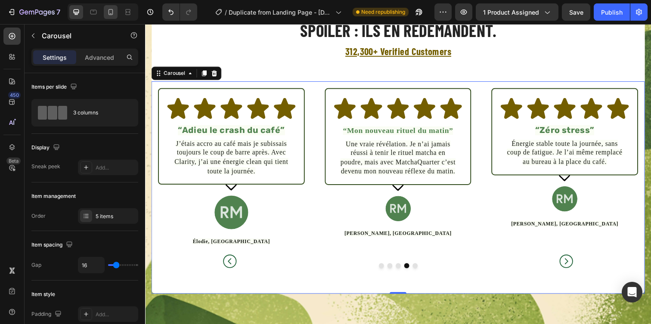
click at [107, 12] on icon at bounding box center [110, 12] width 9 height 9
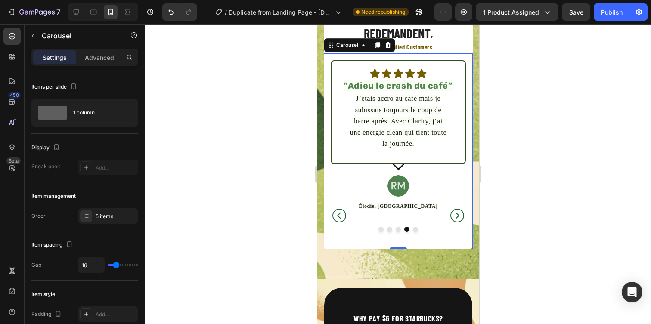
scroll to position [1732, 0]
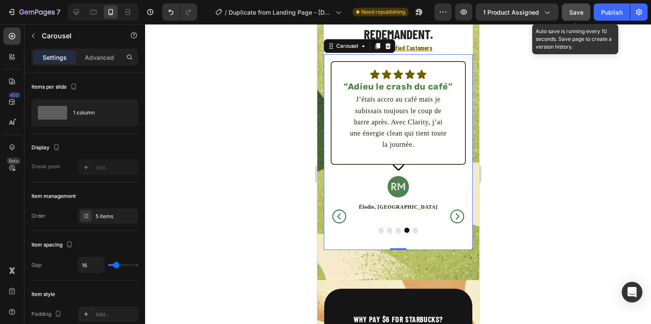
click at [574, 18] on button "Save" at bounding box center [576, 11] width 28 height 17
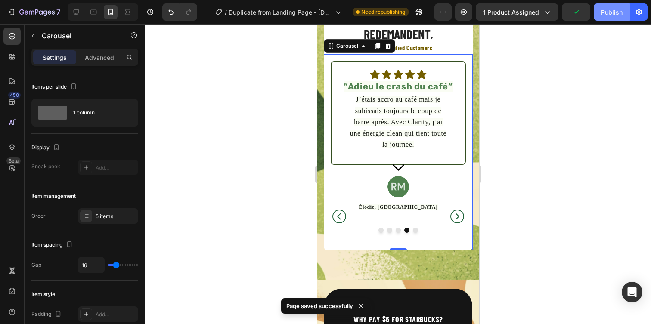
click at [607, 13] on div "Publish" at bounding box center [612, 12] width 22 height 9
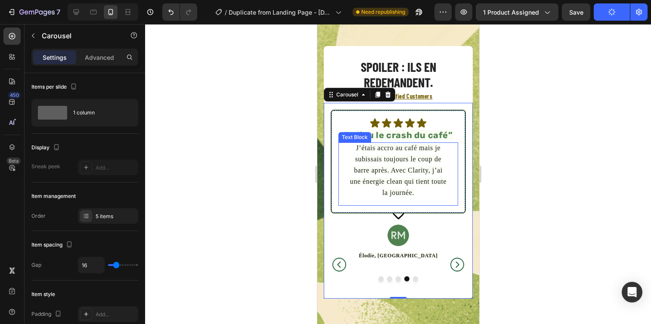
scroll to position [1846, 0]
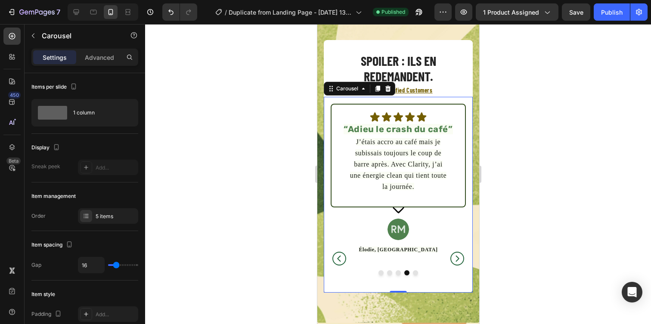
click at [543, 186] on div at bounding box center [398, 174] width 506 height 300
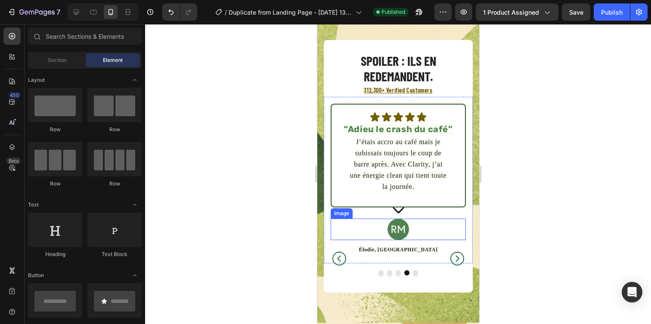
click at [400, 229] on img at bounding box center [398, 230] width 22 height 22
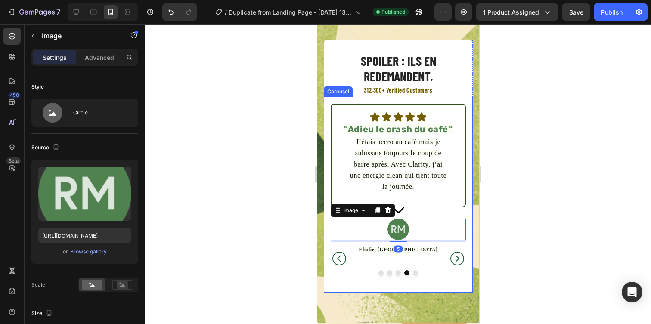
click at [529, 202] on div at bounding box center [398, 174] width 506 height 300
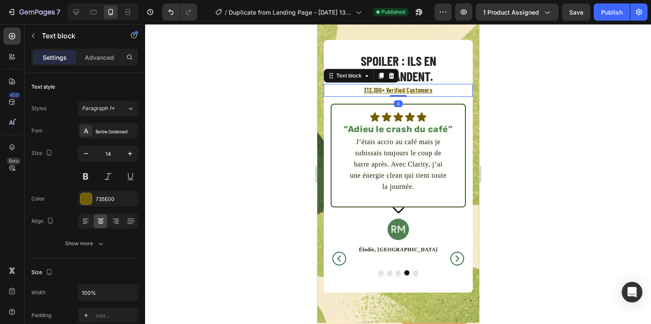
click at [381, 93] on u "312,300+ Verified Customers" at bounding box center [397, 90] width 68 height 7
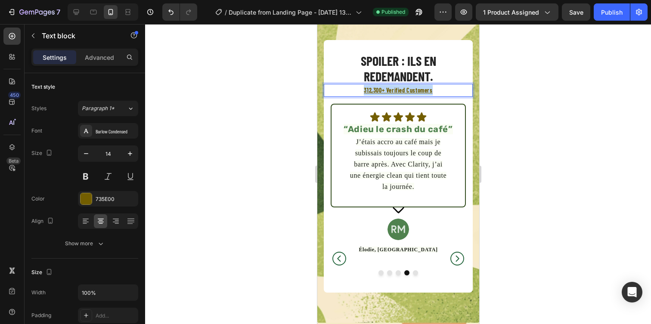
click at [381, 93] on u "312,300+ Verified Customers" at bounding box center [397, 90] width 68 height 7
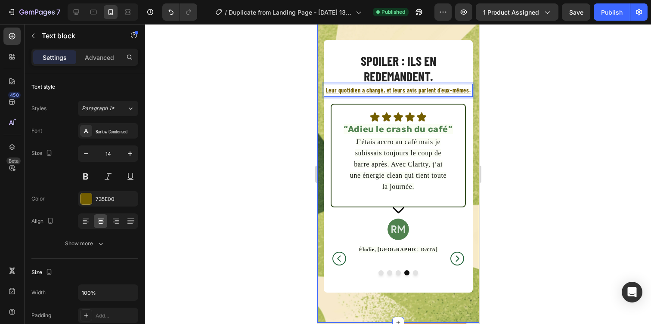
click at [546, 106] on div at bounding box center [398, 174] width 506 height 300
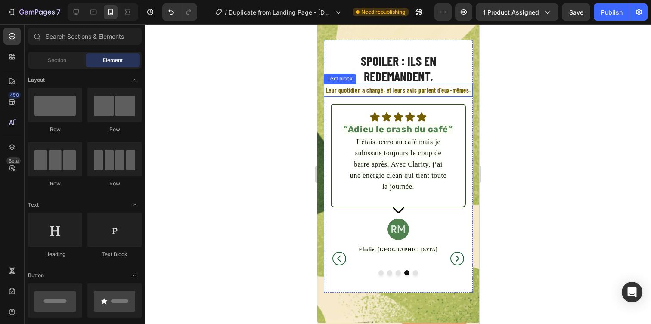
click at [331, 90] on u "Leur quotidien a changé, et leurs avis parlent d’eux-mêmes." at bounding box center [398, 90] width 145 height 7
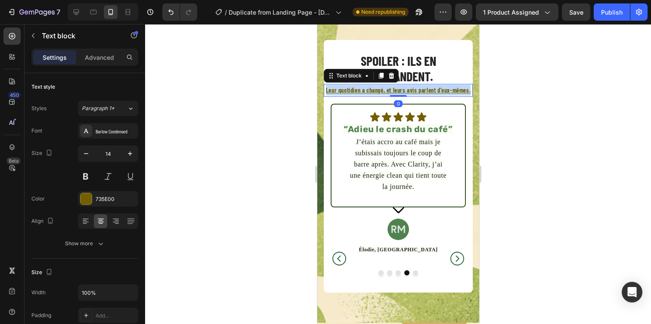
click at [331, 90] on u "Leur quotidien a changé, et leurs avis parlent d’eux-mêmes." at bounding box center [398, 90] width 145 height 7
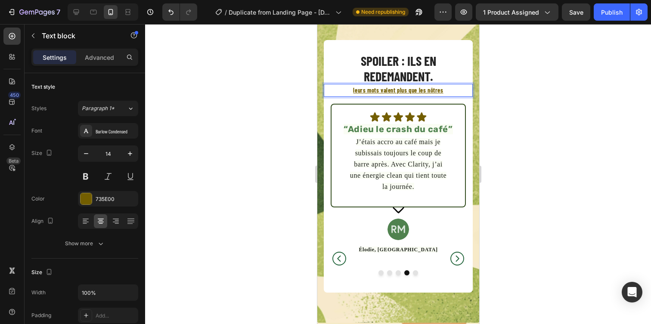
click at [354, 93] on u "leurs mots valent plus que les nôtres" at bounding box center [398, 90] width 90 height 7
click at [453, 90] on p "Leurs mots valent plus que les nôtres" at bounding box center [397, 90] width 147 height 11
click at [529, 102] on div at bounding box center [398, 174] width 506 height 300
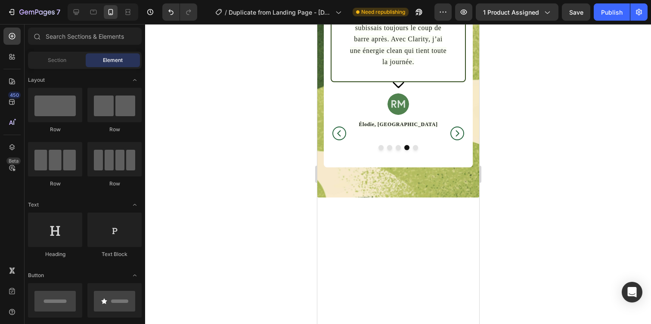
scroll to position [1837, 0]
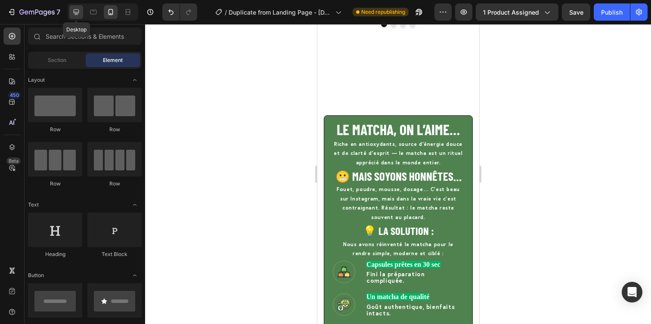
click at [70, 12] on div at bounding box center [76, 12] width 14 height 14
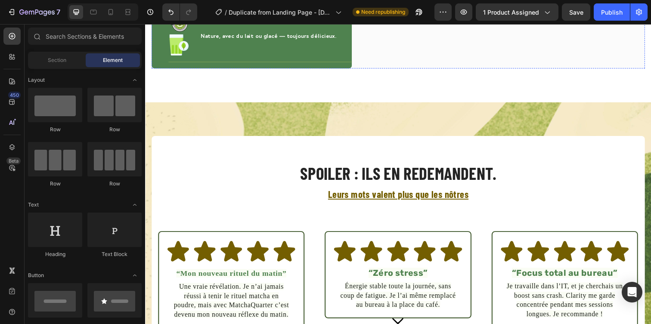
scroll to position [1608, 0]
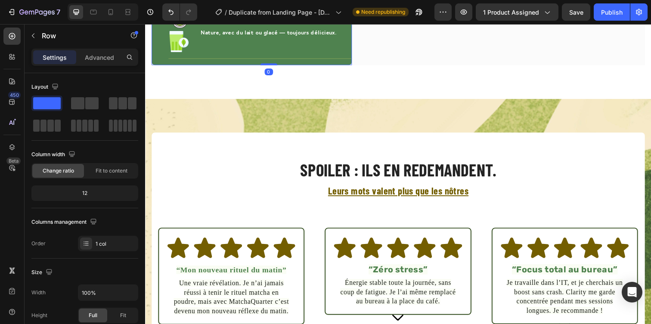
drag, startPoint x: 269, startPoint y: 126, endPoint x: 267, endPoint y: 102, distance: 24.3
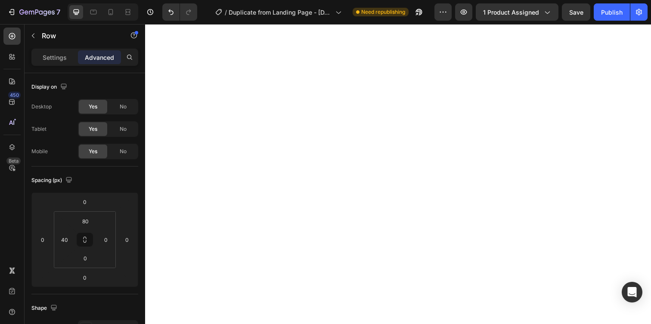
scroll to position [2471, 0]
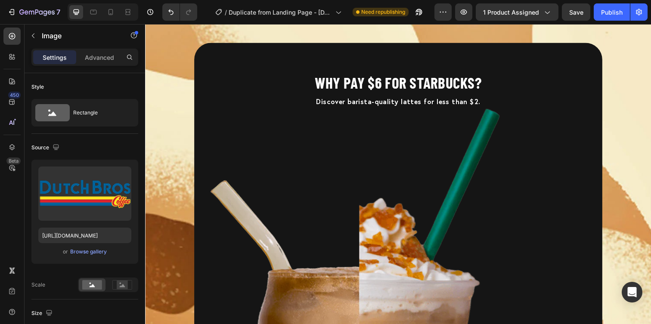
scroll to position [2134, 0]
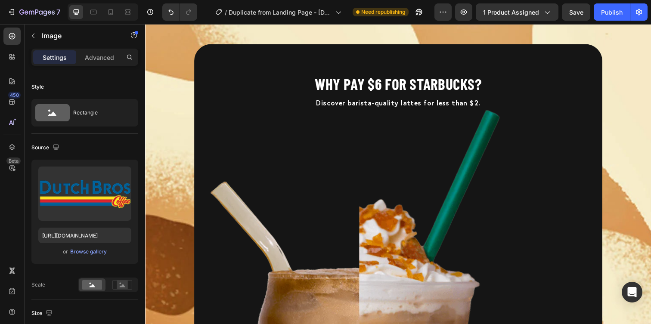
click at [115, 5] on div at bounding box center [103, 11] width 71 height 17
click at [114, 10] on icon at bounding box center [110, 12] width 9 height 9
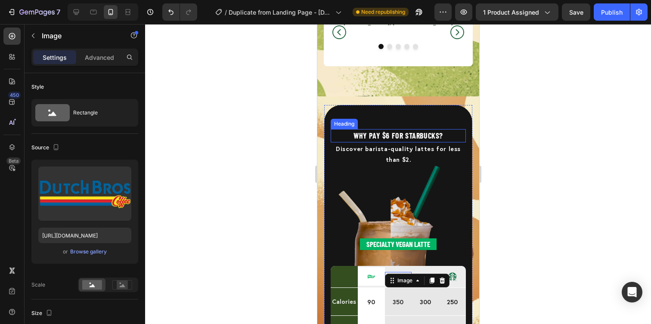
scroll to position [2143, 0]
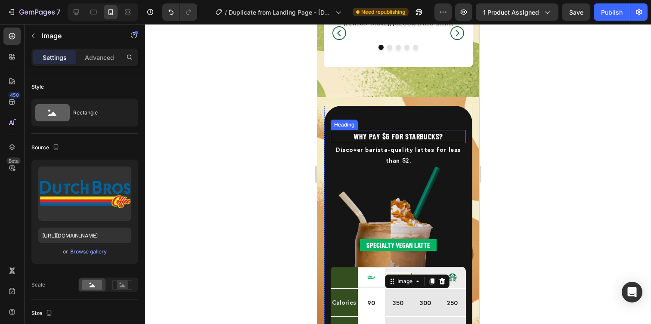
click at [366, 140] on h2 "Why Pay $6 for Starbucks?" at bounding box center [397, 136] width 135 height 13
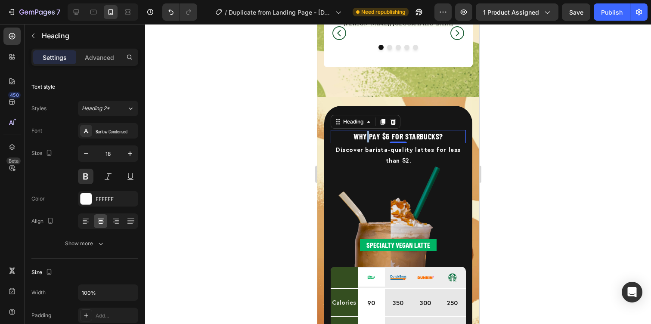
click at [366, 140] on h2 "Why Pay $6 for Starbucks?" at bounding box center [397, 136] width 135 height 13
click at [366, 140] on p "Why Pay $6 for Starbucks?" at bounding box center [397, 137] width 133 height 12
click at [549, 143] on div at bounding box center [398, 174] width 506 height 300
click at [432, 131] on p "NOUS vs EUX : la différence est claire" at bounding box center [397, 137] width 133 height 12
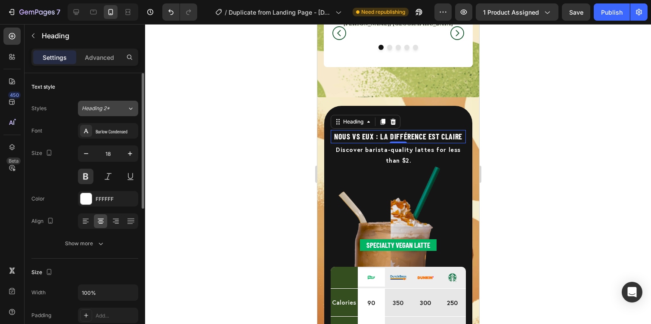
click at [123, 107] on div "Heading 2*" at bounding box center [104, 109] width 45 height 8
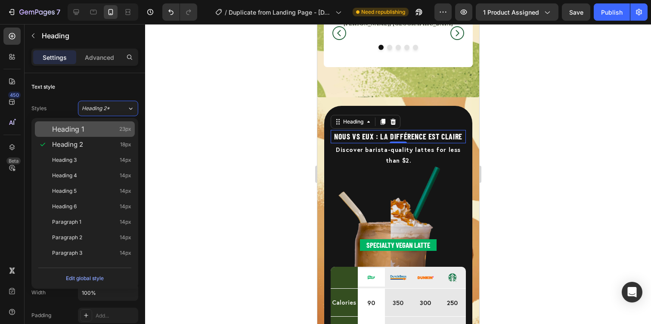
click at [111, 128] on div "Heading 1 23px" at bounding box center [91, 129] width 79 height 9
type input "23"
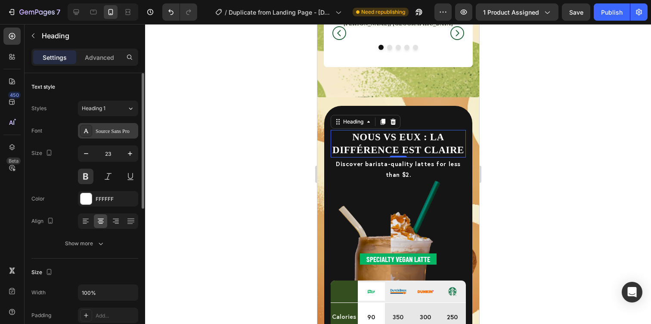
click at [108, 131] on div "Source Sans Pro" at bounding box center [116, 131] width 40 height 8
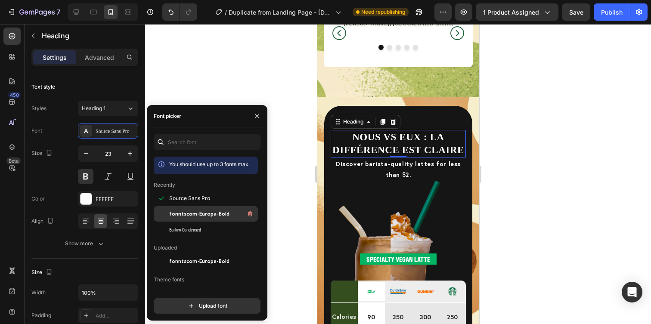
click at [184, 216] on span "fonntscom-Europa-Bold" at bounding box center [199, 214] width 60 height 8
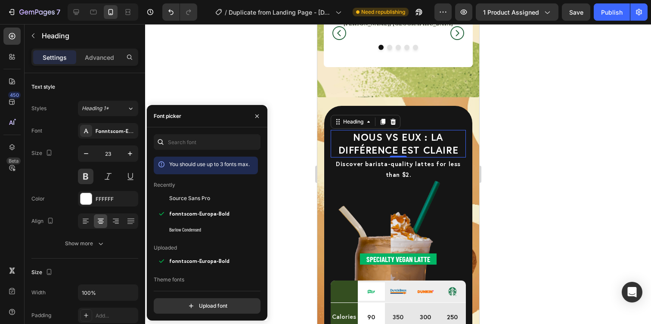
click at [539, 158] on div at bounding box center [398, 174] width 506 height 300
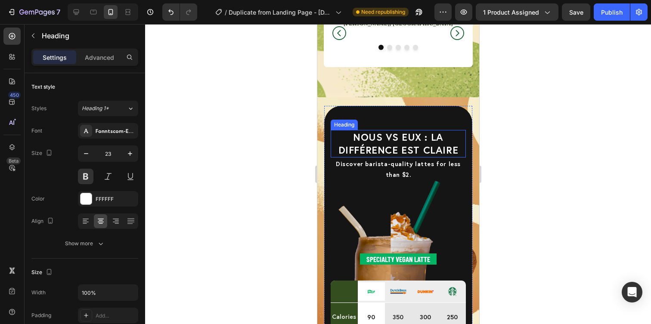
click at [434, 134] on p "NOUS vs EUX : la différence est claire" at bounding box center [397, 144] width 133 height 26
click at [431, 136] on p "NOUS vs EUX : la différence est claire" at bounding box center [397, 144] width 133 height 26
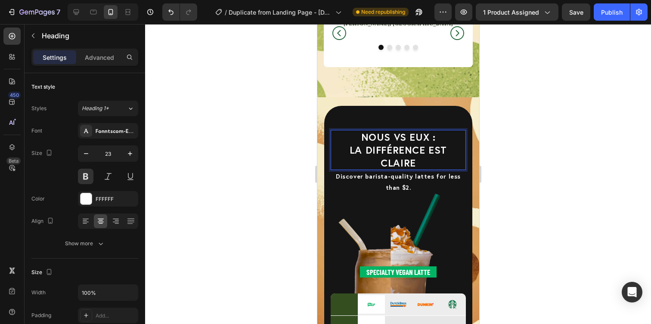
click at [544, 149] on div at bounding box center [398, 174] width 506 height 300
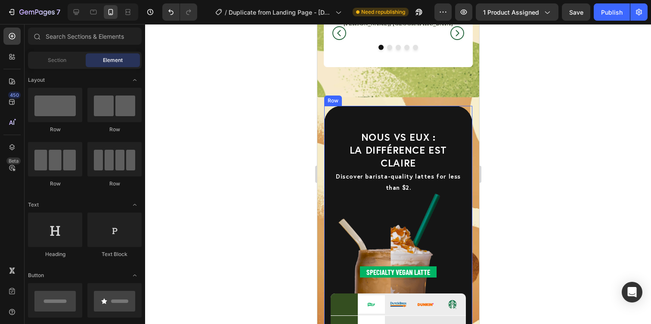
click at [404, 127] on div "NOUS vs EUX : la différence est [PERSON_NAME] Discover barista-quality lattes f…" at bounding box center [397, 273] width 135 height 321
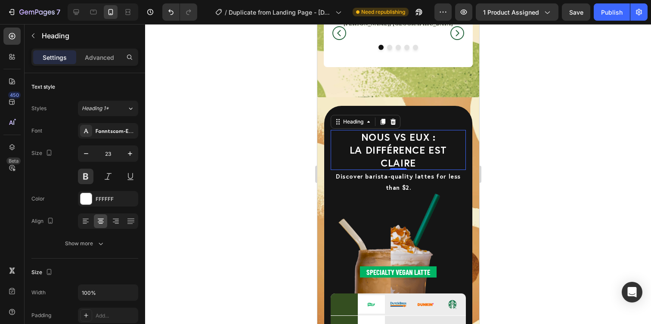
click at [402, 135] on p "NOUS vs EUX : la différence est claire" at bounding box center [397, 150] width 133 height 39
click at [99, 63] on div "Advanced" at bounding box center [99, 57] width 43 height 14
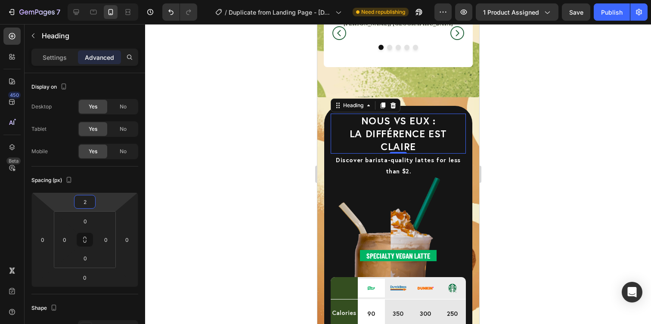
type input "-6"
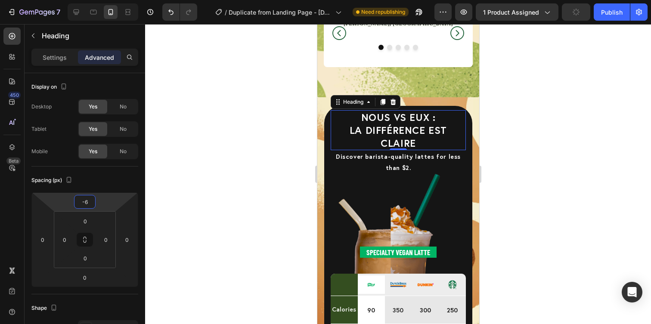
drag, startPoint x: 85, startPoint y: 193, endPoint x: 86, endPoint y: 203, distance: 9.9
click at [86, 0] on html "7 / Duplicate from Landing Page - [DATE] 13:25:49 Need republishing Preview 1 p…" at bounding box center [325, 0] width 651 height 0
click at [530, 144] on div at bounding box center [398, 174] width 506 height 300
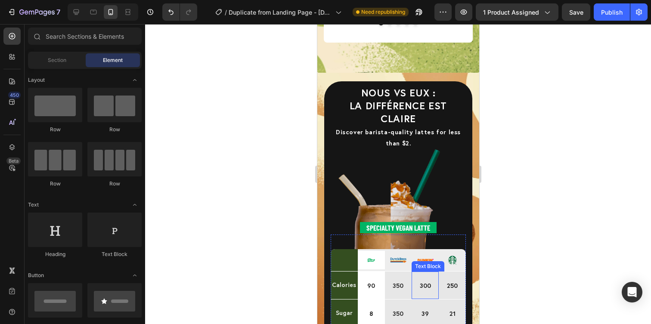
scroll to position [2166, 0]
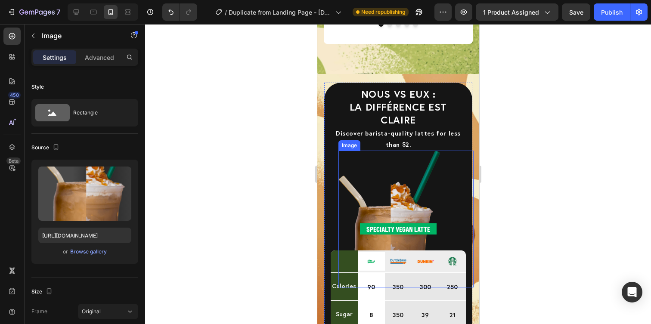
click at [417, 183] on img at bounding box center [389, 219] width 102 height 137
click at [345, 183] on img at bounding box center [389, 219] width 102 height 137
click at [567, 168] on div at bounding box center [398, 174] width 506 height 300
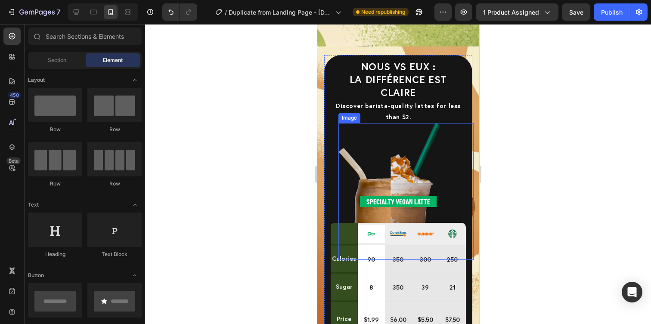
scroll to position [2267, 0]
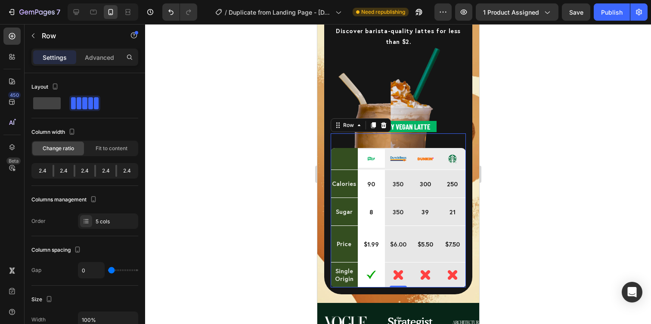
click at [349, 170] on div "calories Text Block" at bounding box center [343, 184] width 27 height 28
click at [96, 218] on div "5 cols" at bounding box center [116, 222] width 40 height 8
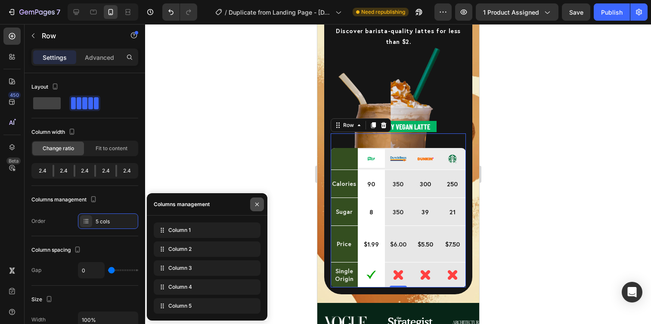
click at [261, 200] on button "button" at bounding box center [257, 205] width 14 height 14
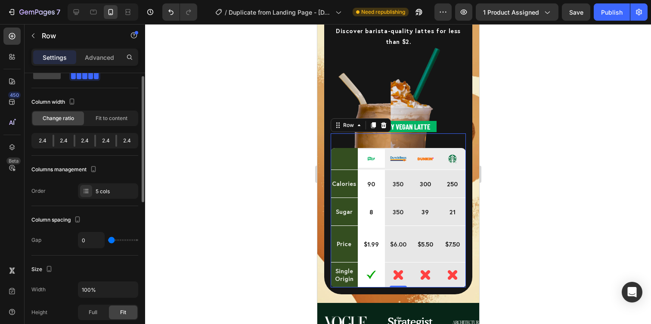
scroll to position [53, 0]
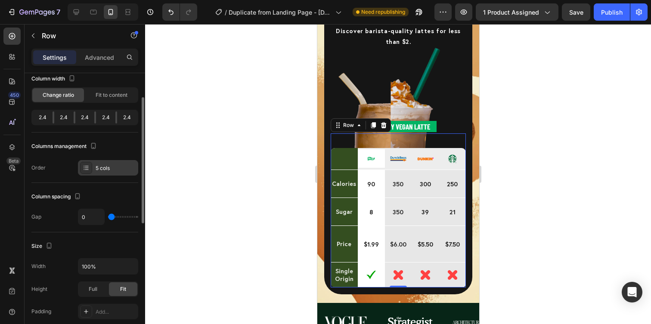
click at [101, 168] on div "5 cols" at bounding box center [116, 168] width 40 height 8
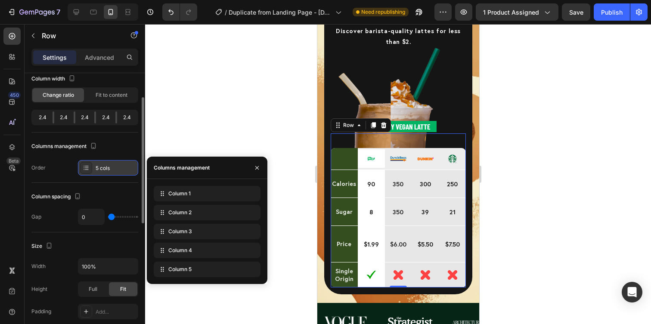
click at [101, 168] on div "5 cols" at bounding box center [116, 168] width 40 height 8
click at [88, 168] on icon at bounding box center [86, 167] width 7 height 7
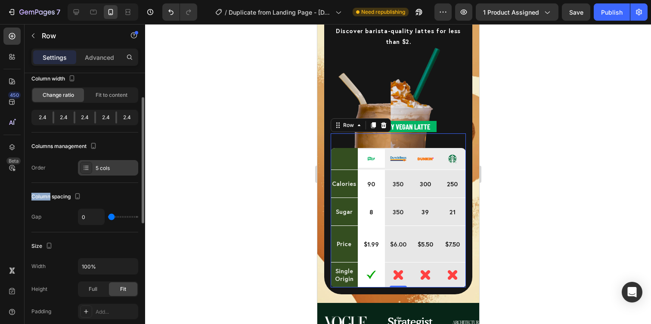
click at [88, 168] on icon at bounding box center [86, 167] width 7 height 7
click at [89, 184] on div "Column spacing Gap 0" at bounding box center [84, 208] width 107 height 50
click at [95, 170] on div "5 cols" at bounding box center [108, 168] width 60 height 16
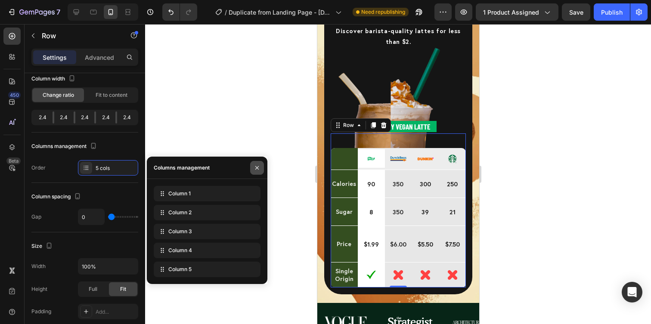
click at [259, 166] on icon "button" at bounding box center [257, 167] width 7 height 7
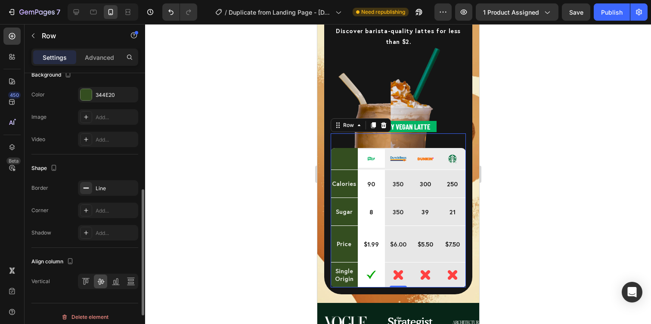
scroll to position [326, 0]
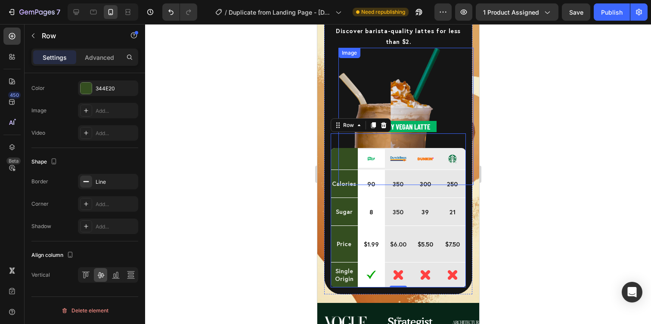
click at [509, 138] on div at bounding box center [398, 174] width 506 height 300
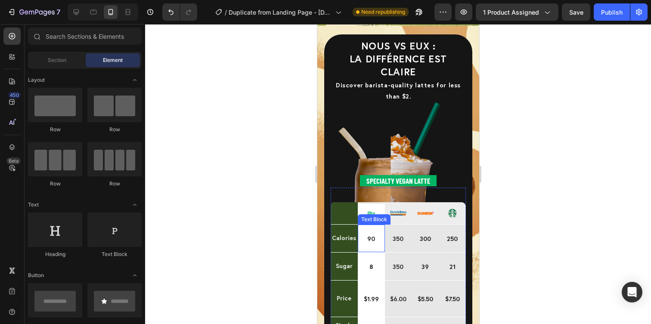
scroll to position [2199, 0]
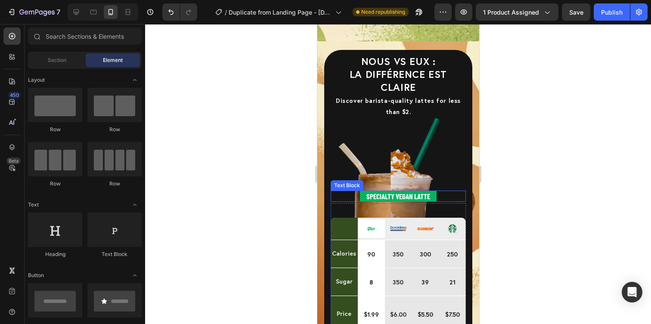
click at [382, 192] on p "Specialty Vegan Latte" at bounding box center [397, 196] width 75 height 9
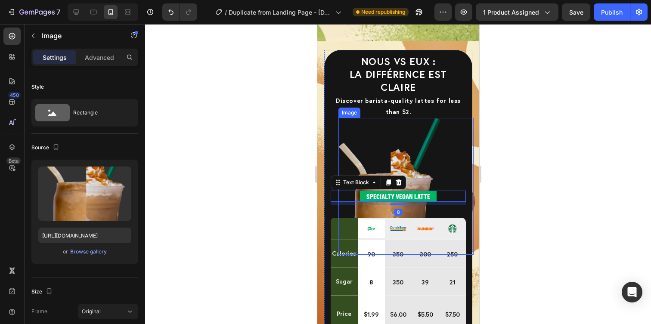
click at [382, 131] on img at bounding box center [389, 186] width 102 height 137
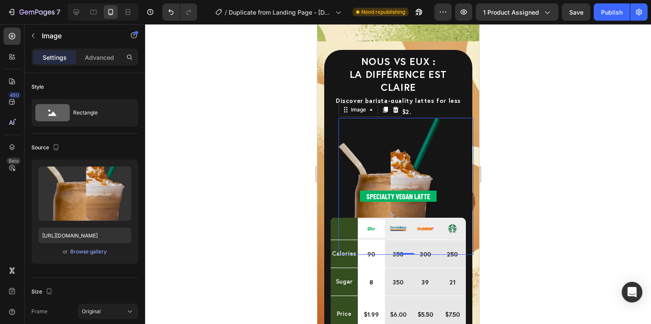
click at [541, 148] on div at bounding box center [398, 174] width 506 height 300
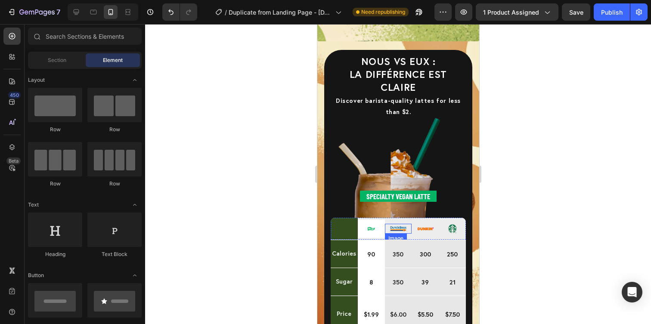
click at [393, 224] on img at bounding box center [398, 228] width 16 height 9
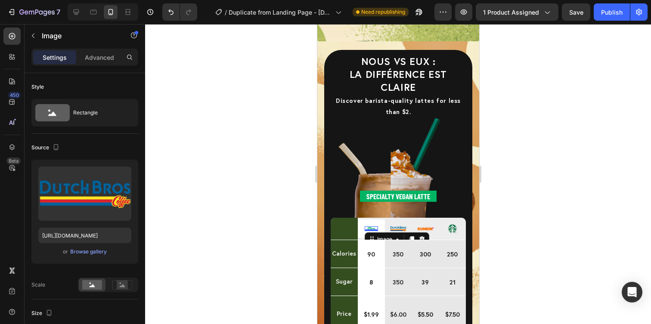
click at [372, 227] on img at bounding box center [371, 229] width 8 height 5
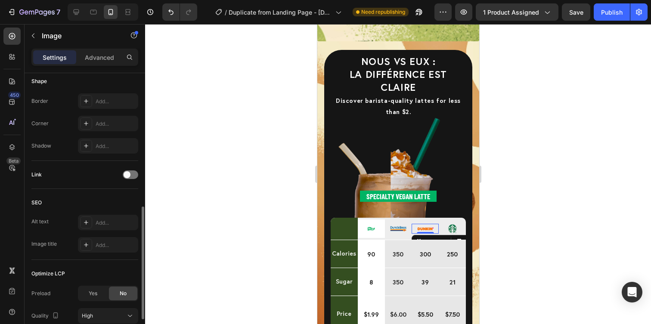
click at [433, 224] on div at bounding box center [424, 228] width 27 height 9
click at [453, 224] on img at bounding box center [452, 228] width 16 height 9
click at [398, 224] on img at bounding box center [398, 228] width 16 height 9
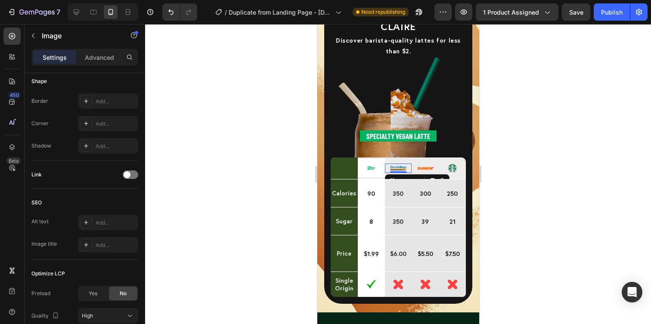
scroll to position [2262, 0]
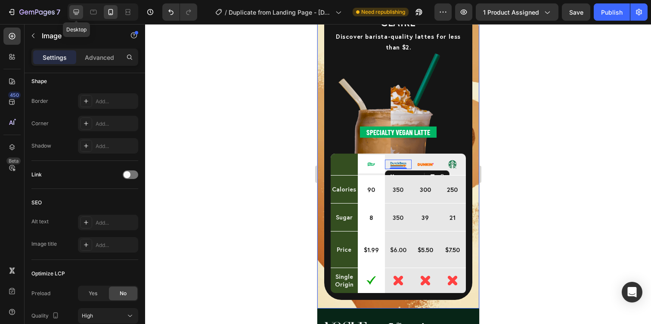
click at [75, 12] on icon at bounding box center [76, 12] width 9 height 9
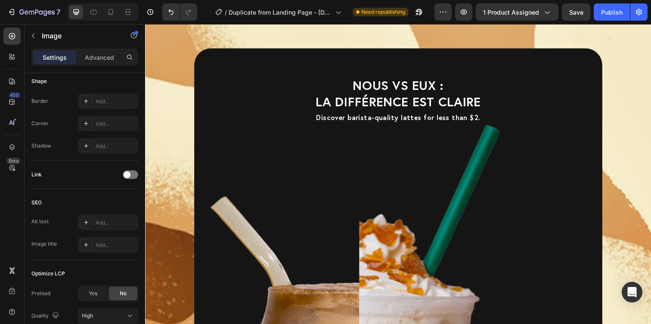
scroll to position [2107, 0]
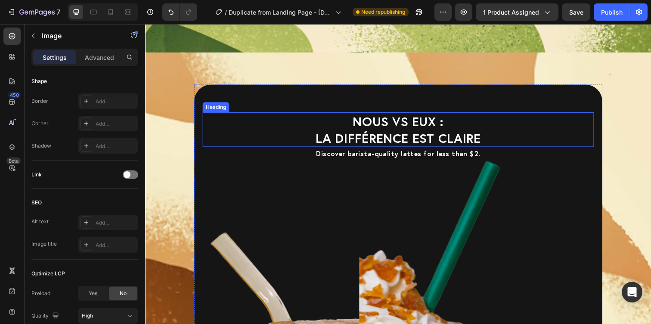
click at [400, 135] on p "NOUS vs EUX : la différence est claire" at bounding box center [404, 132] width 398 height 34
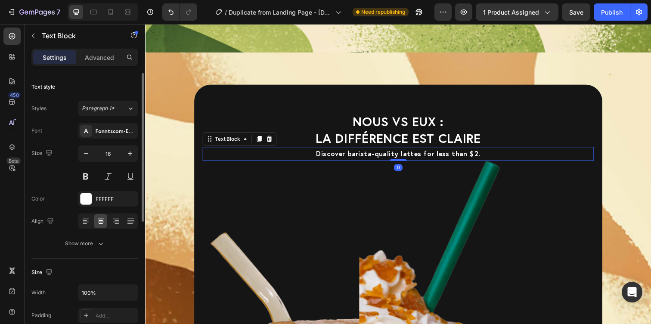
click at [360, 158] on p "Discover barista-quality lattes for less than $2." at bounding box center [404, 156] width 398 height 12
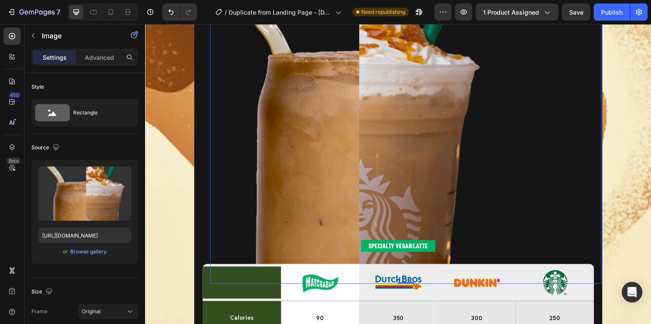
click at [390, 135] on img at bounding box center [359, 90] width 296 height 400
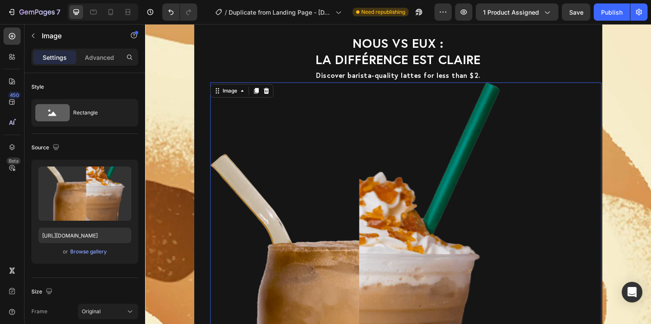
scroll to position [2188, 0]
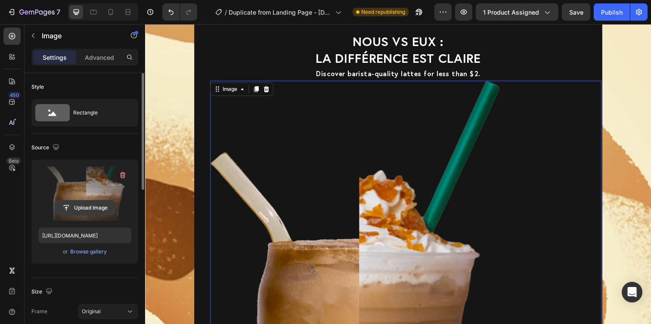
click at [90, 212] on input "file" at bounding box center [84, 208] width 59 height 15
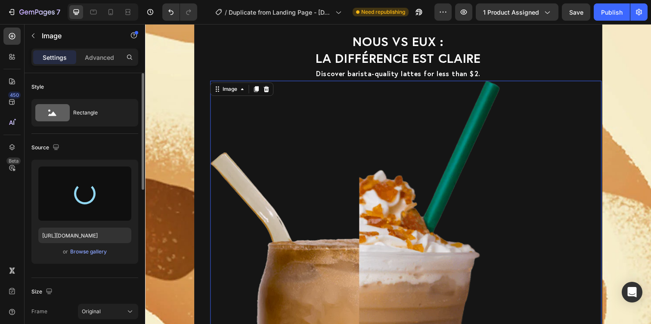
type input "[URL][DOMAIN_NAME]"
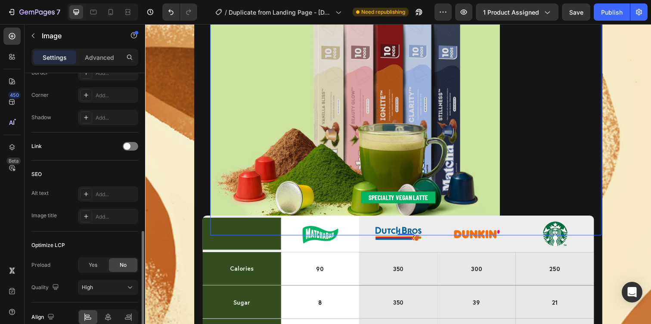
scroll to position [375, 0]
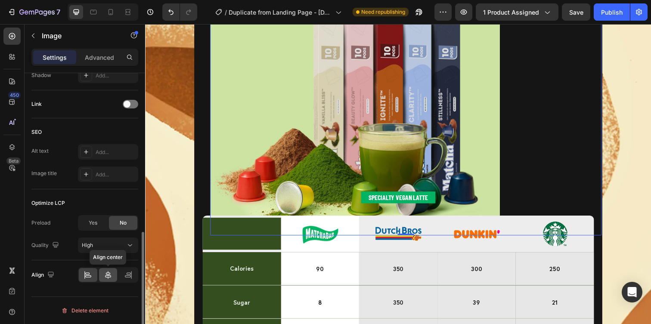
click at [106, 278] on icon at bounding box center [108, 275] width 9 height 9
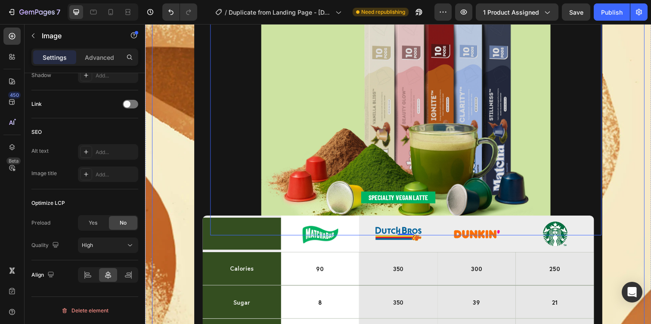
scroll to position [0, 0]
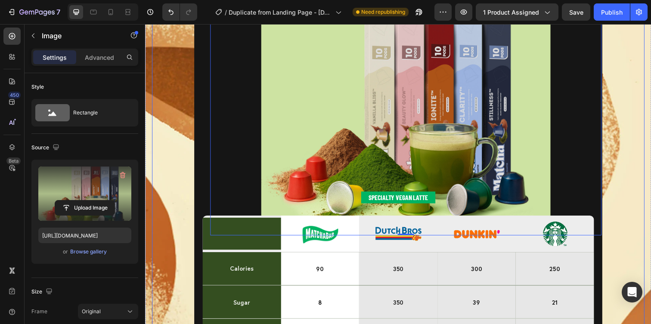
click at [643, 179] on div "NOUS vs EUX : la différence est claire Heading Discover barista-quality lattes …" at bounding box center [403, 148] width 503 height 506
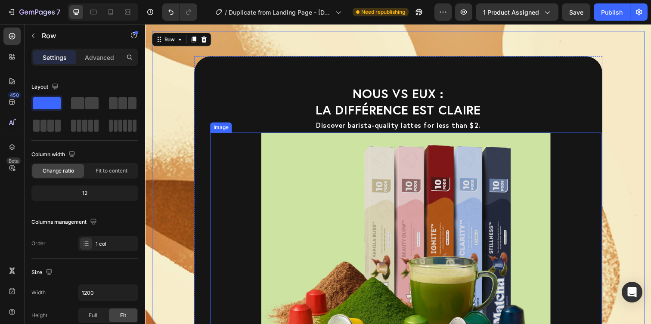
scroll to position [2080, 0]
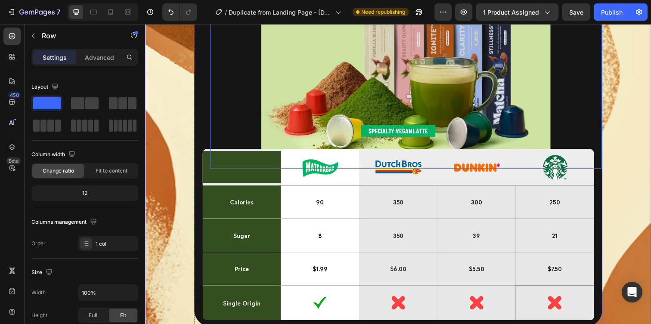
scroll to position [2382, 0]
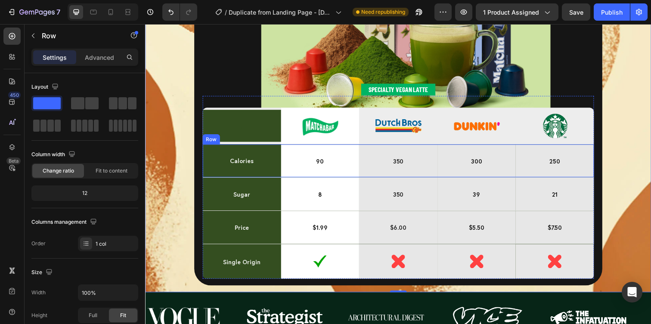
click at [218, 147] on div "calories Text Block" at bounding box center [244, 164] width 80 height 34
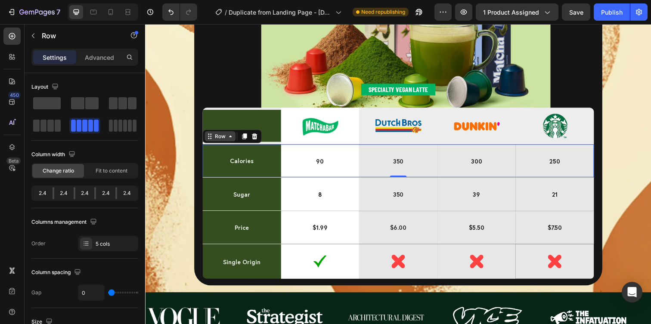
click at [224, 141] on div "Row" at bounding box center [221, 139] width 14 height 8
click at [245, 143] on div at bounding box center [246, 138] width 10 height 10
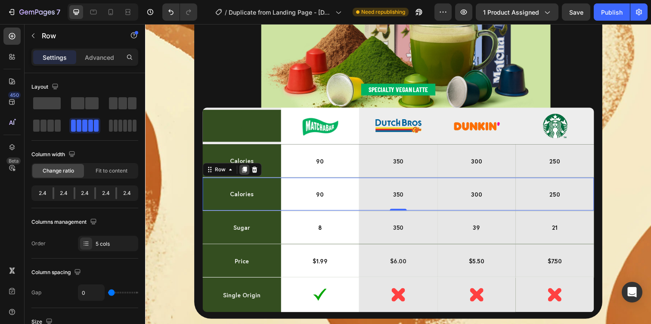
click at [247, 172] on icon at bounding box center [246, 173] width 5 height 6
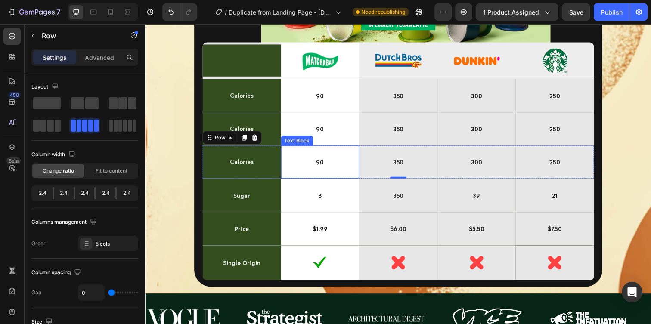
scroll to position [2424, 0]
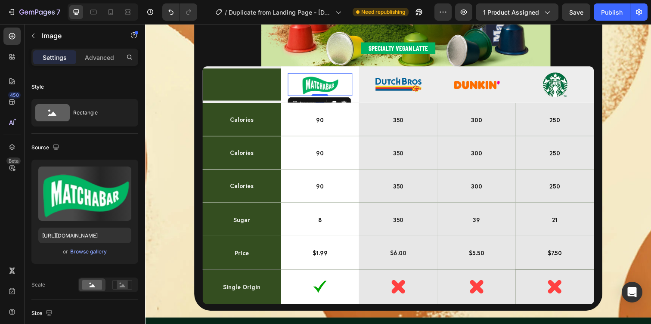
click at [323, 93] on img at bounding box center [324, 86] width 40 height 24
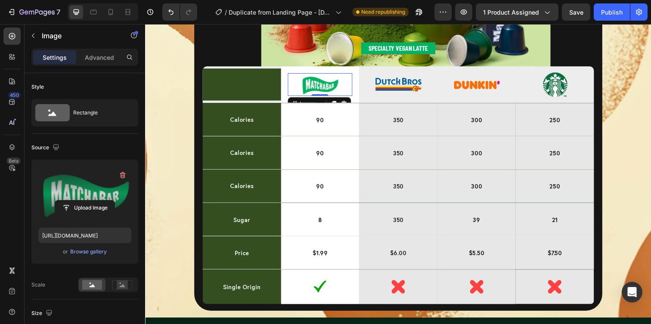
click at [79, 195] on label at bounding box center [84, 194] width 93 height 54
click at [79, 201] on input "file" at bounding box center [84, 208] width 59 height 15
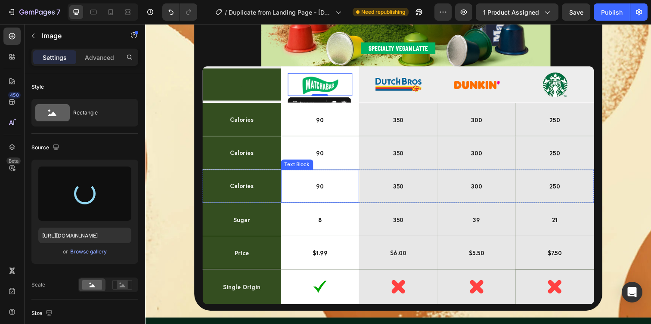
type input "[URL][DOMAIN_NAME]"
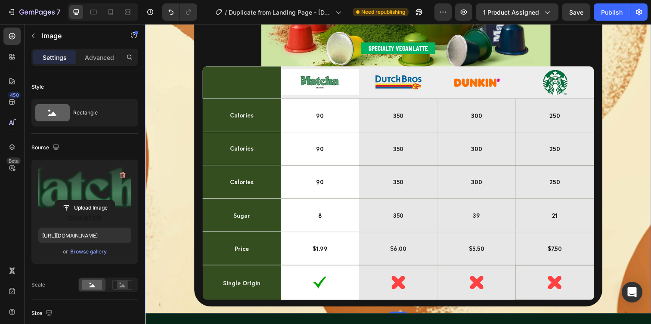
click at [651, 159] on div "NOUS vs EUX : la différence est claire Heading Discover barista-quality lattes …" at bounding box center [403, 28] width 517 height 584
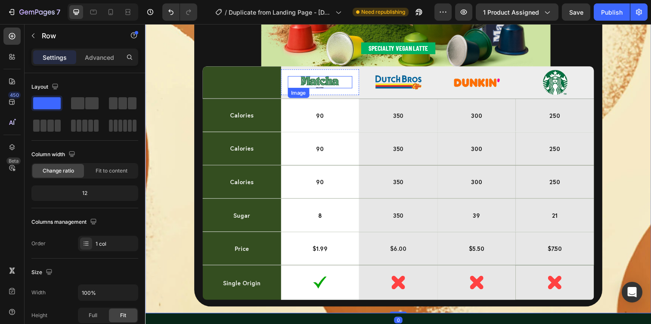
click at [323, 85] on img at bounding box center [324, 83] width 40 height 12
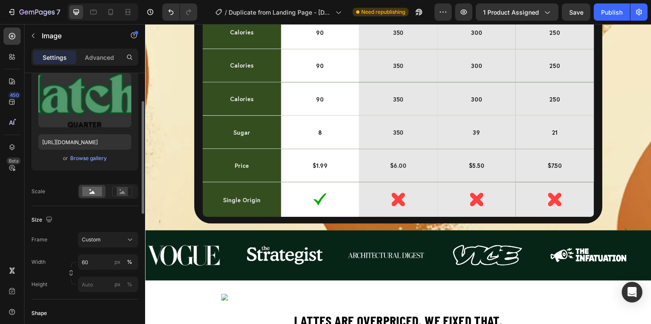
scroll to position [100, 0]
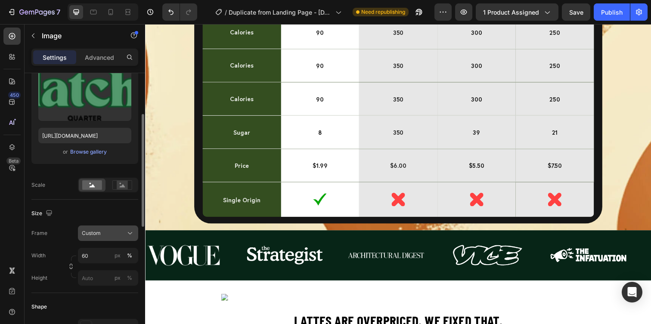
click at [108, 235] on div "Custom" at bounding box center [103, 234] width 42 height 8
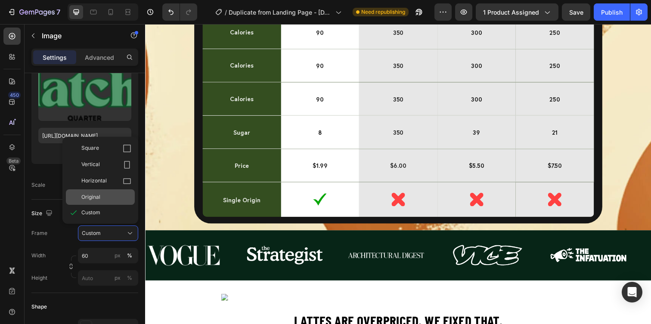
click at [96, 200] on span "Original" at bounding box center [90, 197] width 19 height 8
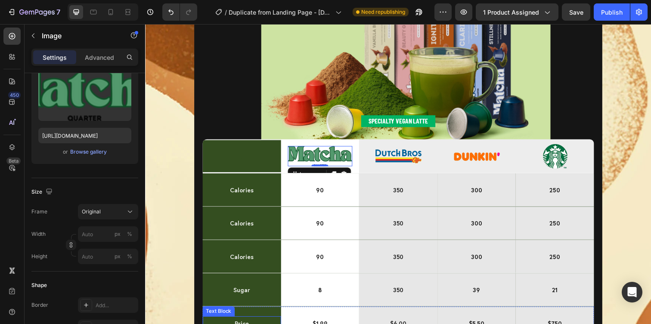
scroll to position [2345, 0]
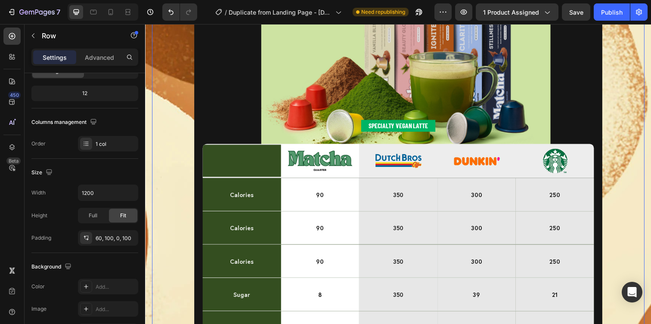
click at [633, 193] on div "NOUS vs EUX : la différence est claire Heading Discover barista-quality lattes …" at bounding box center [403, 108] width 503 height 572
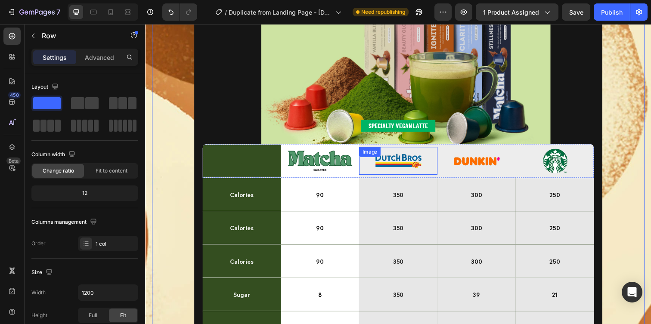
click at [416, 167] on img at bounding box center [403, 163] width 48 height 28
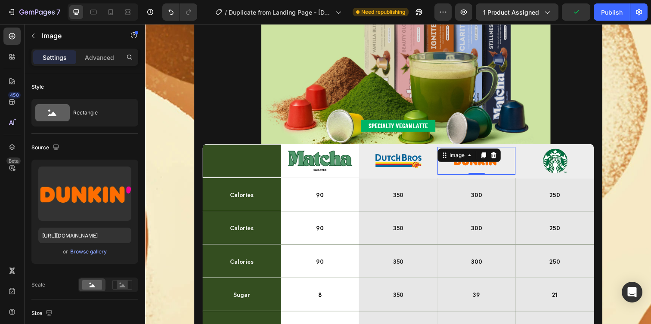
click at [462, 171] on img at bounding box center [483, 163] width 48 height 28
click at [551, 167] on img at bounding box center [564, 163] width 48 height 28
click at [465, 169] on img at bounding box center [483, 163] width 48 height 28
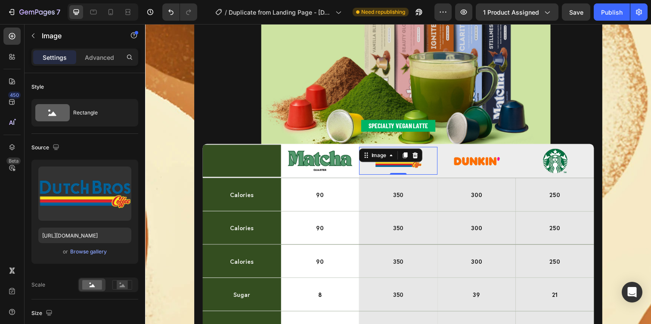
click at [419, 169] on img at bounding box center [403, 163] width 48 height 28
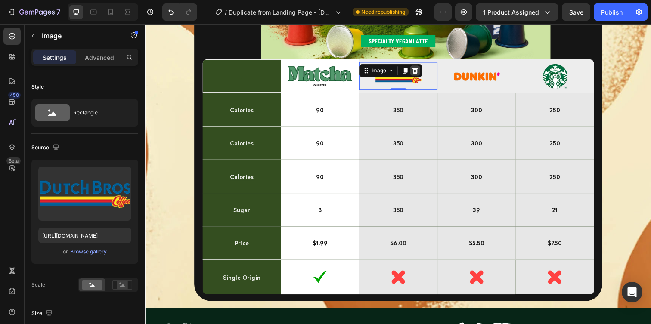
scroll to position [2432, 0]
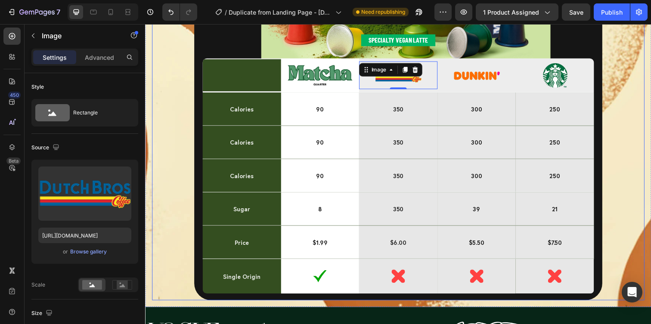
click at [648, 125] on div "NOUS vs EUX : la différence est claire Heading Discover barista-quality lattes …" at bounding box center [403, 20] width 503 height 572
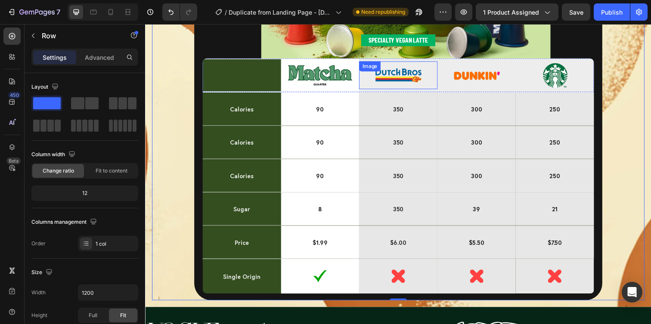
scroll to position [2459, 0]
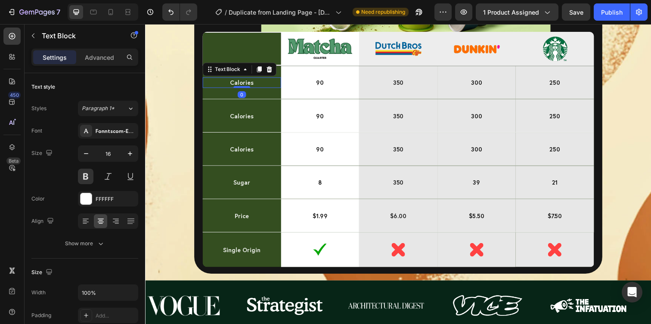
click at [240, 79] on p "calories" at bounding box center [244, 83] width 58 height 9
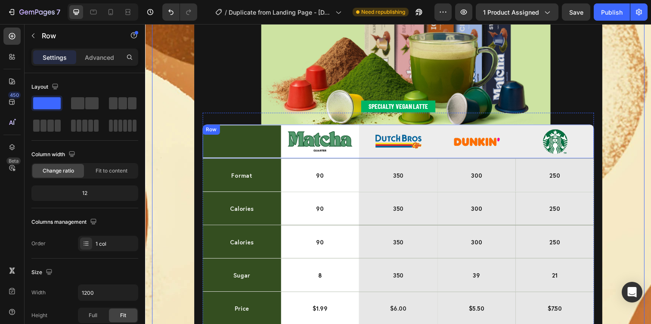
scroll to position [2362, 0]
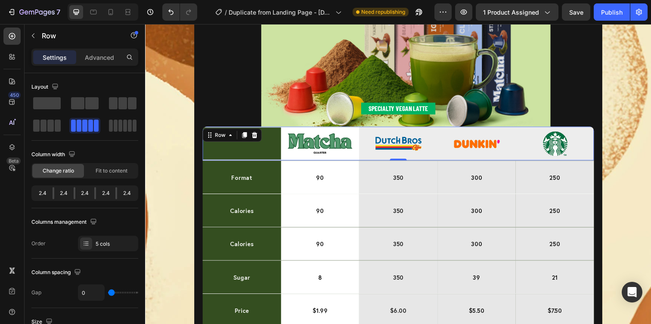
click at [538, 130] on div "Image" at bounding box center [563, 146] width 80 height 35
click at [89, 106] on span at bounding box center [91, 103] width 13 height 12
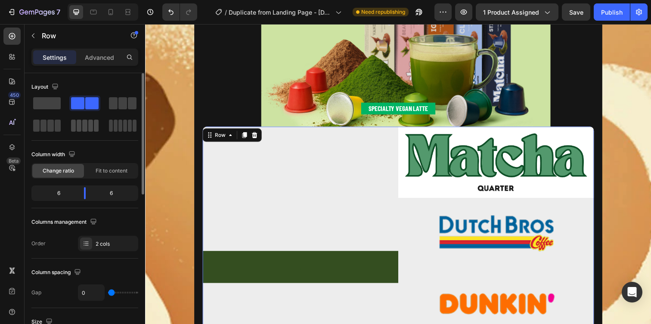
click at [89, 125] on span at bounding box center [90, 126] width 5 height 12
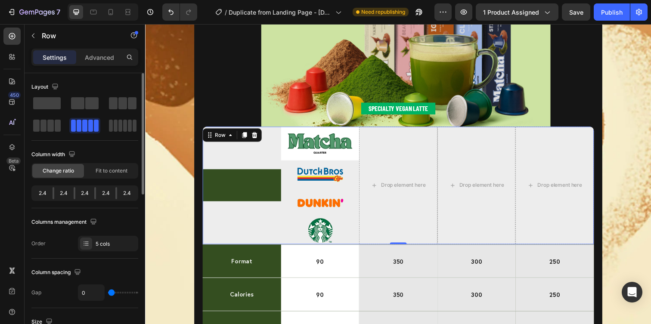
click at [63, 118] on div at bounding box center [84, 115] width 107 height 38
click at [69, 122] on div at bounding box center [84, 126] width 31 height 16
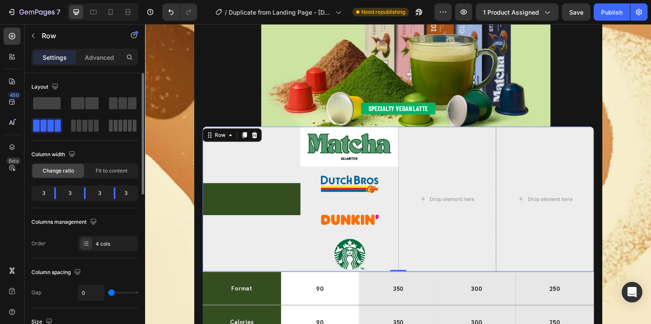
click at [121, 119] on div at bounding box center [122, 126] width 31 height 16
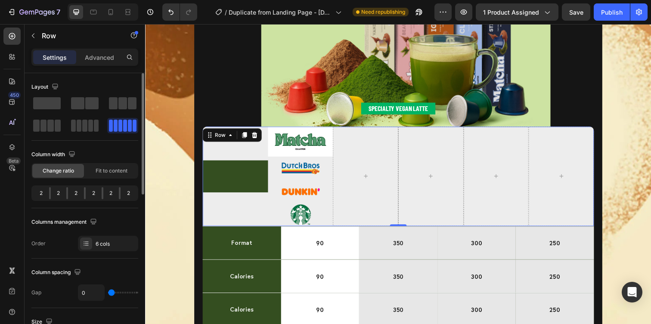
click at [123, 124] on span at bounding box center [125, 126] width 4 height 12
click at [118, 106] on span at bounding box center [122, 103] width 9 height 12
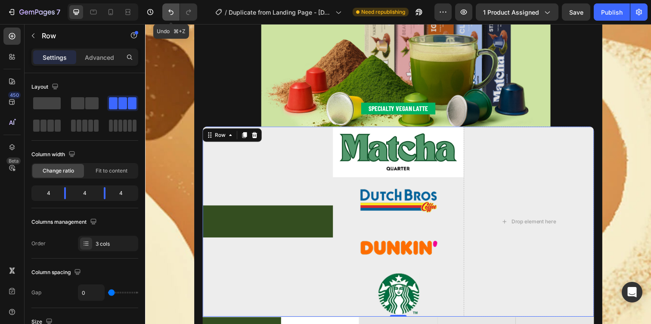
click at [168, 7] on button "Undo/Redo" at bounding box center [170, 11] width 17 height 17
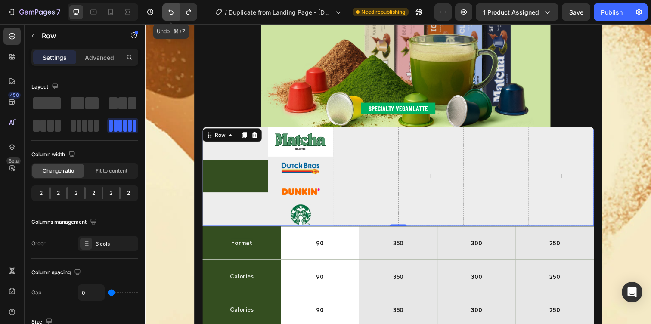
click at [168, 7] on button "Undo/Redo" at bounding box center [170, 11] width 17 height 17
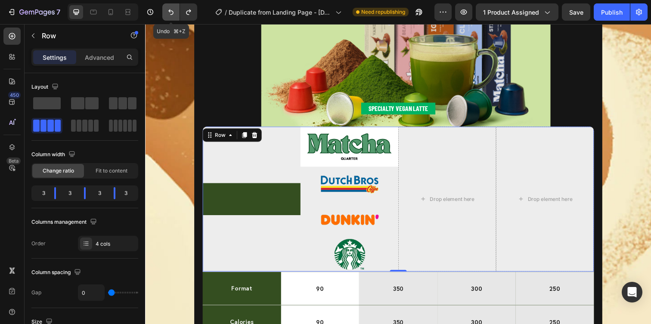
click at [168, 7] on button "Undo/Redo" at bounding box center [170, 11] width 17 height 17
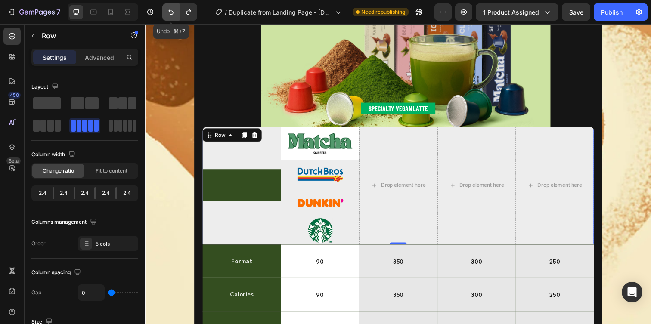
click at [168, 7] on button "Undo/Redo" at bounding box center [170, 11] width 17 height 17
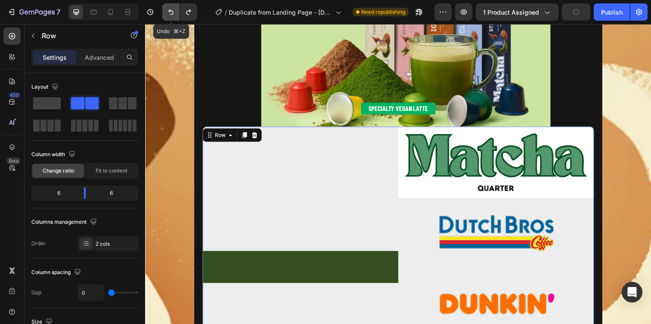
click at [168, 7] on button "Undo/Redo" at bounding box center [170, 11] width 17 height 17
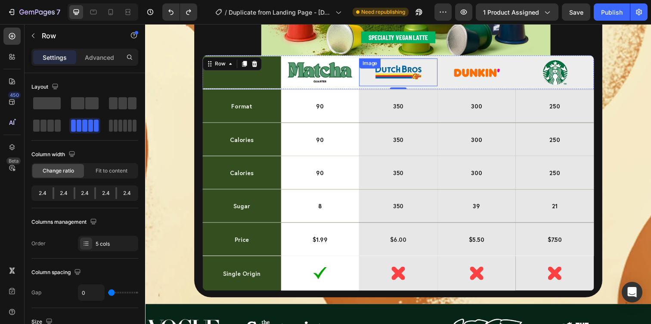
scroll to position [2443, 0]
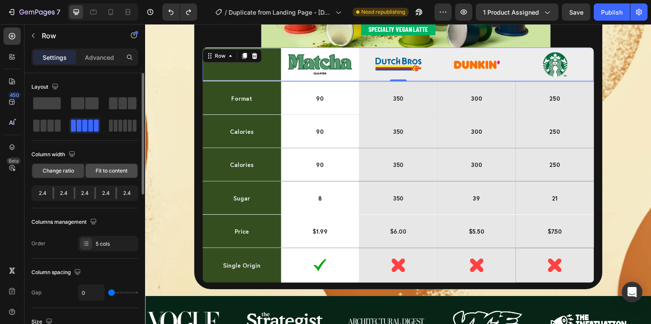
click at [111, 175] on div "Fit to content" at bounding box center [112, 171] width 52 height 14
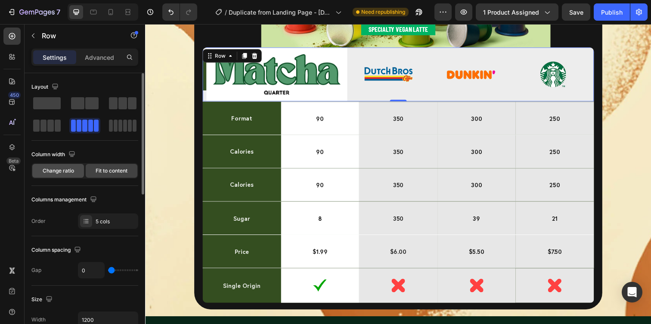
click at [65, 174] on span "Change ratio" at bounding box center [58, 171] width 31 height 8
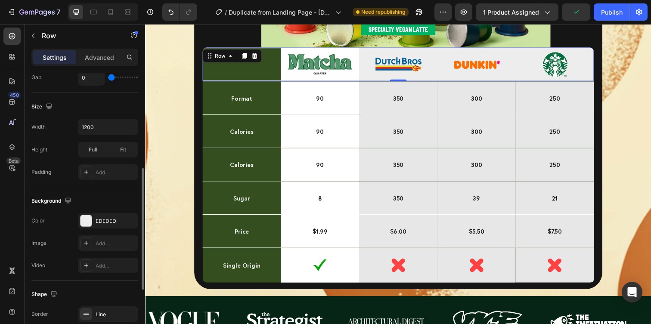
scroll to position [223, 0]
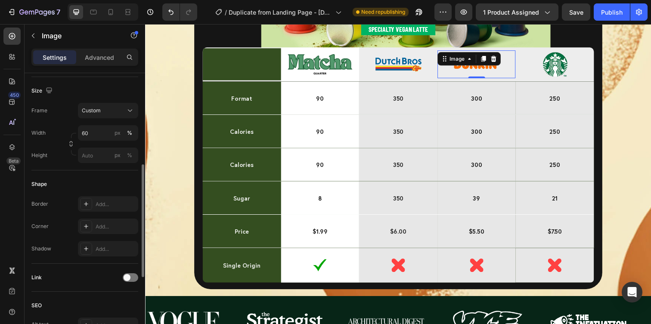
click at [476, 59] on div "Image 0" at bounding box center [484, 65] width 80 height 28
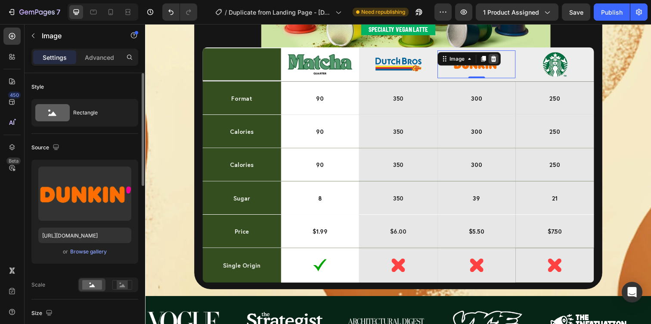
click at [504, 55] on div at bounding box center [501, 59] width 10 height 10
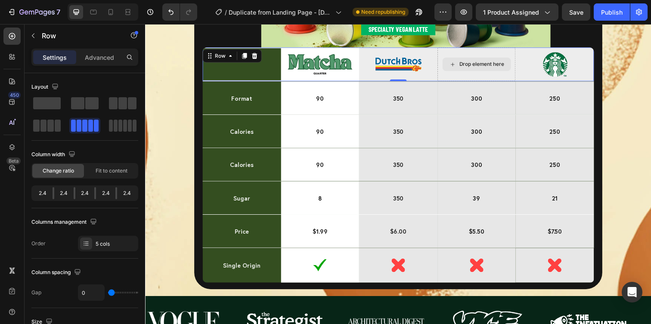
click at [503, 54] on div "Drop element here" at bounding box center [484, 65] width 80 height 35
click at [509, 104] on p "300" at bounding box center [483, 99] width 78 height 12
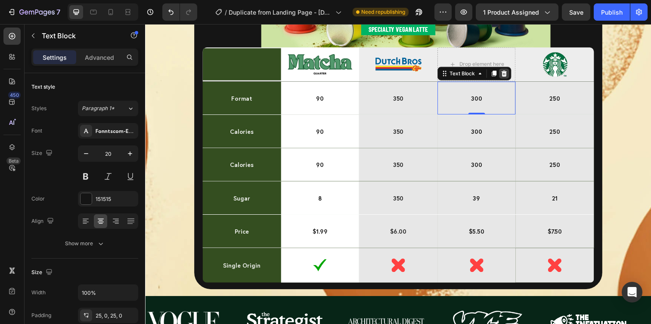
click at [511, 76] on icon at bounding box center [511, 74] width 7 height 7
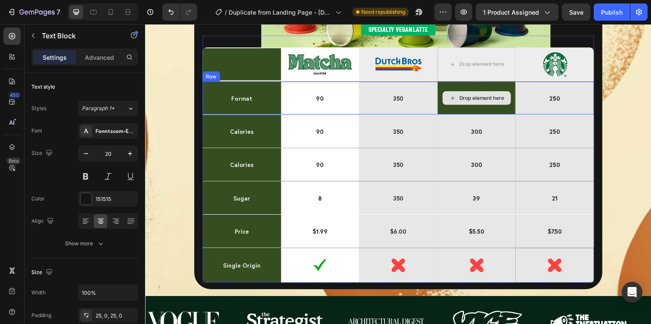
click at [511, 129] on p "300" at bounding box center [483, 133] width 78 height 12
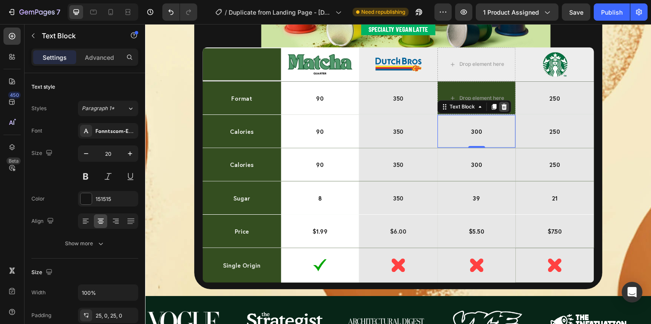
click at [513, 109] on icon at bounding box center [512, 109] width 6 height 6
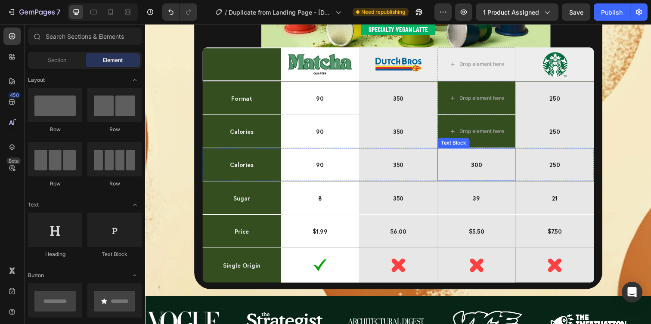
click at [509, 163] on p "300" at bounding box center [483, 167] width 78 height 12
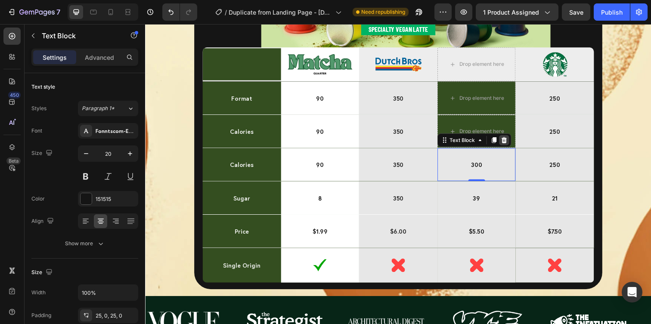
click at [512, 144] on icon at bounding box center [512, 143] width 6 height 6
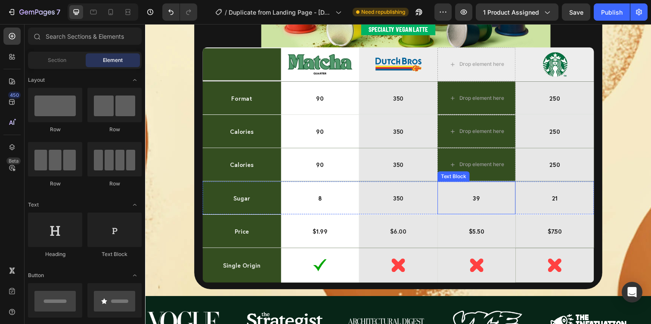
click at [505, 202] on p "39" at bounding box center [483, 202] width 78 height 12
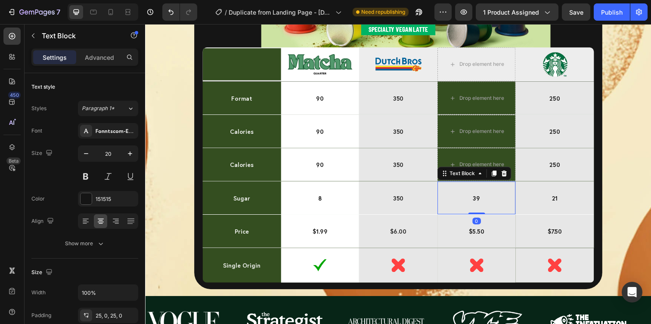
click at [517, 175] on div "Text Block" at bounding box center [481, 177] width 75 height 14
click at [515, 178] on icon at bounding box center [511, 176] width 7 height 7
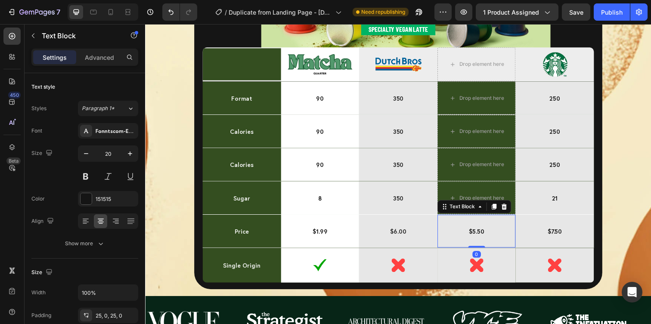
click at [502, 229] on div "$5.50" at bounding box center [484, 236] width 80 height 34
click at [512, 212] on icon at bounding box center [512, 211] width 6 height 6
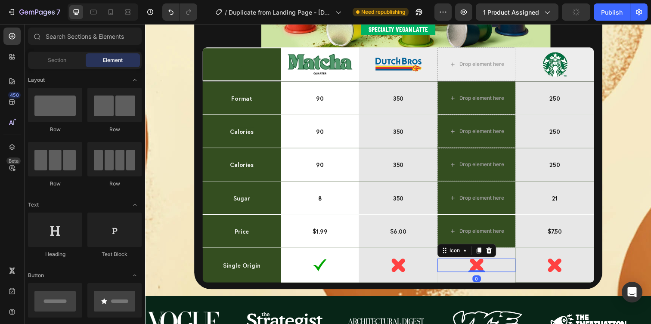
click at [503, 270] on div ".id581261557292336124 .cls-1{fill:#ff4141;fill-rule:evenodd;} cross Icon 0" at bounding box center [484, 271] width 80 height 14
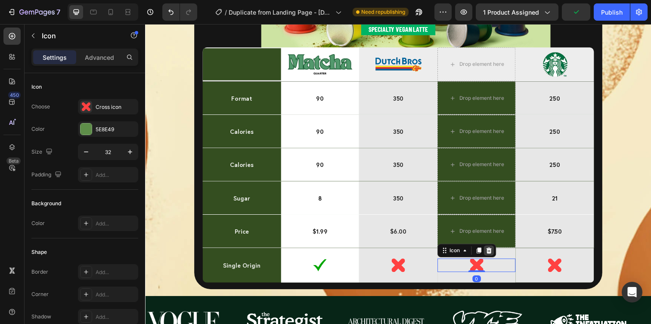
click at [497, 258] on icon at bounding box center [496, 255] width 6 height 6
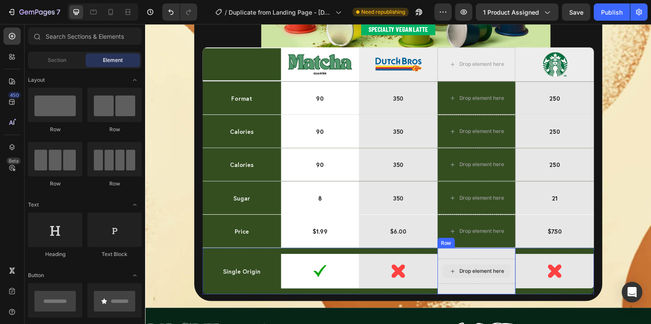
click at [511, 264] on div "Drop element here" at bounding box center [484, 277] width 80 height 26
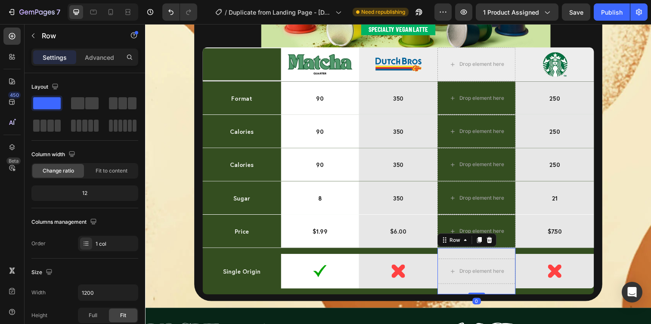
click at [496, 251] on div "Row" at bounding box center [474, 245] width 60 height 14
click at [495, 247] on icon at bounding box center [496, 244] width 7 height 7
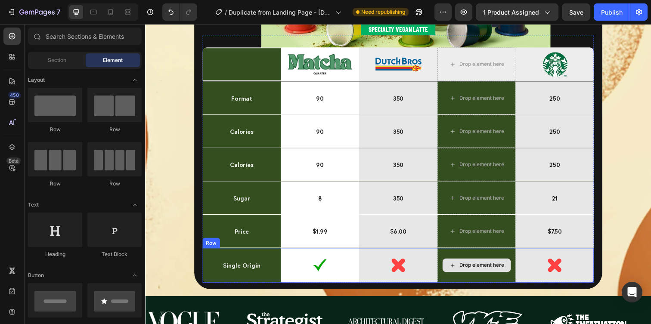
click at [503, 256] on div "Drop element here" at bounding box center [484, 270] width 80 height 35
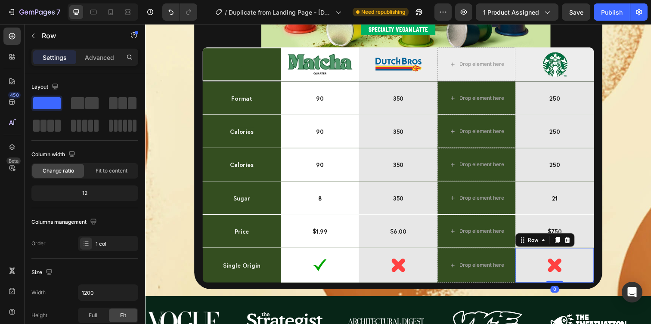
click at [544, 262] on div ".id581261557292336124 .cls-1{fill:#ff4141;fill-rule:evenodd;} cross Icon Row 0" at bounding box center [563, 270] width 80 height 35
click at [576, 245] on icon at bounding box center [577, 245] width 6 height 6
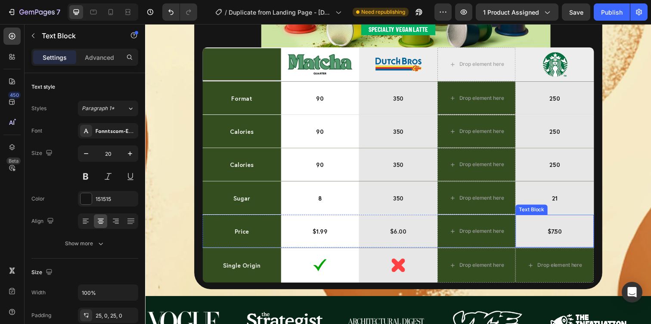
click at [566, 239] on span "$7.50" at bounding box center [563, 236] width 15 height 8
click at [591, 211] on icon at bounding box center [592, 211] width 6 height 6
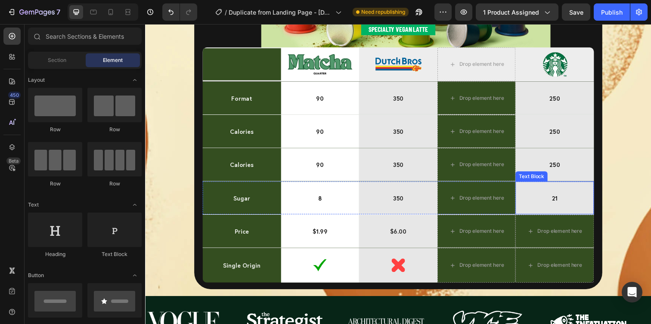
click at [584, 203] on p "21" at bounding box center [563, 202] width 78 height 12
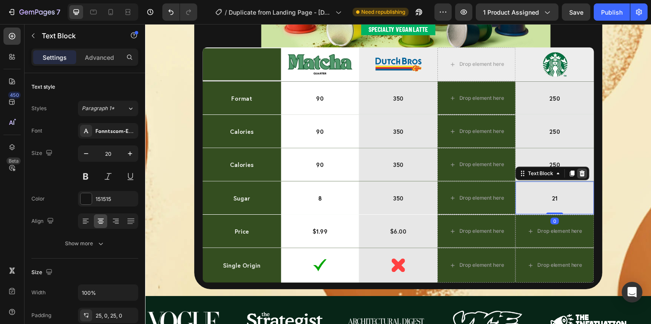
click at [589, 177] on icon at bounding box center [591, 176] width 7 height 7
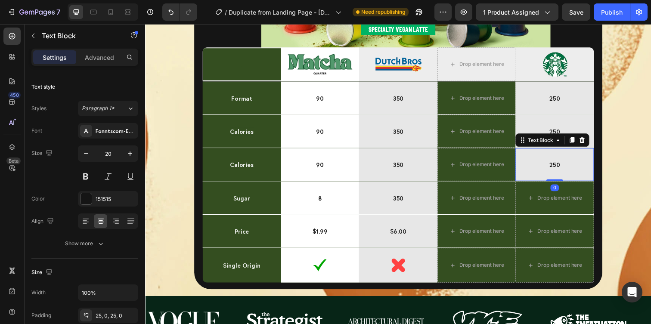
click at [581, 171] on p "250" at bounding box center [563, 167] width 78 height 12
click at [589, 143] on icon at bounding box center [592, 143] width 6 height 6
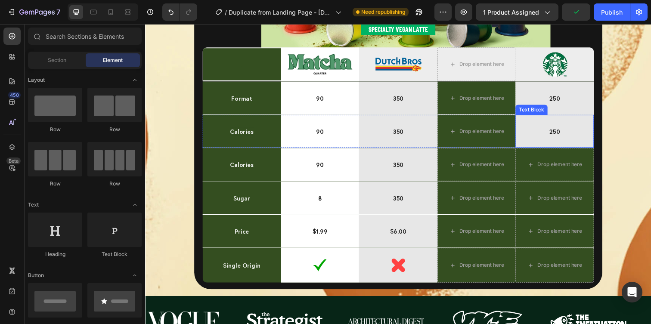
click at [578, 131] on p "250" at bounding box center [563, 133] width 78 height 12
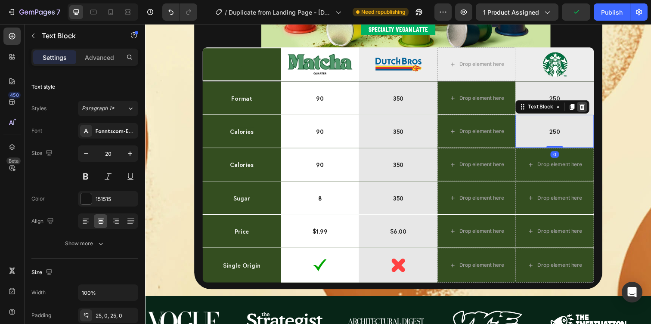
click at [590, 108] on icon at bounding box center [592, 109] width 6 height 6
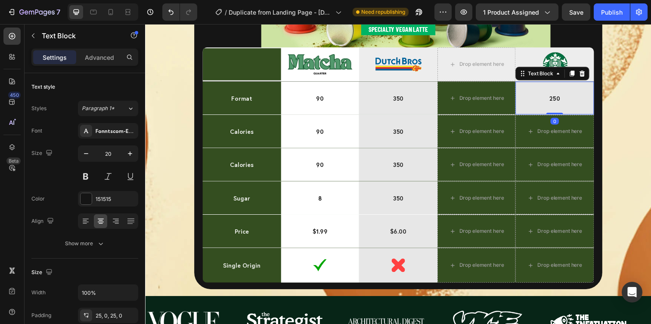
click at [583, 103] on p "250" at bounding box center [563, 99] width 78 height 12
click at [588, 73] on icon at bounding box center [591, 74] width 7 height 7
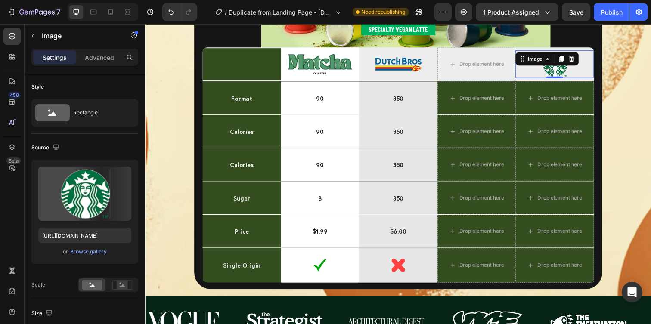
click at [587, 62] on div "Image 0" at bounding box center [563, 65] width 80 height 28
click at [581, 59] on icon at bounding box center [580, 59] width 7 height 7
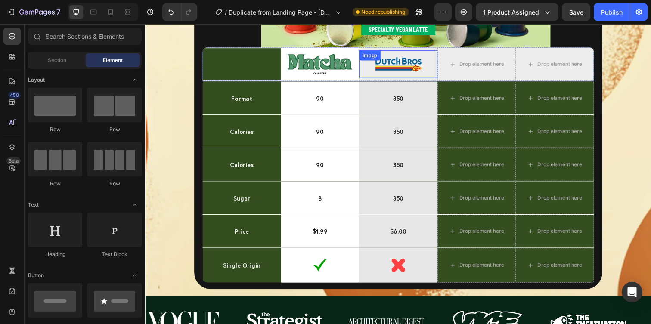
click at [419, 69] on img at bounding box center [403, 65] width 48 height 28
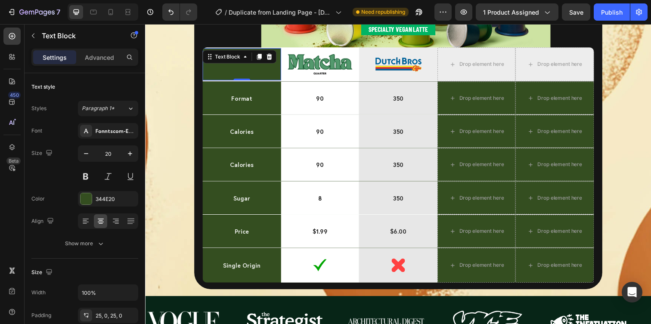
click at [268, 66] on p "." at bounding box center [244, 64] width 78 height 11
click at [312, 48] on div "Image Row" at bounding box center [324, 65] width 80 height 35
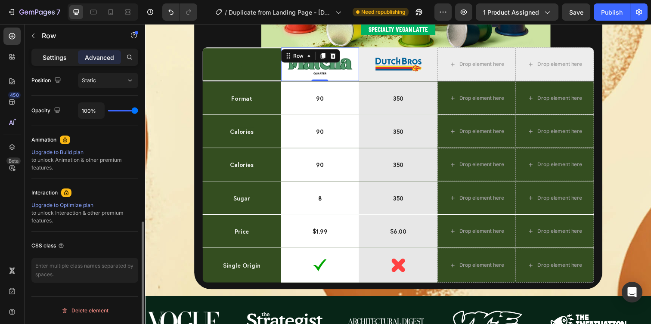
click at [51, 53] on p "Settings" at bounding box center [55, 57] width 24 height 9
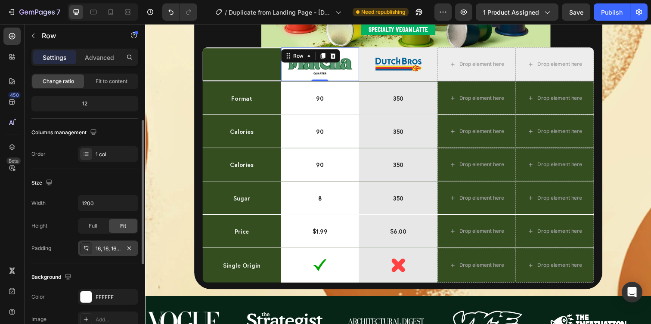
scroll to position [87, 0]
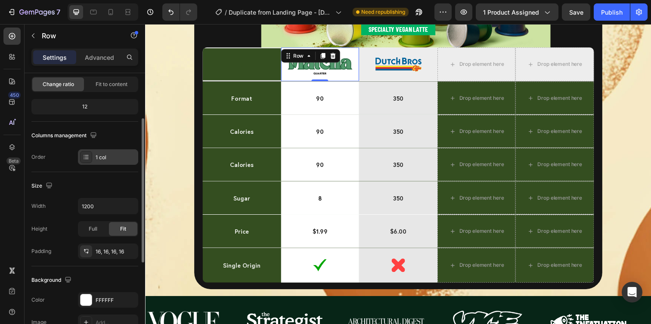
click at [101, 160] on div "1 col" at bounding box center [116, 158] width 40 height 8
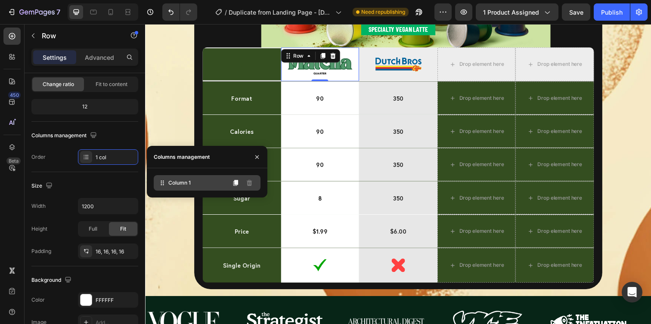
click at [201, 186] on div "Column 1" at bounding box center [207, 183] width 107 height 16
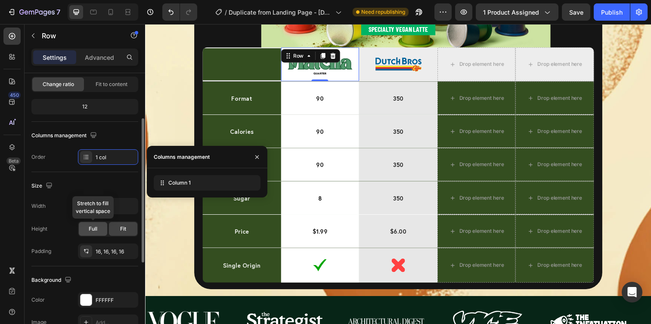
click at [97, 230] on div "Full" at bounding box center [93, 229] width 28 height 14
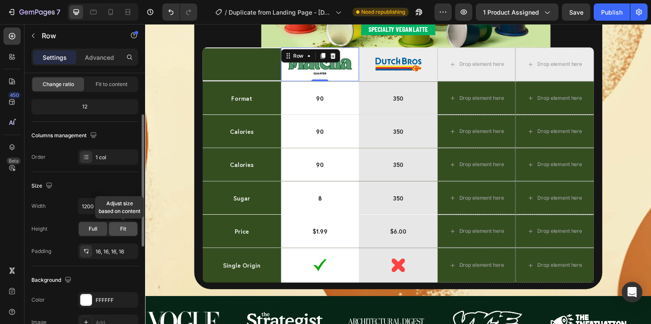
click at [121, 226] on span "Fit" at bounding box center [123, 229] width 6 height 8
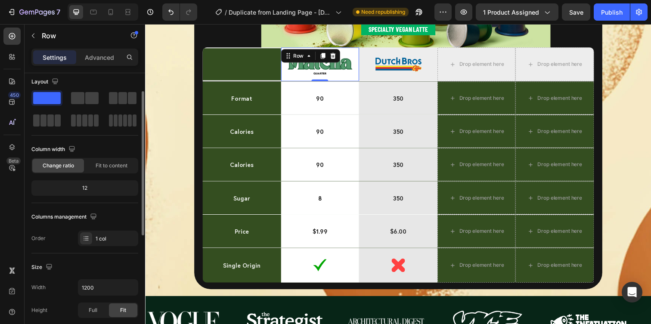
scroll to position [5, 0]
click at [101, 165] on span "Fit to content" at bounding box center [112, 166] width 32 height 8
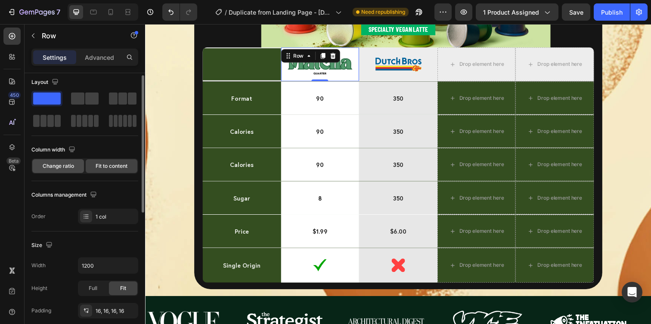
click at [74, 164] on div "Change ratio" at bounding box center [58, 166] width 52 height 14
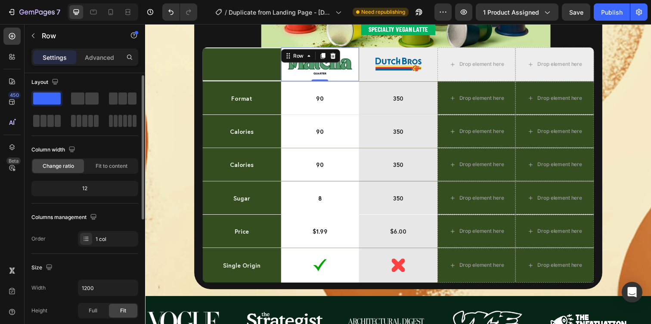
scroll to position [0, 0]
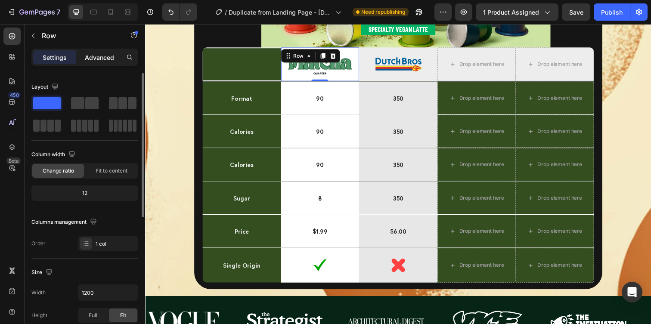
click at [109, 62] on div "Advanced" at bounding box center [99, 57] width 43 height 14
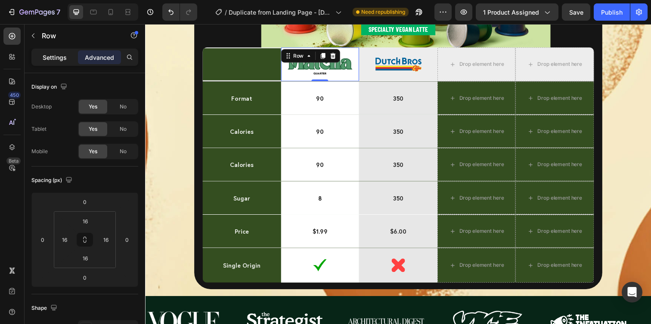
click at [61, 63] on div "Settings" at bounding box center [54, 57] width 43 height 14
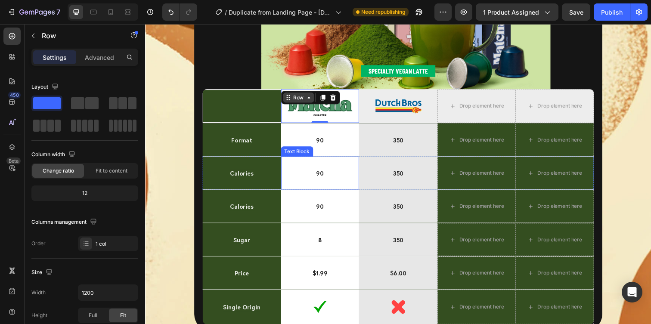
scroll to position [2383, 0]
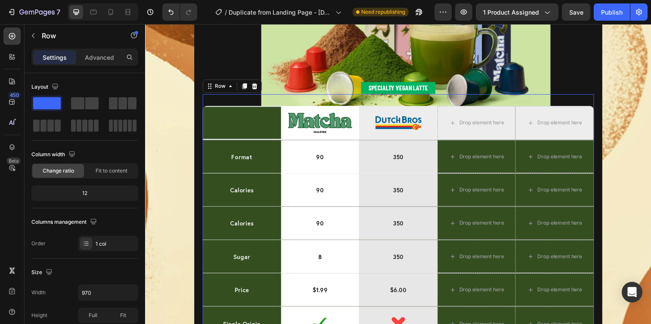
click at [540, 102] on div "Specialty Vegan Latte Text Block . Text Block Image Row Image Drop element here…" at bounding box center [404, 222] width 400 height 253
click at [583, 109] on div "Drop element here" at bounding box center [563, 125] width 80 height 35
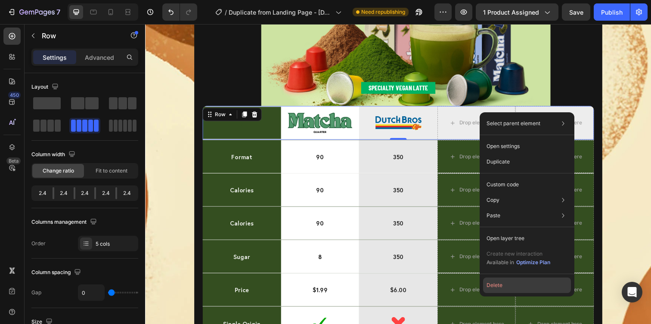
click at [516, 285] on button "Delete" at bounding box center [527, 286] width 88 height 16
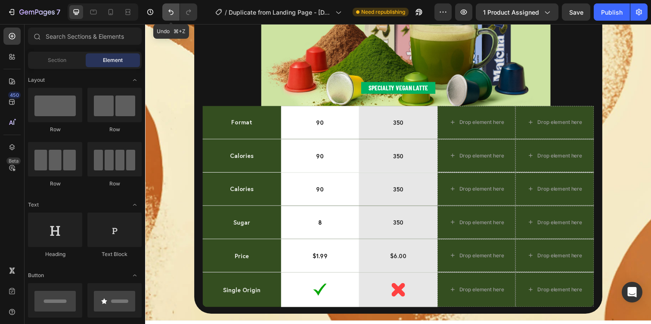
click at [170, 12] on icon "Undo/Redo" at bounding box center [171, 12] width 9 height 9
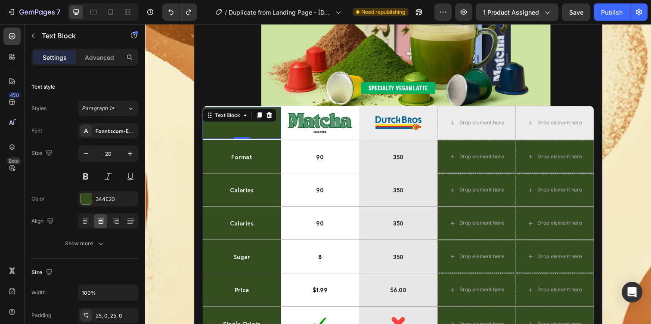
click at [238, 123] on div ". Text Block 0" at bounding box center [244, 125] width 80 height 33
click at [326, 133] on img at bounding box center [324, 125] width 66 height 21
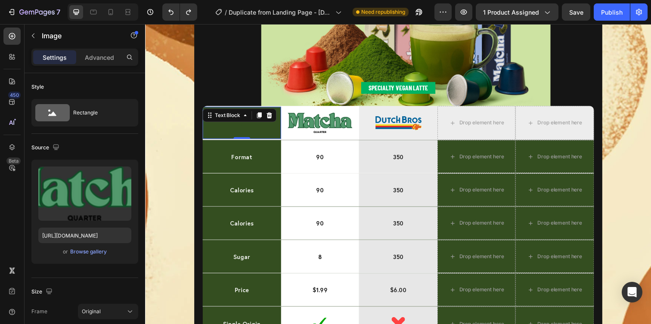
click at [265, 135] on div "." at bounding box center [244, 125] width 80 height 33
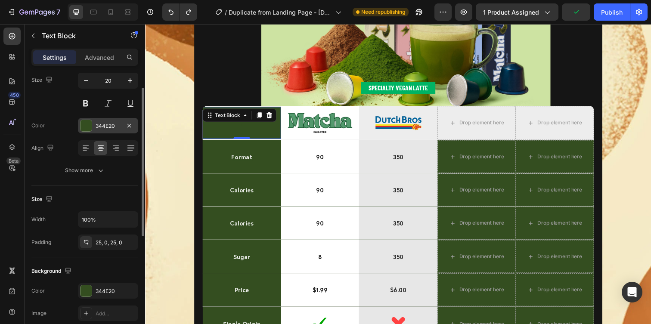
scroll to position [0, 0]
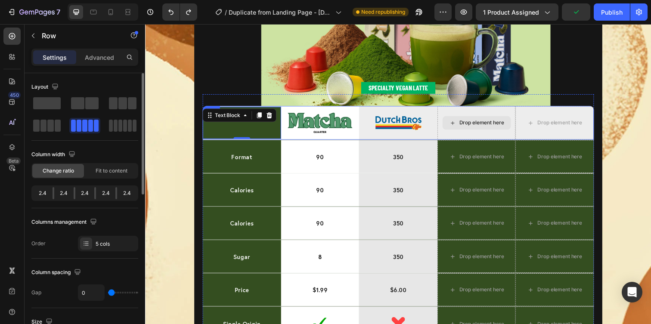
click at [457, 113] on div "Drop element here" at bounding box center [484, 125] width 80 height 35
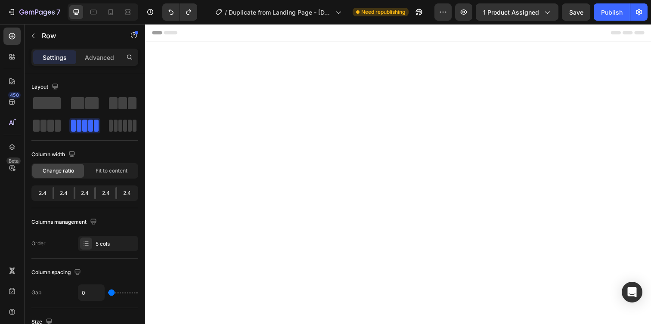
scroll to position [2383, 0]
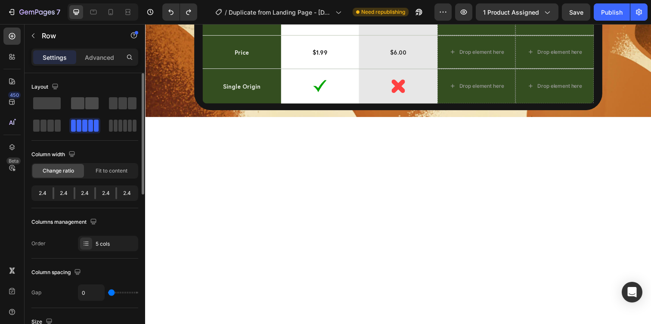
click at [76, 105] on span at bounding box center [77, 103] width 13 height 12
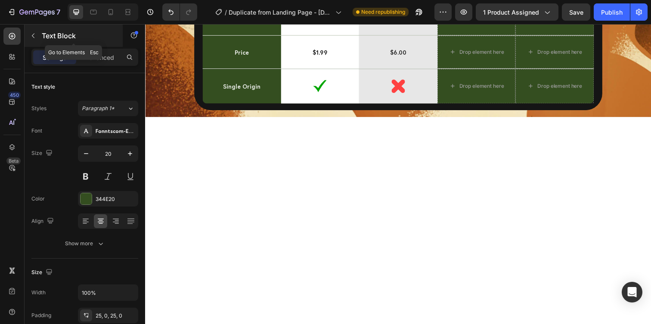
click at [31, 33] on icon "button" at bounding box center [33, 35] width 7 height 7
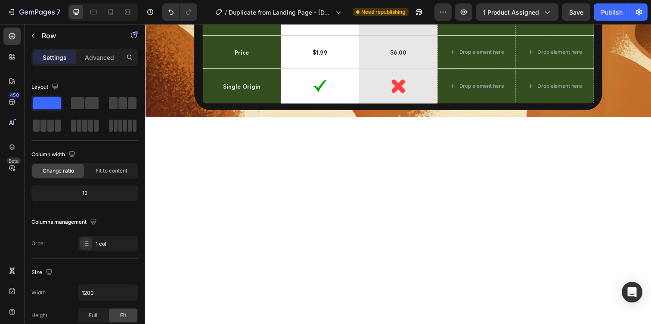
click at [161, 10] on div at bounding box center [178, 11] width 38 height 17
click at [168, 10] on icon "Undo/Redo" at bounding box center [171, 12] width 9 height 9
click at [113, 105] on span at bounding box center [113, 103] width 9 height 12
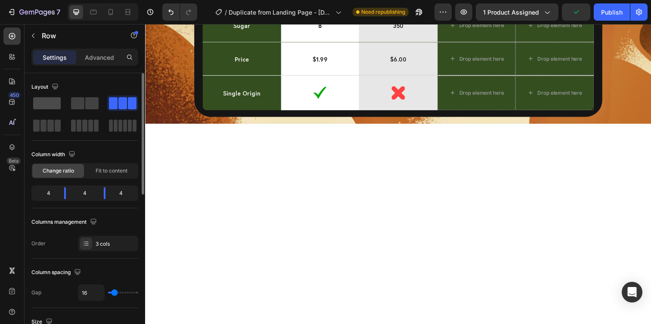
click at [51, 107] on span at bounding box center [47, 103] width 28 height 12
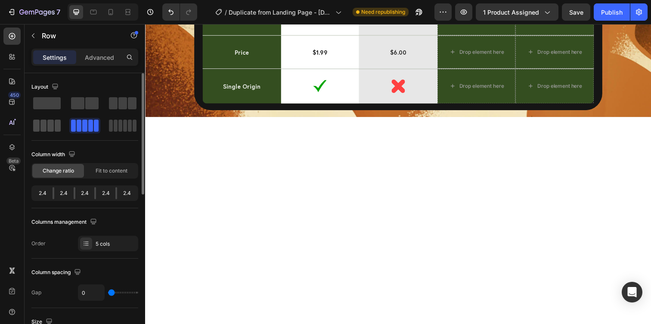
click at [46, 131] on div at bounding box center [47, 126] width 28 height 12
click at [113, 106] on span at bounding box center [113, 103] width 9 height 12
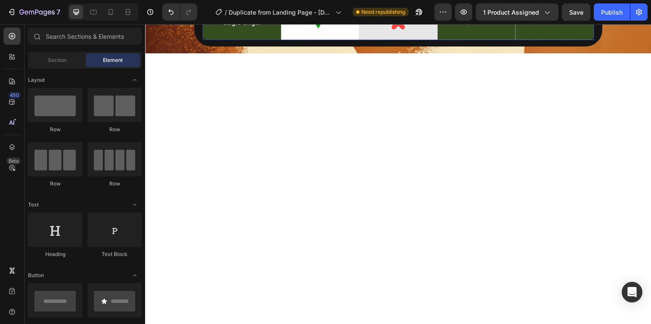
scroll to position [2448, 0]
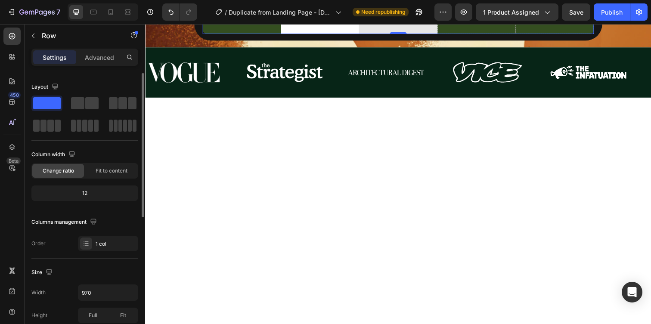
click at [116, 195] on div "12" at bounding box center [84, 193] width 103 height 12
click at [84, 192] on div "12" at bounding box center [84, 193] width 103 height 12
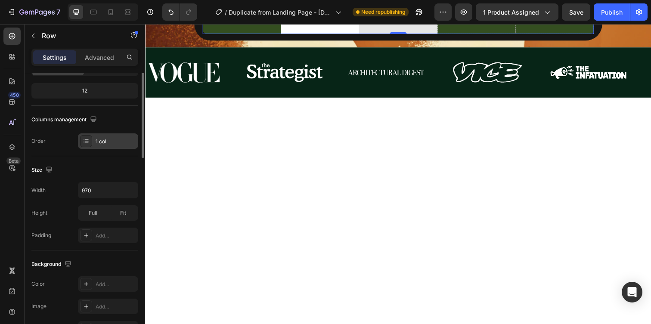
scroll to position [0, 0]
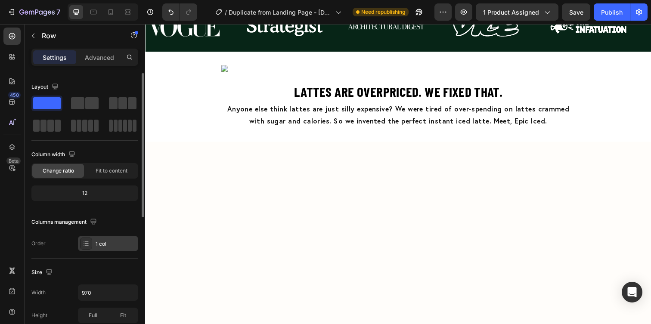
click at [96, 239] on div "1 col" at bounding box center [108, 244] width 60 height 16
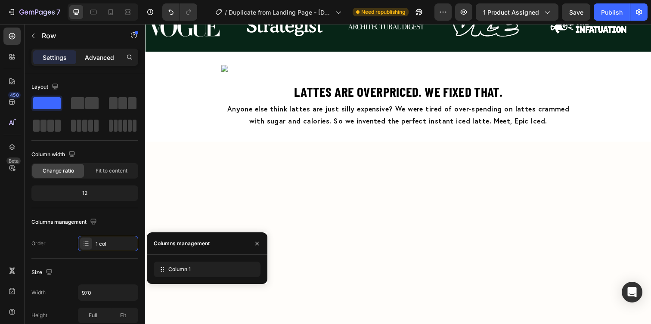
click at [90, 58] on p "Advanced" at bounding box center [99, 57] width 29 height 9
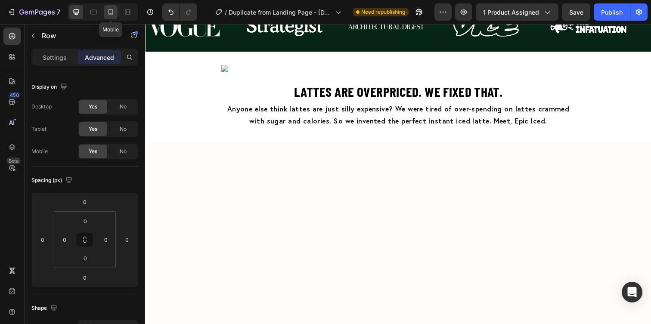
click at [110, 15] on icon at bounding box center [110, 12] width 9 height 9
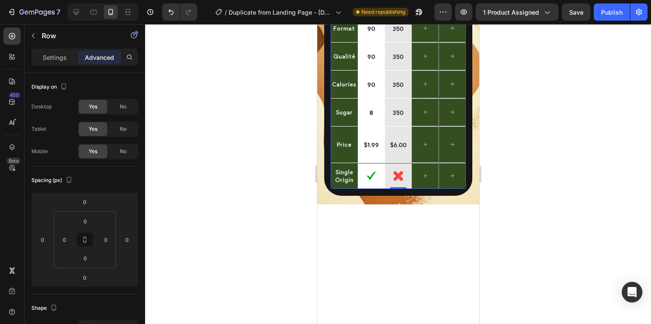
scroll to position [2335, 0]
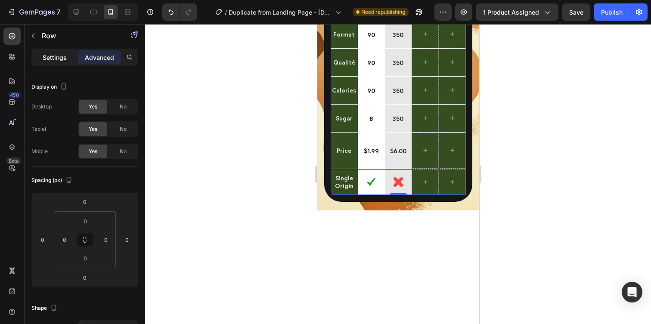
click at [52, 56] on p "Settings" at bounding box center [55, 57] width 24 height 9
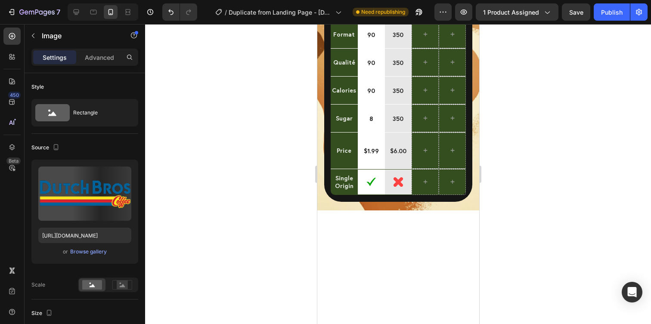
click at [366, 20] on img at bounding box center [397, 20] width 81 height 0
click at [358, 19] on div "Image" at bounding box center [362, 12] width 65 height 14
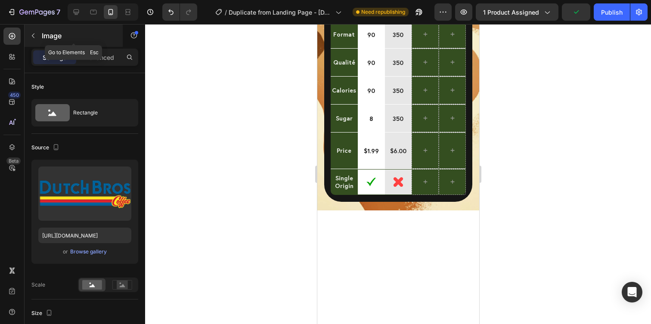
click at [36, 38] on icon "button" at bounding box center [33, 35] width 7 height 7
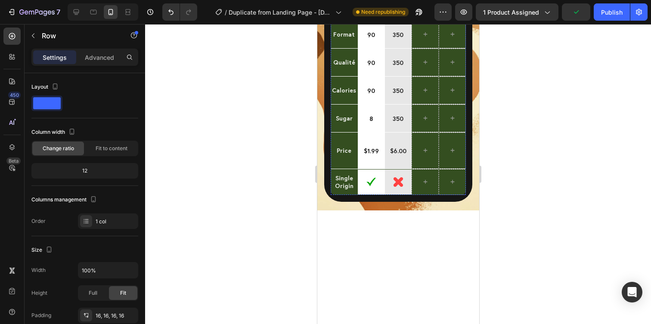
click at [344, 21] on div "Drop element here Image Row 0 Image Row" at bounding box center [397, 1] width 135 height 40
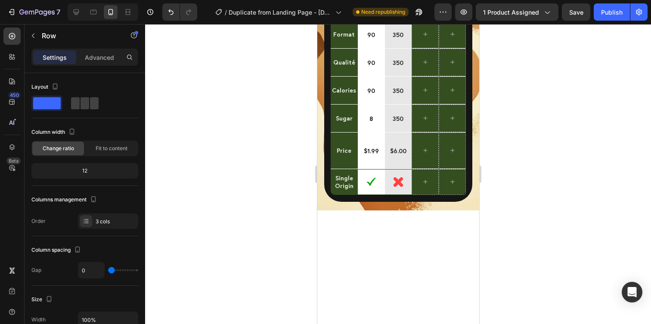
click at [90, 108] on span at bounding box center [94, 103] width 9 height 12
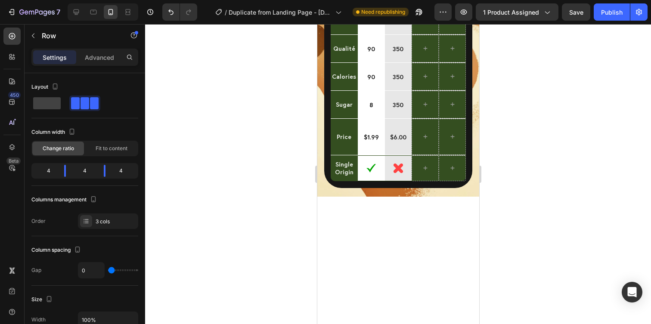
click at [576, 101] on div at bounding box center [398, 174] width 506 height 300
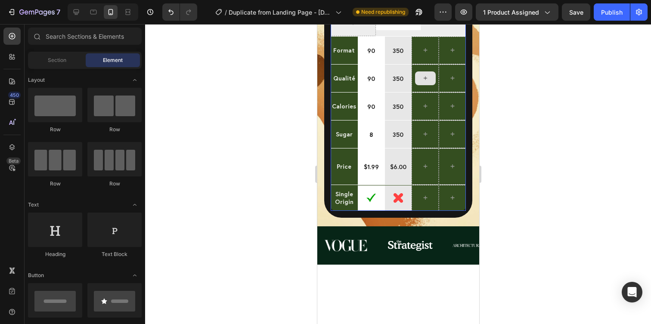
scroll to position [2300, 0]
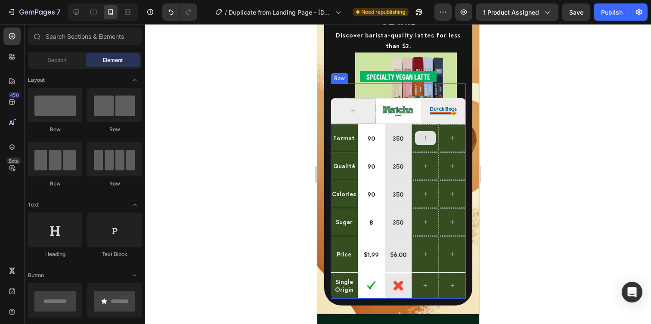
click at [423, 131] on div at bounding box center [425, 138] width 21 height 14
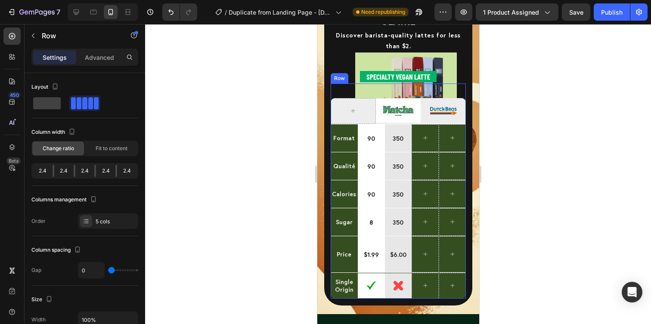
click at [350, 132] on div "Format Text Block" at bounding box center [343, 138] width 27 height 28
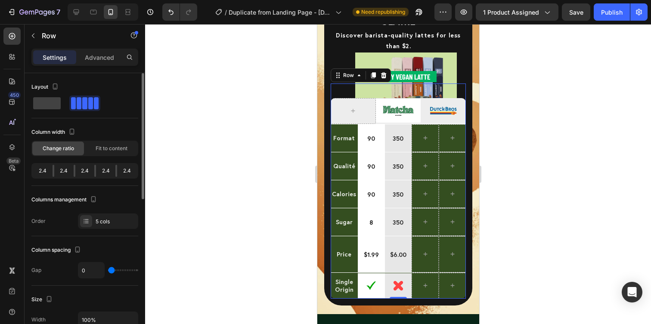
click at [128, 172] on div "2.4" at bounding box center [126, 171] width 19 height 12
click at [109, 222] on div "5 cols" at bounding box center [116, 222] width 40 height 8
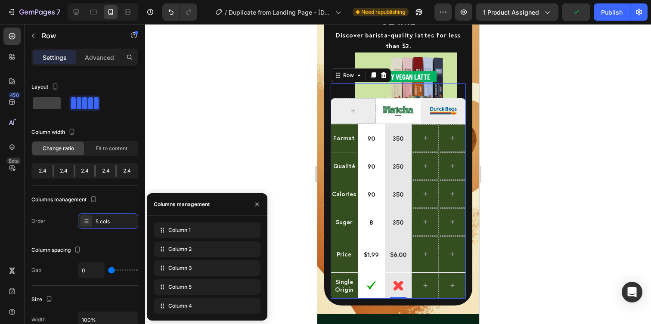
click at [145, 288] on div at bounding box center [398, 174] width 506 height 300
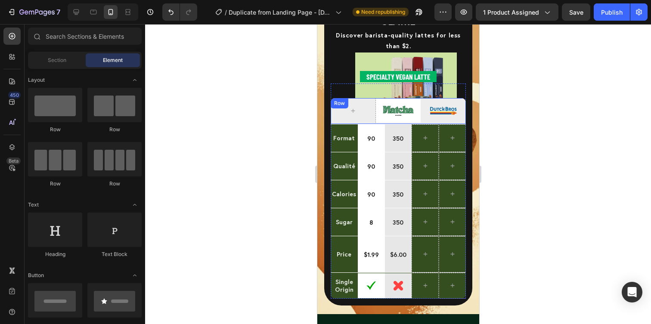
click at [335, 99] on div "Row" at bounding box center [339, 103] width 14 height 8
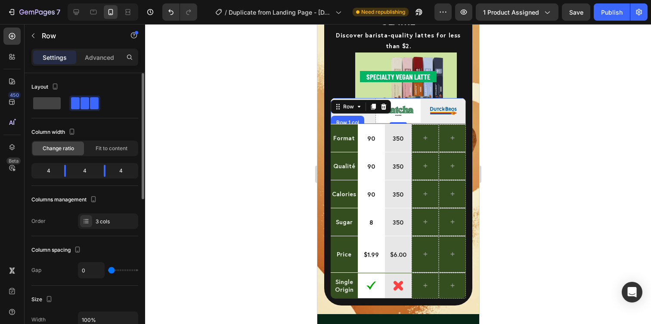
click at [81, 171] on div "4" at bounding box center [85, 171] width 24 height 12
click at [108, 225] on div "3 cols" at bounding box center [116, 222] width 40 height 8
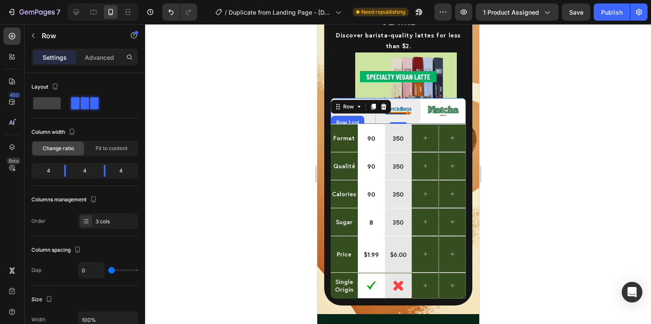
click at [244, 301] on div at bounding box center [398, 174] width 506 height 300
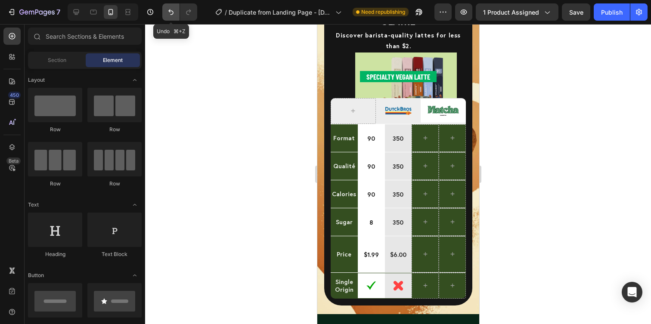
click at [169, 12] on icon "Undo/Redo" at bounding box center [171, 12] width 9 height 9
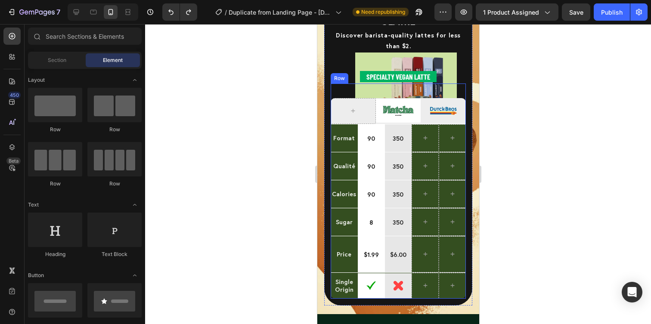
click at [335, 73] on div "Row" at bounding box center [339, 78] width 18 height 10
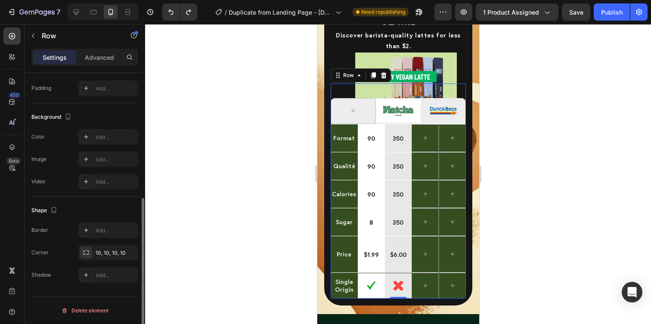
scroll to position [0, 0]
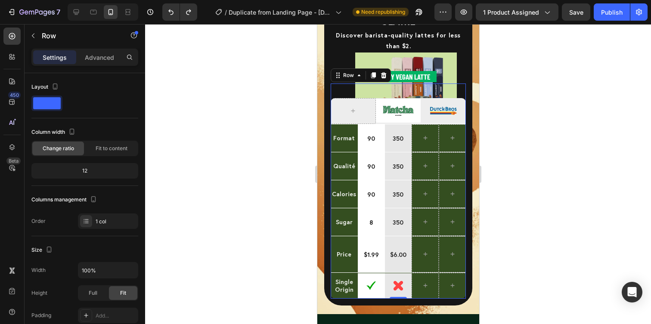
click at [358, 84] on div "Specialty Vegan Latte Text Block Image Row Image Row Format Text Block 90 Text …" at bounding box center [397, 191] width 135 height 215
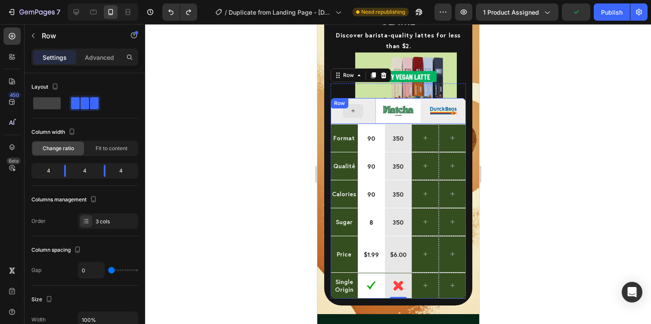
click at [358, 98] on div "Image Row Image Row" at bounding box center [397, 111] width 135 height 26
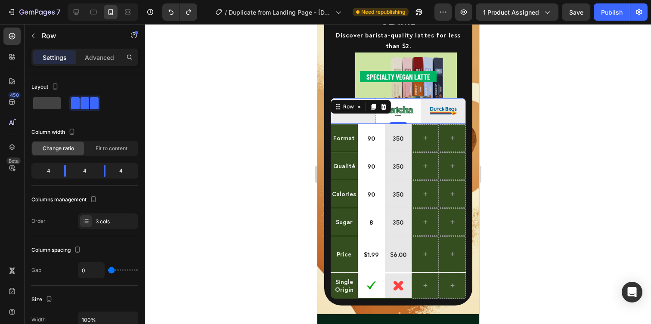
click at [96, 65] on div "Settings Advanced" at bounding box center [84, 57] width 107 height 17
click at [95, 61] on p "Advanced" at bounding box center [99, 57] width 29 height 9
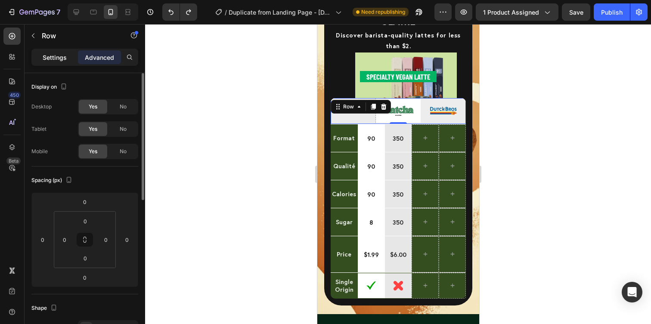
click at [60, 51] on div "Settings" at bounding box center [54, 57] width 43 height 14
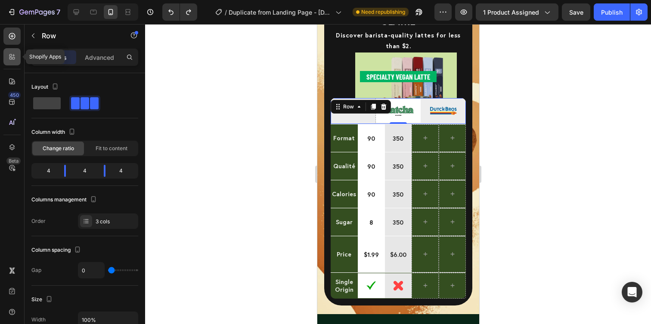
click at [13, 54] on icon at bounding box center [13, 55] width 3 height 3
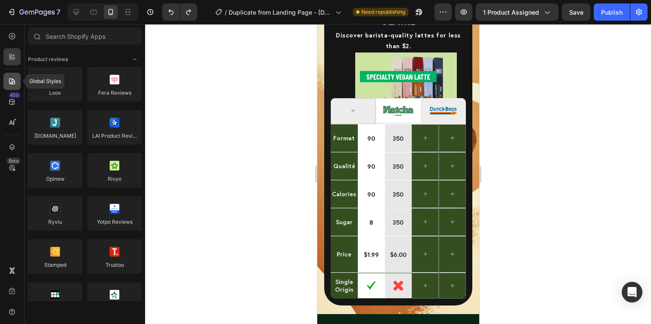
click at [12, 77] on icon at bounding box center [12, 81] width 9 height 9
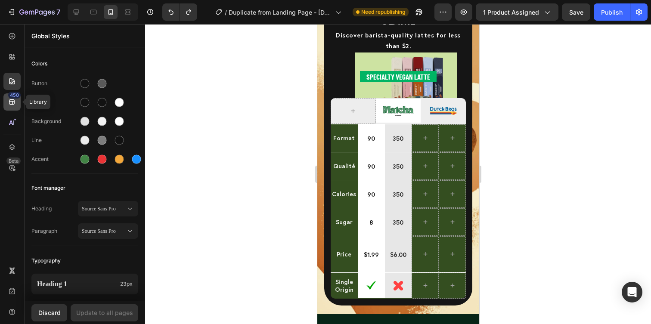
click at [15, 106] on div "450" at bounding box center [11, 101] width 17 height 17
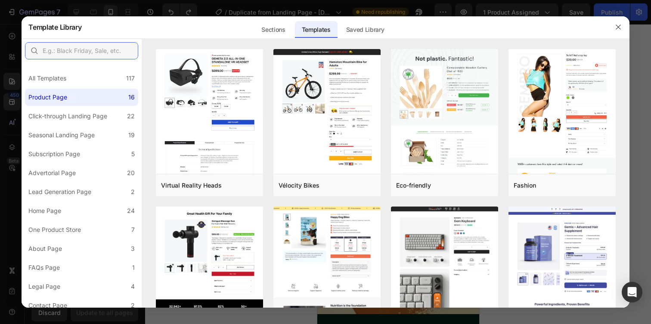
click at [102, 59] on input "text" at bounding box center [81, 50] width 113 height 17
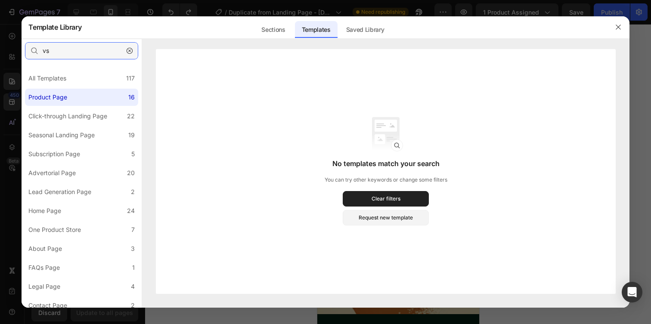
type input "v"
type input "t"
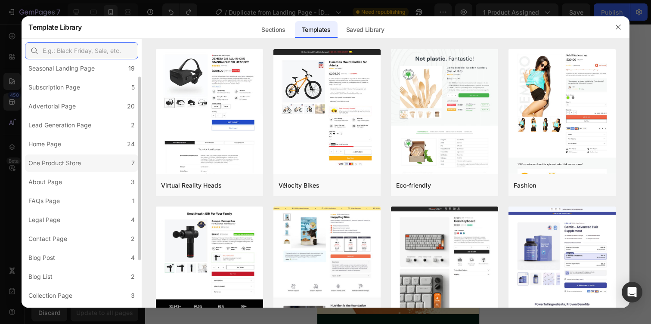
scroll to position [70, 0]
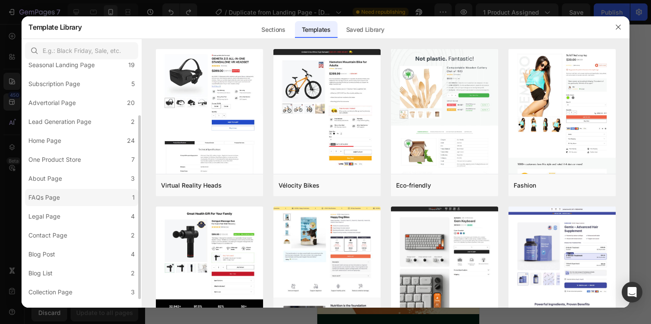
click at [83, 205] on label "FAQs Page 1" at bounding box center [81, 197] width 113 height 17
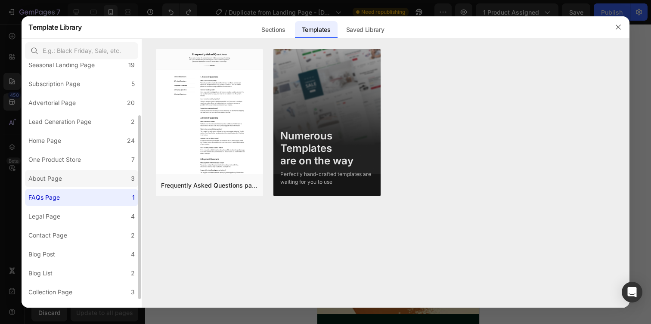
click at [87, 180] on label "About Page 3" at bounding box center [81, 178] width 113 height 17
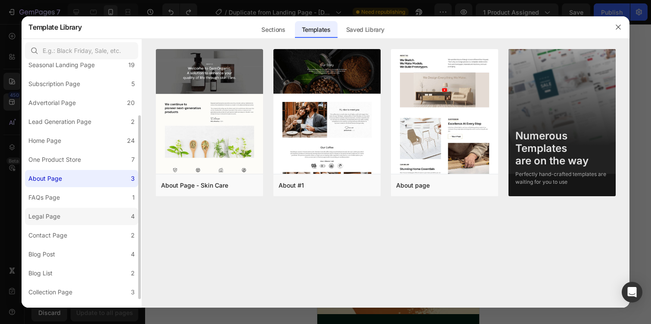
click at [82, 223] on label "Legal Page 4" at bounding box center [81, 216] width 113 height 17
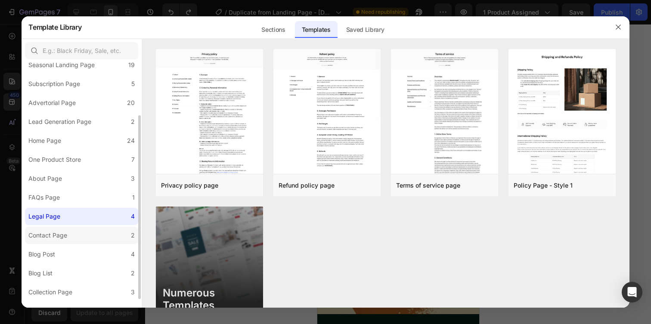
click at [82, 242] on label "Contact Page 2" at bounding box center [81, 235] width 113 height 17
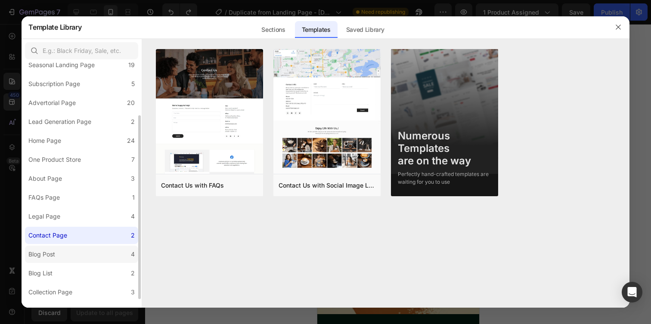
click at [78, 258] on label "Blog Post 4" at bounding box center [81, 254] width 113 height 17
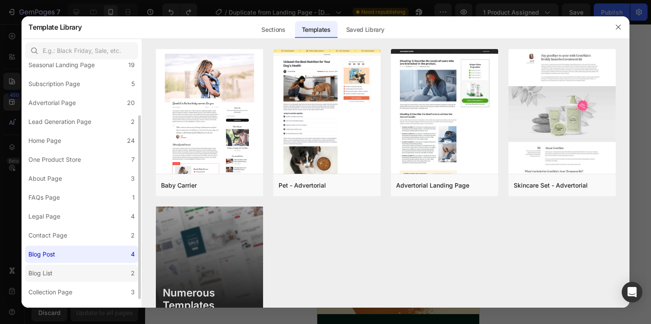
click at [77, 278] on label "Blog List 2" at bounding box center [81, 273] width 113 height 17
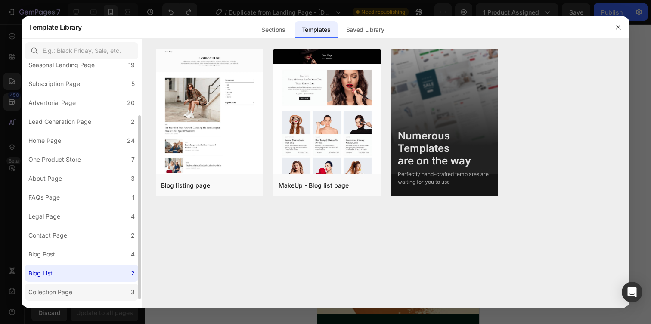
click at [72, 293] on div "Collection Page" at bounding box center [50, 292] width 44 height 10
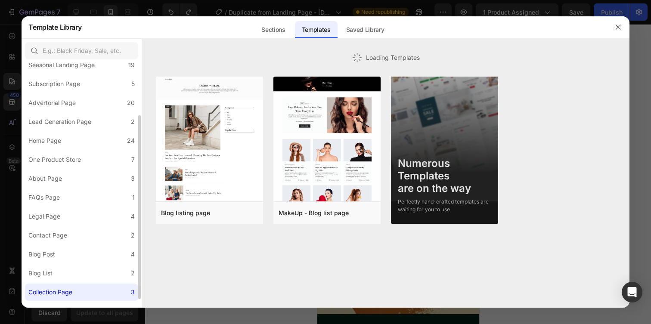
scroll to position [82, 0]
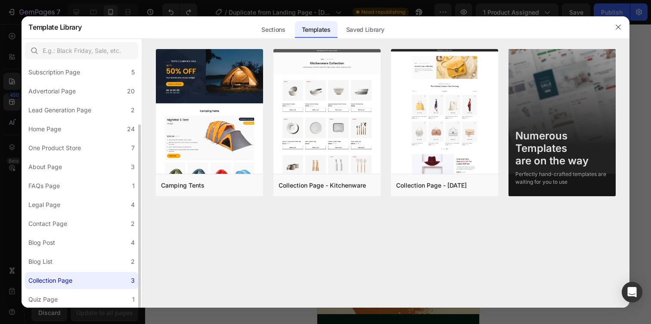
click at [72, 293] on label "Quiz Page 1" at bounding box center [81, 299] width 113 height 17
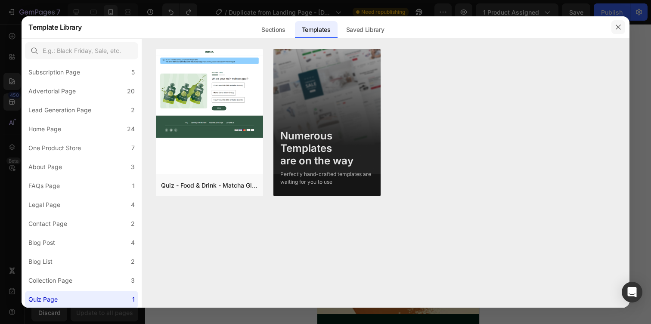
click at [619, 32] on button "button" at bounding box center [618, 27] width 14 height 14
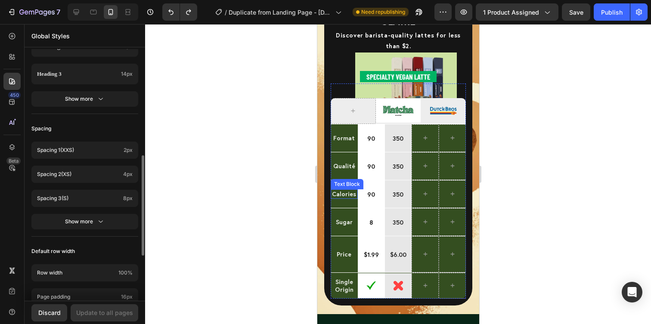
scroll to position [266, 0]
click at [92, 90] on div "Heading 1 23px Heading 2 18px Heading 3 14px Show more" at bounding box center [84, 58] width 107 height 110
click at [92, 96] on div "Show more" at bounding box center [85, 98] width 40 height 9
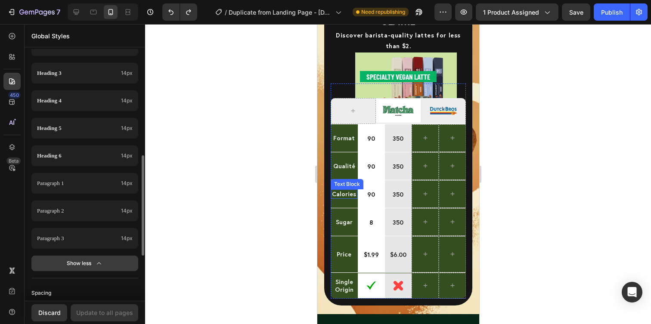
click at [90, 266] on div "Show less" at bounding box center [85, 263] width 37 height 9
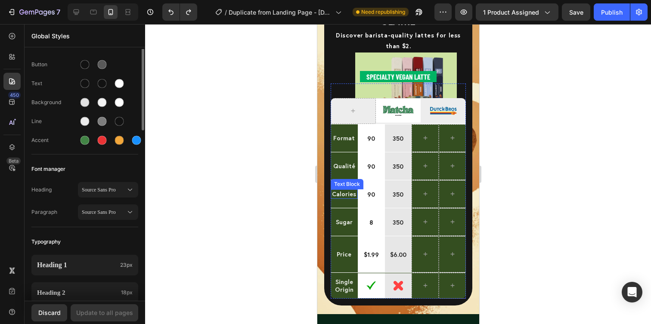
scroll to position [0, 0]
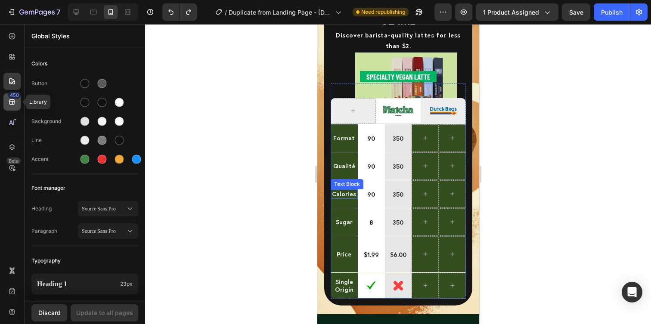
click at [11, 98] on div "450" at bounding box center [14, 95] width 12 height 7
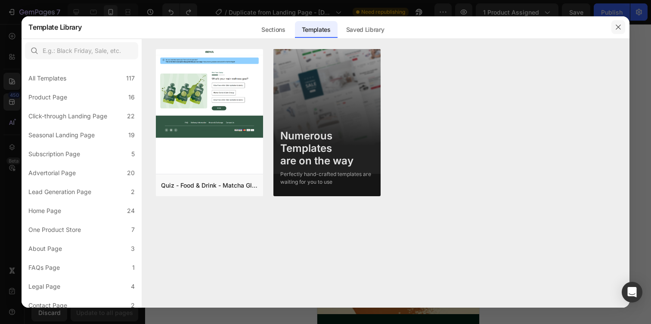
click at [615, 27] on icon "button" at bounding box center [618, 27] width 7 height 7
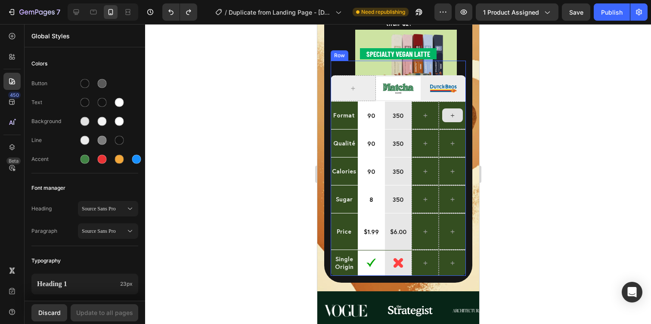
scroll to position [2247, 0]
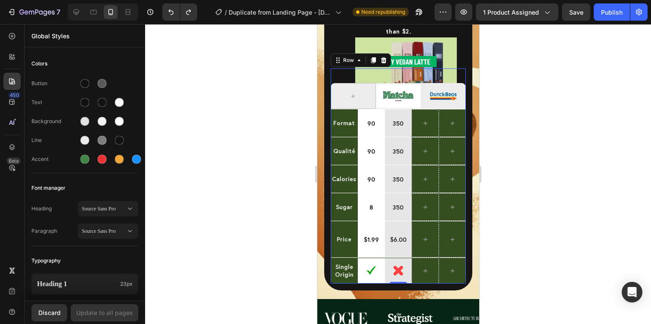
click at [437, 68] on div "Specialty Vegan Latte Text Block Image Row Image Row Format Text Block 90 Text …" at bounding box center [397, 175] width 135 height 215
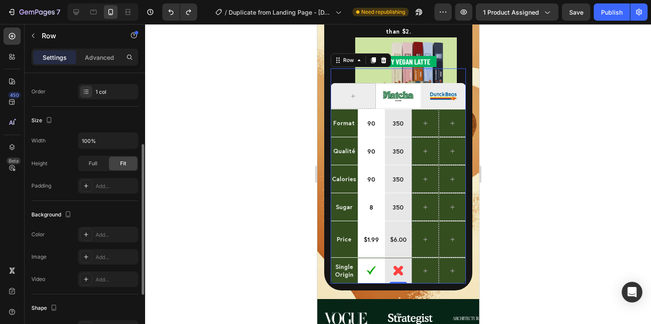
scroll to position [227, 0]
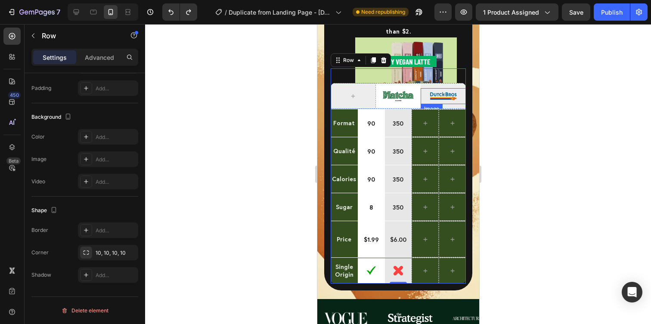
click at [453, 88] on img at bounding box center [442, 96] width 27 height 16
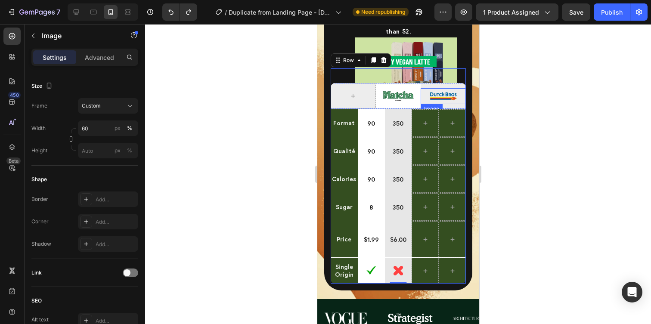
scroll to position [0, 0]
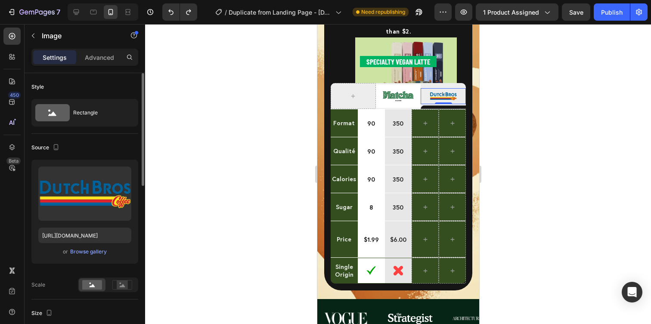
click at [547, 148] on div at bounding box center [398, 174] width 506 height 300
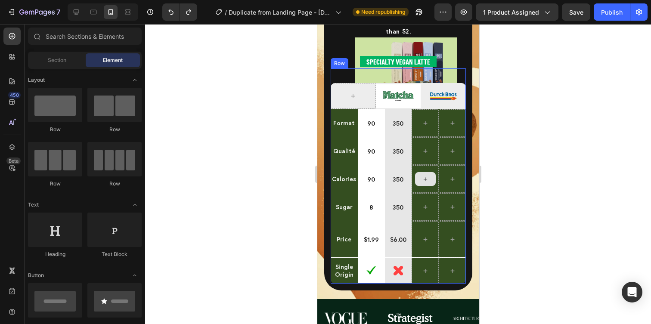
click at [416, 172] on div at bounding box center [425, 179] width 21 height 14
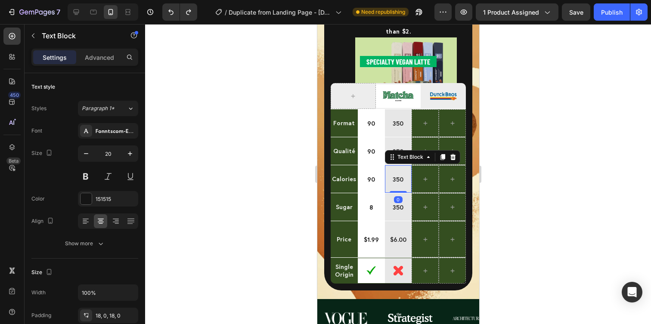
click at [410, 165] on div "350" at bounding box center [398, 179] width 27 height 28
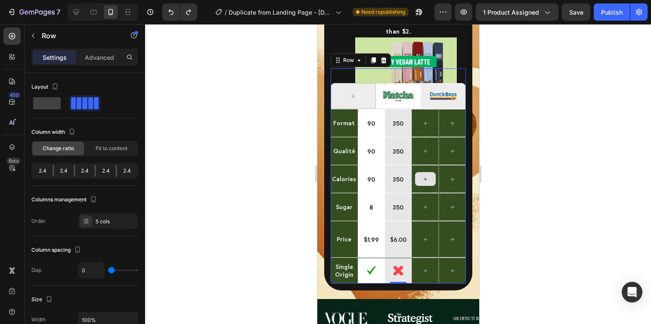
click at [433, 165] on div at bounding box center [424, 179] width 27 height 28
click at [434, 165] on div at bounding box center [424, 179] width 27 height 28
click at [429, 165] on div at bounding box center [424, 179] width 27 height 28
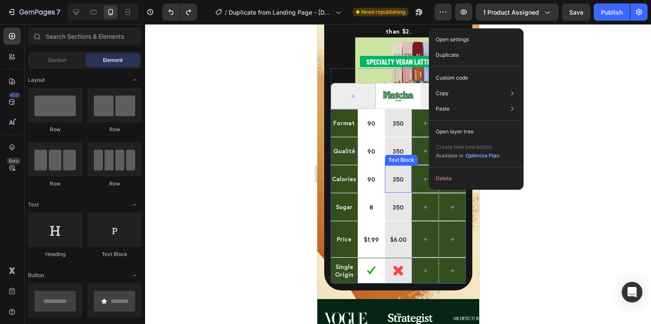
click at [407, 176] on div "350" at bounding box center [398, 179] width 27 height 28
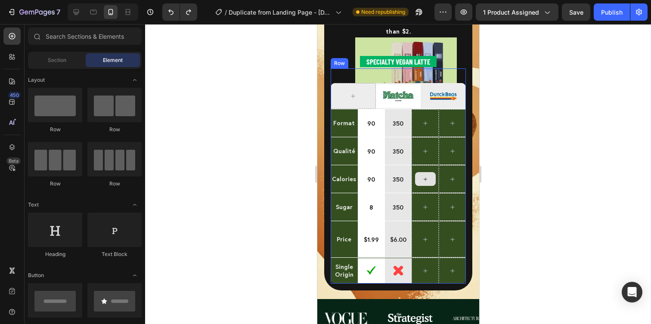
click at [425, 173] on div at bounding box center [425, 179] width 21 height 14
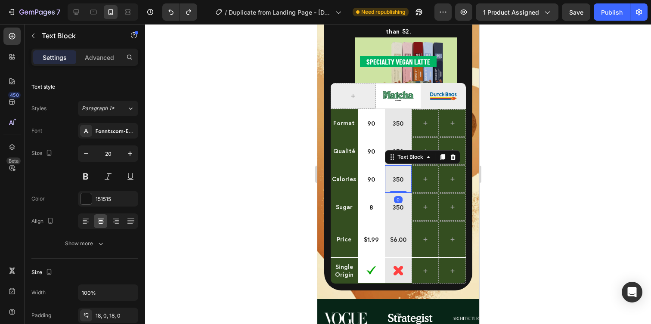
click at [401, 173] on p "350" at bounding box center [397, 179] width 25 height 12
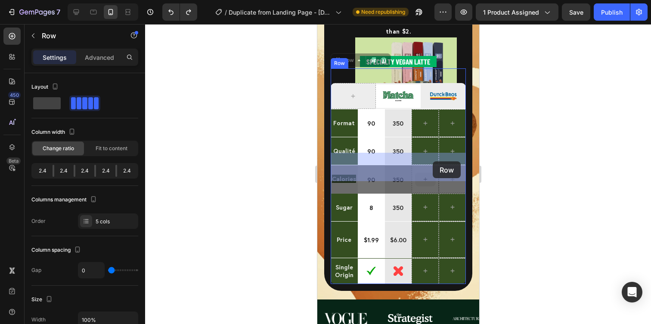
drag, startPoint x: 412, startPoint y: 161, endPoint x: 419, endPoint y: 161, distance: 7.3
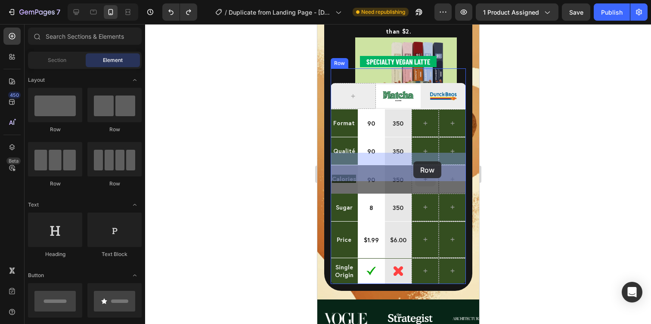
drag, startPoint x: 419, startPoint y: 161, endPoint x: 410, endPoint y: 161, distance: 9.0
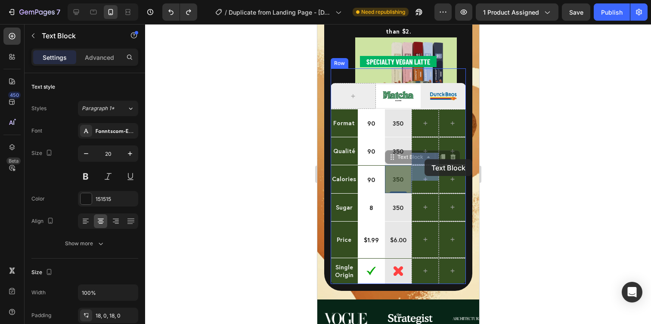
drag, startPoint x: 410, startPoint y: 161, endPoint x: 424, endPoint y: 159, distance: 14.4
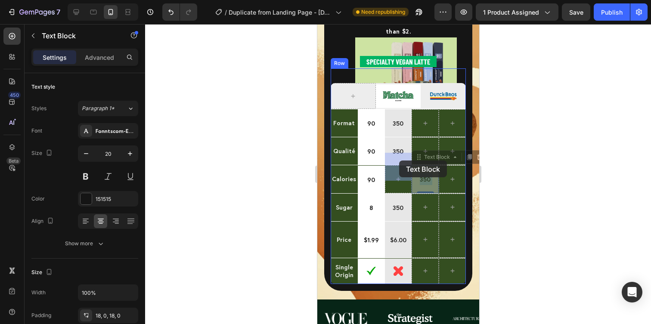
drag, startPoint x: 424, startPoint y: 159, endPoint x: 404, endPoint y: 159, distance: 20.2
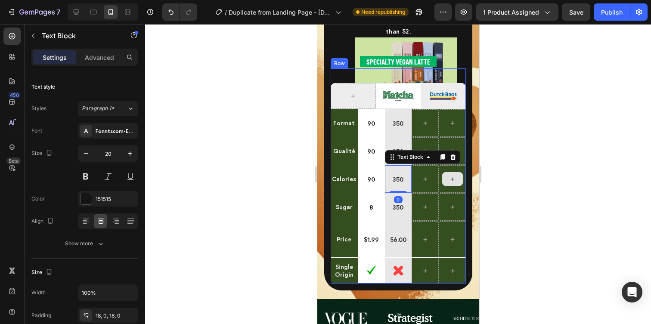
click at [454, 176] on icon at bounding box center [452, 179] width 7 height 7
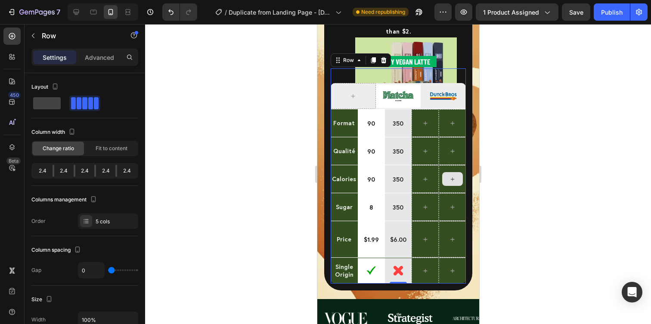
click at [454, 165] on div at bounding box center [451, 179] width 27 height 28
click at [124, 172] on div "2.4" at bounding box center [126, 171] width 19 height 12
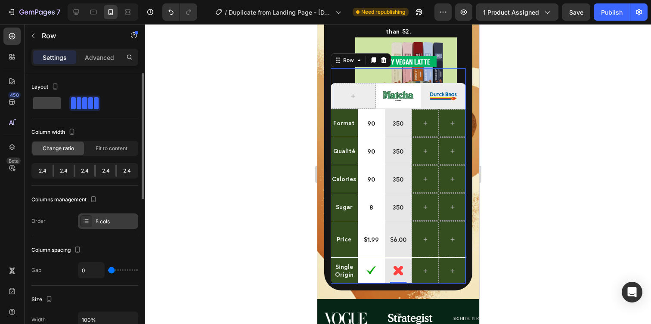
click at [112, 226] on div "5 cols" at bounding box center [108, 222] width 60 height 16
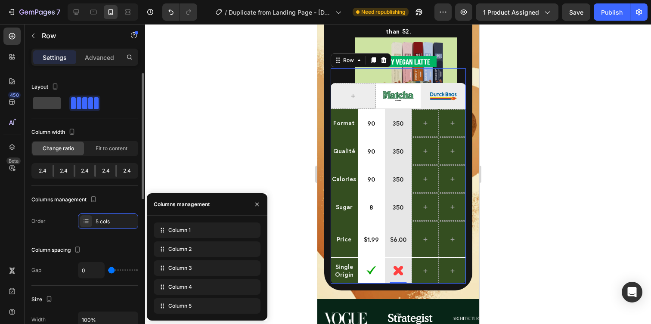
click at [124, 239] on div "Column spacing Gap 0" at bounding box center [84, 261] width 107 height 50
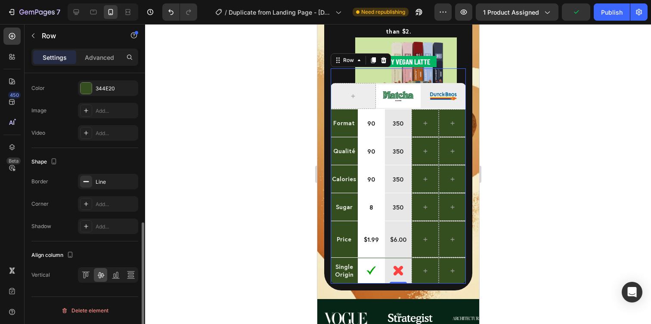
scroll to position [325, 0]
click at [86, 307] on div "Delete element" at bounding box center [84, 312] width 47 height 10
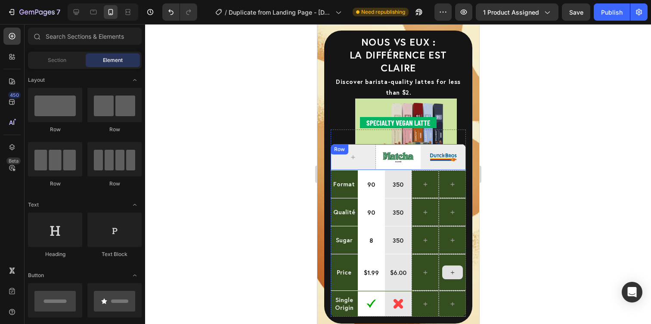
scroll to position [2201, 0]
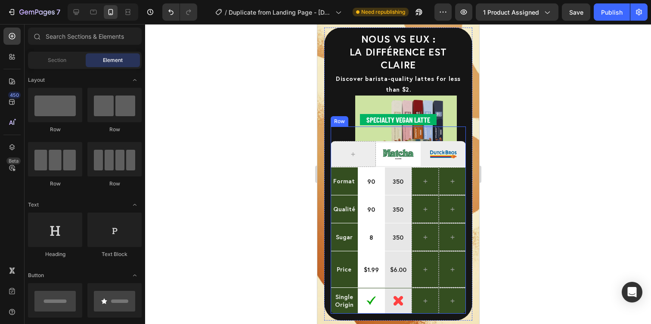
click at [363, 127] on div "Specialty Vegan Latte Text Block Image Row Image Row Format Text Block 90 Text …" at bounding box center [397, 220] width 135 height 187
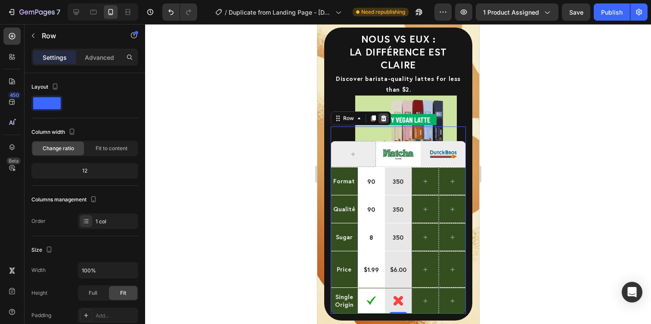
click at [386, 113] on div at bounding box center [383, 118] width 10 height 10
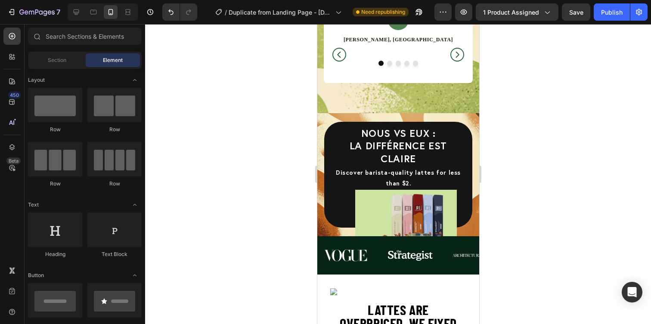
scroll to position [2079, 0]
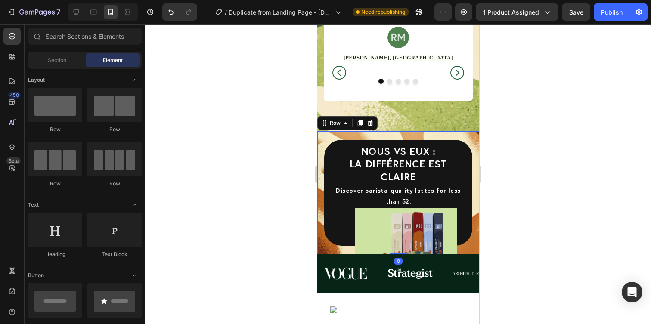
click at [405, 145] on div "NOUS vs EUX : la différence est [PERSON_NAME] Discover barista-quality lattes f…" at bounding box center [398, 192] width 162 height 123
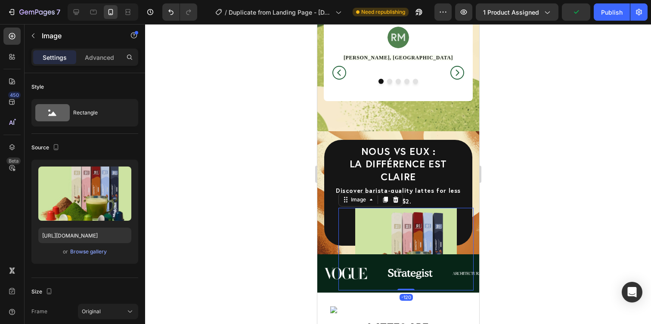
click at [413, 208] on img at bounding box center [406, 249] width 102 height 83
click at [396, 197] on icon at bounding box center [396, 200] width 6 height 6
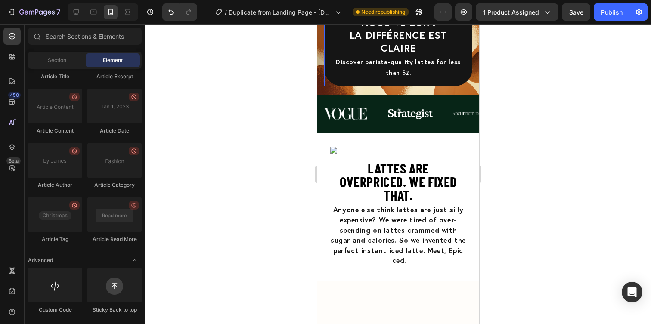
scroll to position [2142, 0]
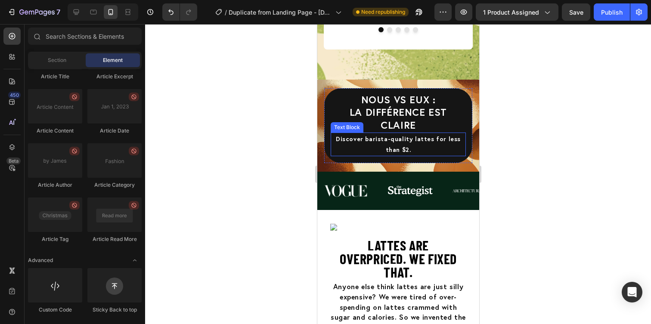
click at [369, 133] on p "Discover barista-quality lattes for less than $2." at bounding box center [397, 144] width 133 height 22
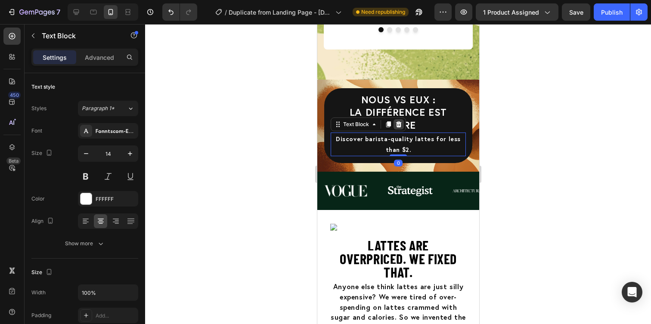
click at [400, 121] on icon at bounding box center [399, 124] width 6 height 6
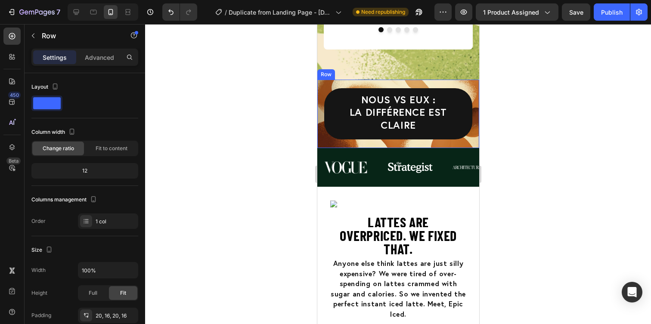
click at [442, 132] on div "NOUS vs EUX : la différence est claire Heading Row Row Row" at bounding box center [398, 114] width 162 height 69
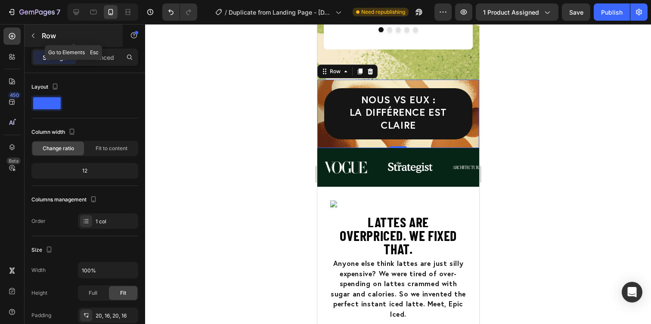
click at [38, 36] on button "button" at bounding box center [33, 36] width 14 height 14
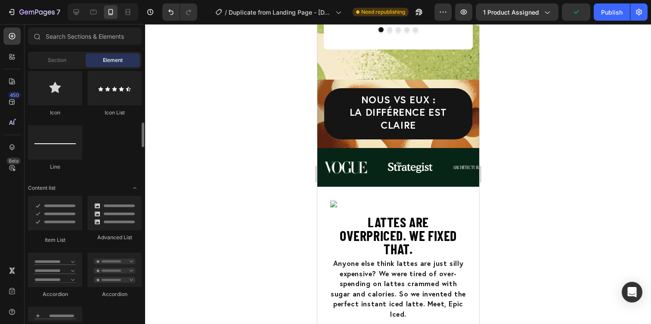
scroll to position [569, 0]
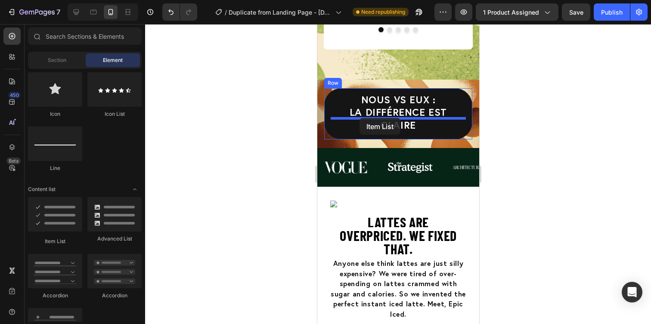
drag, startPoint x: 375, startPoint y: 251, endPoint x: 359, endPoint y: 118, distance: 133.6
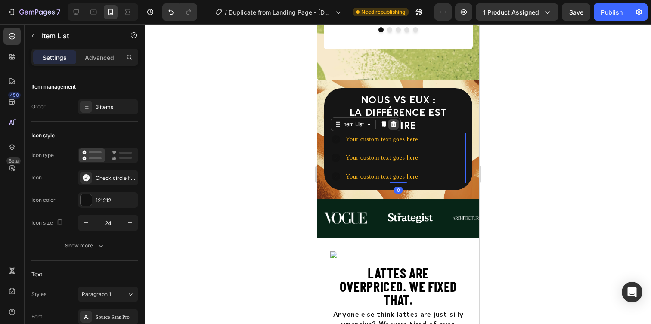
click at [394, 121] on icon at bounding box center [394, 124] width 6 height 6
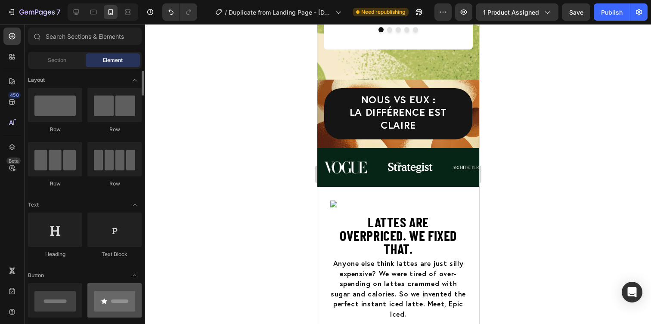
scroll to position [2, 0]
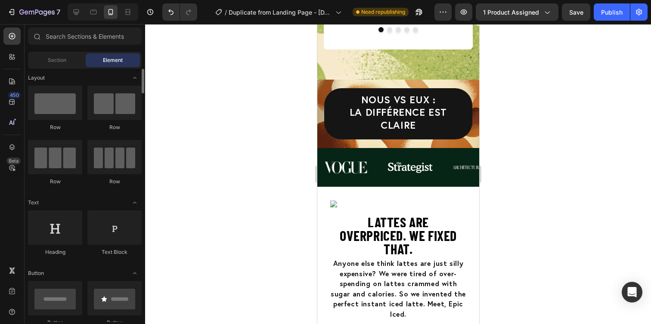
click at [68, 68] on div "Section Element" at bounding box center [85, 60] width 114 height 17
click at [63, 64] on div "Section" at bounding box center [57, 60] width 54 height 14
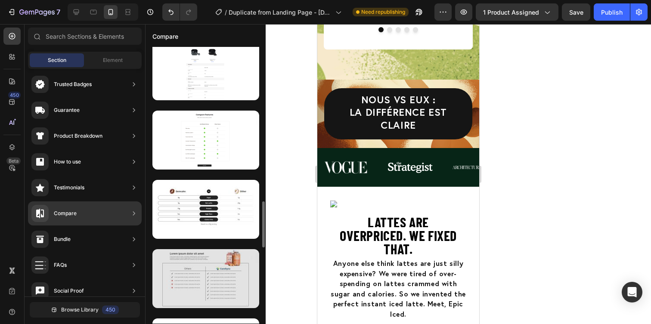
scroll to position [912, 0]
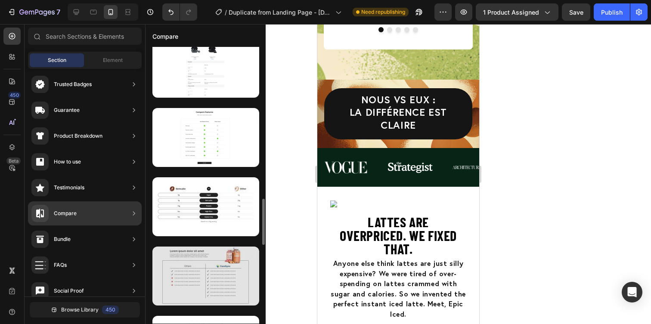
click at [210, 259] on div at bounding box center [205, 276] width 107 height 59
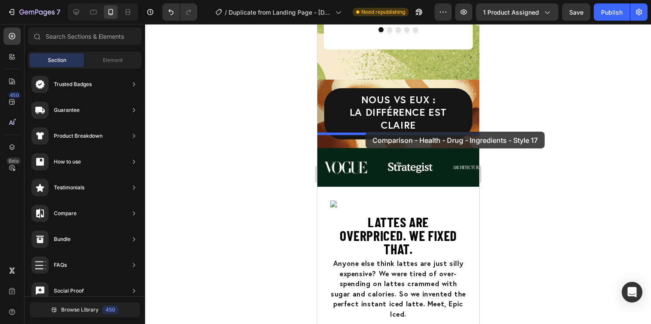
drag, startPoint x: 527, startPoint y: 283, endPoint x: 365, endPoint y: 132, distance: 221.8
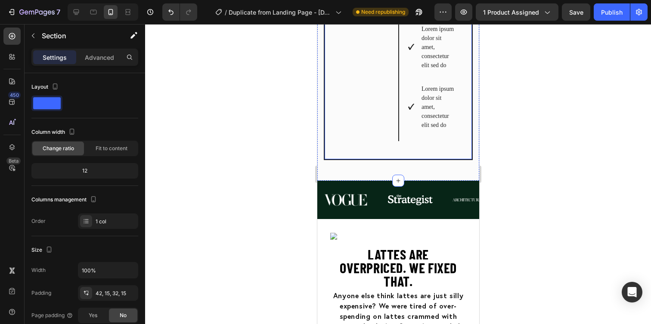
scroll to position [2833, 0]
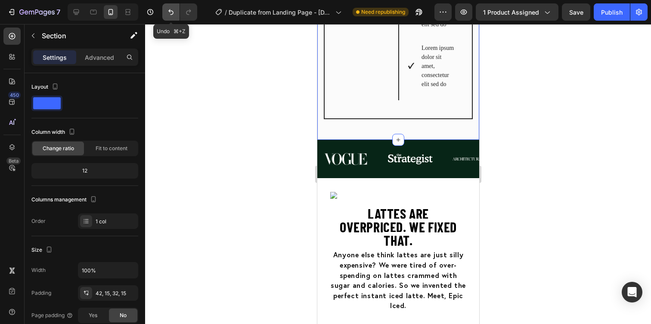
click at [174, 13] on icon "Undo/Redo" at bounding box center [171, 12] width 9 height 9
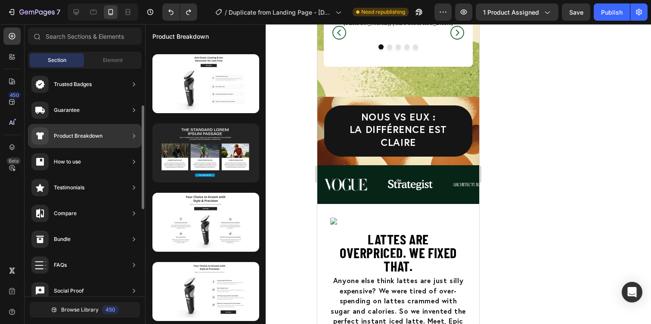
scroll to position [65, 0]
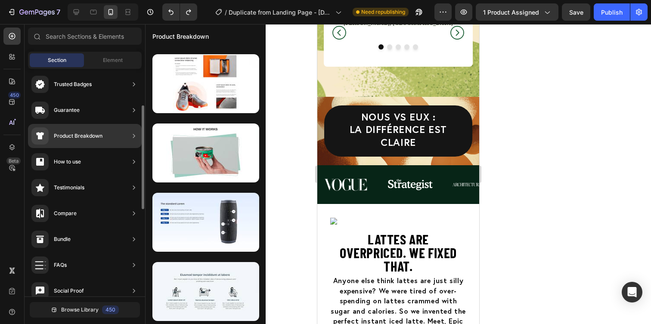
click at [101, 227] on div "Compare" at bounding box center [85, 239] width 114 height 24
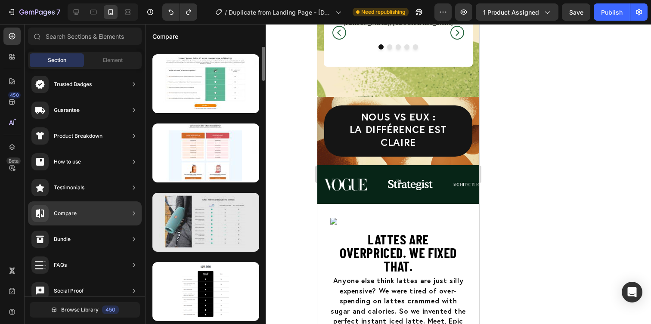
scroll to position [0, 0]
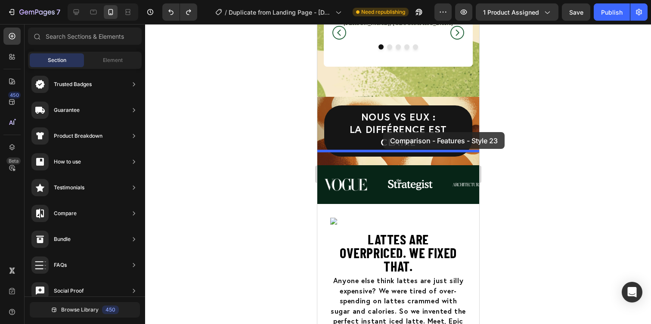
drag, startPoint x: 526, startPoint y: 187, endPoint x: 383, endPoint y: 132, distance: 153.2
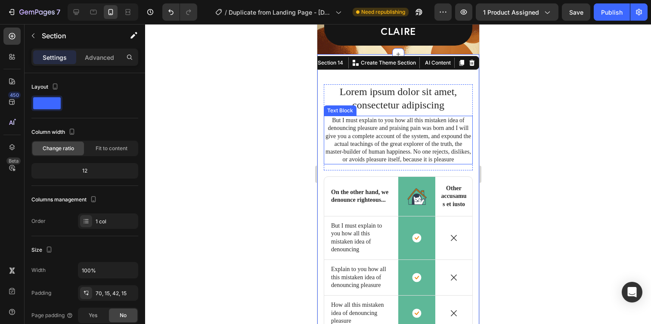
scroll to position [2227, 0]
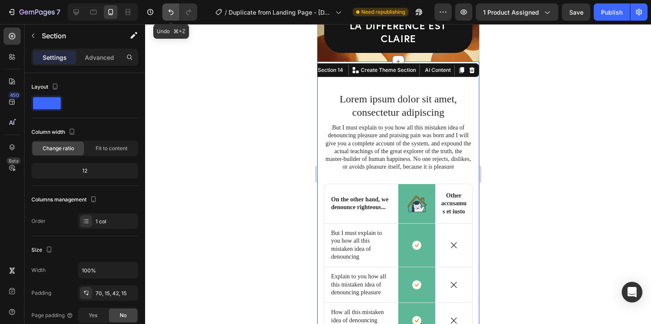
click at [174, 19] on button "Undo/Redo" at bounding box center [170, 11] width 17 height 17
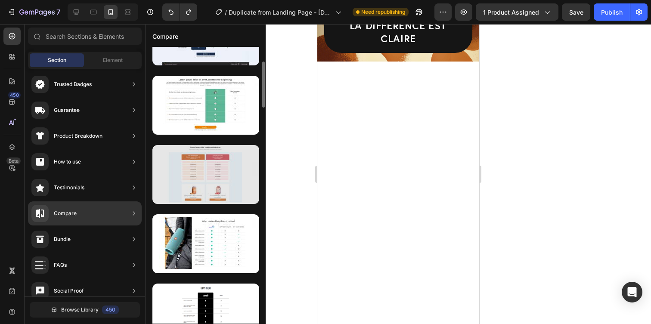
scroll to position [50, 0]
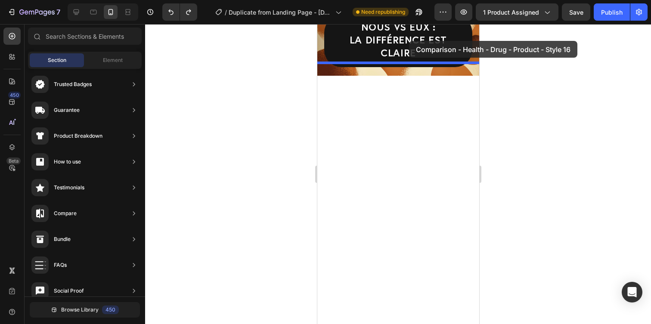
drag, startPoint x: 531, startPoint y: 203, endPoint x: 408, endPoint y: 41, distance: 203.8
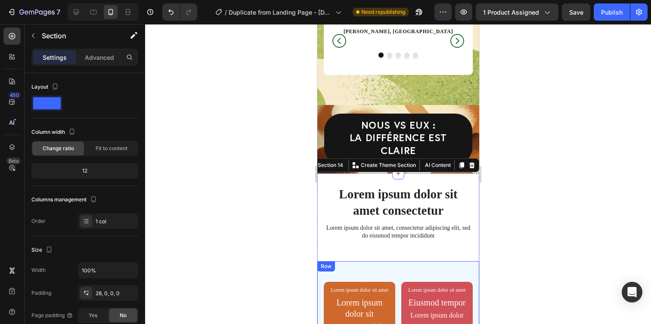
scroll to position [2094, 0]
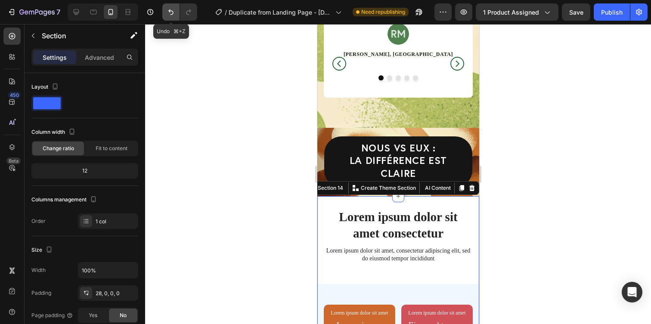
click at [171, 9] on icon "Undo/Redo" at bounding box center [171, 12] width 9 height 9
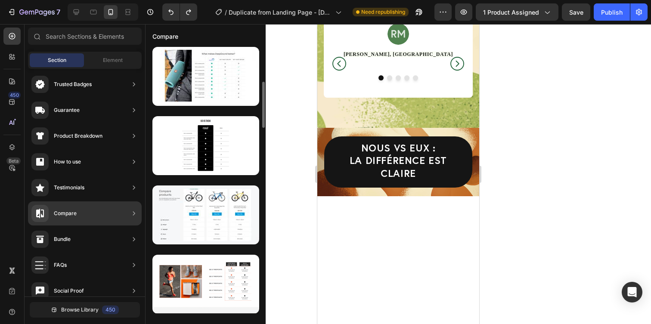
scroll to position [211, 0]
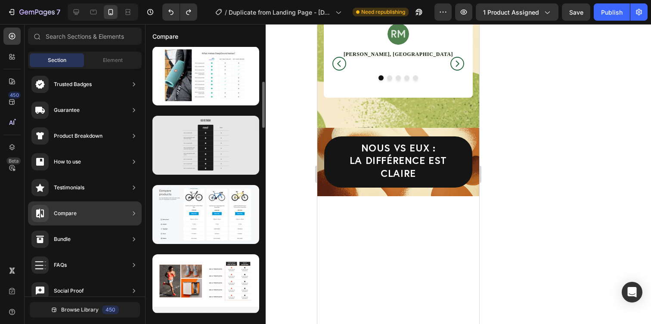
click at [214, 166] on div at bounding box center [205, 145] width 107 height 59
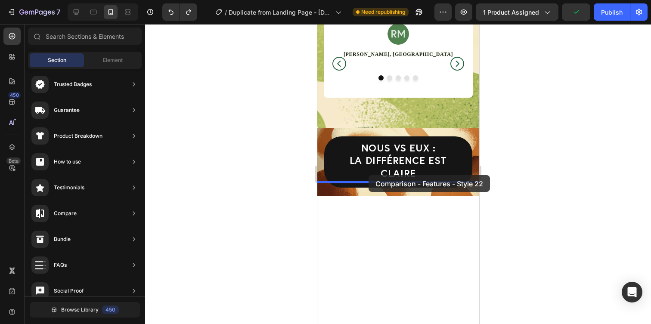
drag, startPoint x: 531, startPoint y: 190, endPoint x: 368, endPoint y: 175, distance: 163.9
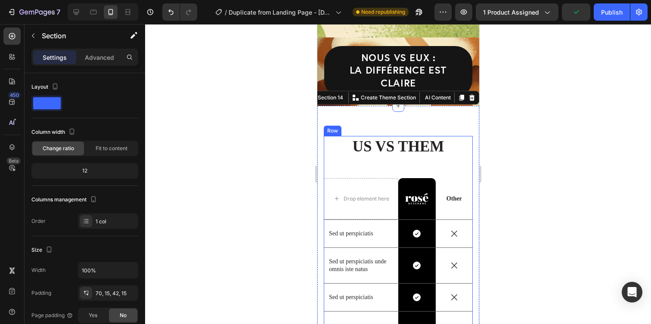
scroll to position [2189, 0]
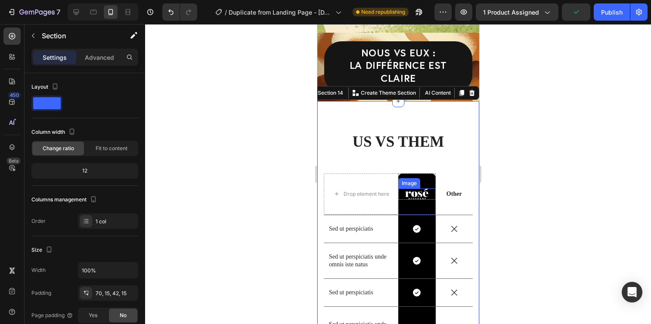
click at [424, 189] on img at bounding box center [416, 194] width 23 height 11
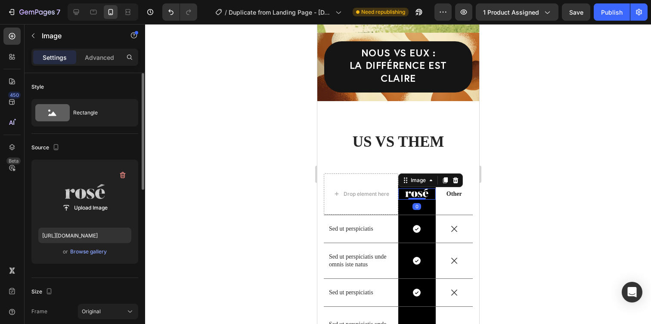
click at [91, 196] on label at bounding box center [84, 194] width 93 height 54
click at [91, 201] on input "file" at bounding box center [84, 208] width 59 height 15
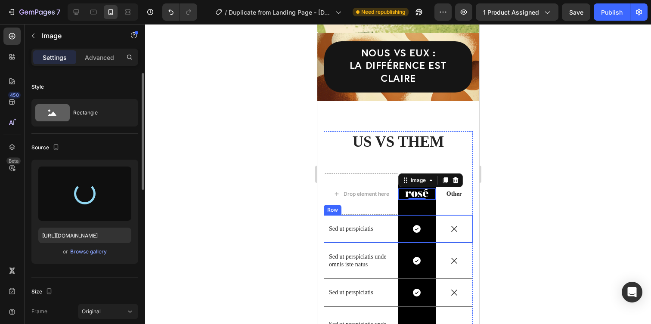
type input "[URL][DOMAIN_NAME]"
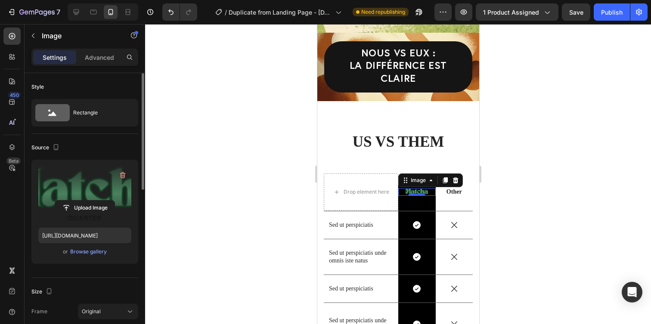
click at [550, 175] on div at bounding box center [398, 174] width 506 height 300
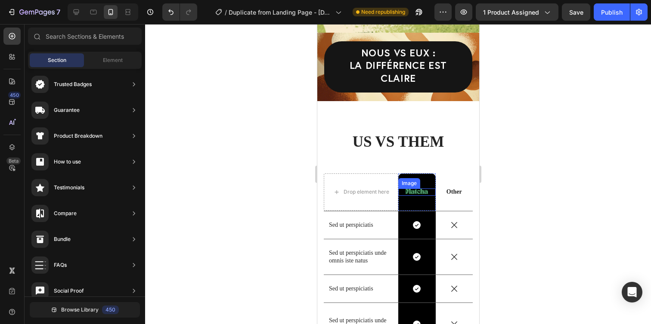
click at [422, 189] on img at bounding box center [416, 192] width 23 height 7
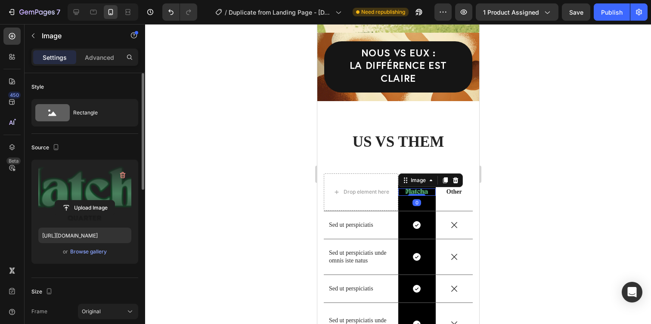
click at [97, 199] on label at bounding box center [84, 194] width 93 height 54
click at [97, 201] on input "file" at bounding box center [84, 208] width 59 height 15
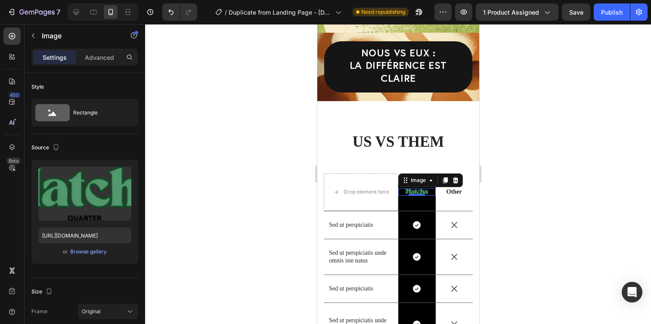
click at [525, 220] on div at bounding box center [398, 174] width 506 height 300
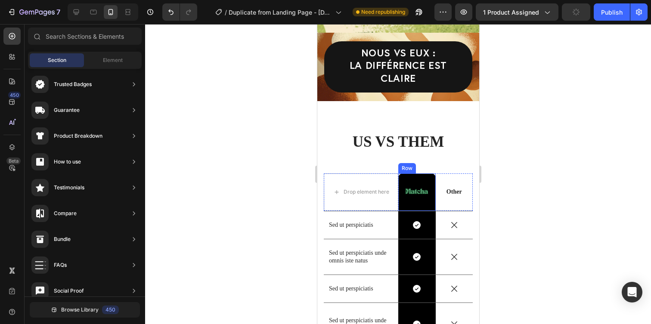
click at [420, 174] on div "Image Row" at bounding box center [416, 192] width 37 height 37
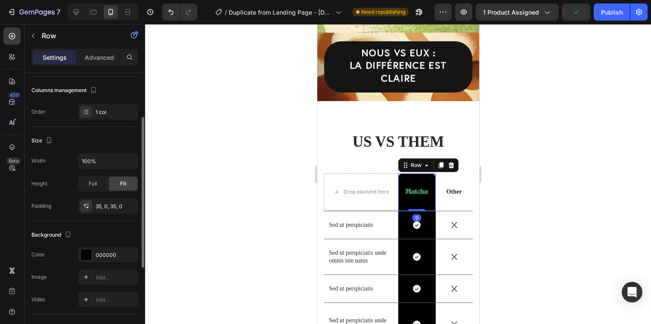
scroll to position [214, 0]
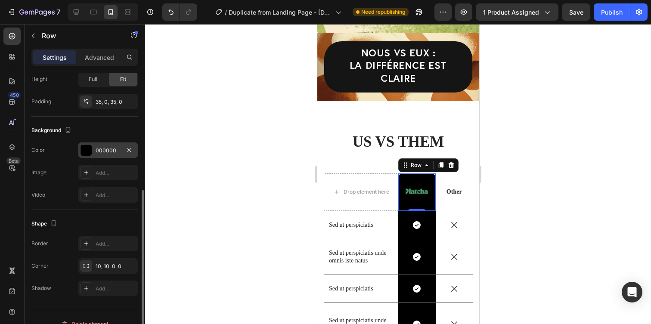
click at [90, 148] on div at bounding box center [86, 150] width 11 height 11
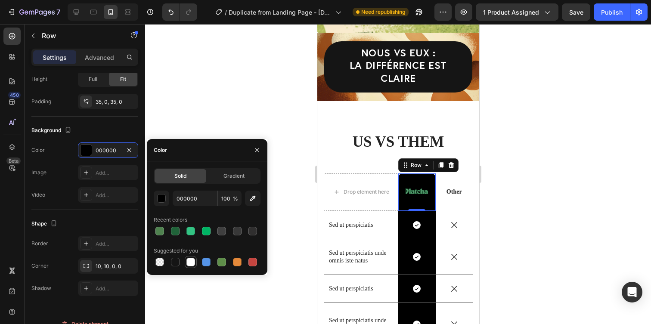
click at [195, 258] on div at bounding box center [191, 262] width 10 height 10
type input "FFFFFF"
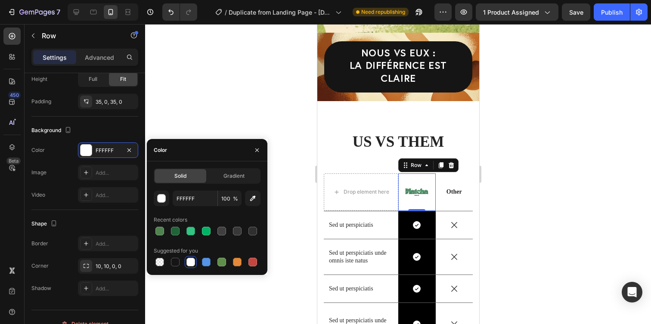
click at [529, 182] on div at bounding box center [398, 174] width 506 height 300
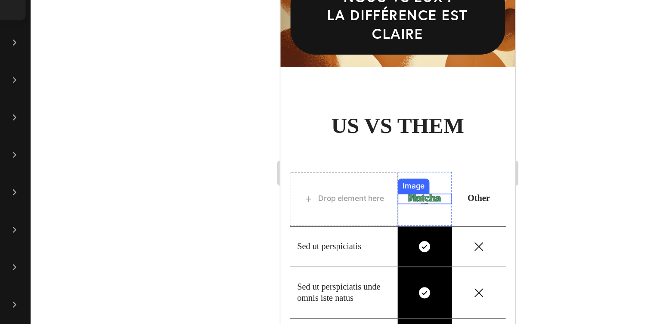
click at [390, 120] on img at bounding box center [379, 123] width 23 height 7
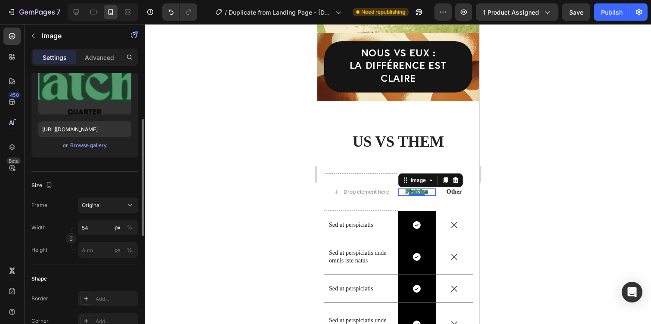
scroll to position [107, 0]
click at [103, 229] on input "54" at bounding box center [108, 227] width 60 height 16
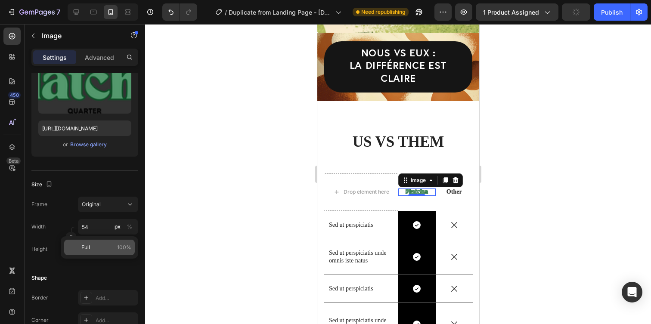
click at [115, 243] on div "Full 100%" at bounding box center [99, 248] width 71 height 16
type input "100"
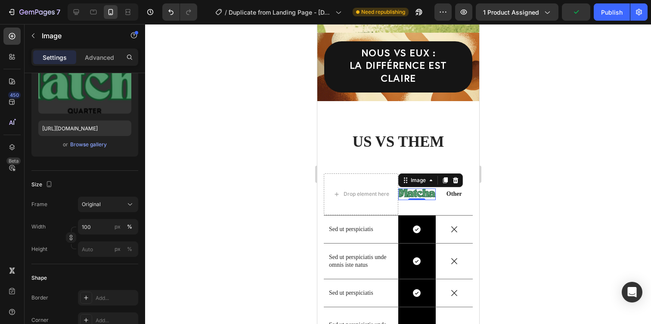
click at [529, 178] on div at bounding box center [398, 174] width 506 height 300
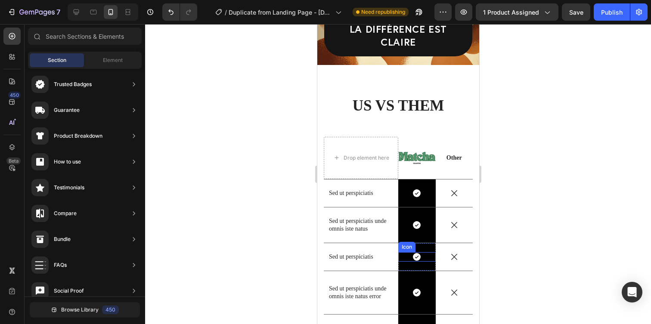
scroll to position [2225, 0]
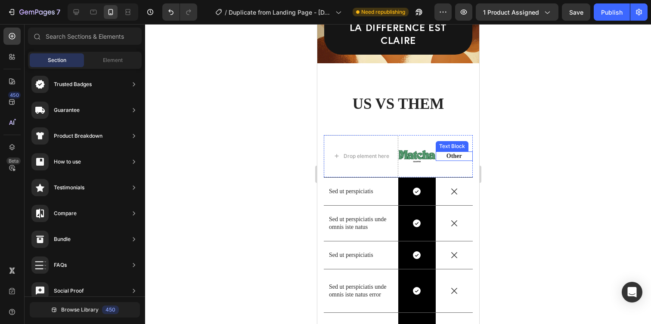
click at [452, 152] on p "Other" at bounding box center [454, 156] width 36 height 8
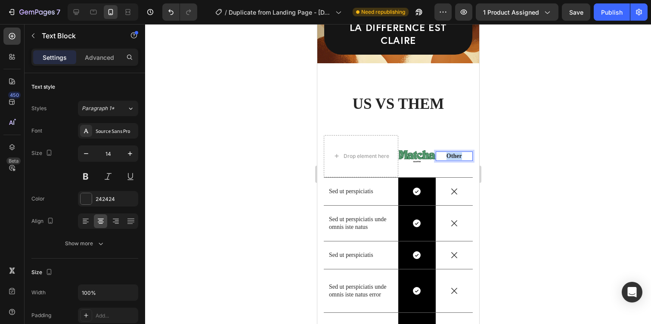
click at [452, 152] on p "Other" at bounding box center [454, 156] width 36 height 8
click at [541, 137] on div at bounding box center [398, 174] width 506 height 300
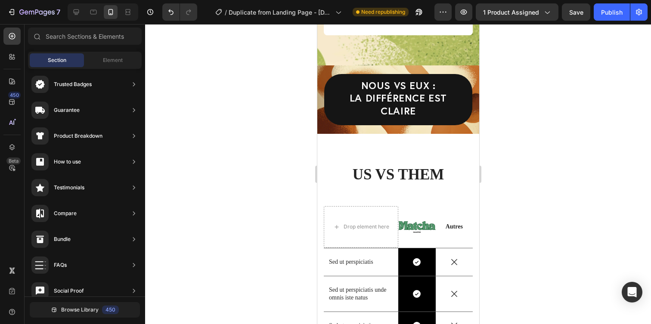
scroll to position [2164, 0]
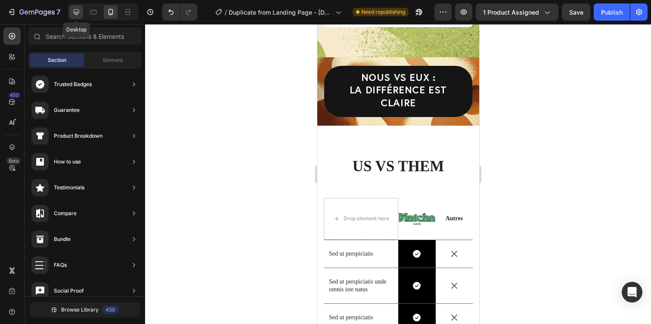
click at [73, 12] on icon at bounding box center [76, 12] width 9 height 9
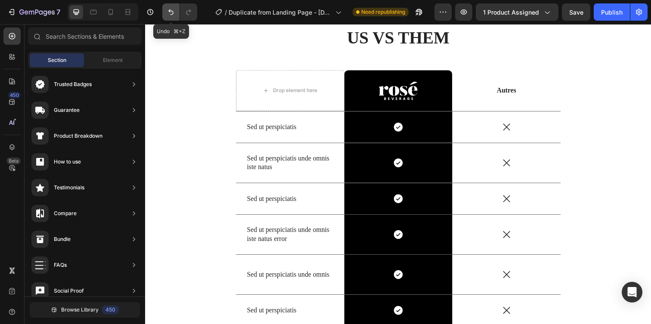
click at [169, 20] on button "Undo/Redo" at bounding box center [170, 11] width 17 height 17
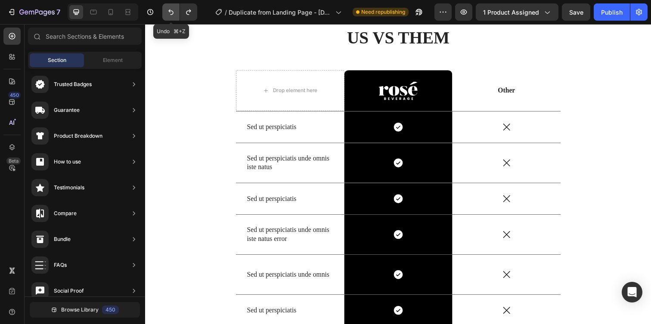
click at [169, 20] on button "Undo/Redo" at bounding box center [170, 11] width 17 height 17
click at [113, 16] on div at bounding box center [111, 12] width 14 height 14
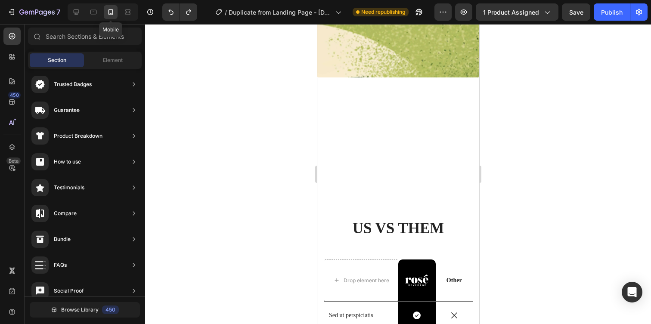
scroll to position [2292, 0]
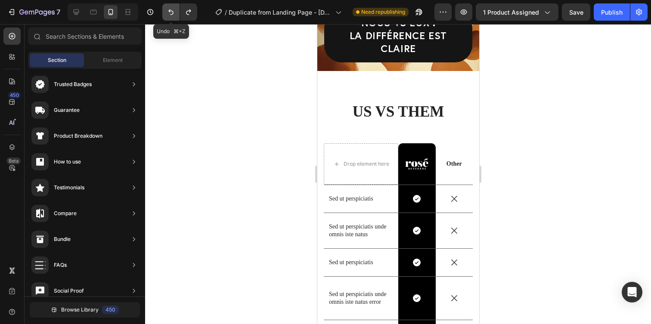
click at [175, 12] on icon "Undo/Redo" at bounding box center [171, 12] width 9 height 9
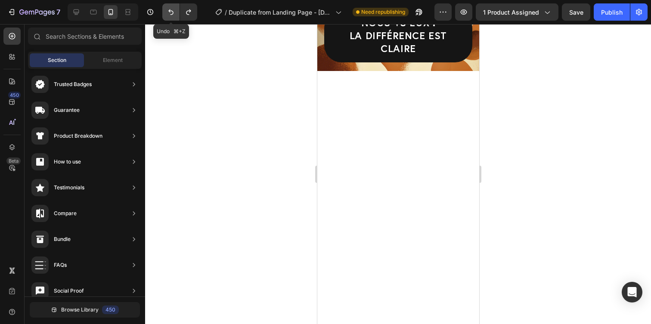
click at [175, 12] on icon "Undo/Redo" at bounding box center [171, 12] width 9 height 9
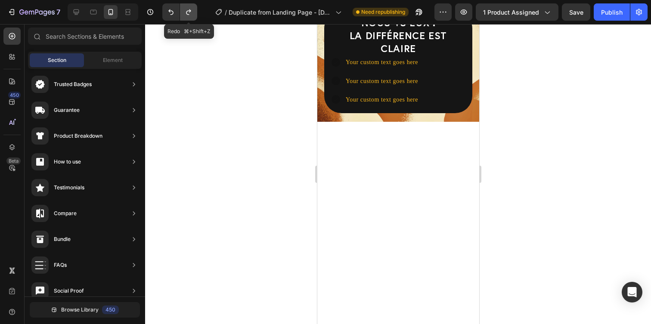
click at [193, 13] on button "Undo/Redo" at bounding box center [188, 11] width 17 height 17
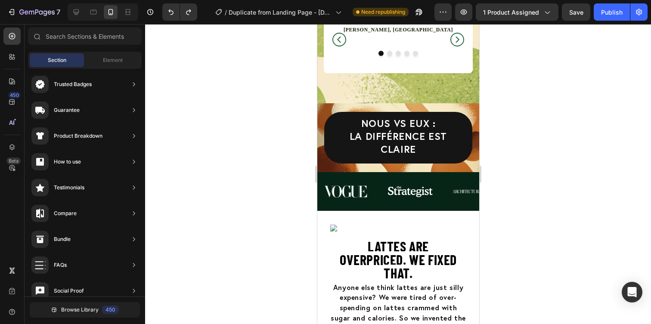
scroll to position [2202, 0]
